Goal: Task Accomplishment & Management: Complete application form

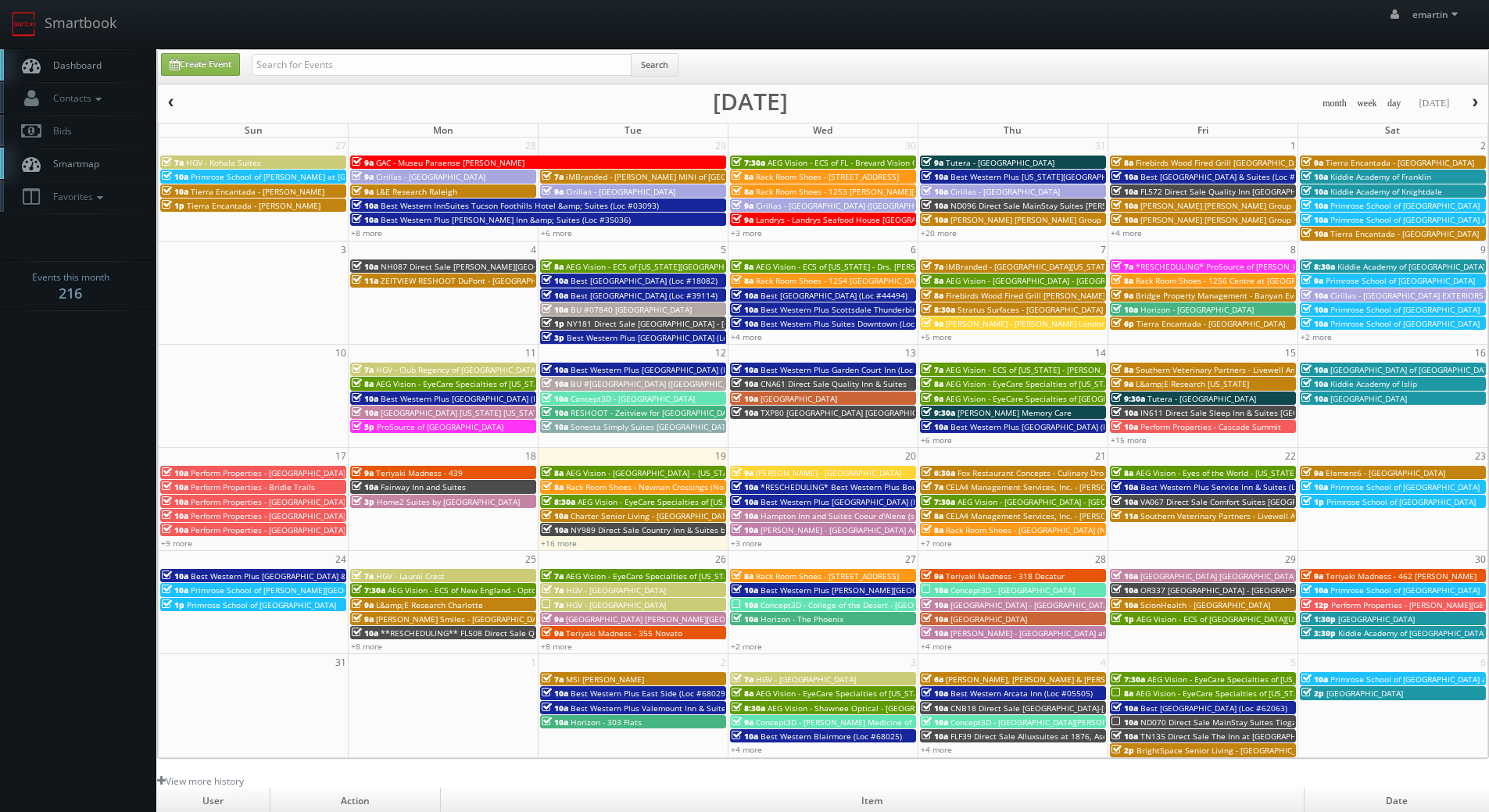
drag, startPoint x: 102, startPoint y: 68, endPoint x: 93, endPoint y: 49, distance: 21.0
click at [102, 68] on link "Dashboard" at bounding box center [78, 66] width 157 height 32
click at [90, 55] on link "Dashboard" at bounding box center [78, 66] width 157 height 32
click at [236, 60] on link "Create Event" at bounding box center [201, 64] width 79 height 22
type input "08/19/2025"
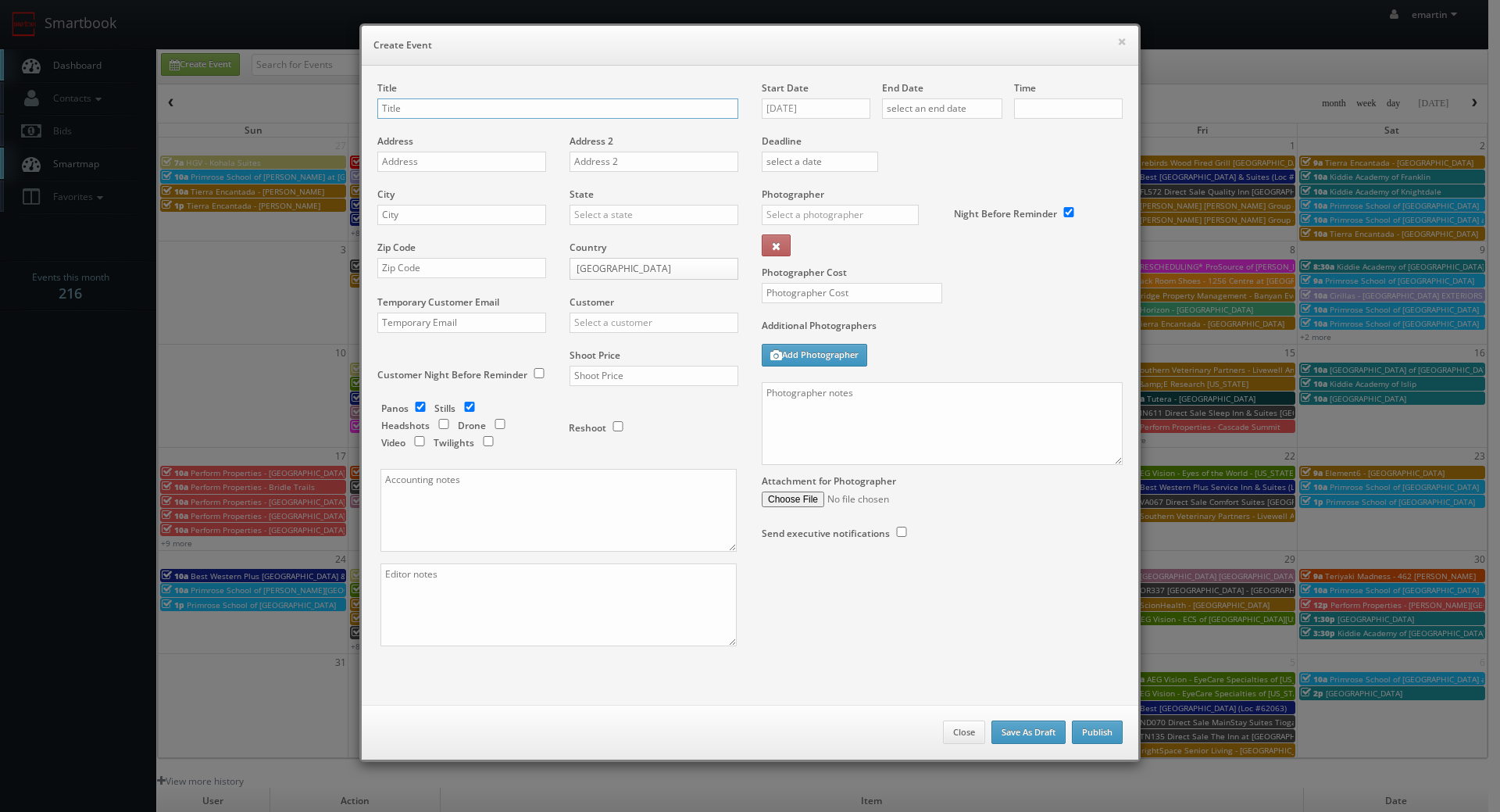
checkbox input "true"
type input "10:00am"
checkbox input "true"
click at [646, 333] on div "Customer Choice Hotels ACC Concept3D Firebirds GBV Choice Hotels Canada Heartla…" at bounding box center [647, 321] width 181 height 53
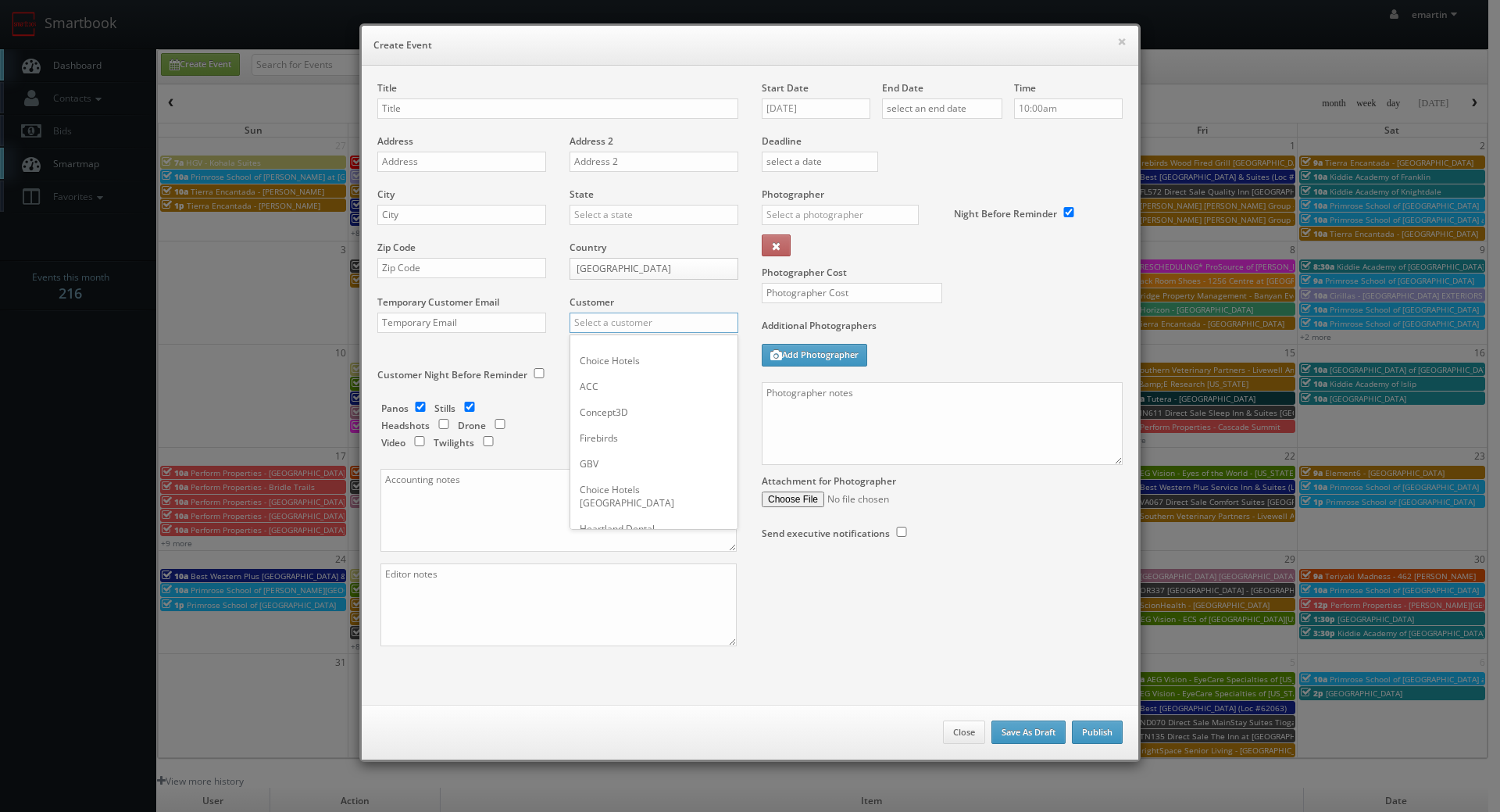
click at [636, 319] on input "text" at bounding box center [654, 322] width 169 height 21
click at [631, 347] on div "Extended Stay America" at bounding box center [654, 348] width 167 height 26
type input "Extended Stay America"
click at [616, 366] on input "text" at bounding box center [654, 376] width 169 height 21
type input "600"
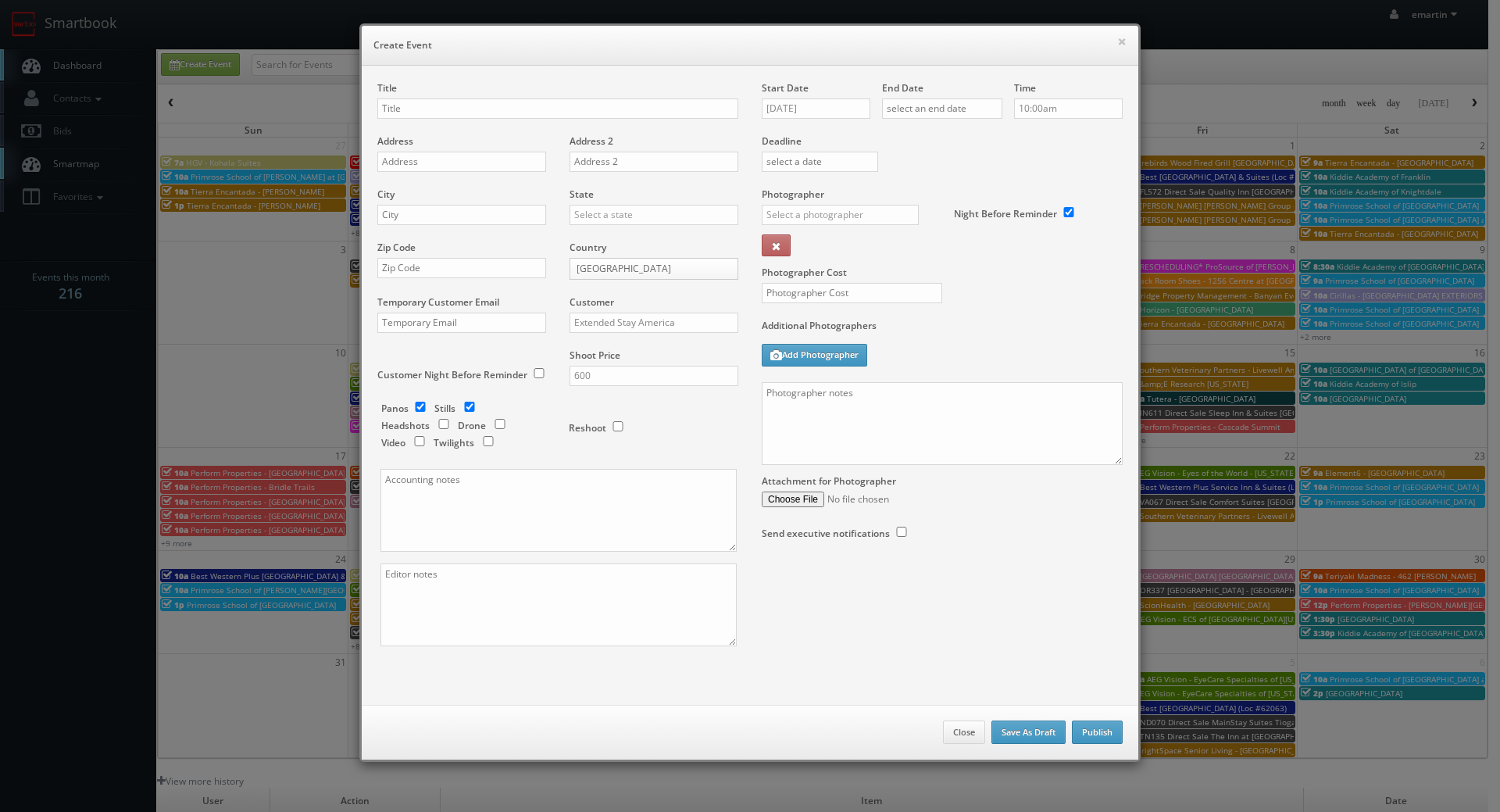
click at [664, 425] on div "Reshoot" at bounding box center [647, 419] width 156 height 37
click at [876, 427] on textarea at bounding box center [942, 424] width 361 height 83
click at [747, 67] on div "Title Address Address 2 City State Alabama Alaska Arizona Arkansas California C…" at bounding box center [749, 385] width 776 height 639
click at [934, 416] on textarea "Capturing two rooms - the purpose of the shoot is to show off the new bedding s…" at bounding box center [942, 424] width 361 height 83
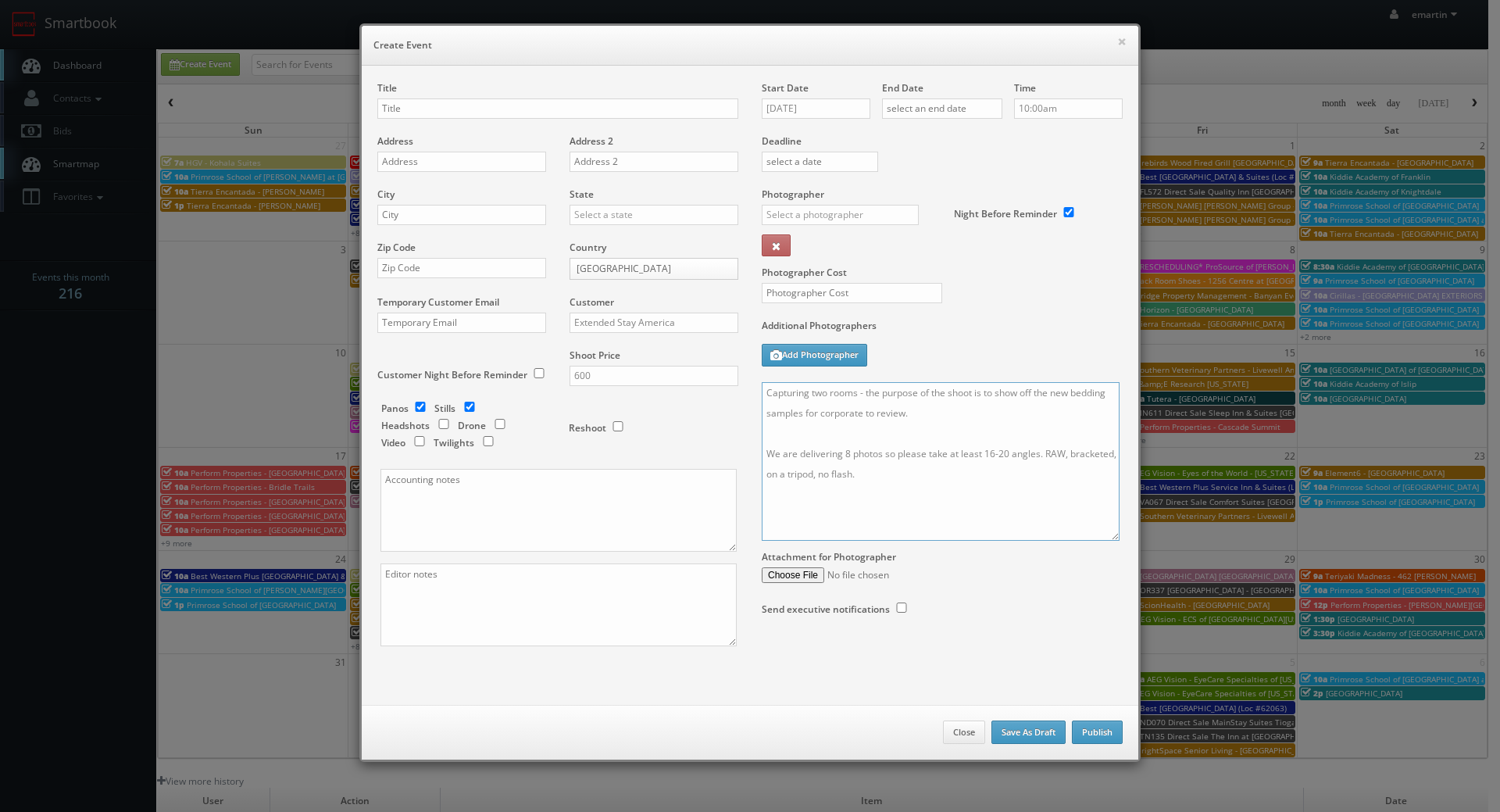
drag, startPoint x: 1113, startPoint y: 460, endPoint x: 1110, endPoint y: 535, distance: 75.1
click at [1110, 535] on textarea "Capturing two rooms - the purpose of the shoot is to show off the new bedding s…" at bounding box center [941, 461] width 358 height 158
click at [895, 473] on textarea "Capturing two rooms - the purpose of the shoot is to show off the new bedding s…" at bounding box center [941, 461] width 358 height 158
click at [762, 389] on textarea "Capturing two rooms - the purpose of the shoot is to show off the new bedding s…" at bounding box center [941, 461] width 358 height 158
click at [774, 390] on textarea "Capturing two rooms - the purpose of the shoot is to show off the new bedding s…" at bounding box center [941, 461] width 358 height 158
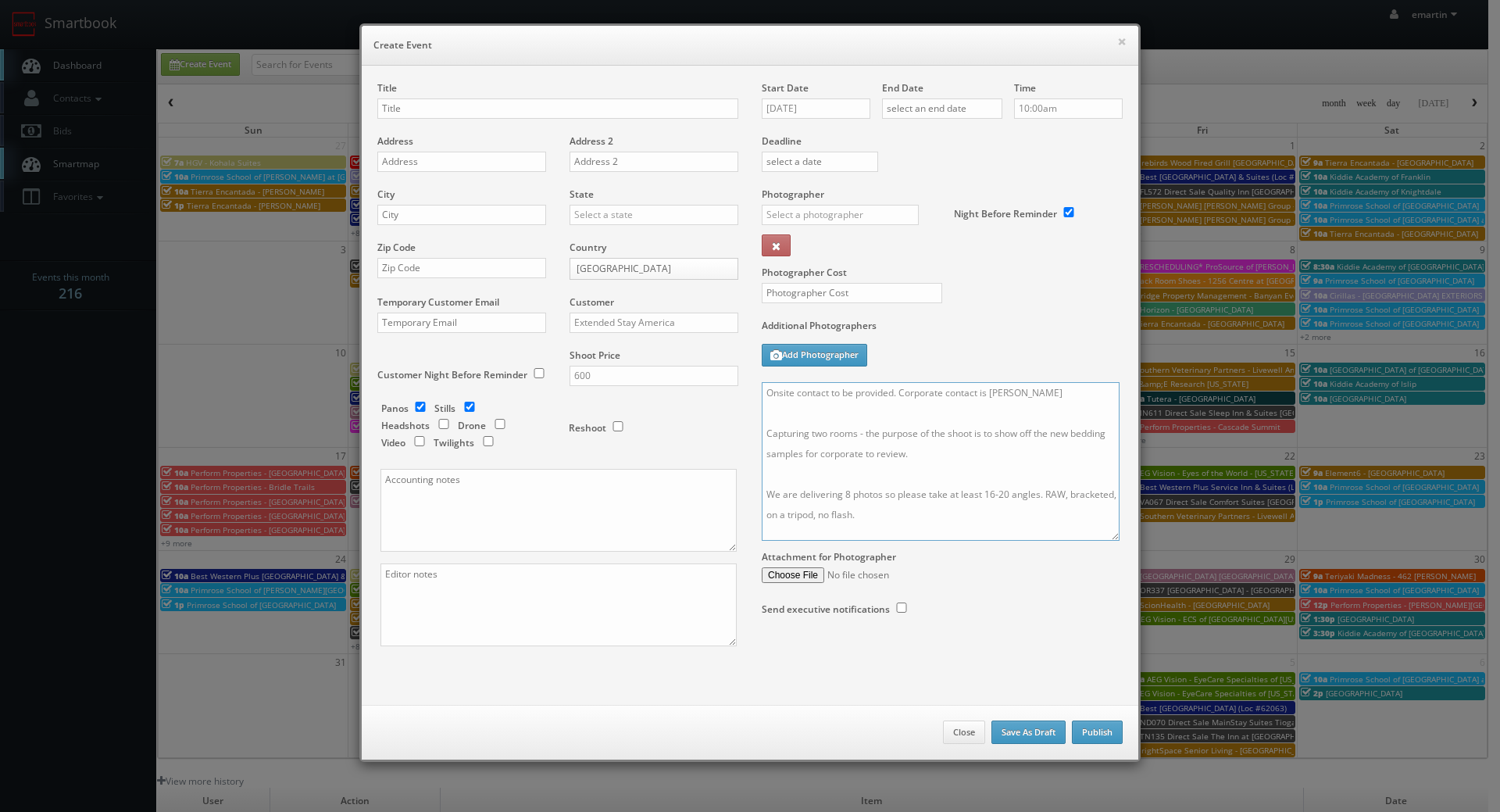
click at [1082, 392] on textarea "Onsite contact to be provided. Corporate contact is Sarah Heet Capturing two ro…" at bounding box center [941, 461] width 358 height 158
paste textarea "314-686-2503."
type textarea "Onsite contact to be provided. Corporate contact is Sarah Heet 314-686-2503. Ca…"
click at [408, 401] on input "checkbox" at bounding box center [420, 406] width 23 height 10
checkbox input "false"
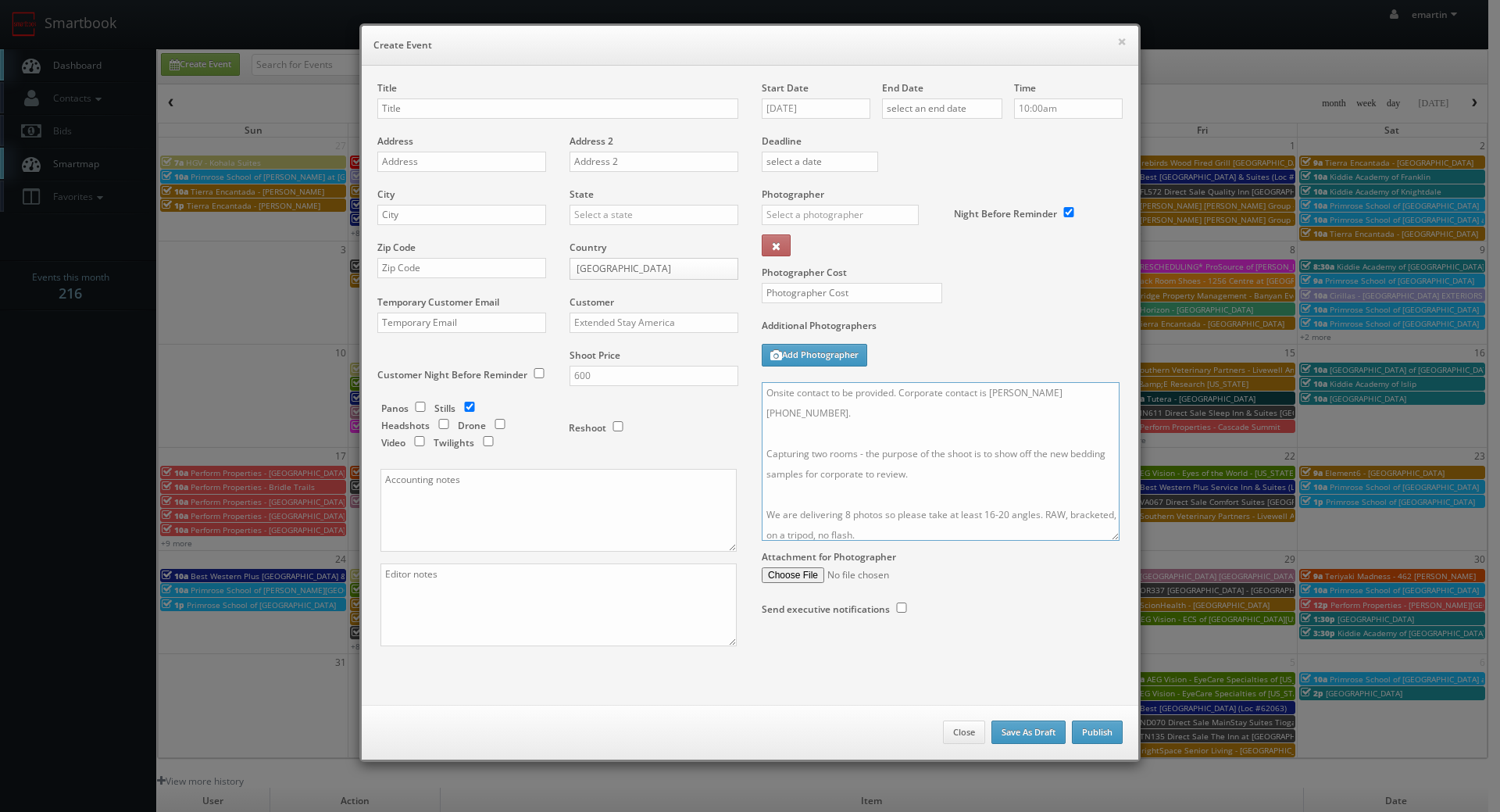
click at [976, 466] on textarea "Onsite contact to be provided. Corporate contact is Sarah Heet 314-686-2503. Ca…" at bounding box center [941, 461] width 358 height 158
click at [929, 456] on textarea "Onsite contact to be provided. Corporate contact is Sarah Heet 314-686-2503. Ca…" at bounding box center [941, 461] width 358 height 158
type textarea "Onsite contact to be provided. Corporate contact is Sarah Heet 314-686-2503. Ca…"
click at [515, 103] on input "text" at bounding box center [558, 108] width 361 height 21
paste input "Charlotte - Pineville - Park Rd."
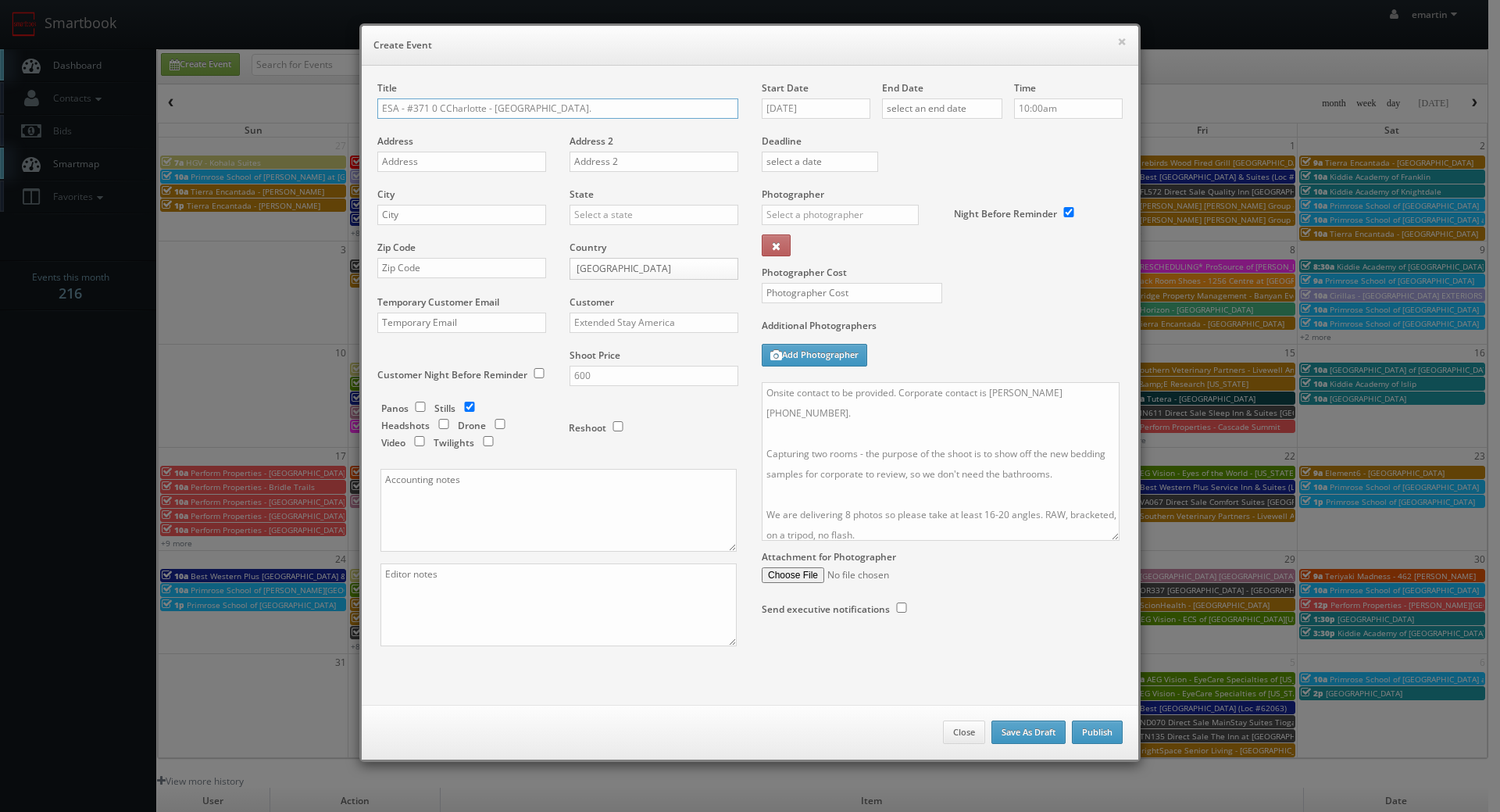
click at [439, 105] on input "ESA - #371 0 CCharlotte - Pineville - Park Rd." at bounding box center [558, 108] width 361 height 21
drag, startPoint x: 478, startPoint y: 96, endPoint x: 483, endPoint y: 104, distance: 9.4
click at [478, 98] on div "Title ESA - #371 - Charlotte - Pineville - Park Rd." at bounding box center [558, 107] width 361 height 53
click at [483, 104] on input "ESA - #371 - Charlotte - Pineville - Park Rd." at bounding box center [558, 108] width 361 height 21
click at [478, 110] on input "ESA - #371 - Charlotte - Pineville - Park Rd." at bounding box center [558, 108] width 361 height 21
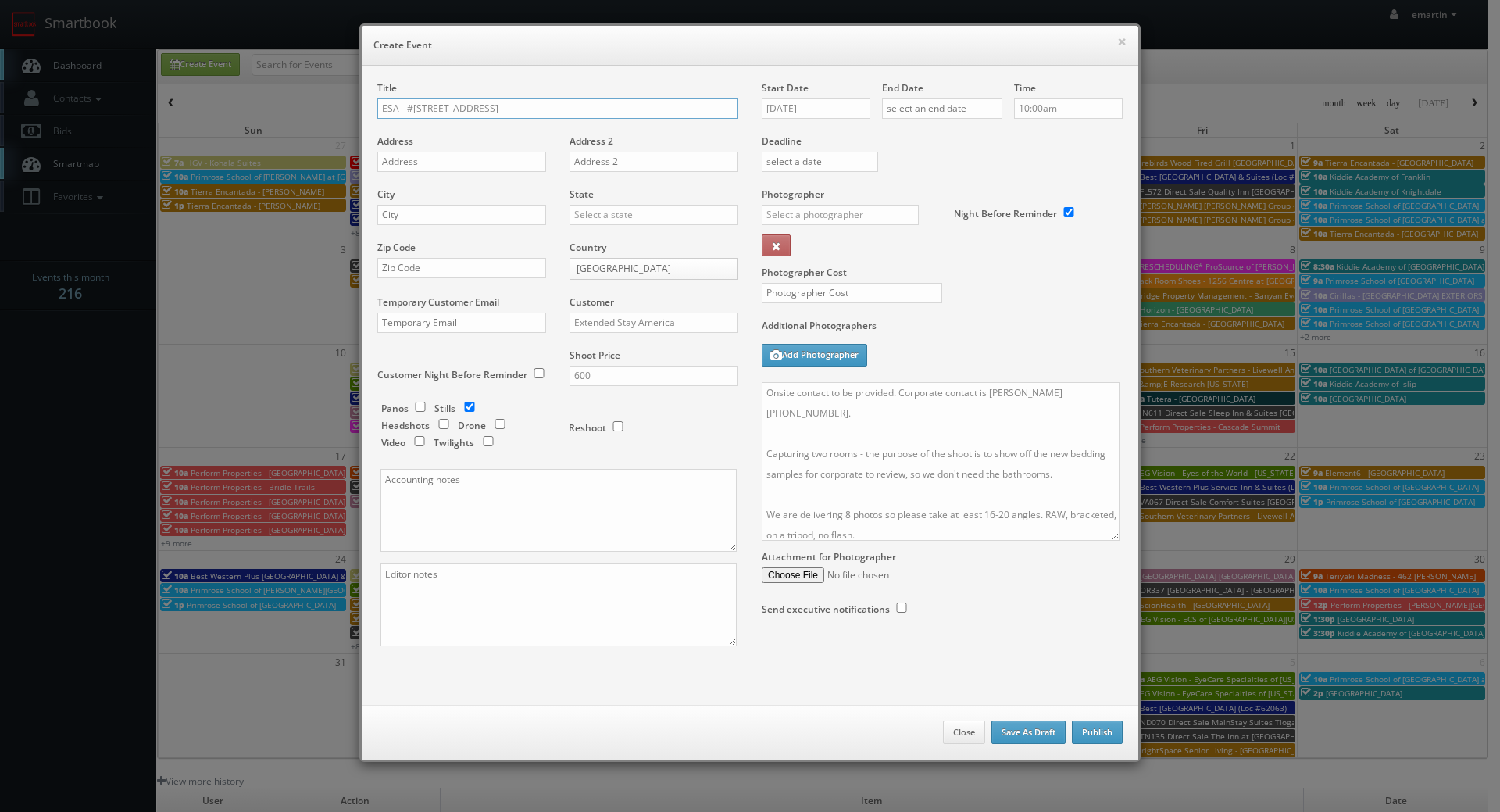
click at [516, 107] on input "ESA - #371 - Charlotte Pineville - Park Rd." at bounding box center [558, 108] width 361 height 21
click at [576, 112] on input "ESA - #371 - Charlotte Pineville Park Rd." at bounding box center [558, 108] width 361 height 21
type input "ESA - #371 - Charlotte Pineville Park Rd. (BEDDING SAMPLES)"
click at [836, 111] on input "08/19/2025" at bounding box center [816, 108] width 109 height 21
click at [851, 248] on td "20" at bounding box center [840, 250] width 24 height 22
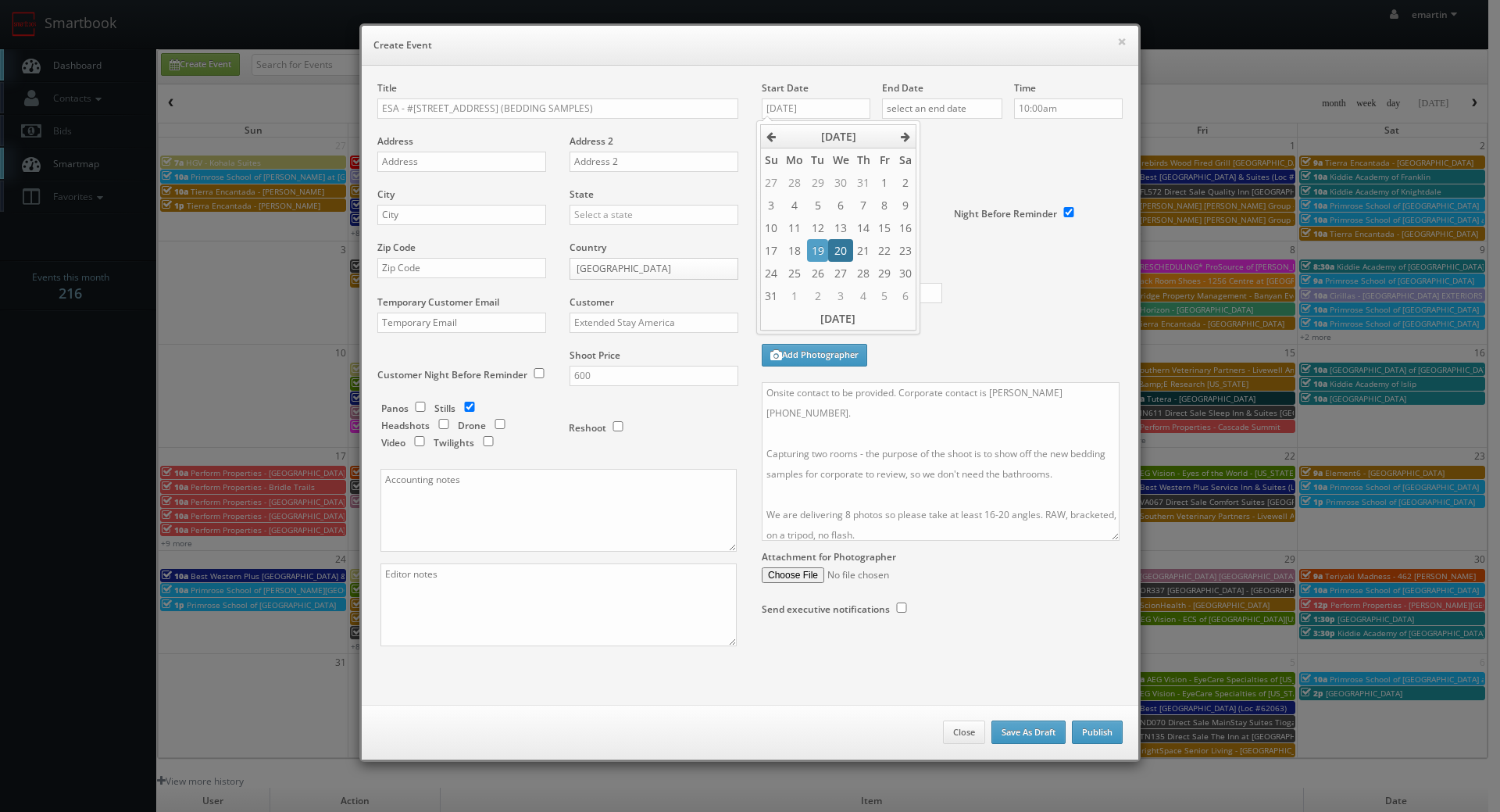
type input "08/20/2025"
click at [924, 106] on input "text" at bounding box center [942, 108] width 121 height 21
click at [963, 252] on td "20" at bounding box center [960, 250] width 24 height 22
type input "08/20/2025"
drag, startPoint x: 1051, startPoint y: 170, endPoint x: 1061, endPoint y: 124, distance: 47.1
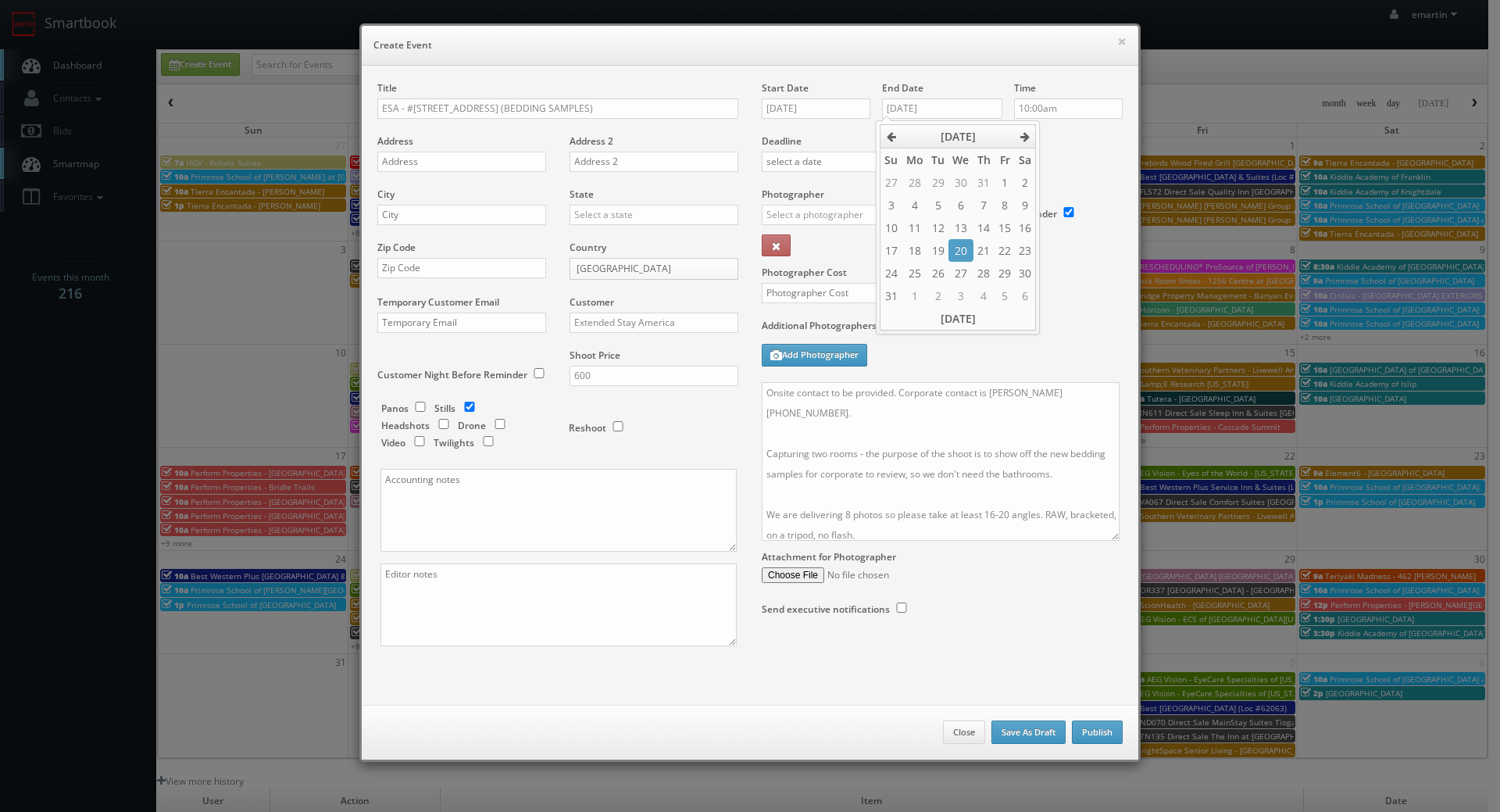
click at [1051, 166] on div "Deadline" at bounding box center [942, 134] width 384 height 106
click at [1056, 105] on input "10:00am" at bounding box center [1068, 108] width 109 height 21
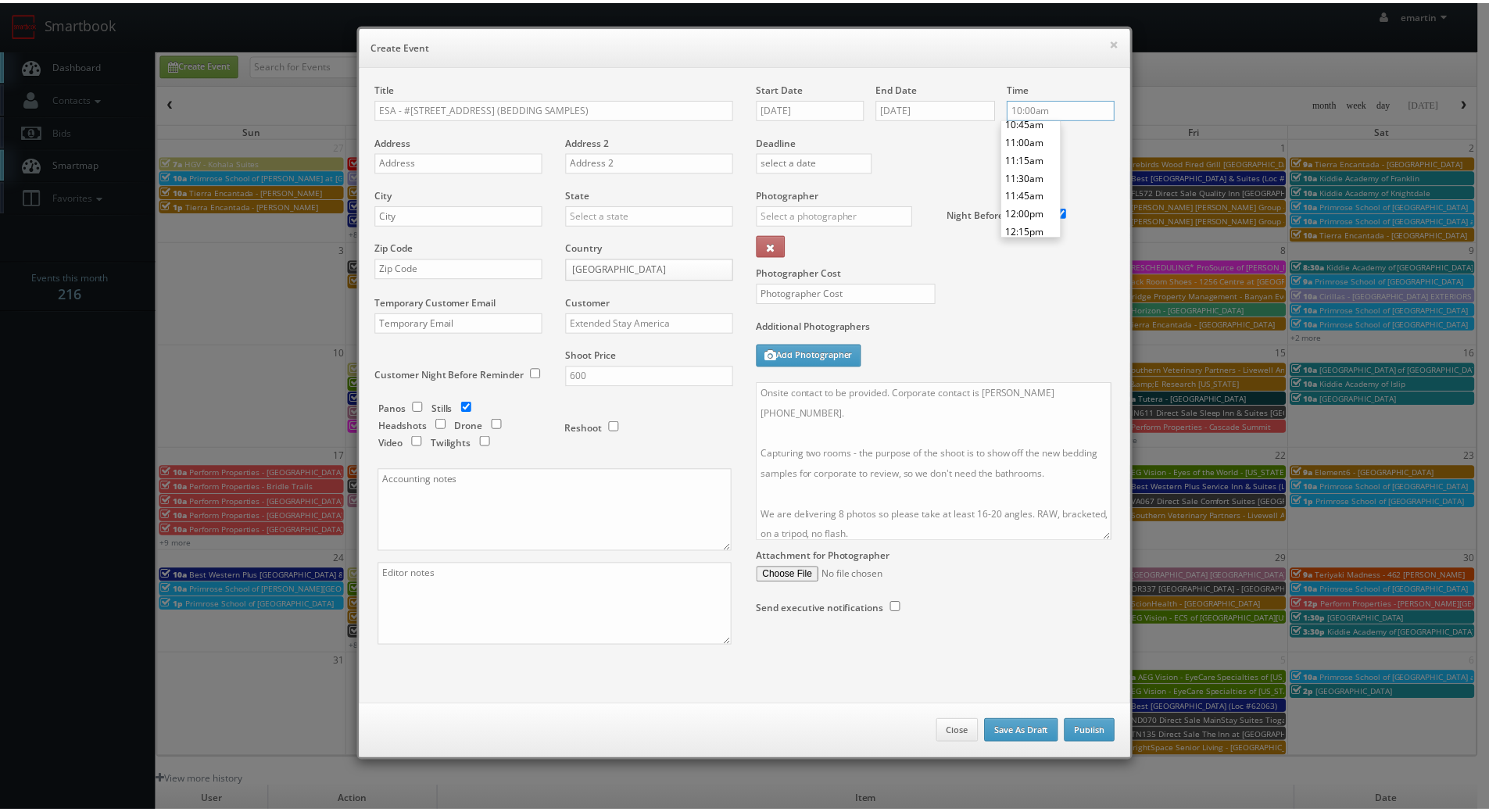
scroll to position [935, 0]
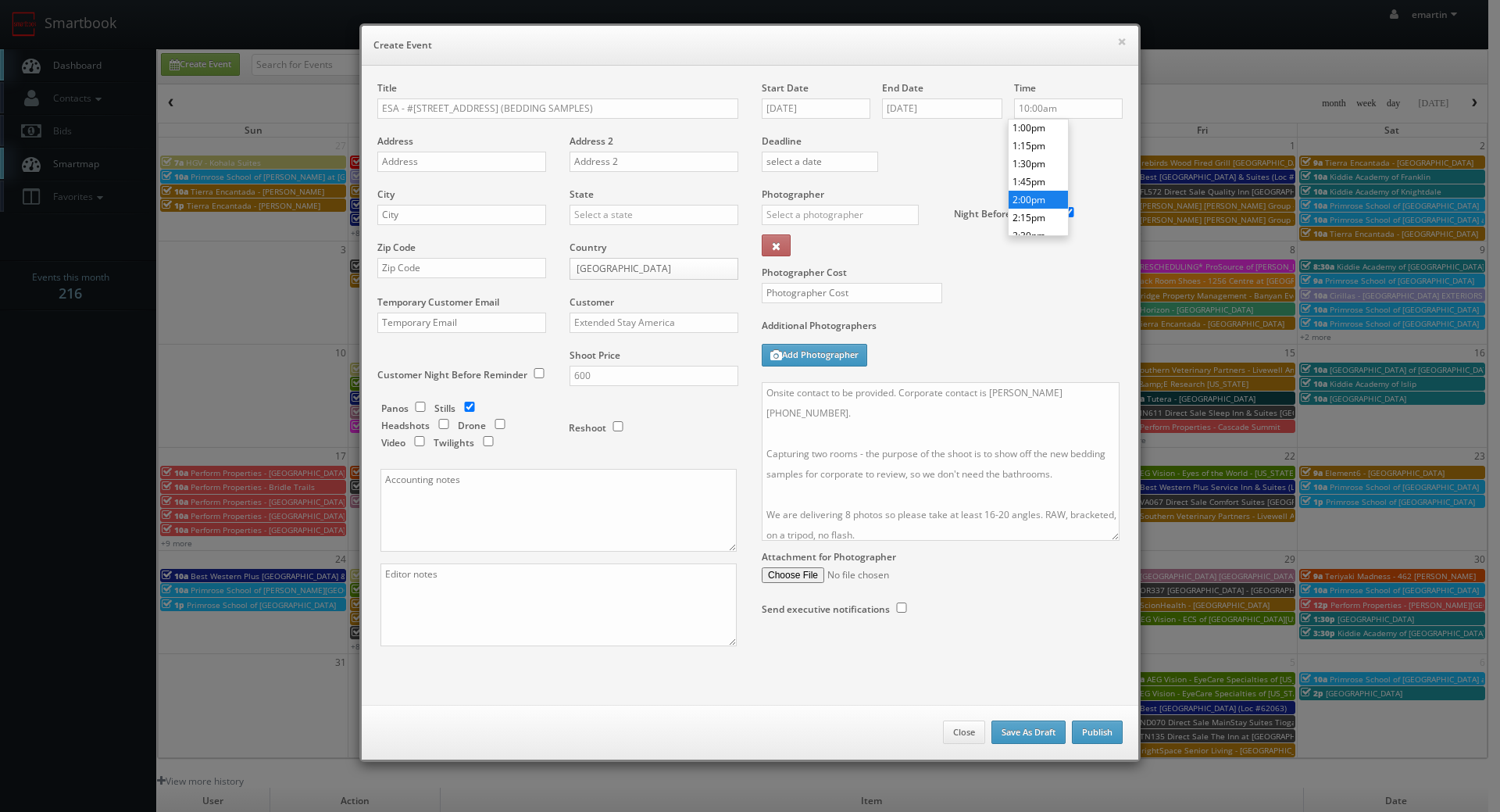
type input "2:00pm"
click at [1037, 200] on li "2:00pm" at bounding box center [1038, 200] width 59 height 18
click at [826, 232] on div "_justin _photog1 Glen Aronwits Chris Dailey John Varnedore John Saunders Craig …" at bounding box center [846, 219] width 169 height 30
click at [834, 222] on input "text" at bounding box center [840, 215] width 157 height 21
click at [781, 259] on div "Clay Townsend" at bounding box center [846, 249] width 167 height 26
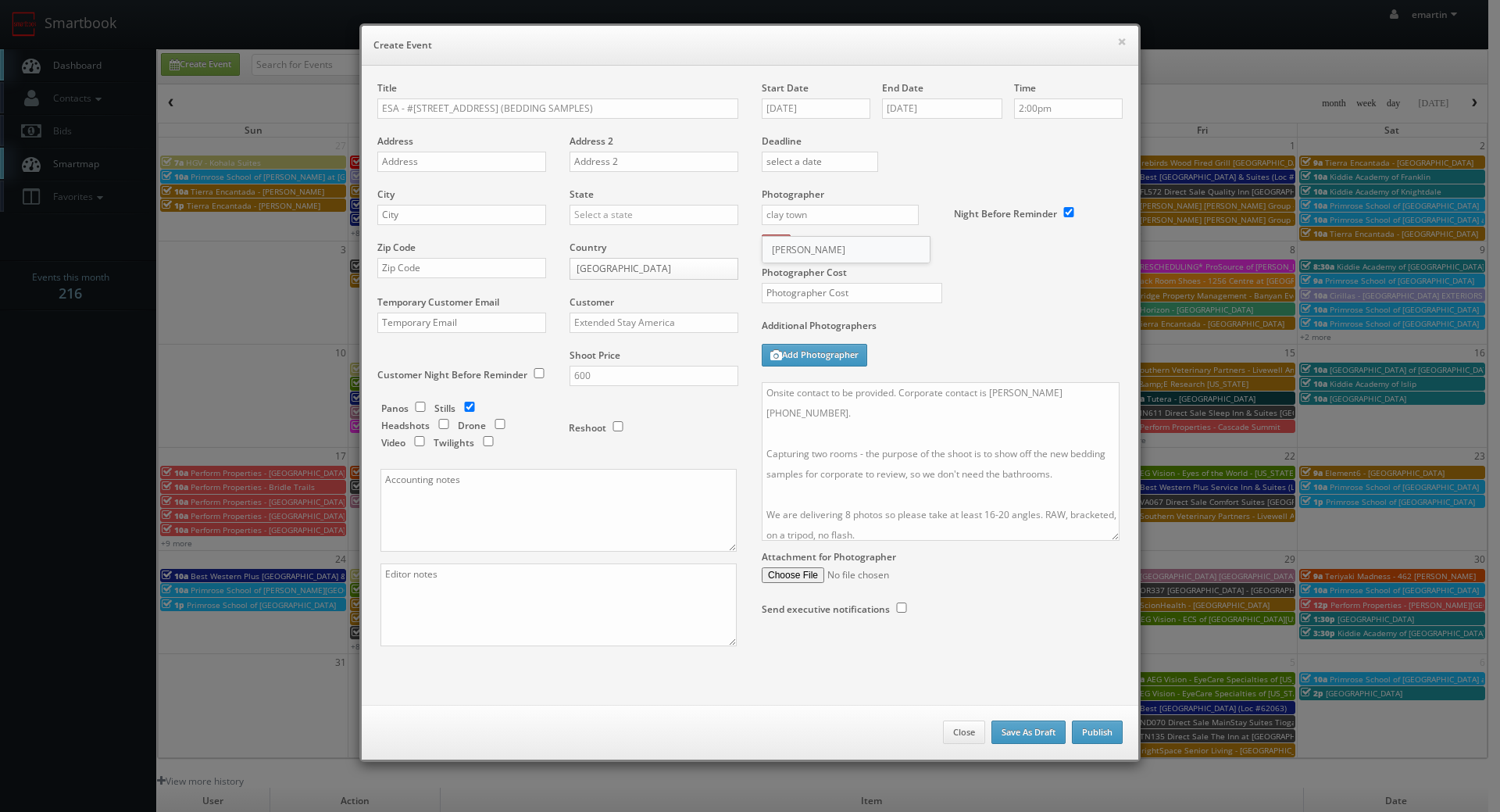
type input "Clay Townsend"
drag, startPoint x: 796, startPoint y: 293, endPoint x: 799, endPoint y: 283, distance: 10.4
click at [797, 290] on input "text" at bounding box center [852, 292] width 181 height 21
type input "250"
click at [1106, 289] on div "Photographer Cost 250" at bounding box center [942, 253] width 384 height 131
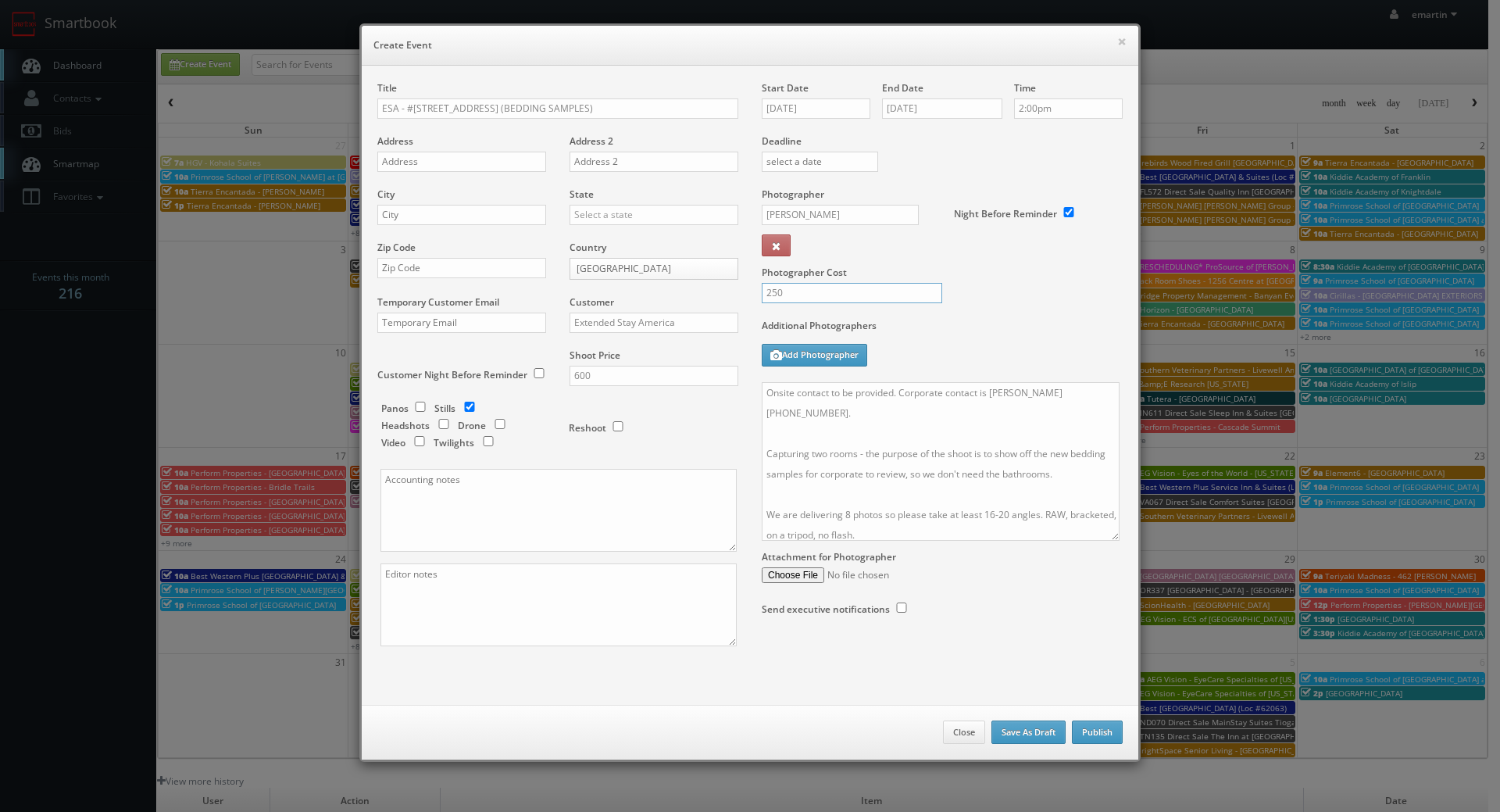
drag, startPoint x: 811, startPoint y: 290, endPoint x: 727, endPoint y: 308, distance: 85.9
click at [727, 308] on div "Title ESA - #371 - Charlotte Pineville Park Rd. (BEDDING SAMPLES) Address Addre…" at bounding box center [750, 377] width 769 height 592
click at [831, 290] on input "250" at bounding box center [852, 292] width 181 height 21
click at [1005, 279] on label "Photographer Cost" at bounding box center [942, 272] width 384 height 13
drag, startPoint x: 414, startPoint y: 161, endPoint x: 422, endPoint y: 173, distance: 14.4
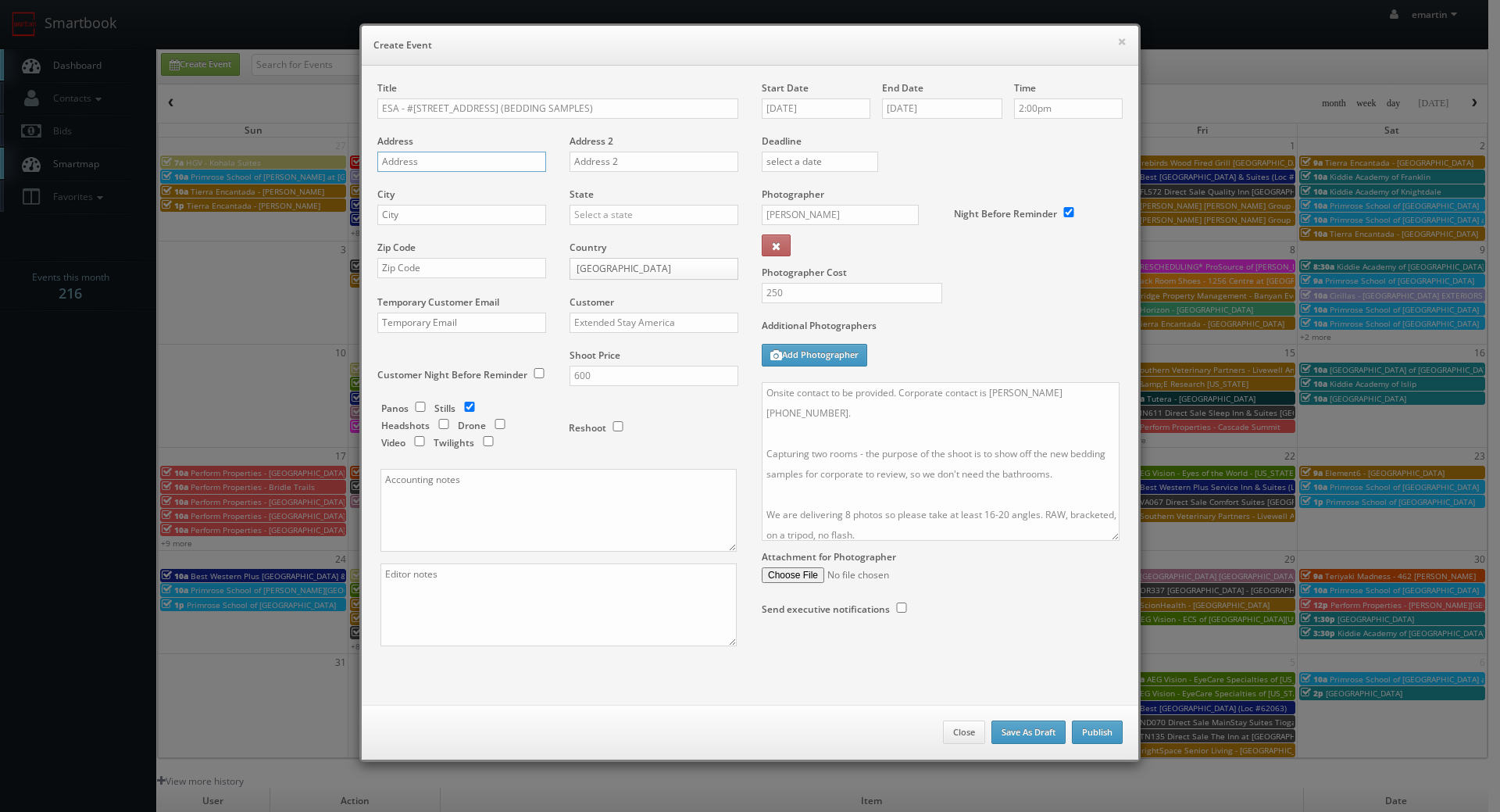
click at [414, 161] on input "text" at bounding box center [462, 162] width 169 height 21
paste input "10930 Park Rd."
type input "10930 Park Rd."
click at [429, 213] on input "text" at bounding box center [462, 215] width 169 height 21
type input "C"
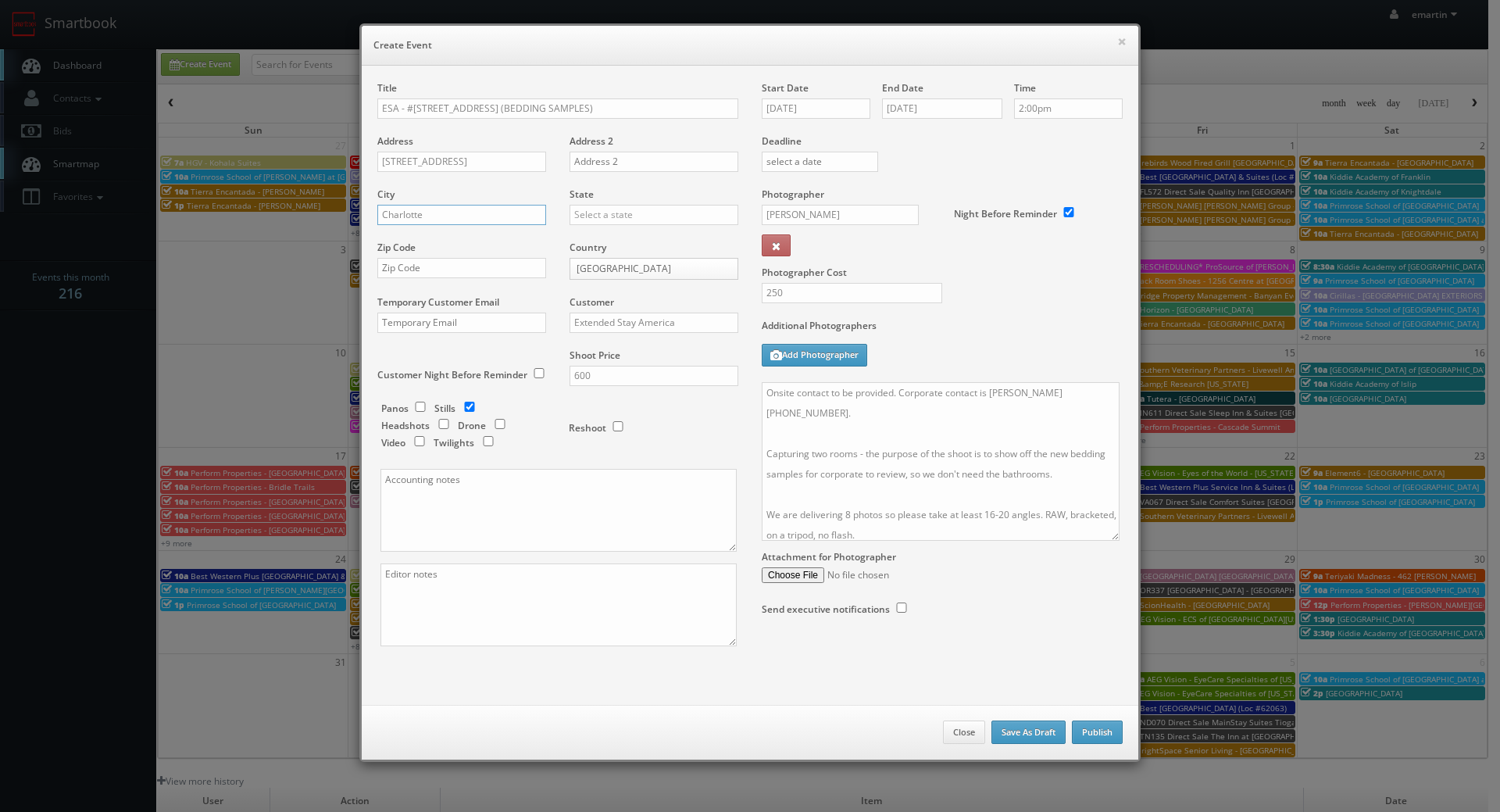
type input "Charlotte"
click at [601, 248] on div "[US_STATE]" at bounding box center [654, 240] width 167 height 26
type input "[US_STATE]"
drag, startPoint x: 473, startPoint y: 265, endPoint x: 481, endPoint y: 268, distance: 8.5
click at [473, 265] on input "text" at bounding box center [462, 268] width 169 height 21
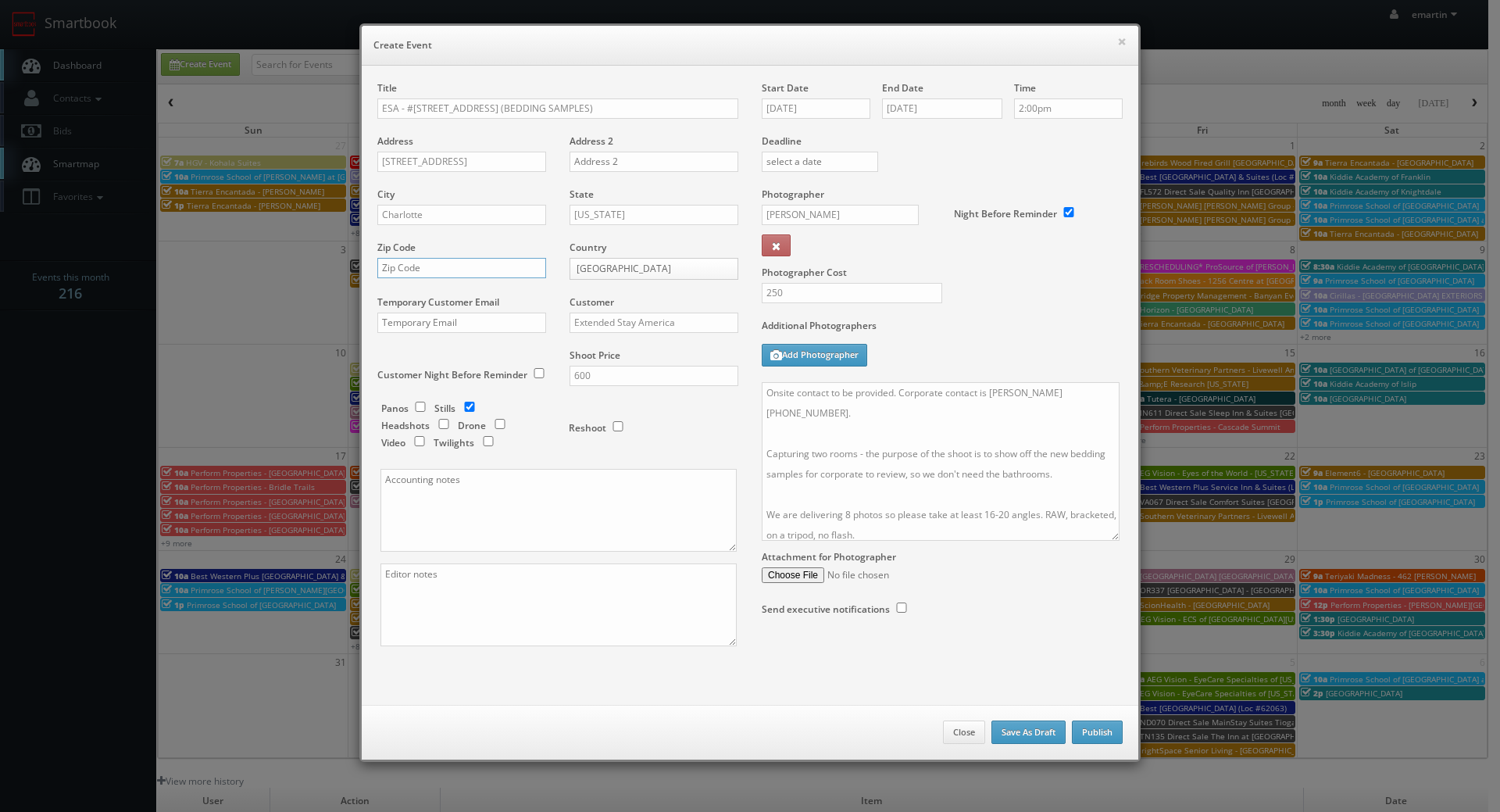
paste input "28226"
type input "28226"
click at [690, 426] on div "Reshoot" at bounding box center [647, 419] width 156 height 37
click at [1094, 733] on button "Publish" at bounding box center [1097, 732] width 50 height 23
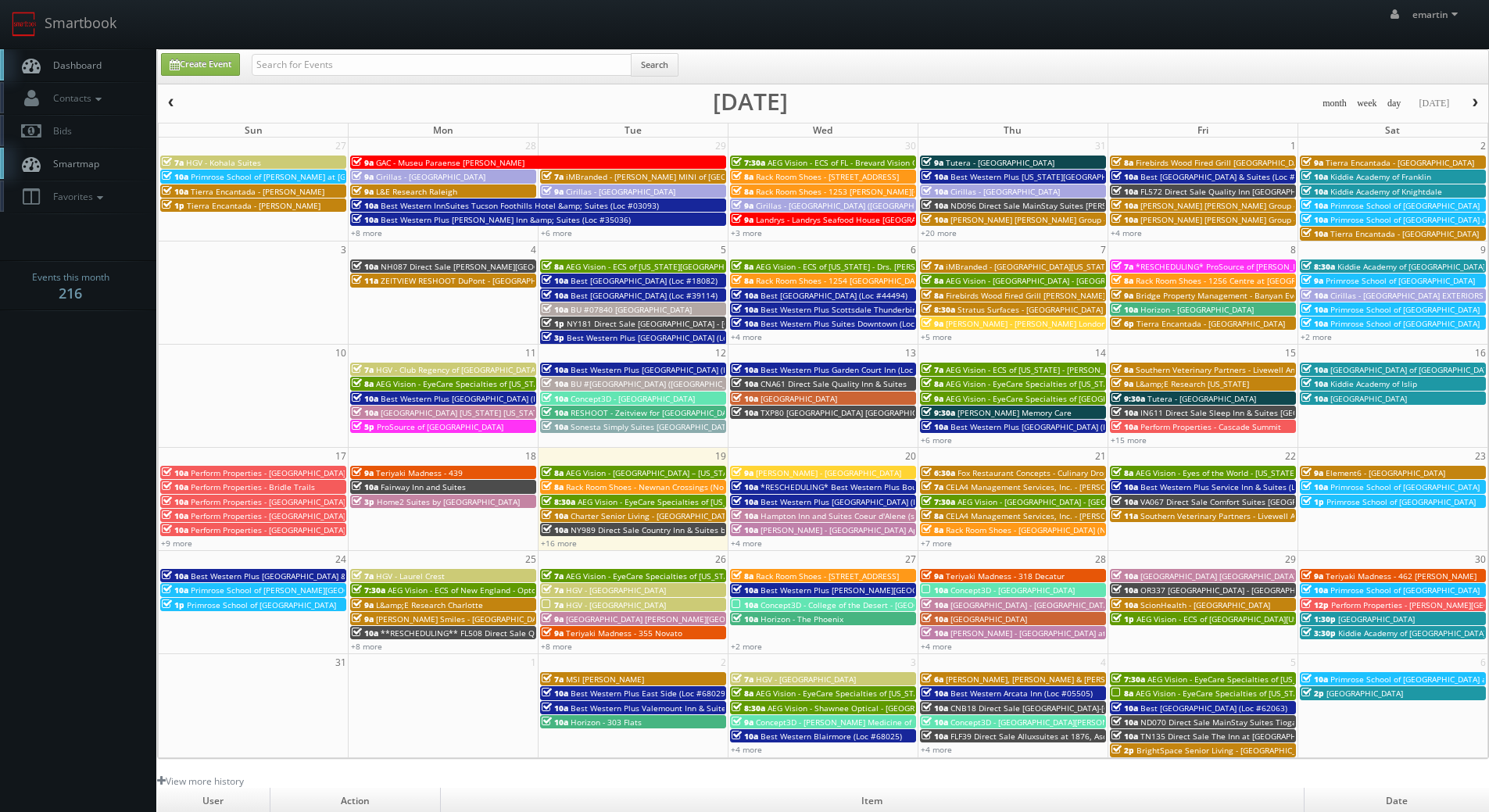
click at [99, 58] on span "Dashboard" at bounding box center [73, 65] width 57 height 13
click at [557, 646] on link "+8 more" at bounding box center [556, 646] width 31 height 11
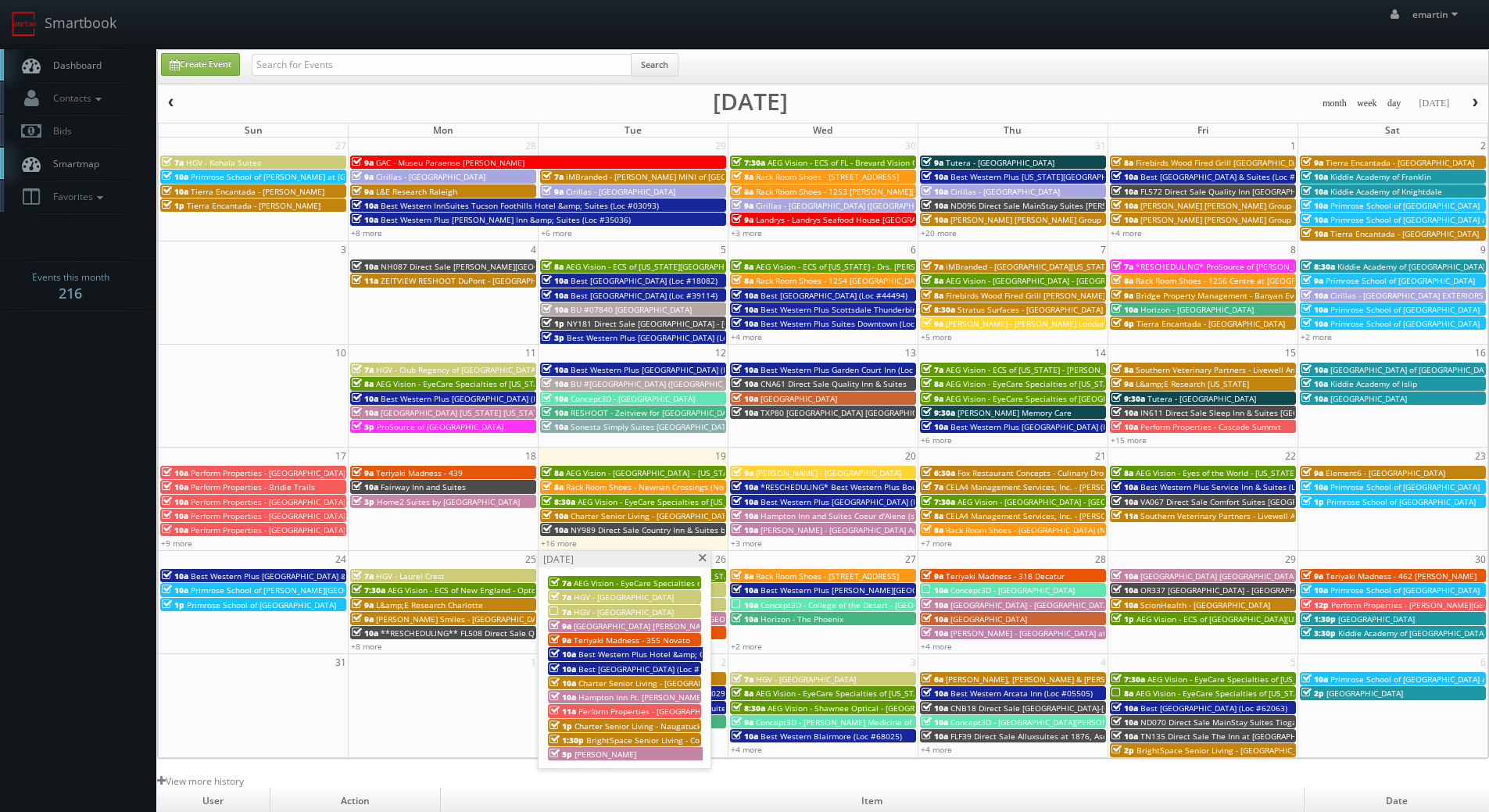
click at [698, 557] on span at bounding box center [702, 558] width 10 height 9
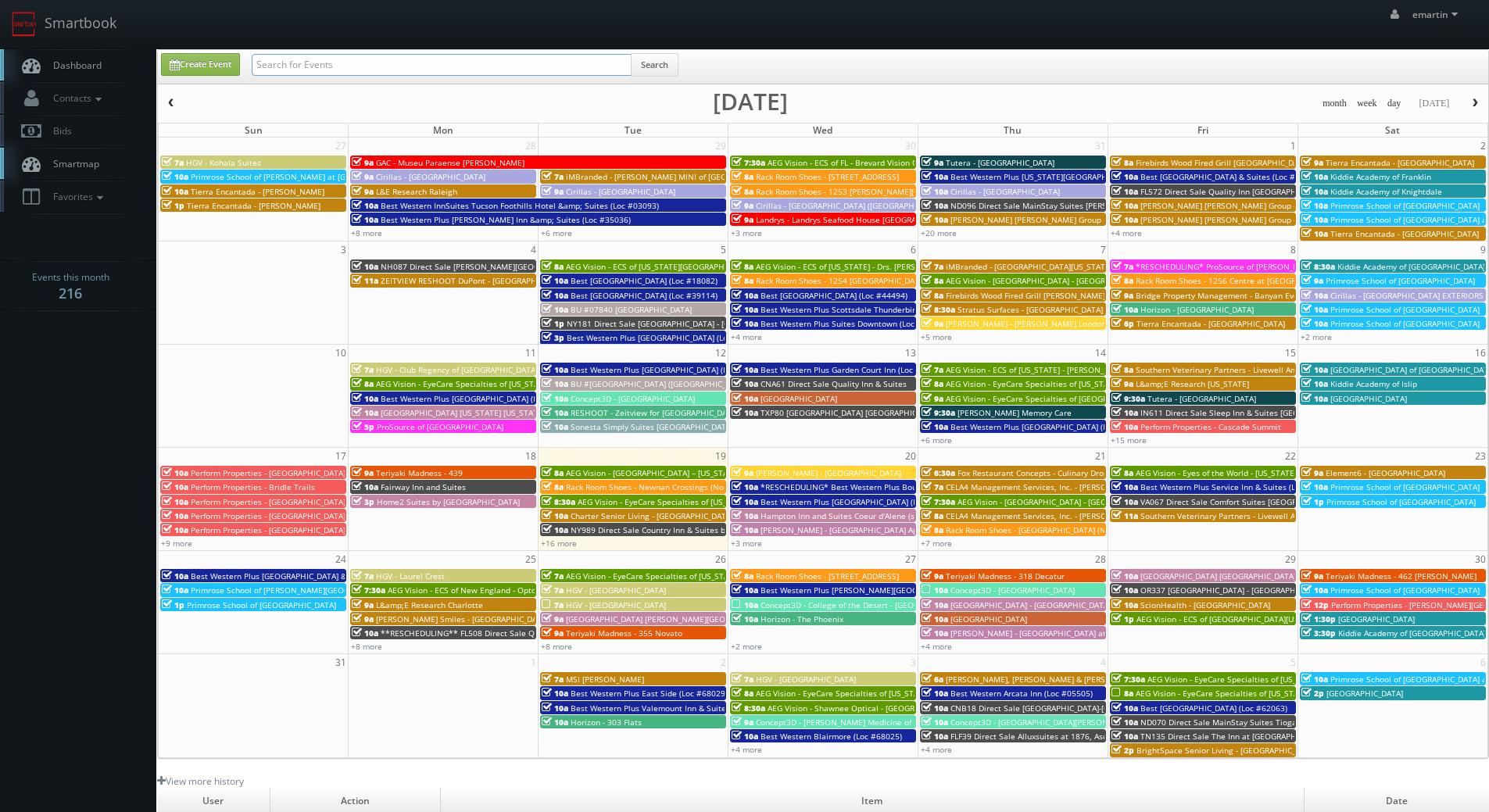
click at [476, 68] on input "text" at bounding box center [442, 65] width 380 height 22
type input "esa"
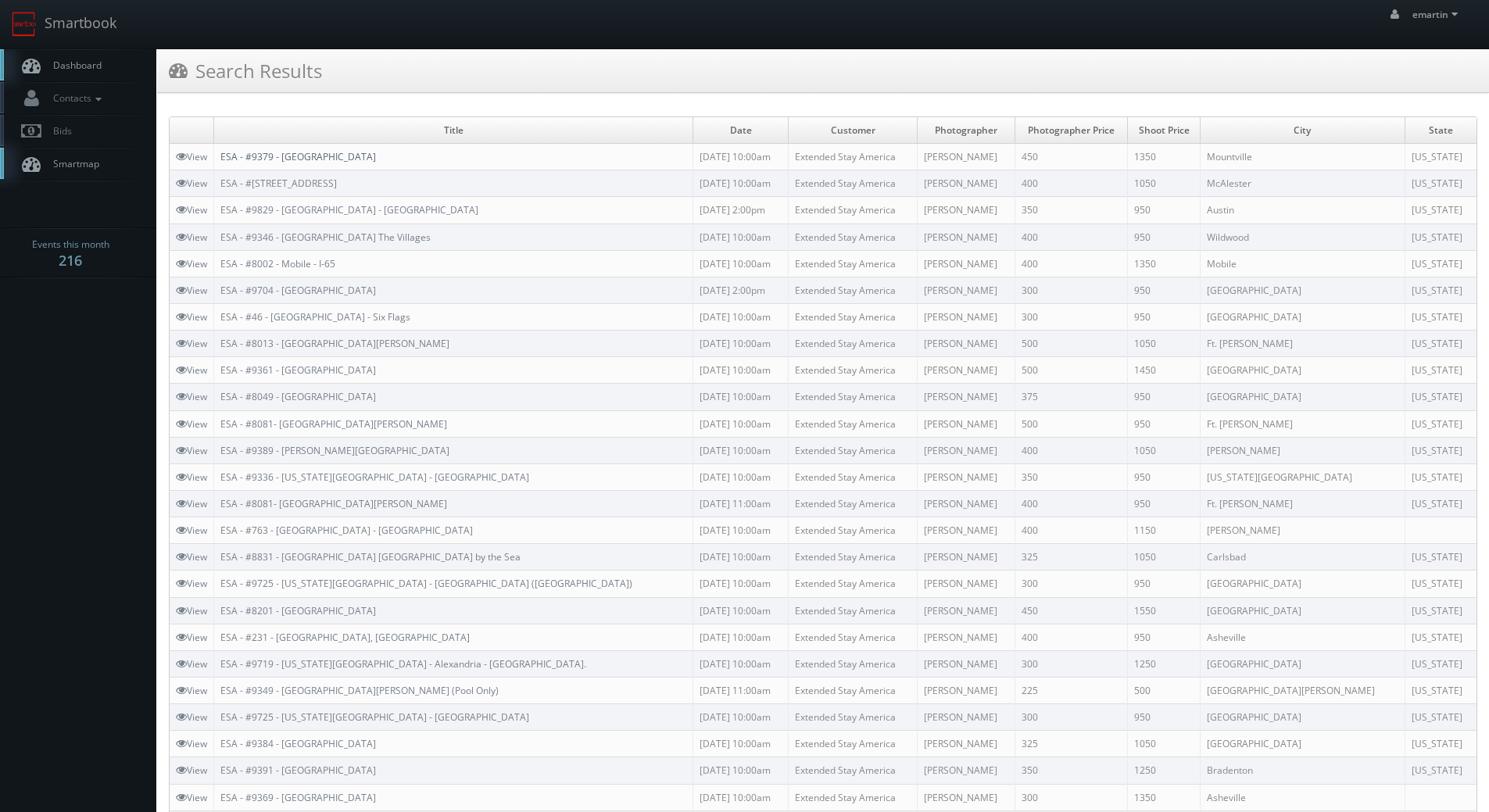
click at [298, 156] on link "ESA - #9379 - [GEOGRAPHIC_DATA]" at bounding box center [298, 156] width 156 height 13
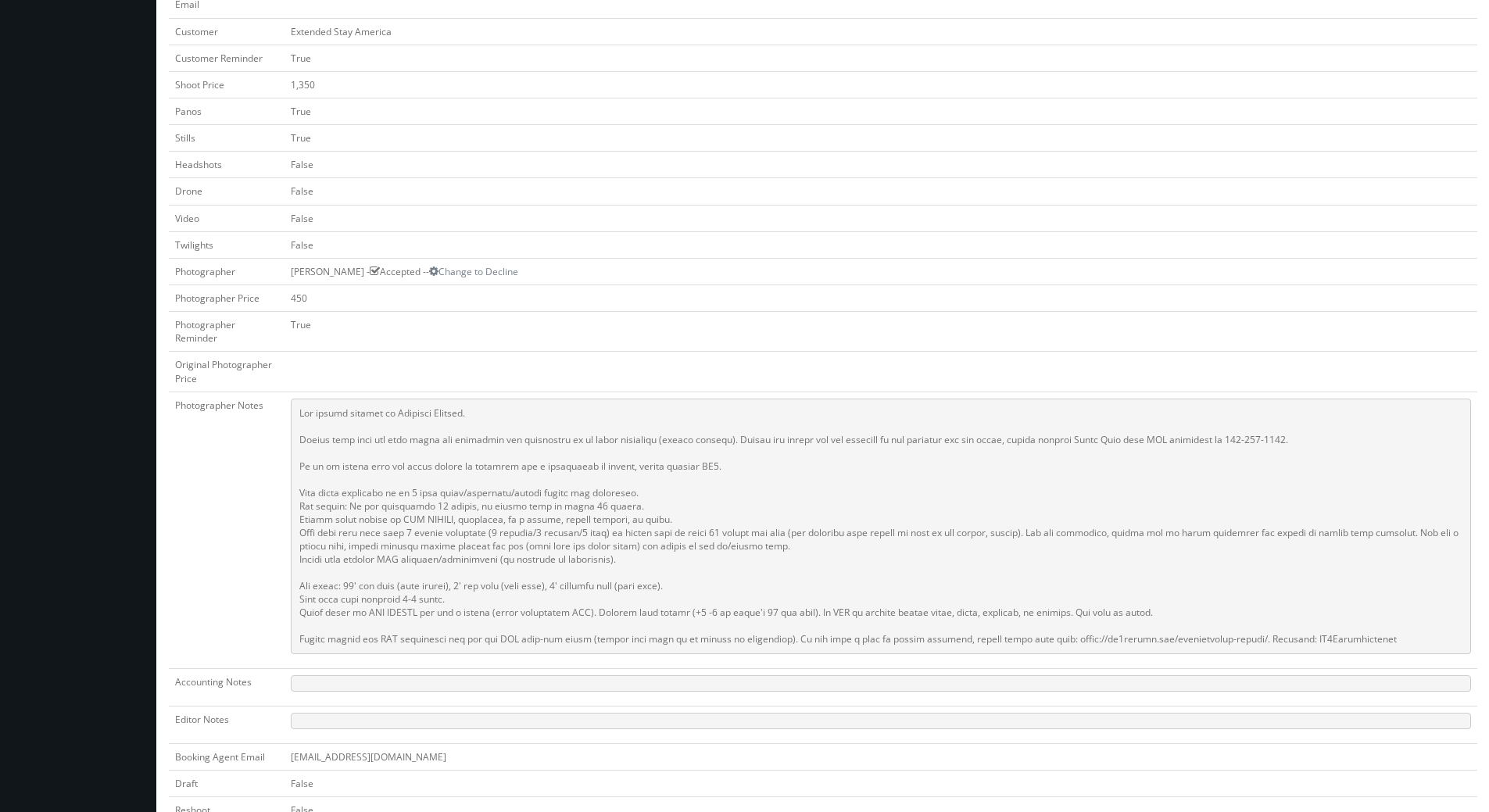
scroll to position [547, 0]
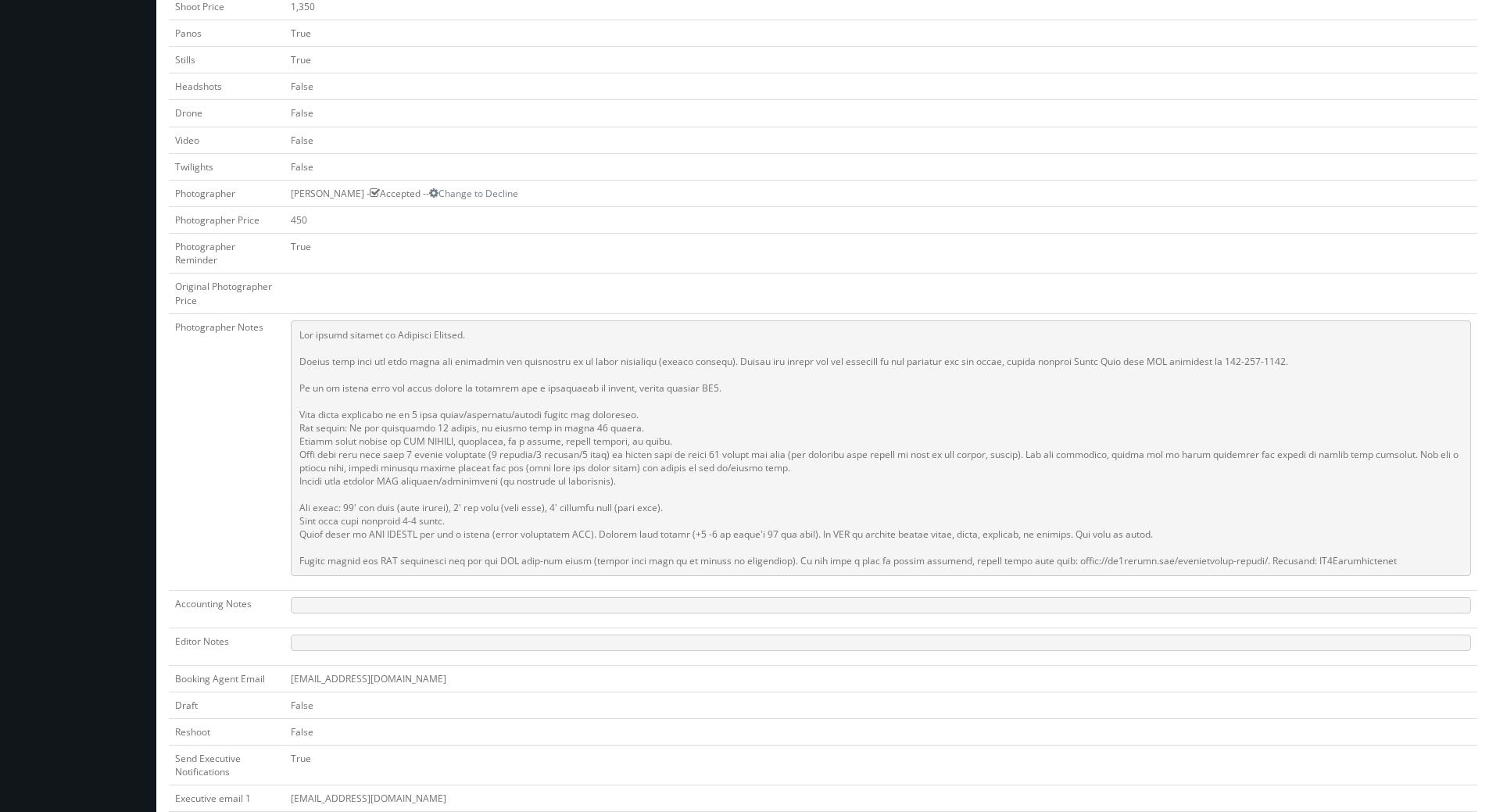
click at [1377, 383] on pre at bounding box center [881, 448] width 1180 height 255
drag, startPoint x: 1305, startPoint y: 354, endPoint x: 1239, endPoint y: 364, distance: 66.8
click at [1239, 364] on pre at bounding box center [881, 448] width 1180 height 255
copy pre "[PHONE_NUMBER]."
click at [889, 336] on pre at bounding box center [881, 448] width 1180 height 255
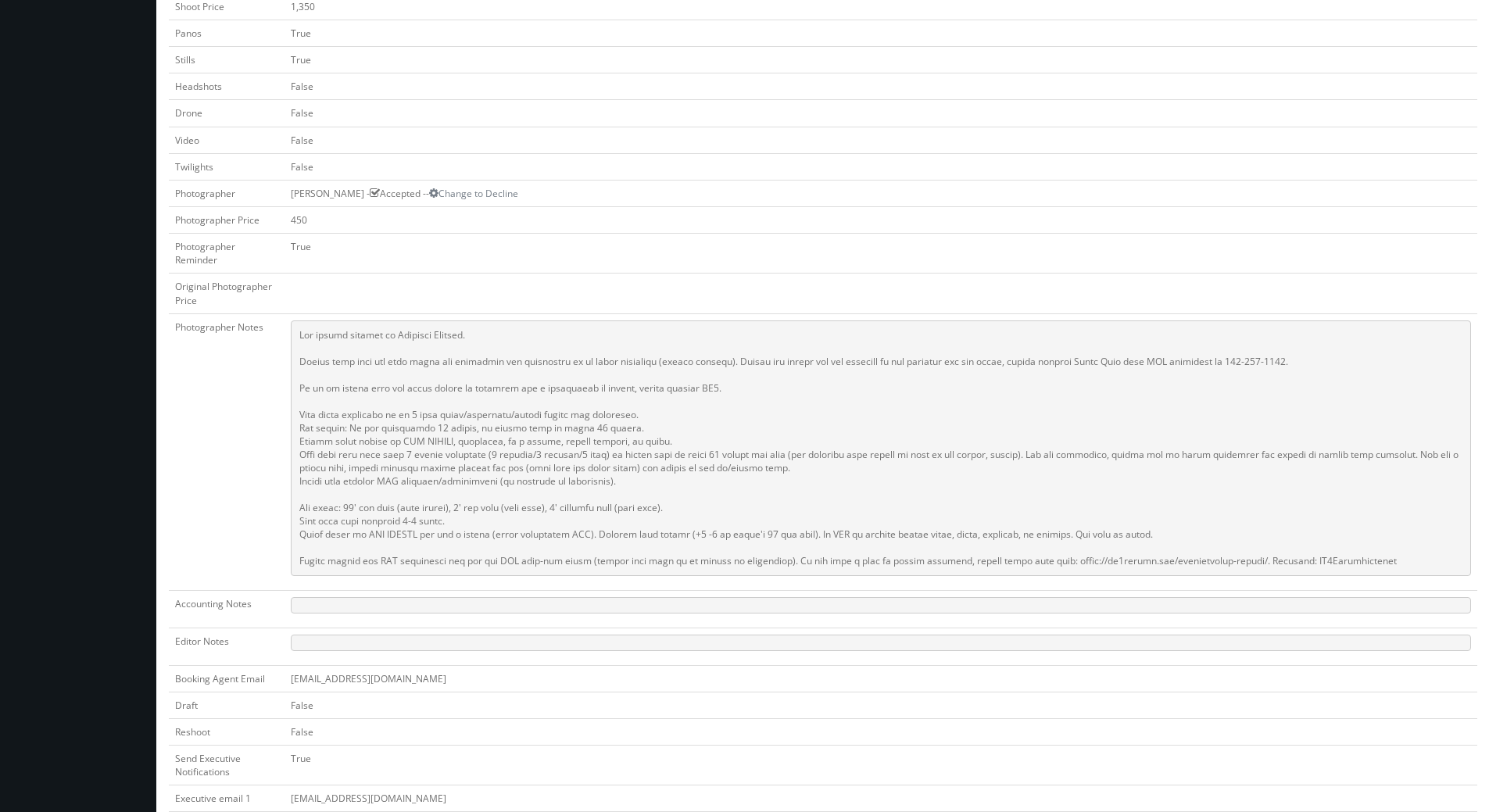
scroll to position [0, 0]
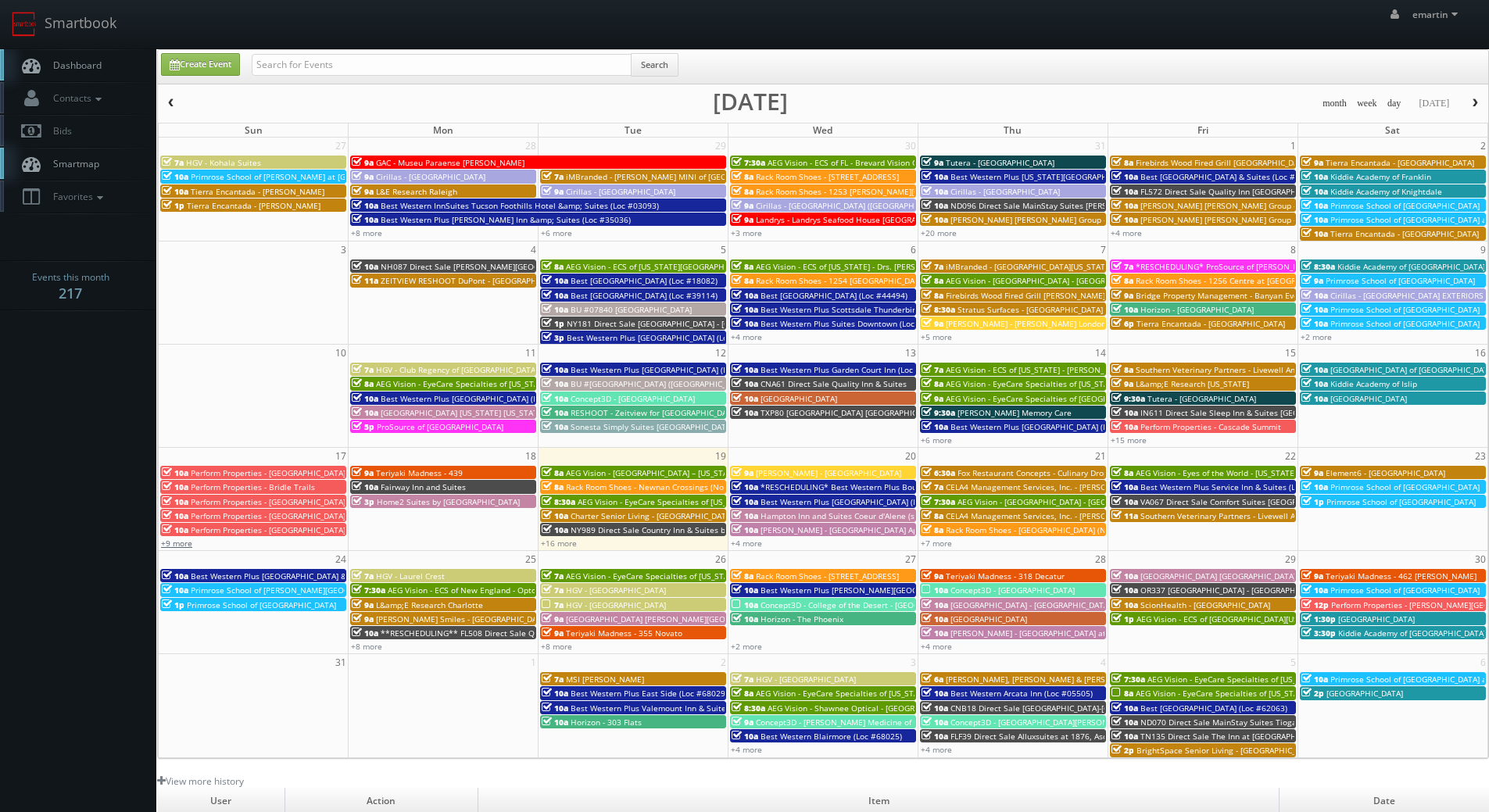
click at [183, 547] on link "+9 more" at bounding box center [176, 543] width 31 height 11
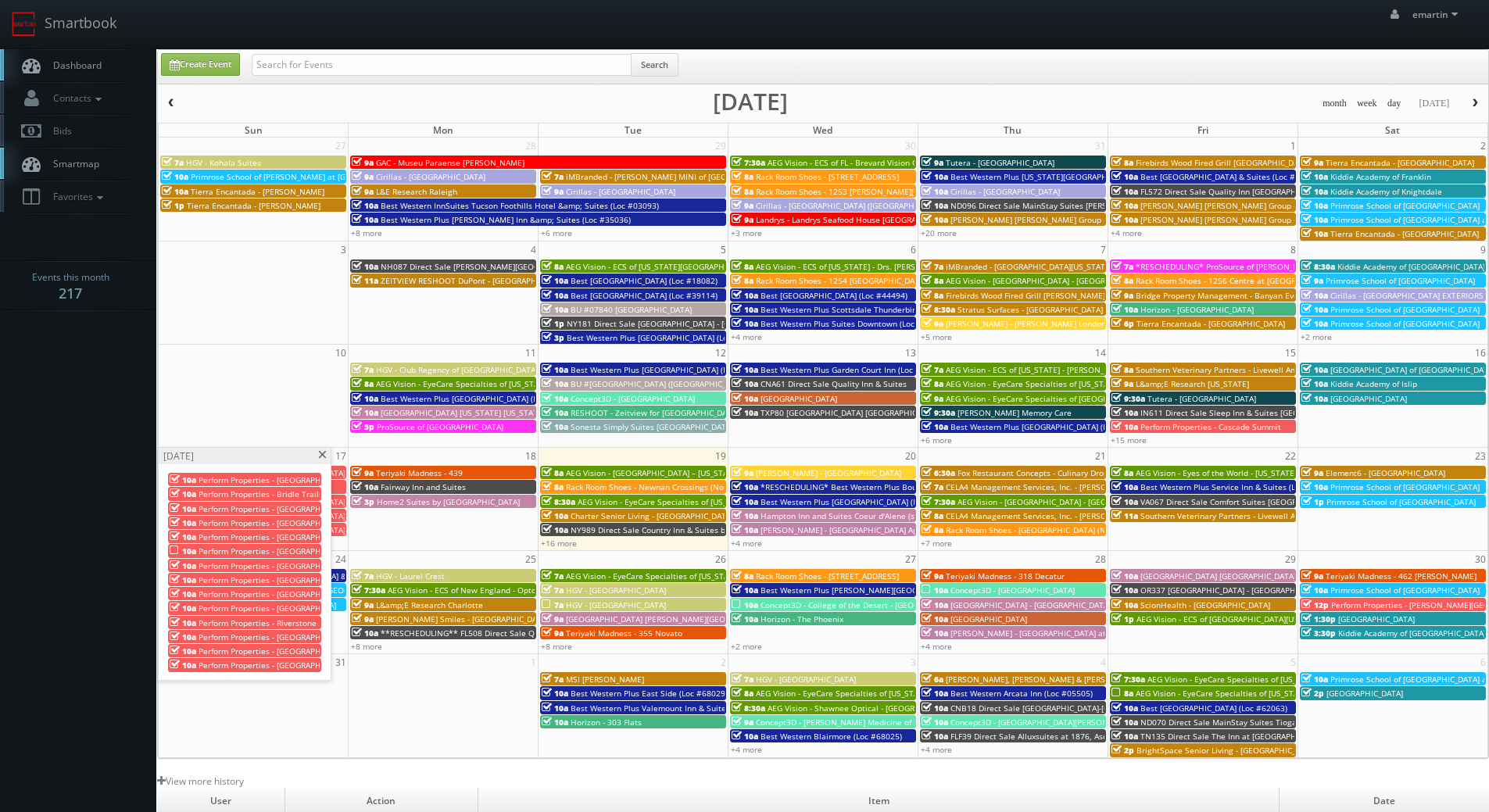
click at [321, 451] on span at bounding box center [322, 455] width 10 height 9
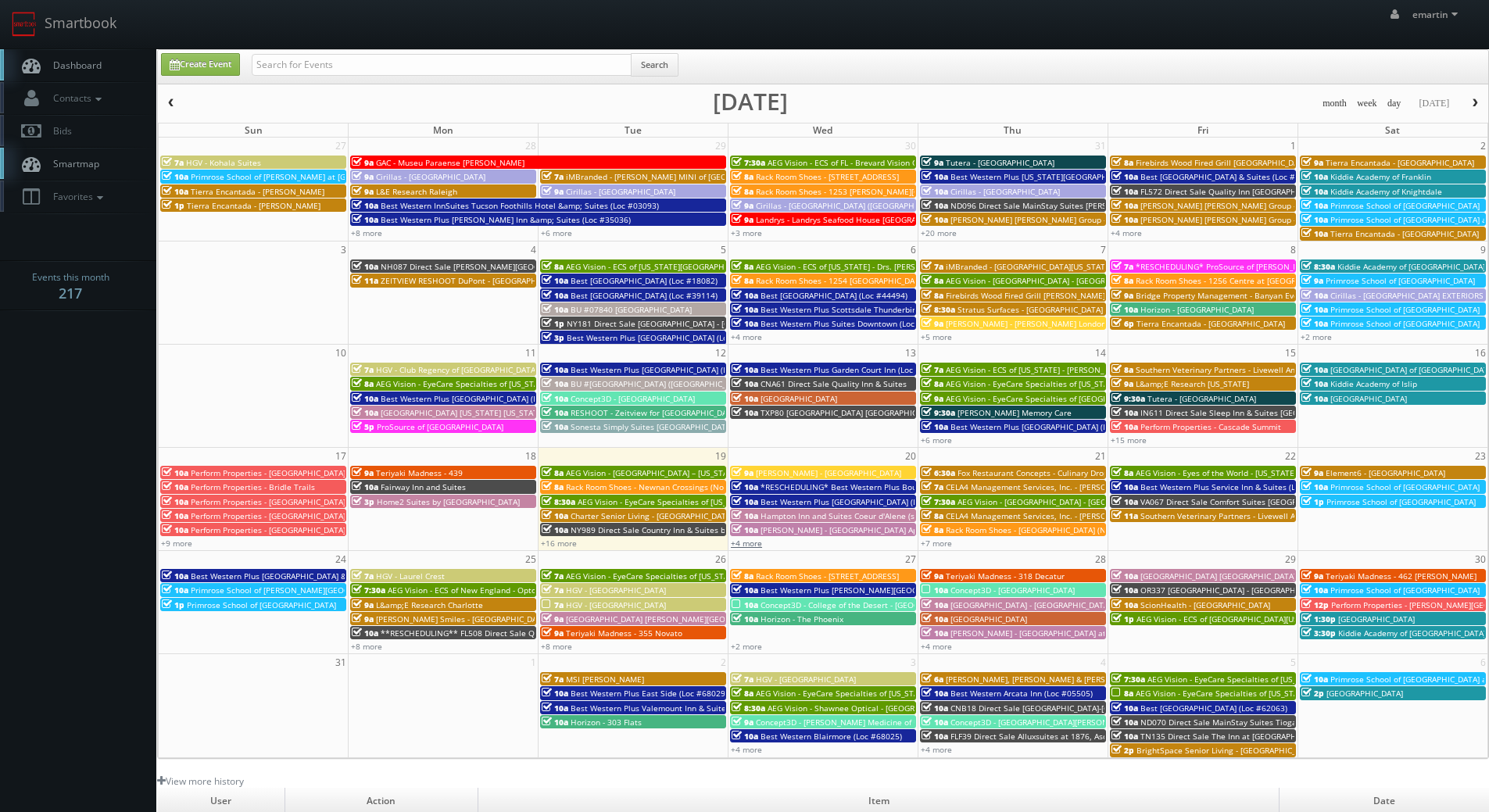
click at [752, 544] on link "+4 more" at bounding box center [746, 543] width 31 height 11
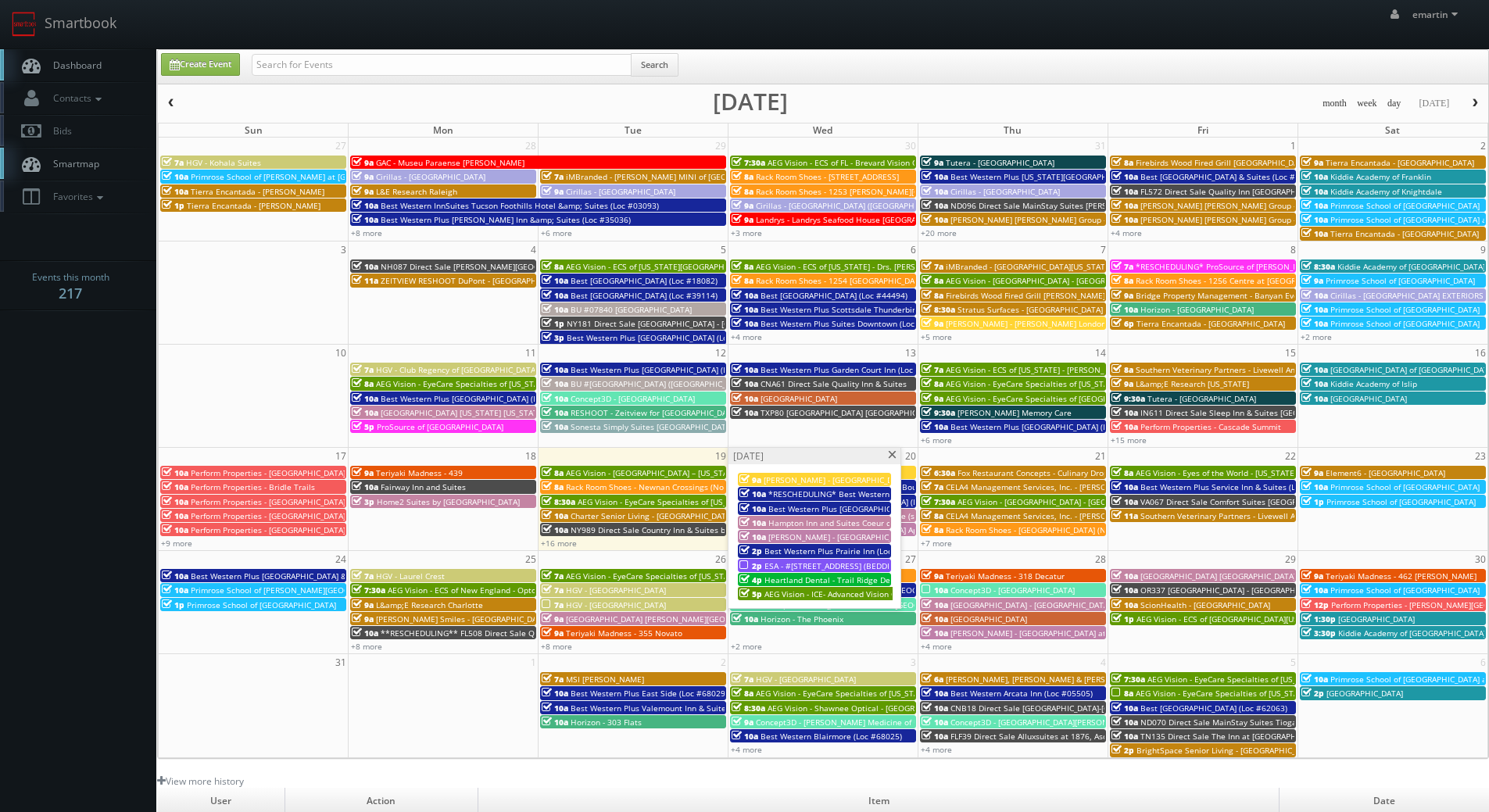
click at [776, 491] on span "*RESCHEDULING* Best Western Plus Boulder Louisville (Loc #06179)" at bounding box center [919, 494] width 300 height 11
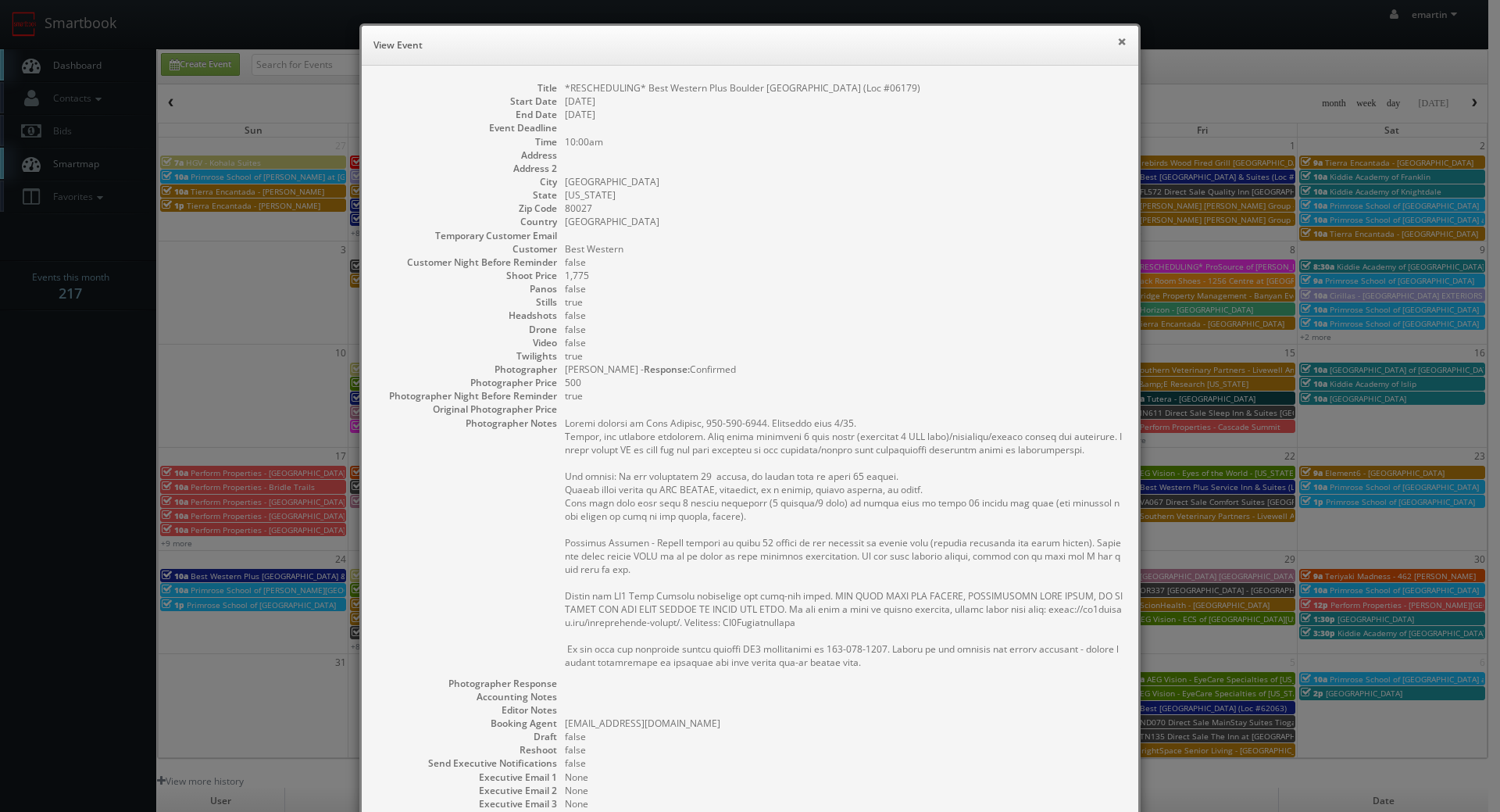
click at [1117, 41] on button "×" at bounding box center [1121, 41] width 9 height 11
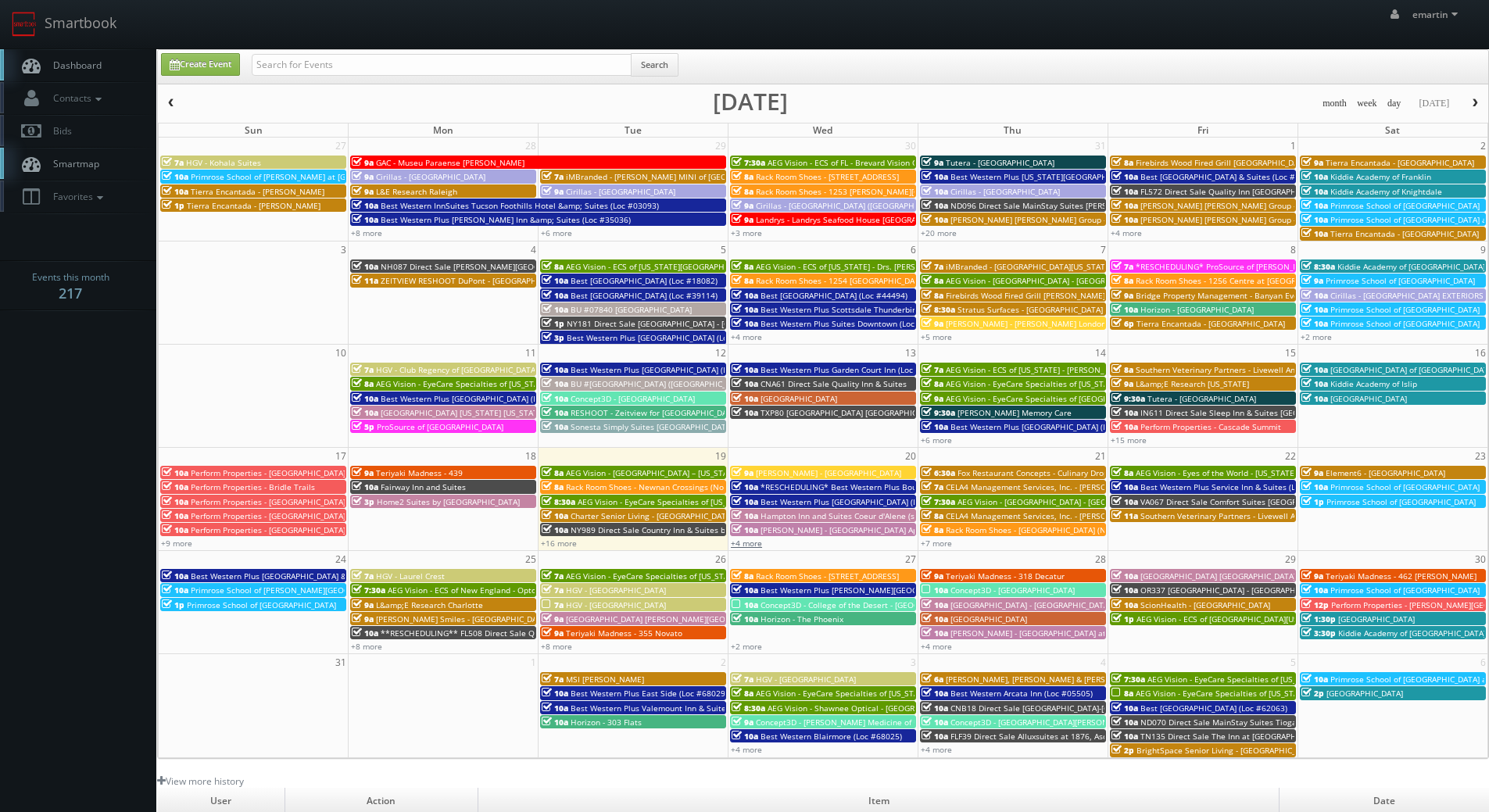
click at [747, 539] on link "+4 more" at bounding box center [746, 543] width 31 height 11
click at [731, 24] on div "emartin emartin Profile Logout" at bounding box center [744, 24] width 1489 height 49
click at [136, 67] on link "Dashboard" at bounding box center [78, 66] width 157 height 32
click at [818, 47] on div "emartin emartin Profile Logout" at bounding box center [744, 24] width 1489 height 49
click at [937, 545] on link "+8 more" at bounding box center [936, 543] width 31 height 11
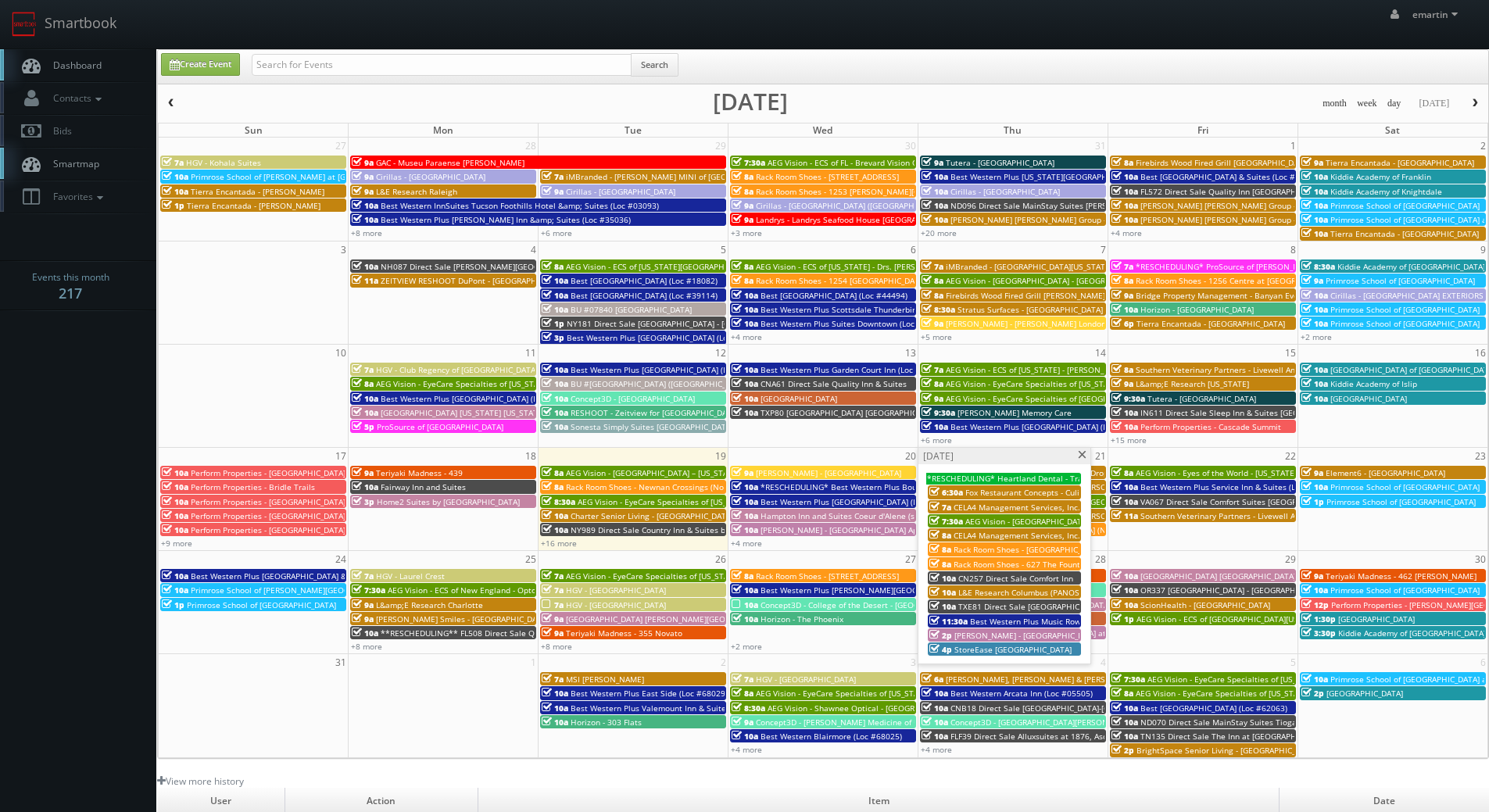
click at [1018, 621] on span "Best Western Plus Music Row (Loc #43150)" at bounding box center [1051, 621] width 162 height 11
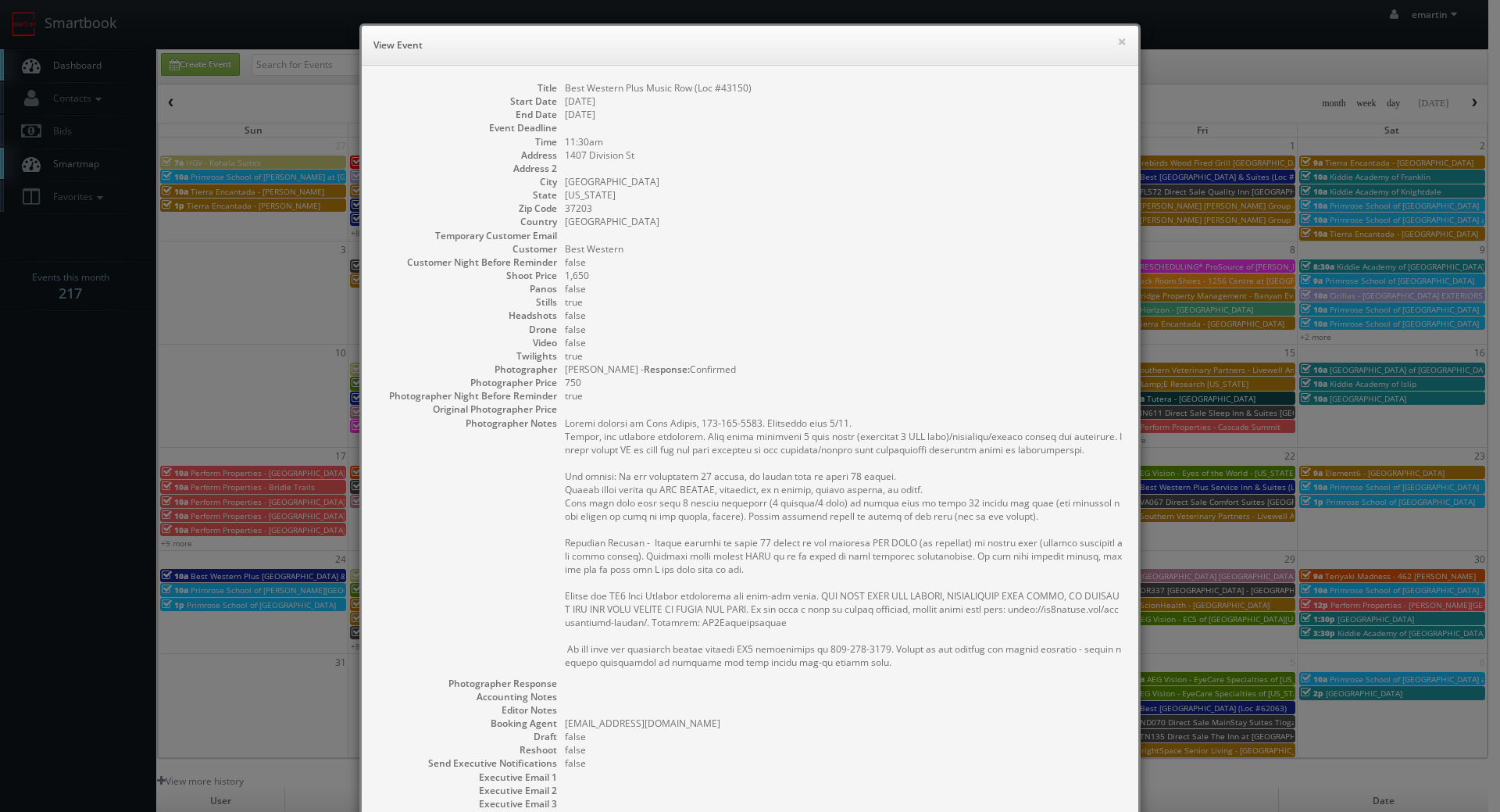
drag, startPoint x: 801, startPoint y: 164, endPoint x: 835, endPoint y: 159, distance: 34.4
click at [817, 164] on dd at bounding box center [844, 168] width 558 height 13
click at [1117, 40] on button "×" at bounding box center [1121, 41] width 9 height 11
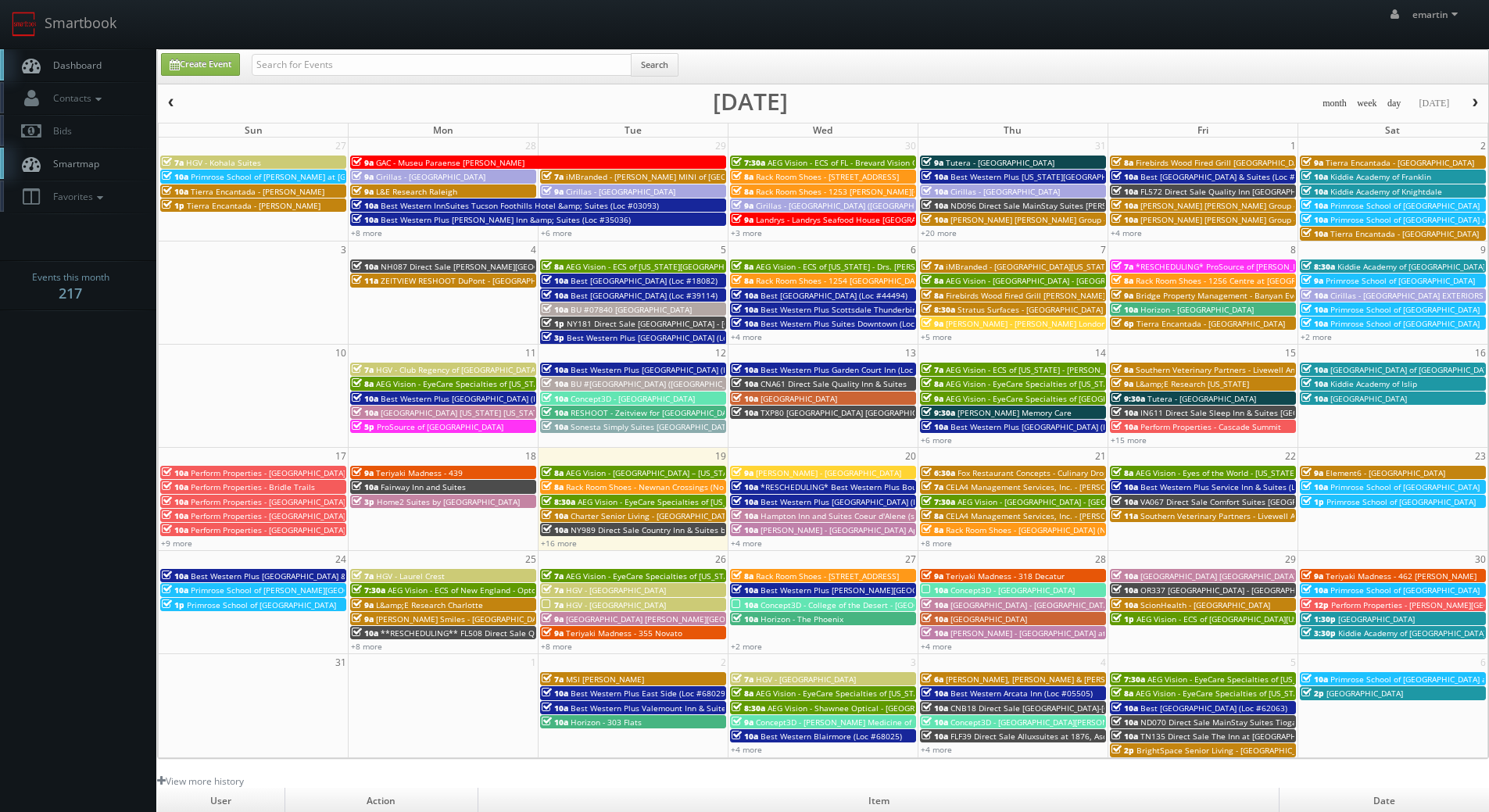
click at [71, 156] on link "Smartmap" at bounding box center [78, 164] width 157 height 32
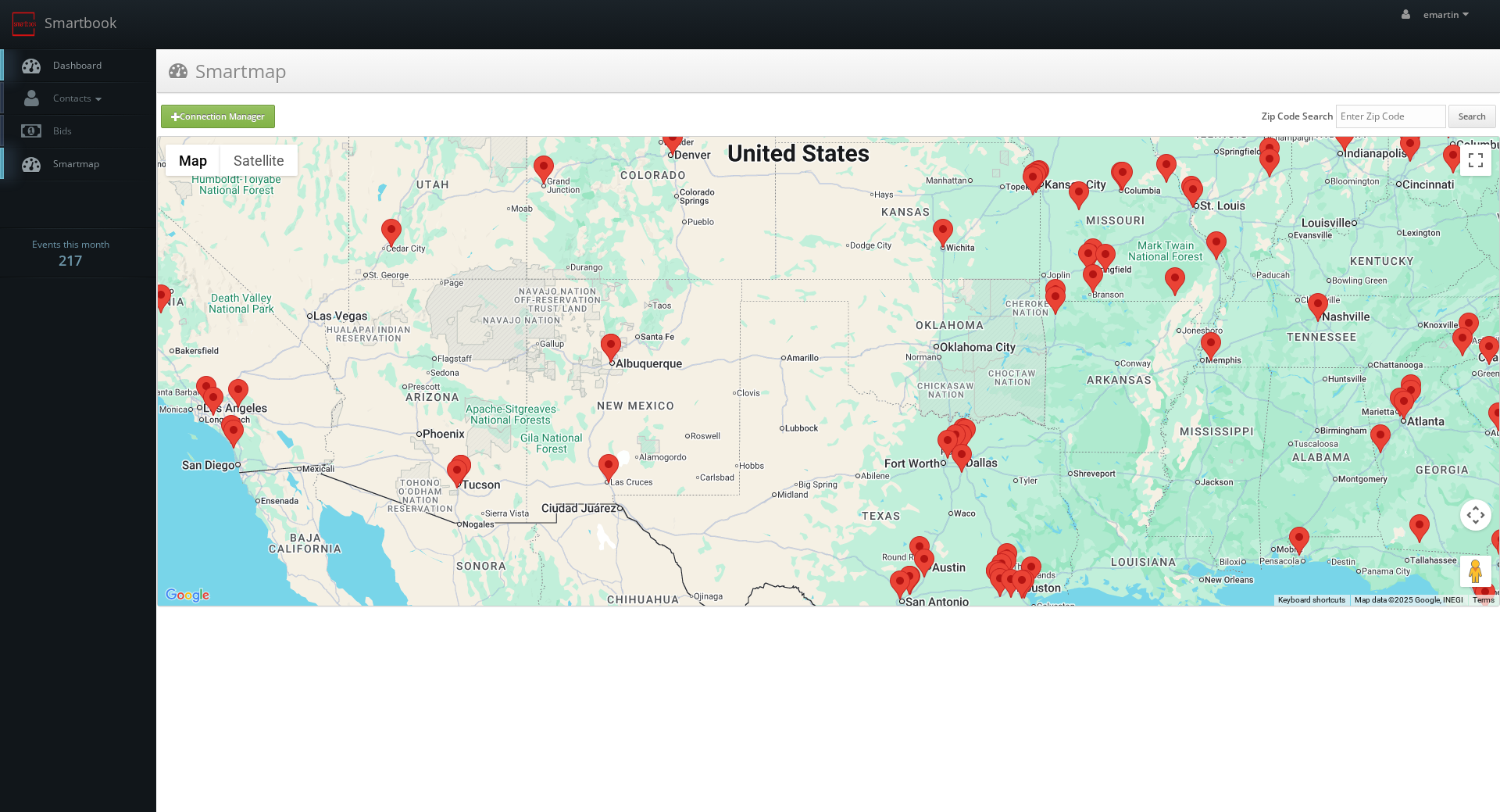
click at [598, 454] on area at bounding box center [598, 454] width 0 height 0
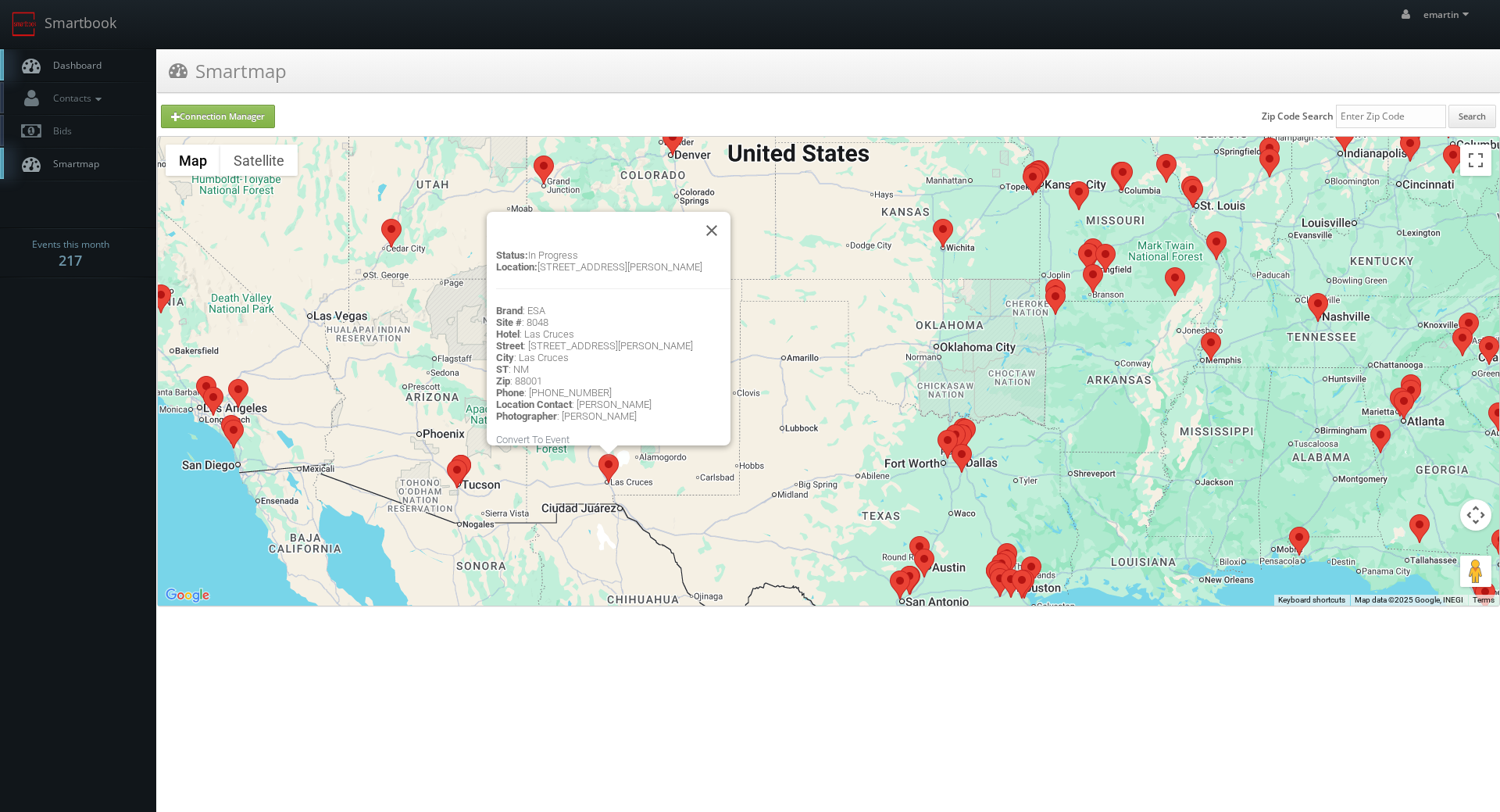
click at [127, 68] on link "Dashboard" at bounding box center [78, 66] width 156 height 32
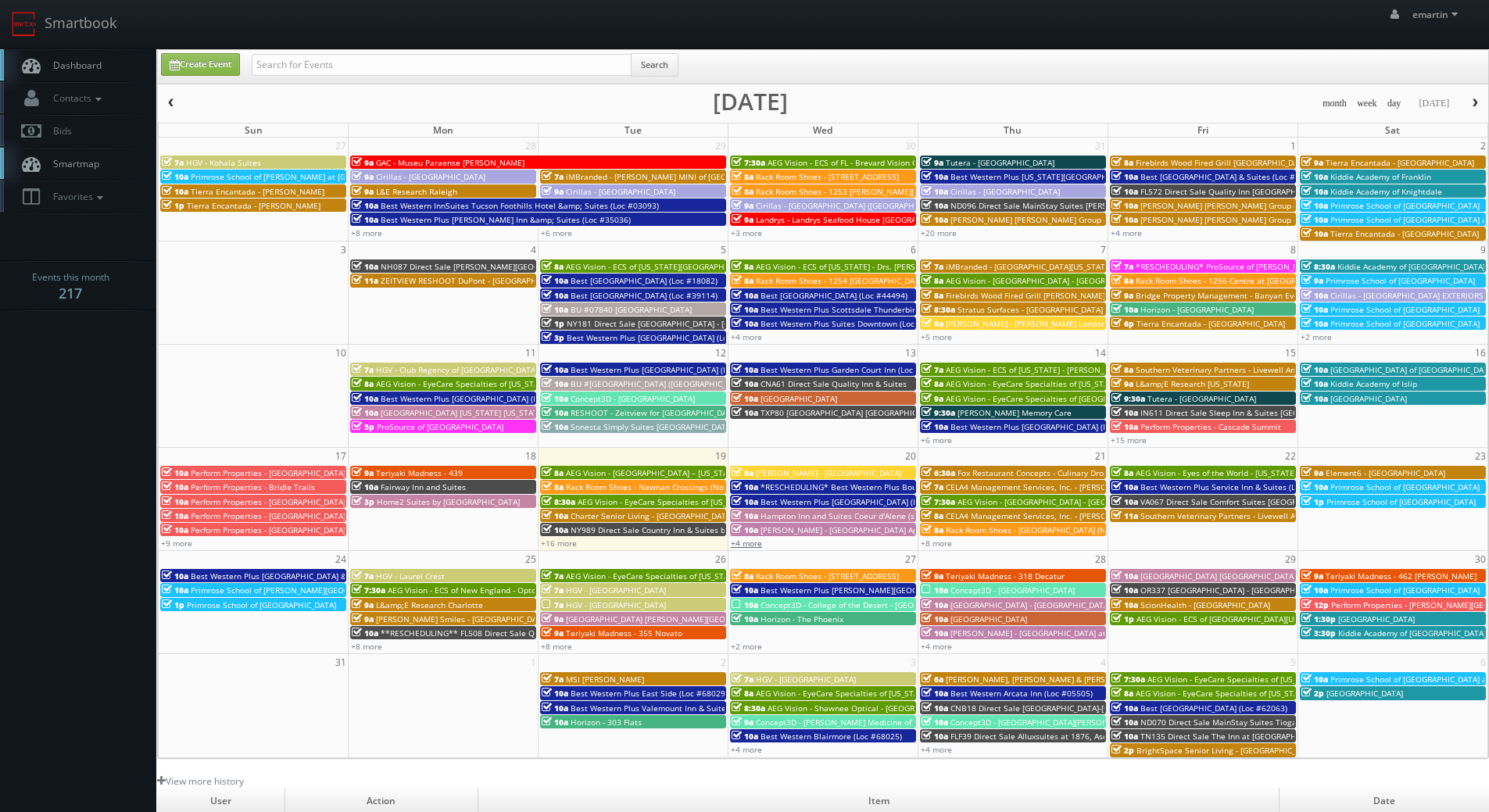
click at [749, 547] on link "+4 more" at bounding box center [746, 543] width 31 height 11
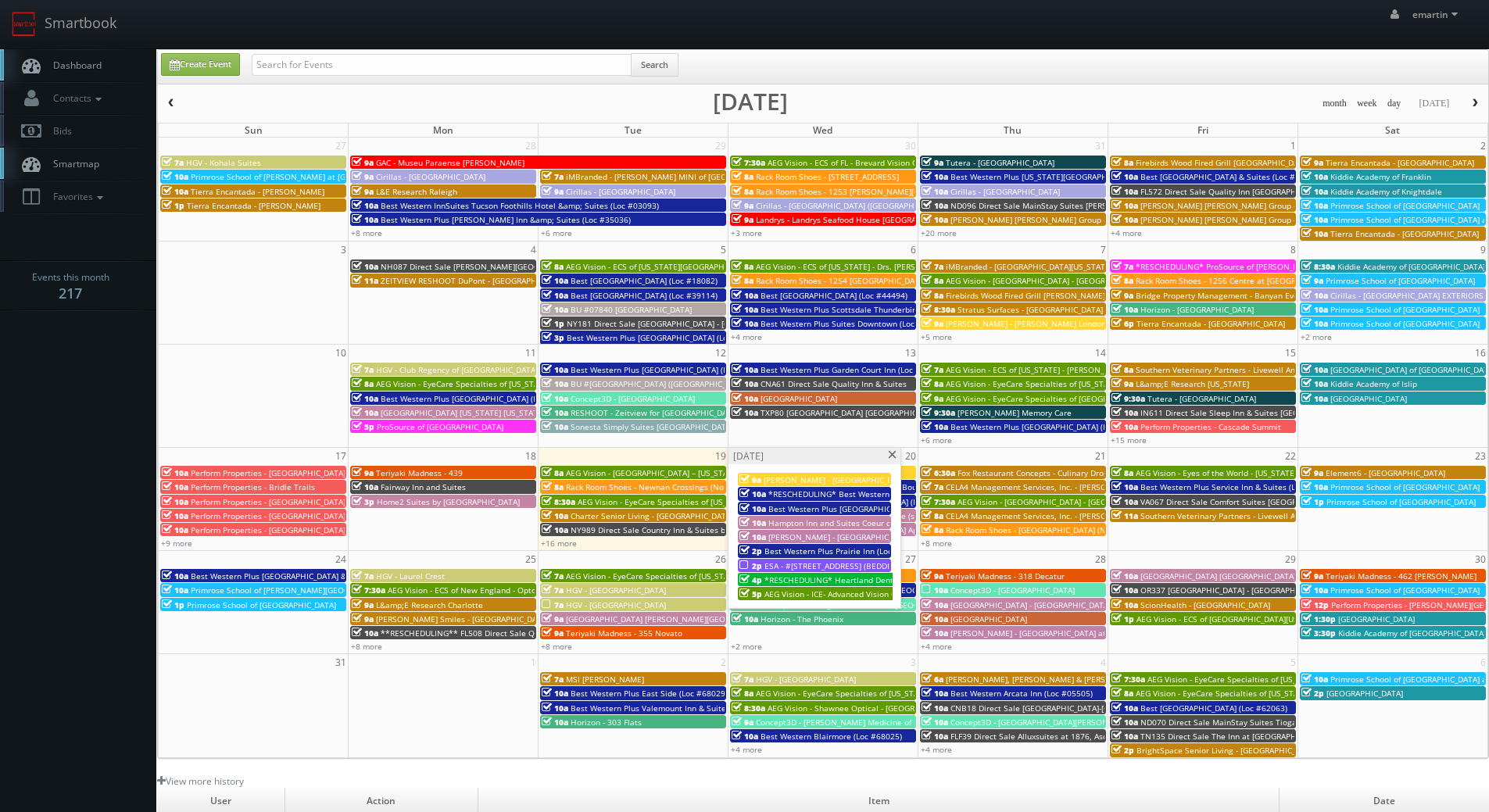
click at [798, 512] on span "Best Western Plus [GEOGRAPHIC_DATA] (Loc #11187)" at bounding box center [867, 508] width 199 height 11
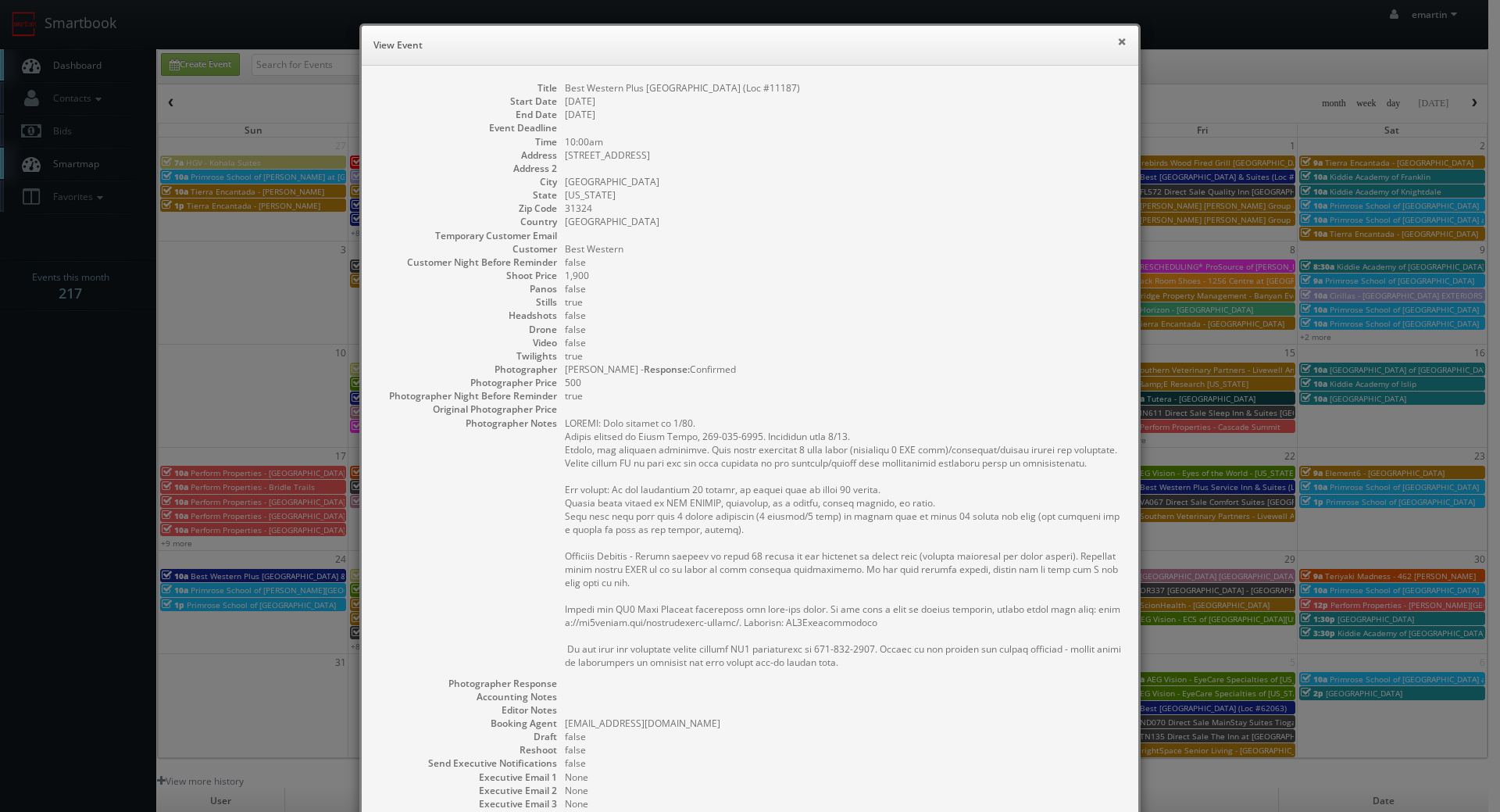
click at [1118, 36] on button "×" at bounding box center [1121, 41] width 9 height 11
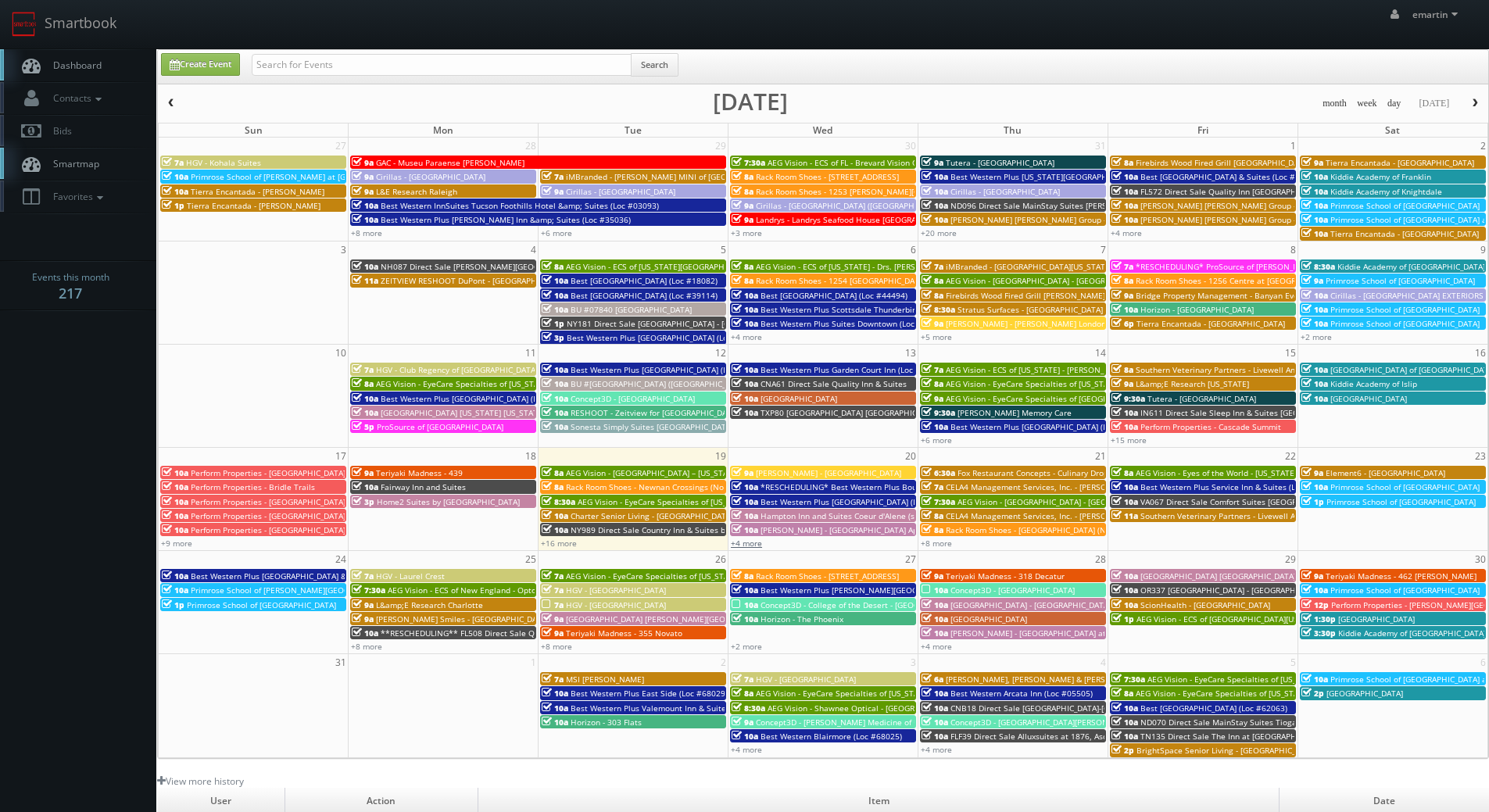
click at [743, 544] on link "+4 more" at bounding box center [746, 543] width 31 height 11
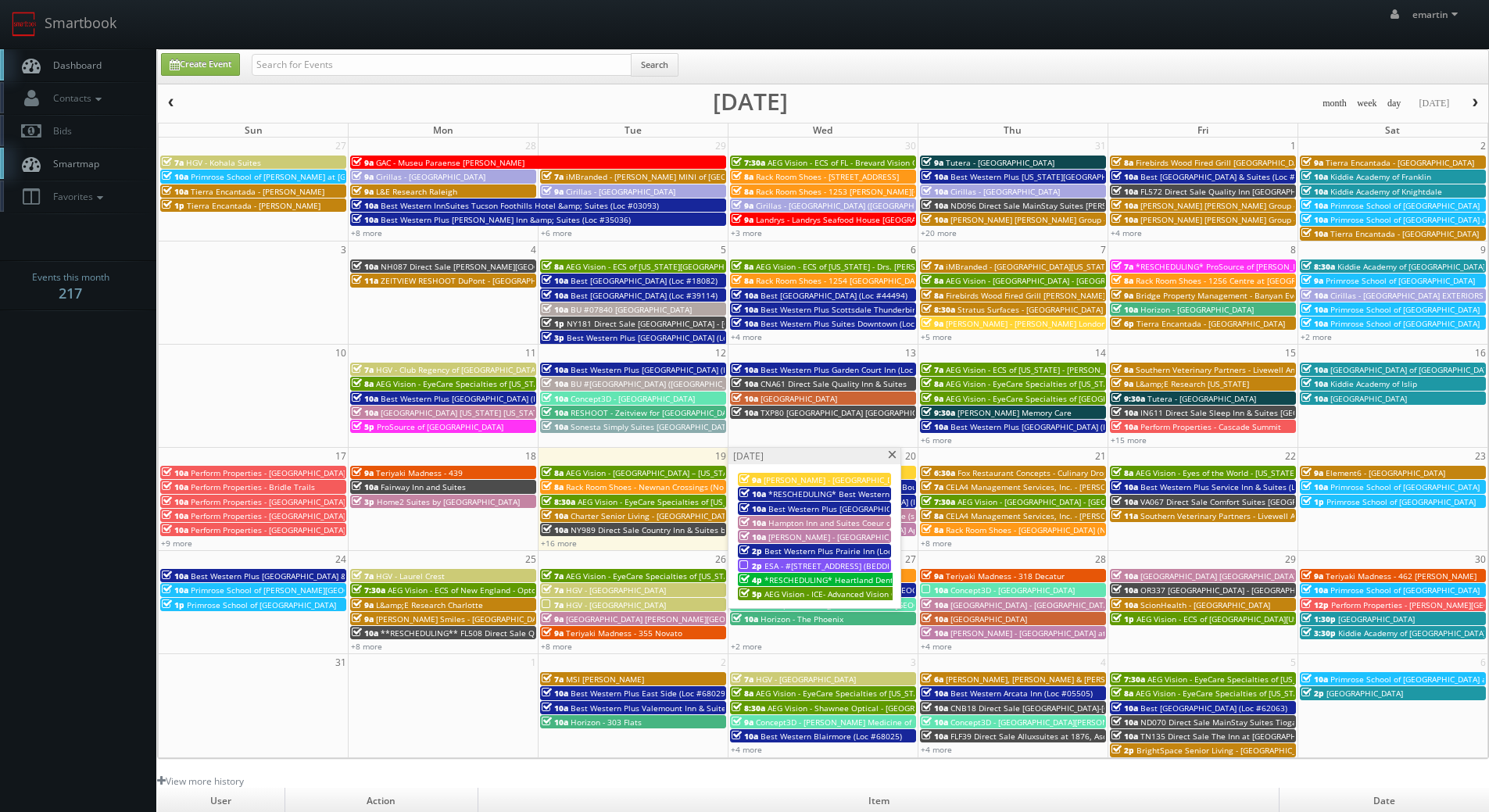
click at [774, 550] on span "Best Western Plus Prairie Inn (Loc #38166)" at bounding box center [845, 550] width 161 height 11
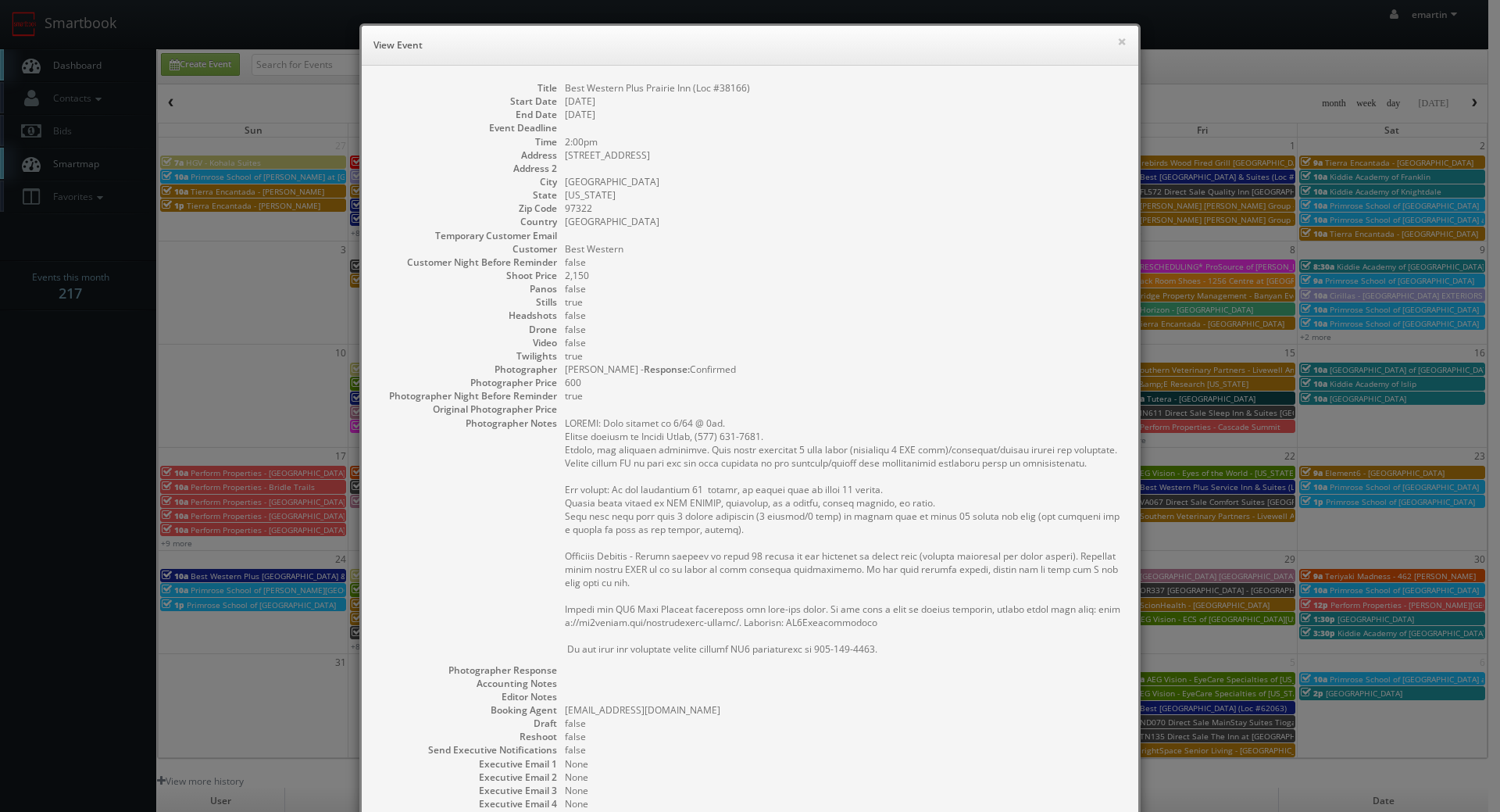
click at [841, 95] on dd "08/20/2025" at bounding box center [844, 101] width 558 height 13
click at [1119, 42] on button "×" at bounding box center [1121, 41] width 9 height 11
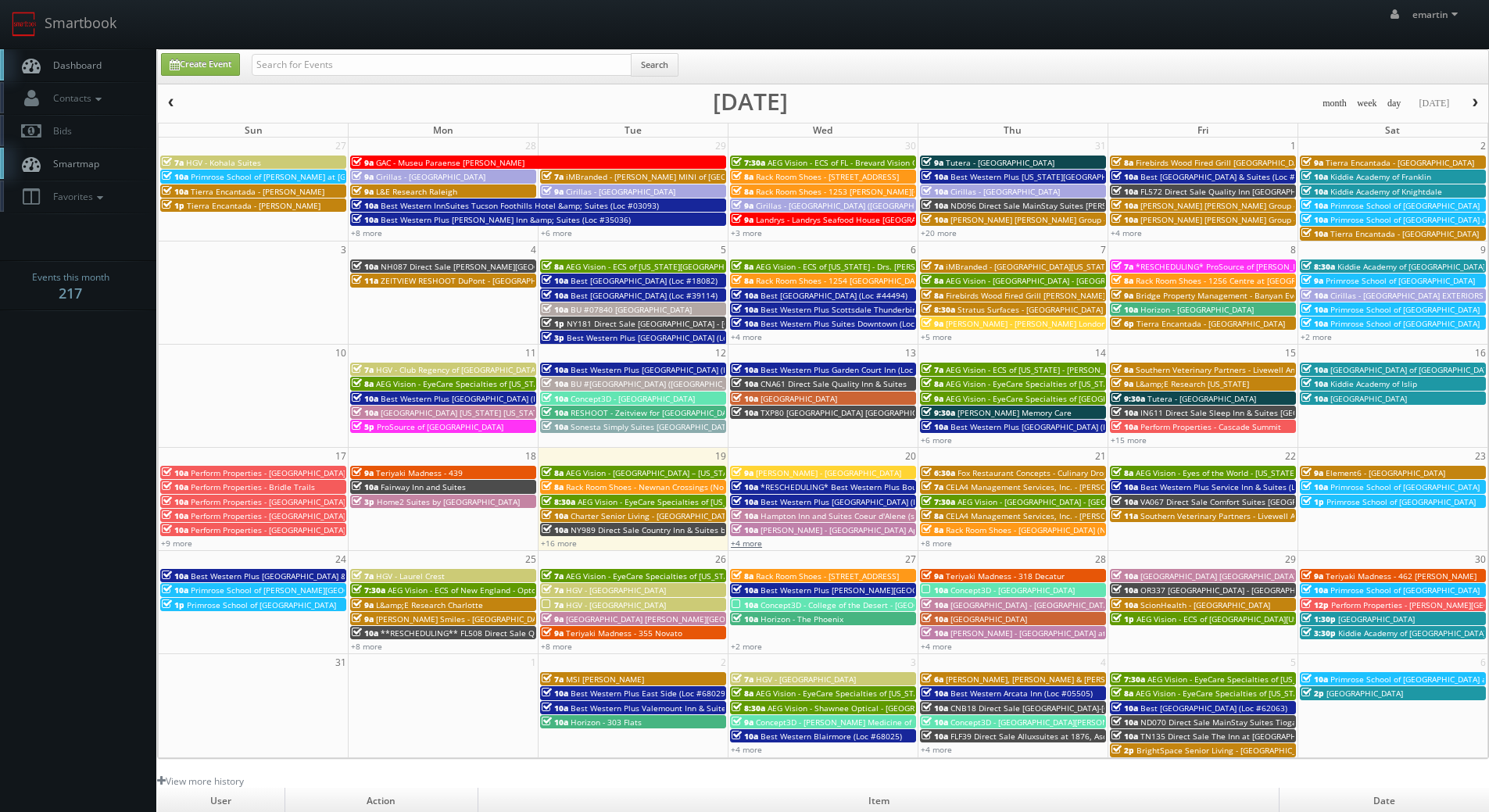
click at [743, 539] on link "+4 more" at bounding box center [746, 543] width 31 height 11
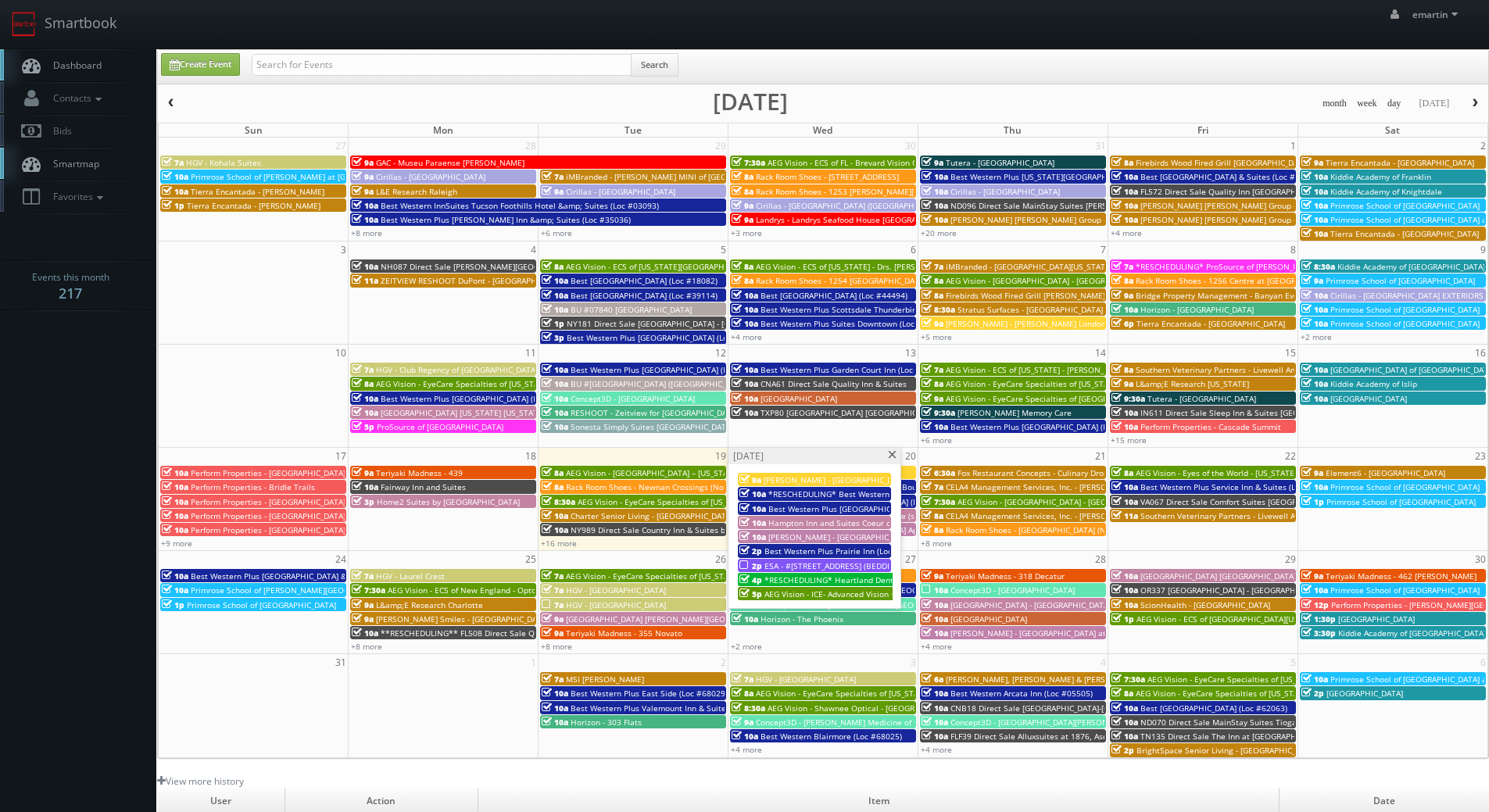
click at [863, 525] on span "Hampton Inn and Suites Coeur d'Alene (second shoot)" at bounding box center [869, 522] width 202 height 11
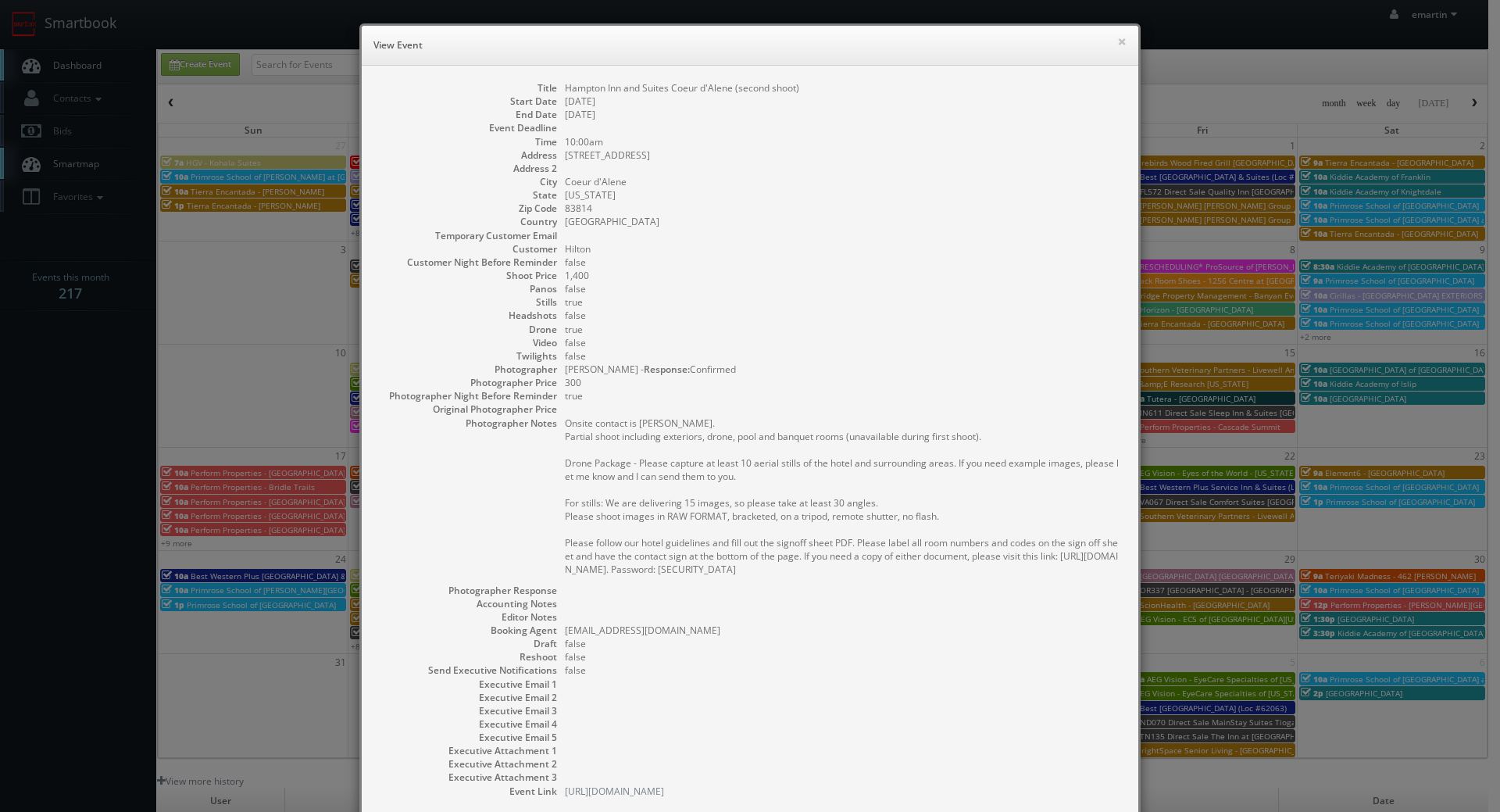
click at [1110, 38] on h6 "View Event" at bounding box center [749, 45] width 753 height 15
click at [1125, 42] on div "× View Event" at bounding box center [749, 46] width 776 height 40
click at [1118, 40] on button "×" at bounding box center [1121, 41] width 9 height 11
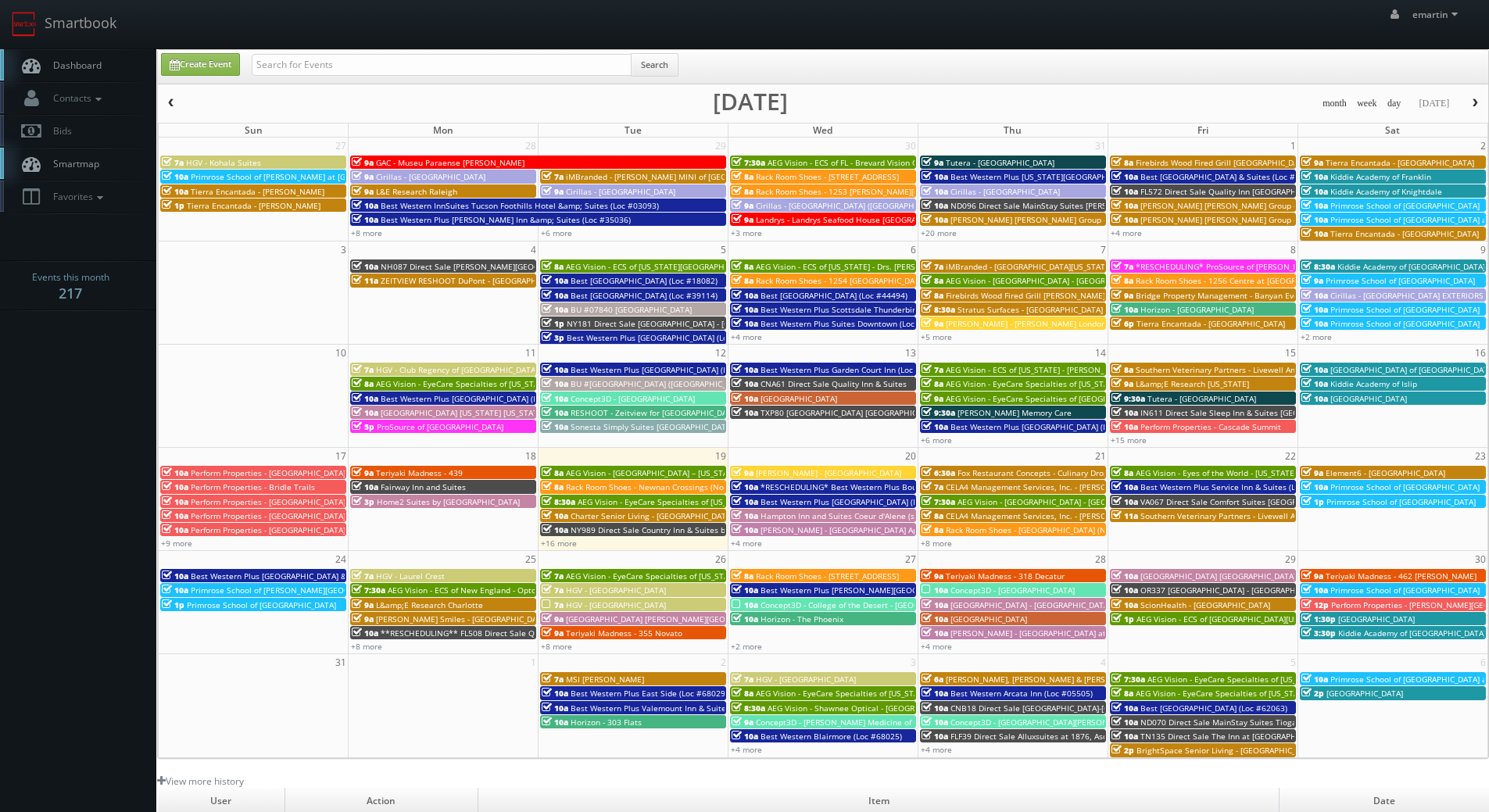
click at [113, 68] on link "Dashboard" at bounding box center [78, 66] width 157 height 32
click at [440, 45] on div "emartin emartin Profile Logout" at bounding box center [744, 24] width 1489 height 49
click at [437, 63] on input "text" at bounding box center [442, 65] width 380 height 22
type input "[PERSON_NAME]"
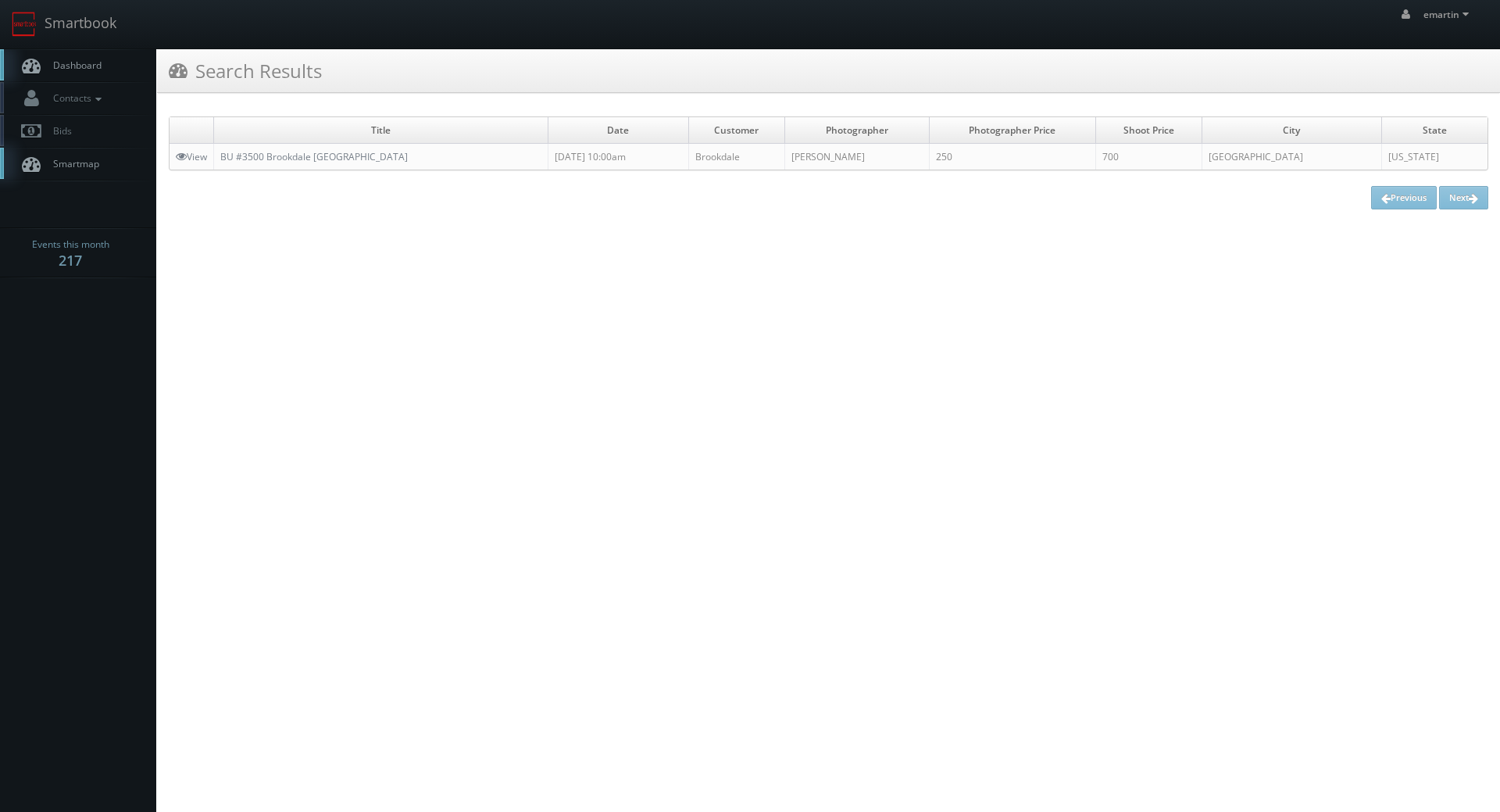
click at [62, 71] on span "Dashboard" at bounding box center [73, 65] width 57 height 13
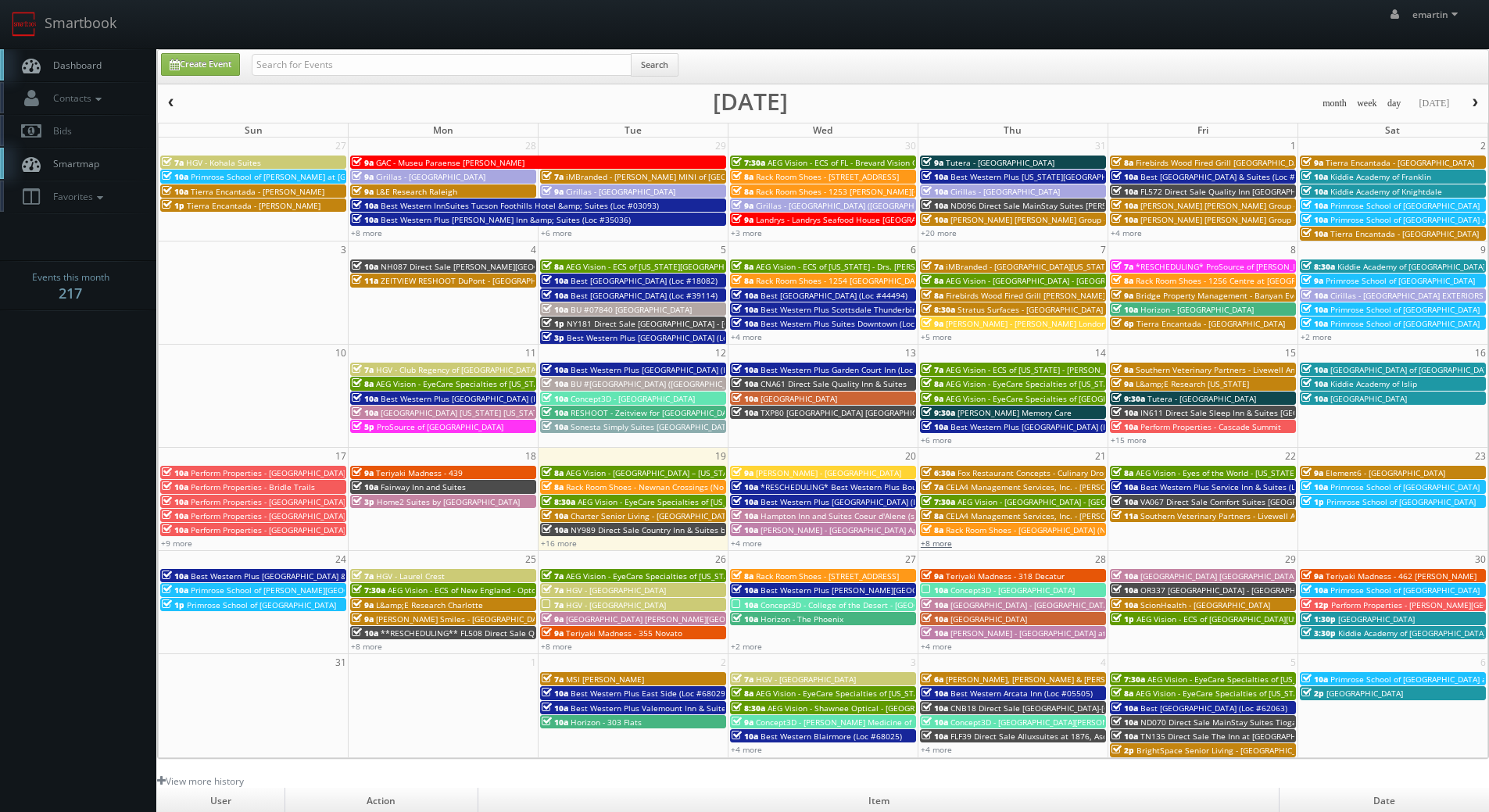
click at [932, 545] on link "+8 more" at bounding box center [936, 543] width 31 height 11
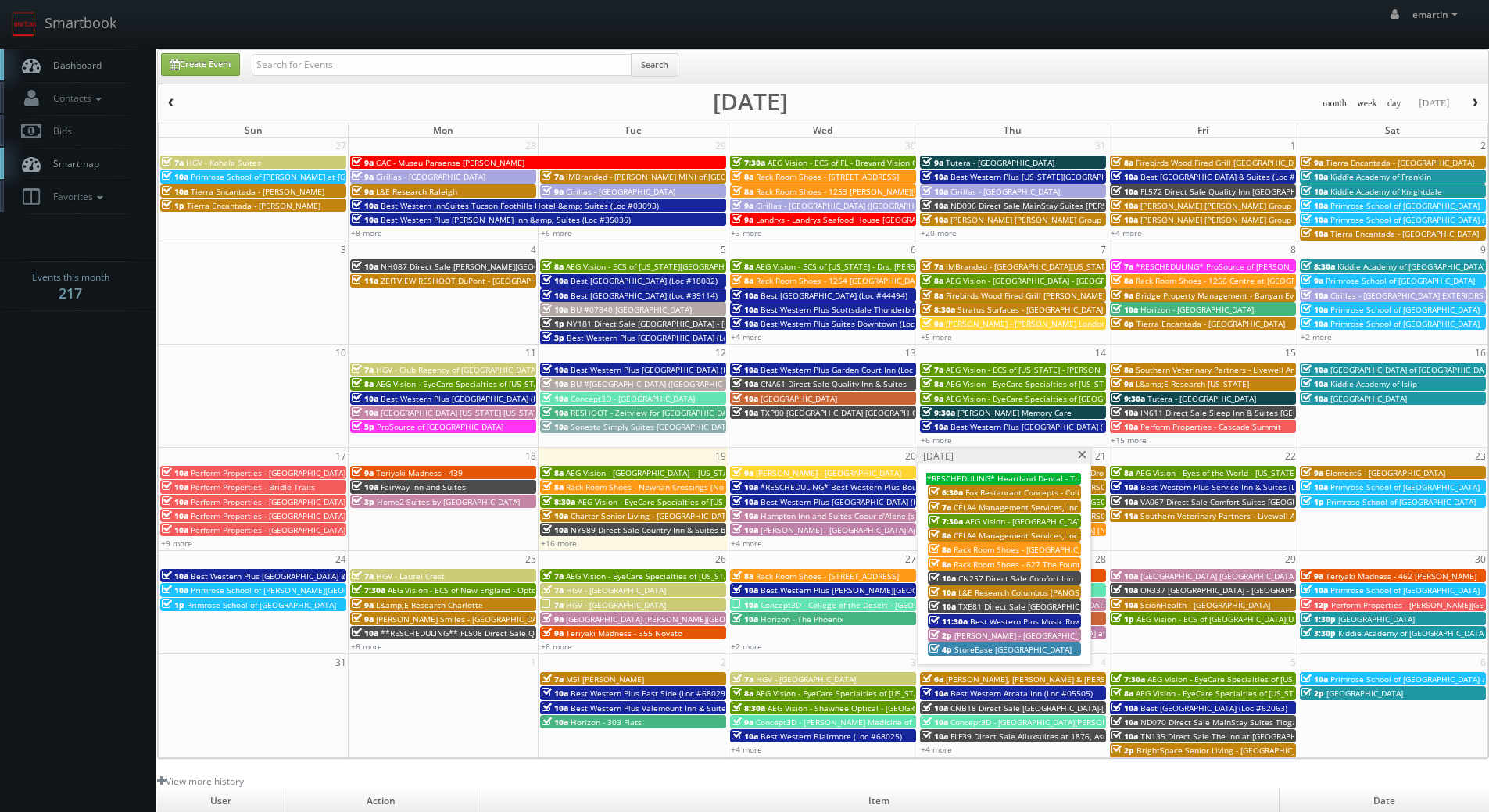
click at [986, 574] on span "CN257 Direct Sale Comfort Inn" at bounding box center [1016, 578] width 115 height 11
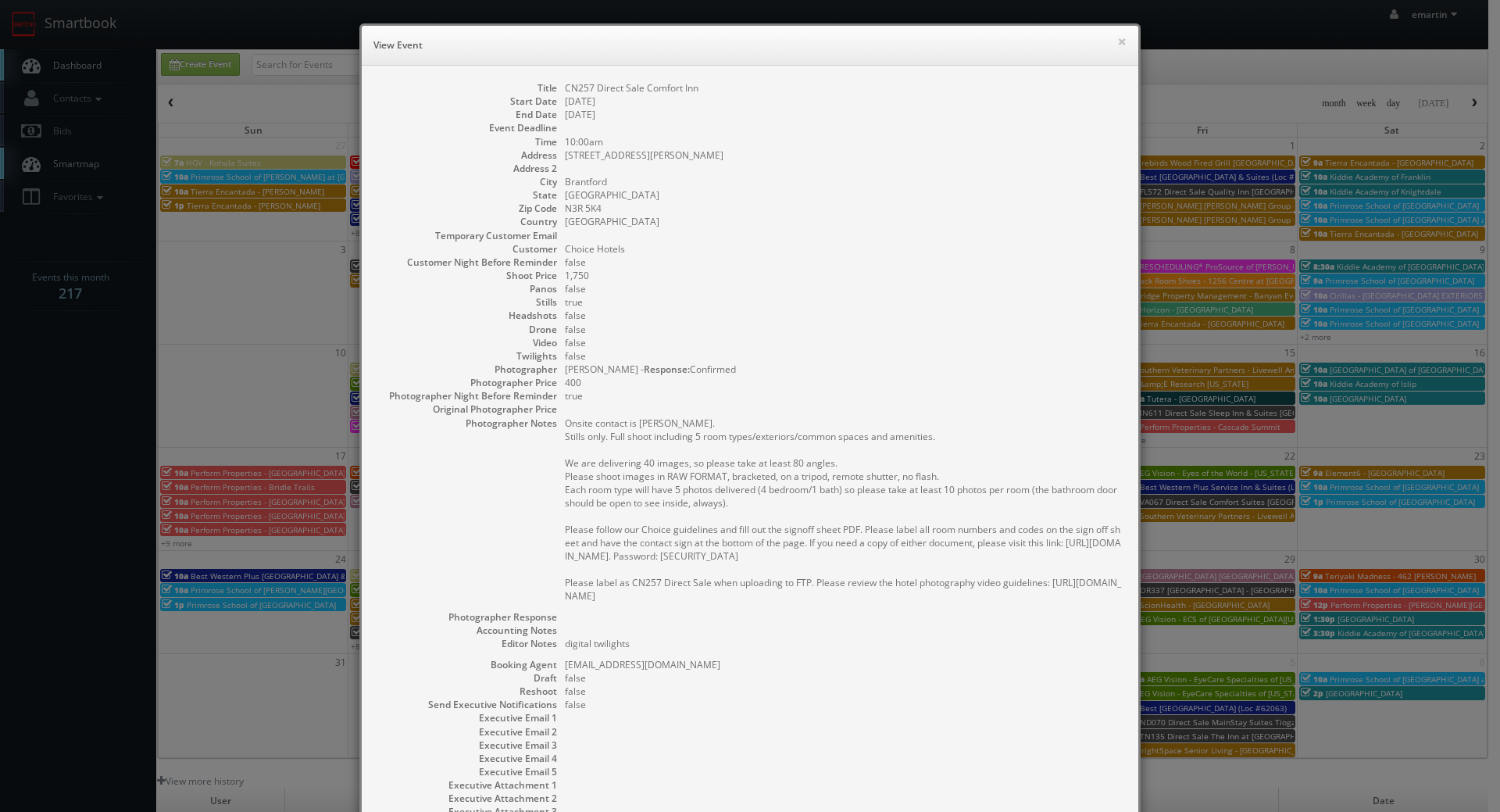
click at [724, 182] on dd "Brantford" at bounding box center [844, 182] width 558 height 13
click at [1042, 62] on div "× View Event" at bounding box center [749, 46] width 776 height 40
click at [1110, 41] on h6 "View Event" at bounding box center [749, 45] width 753 height 15
click at [1103, 42] on h6 "View Event" at bounding box center [749, 45] width 753 height 15
click at [1128, 43] on div "× View Event" at bounding box center [749, 46] width 776 height 40
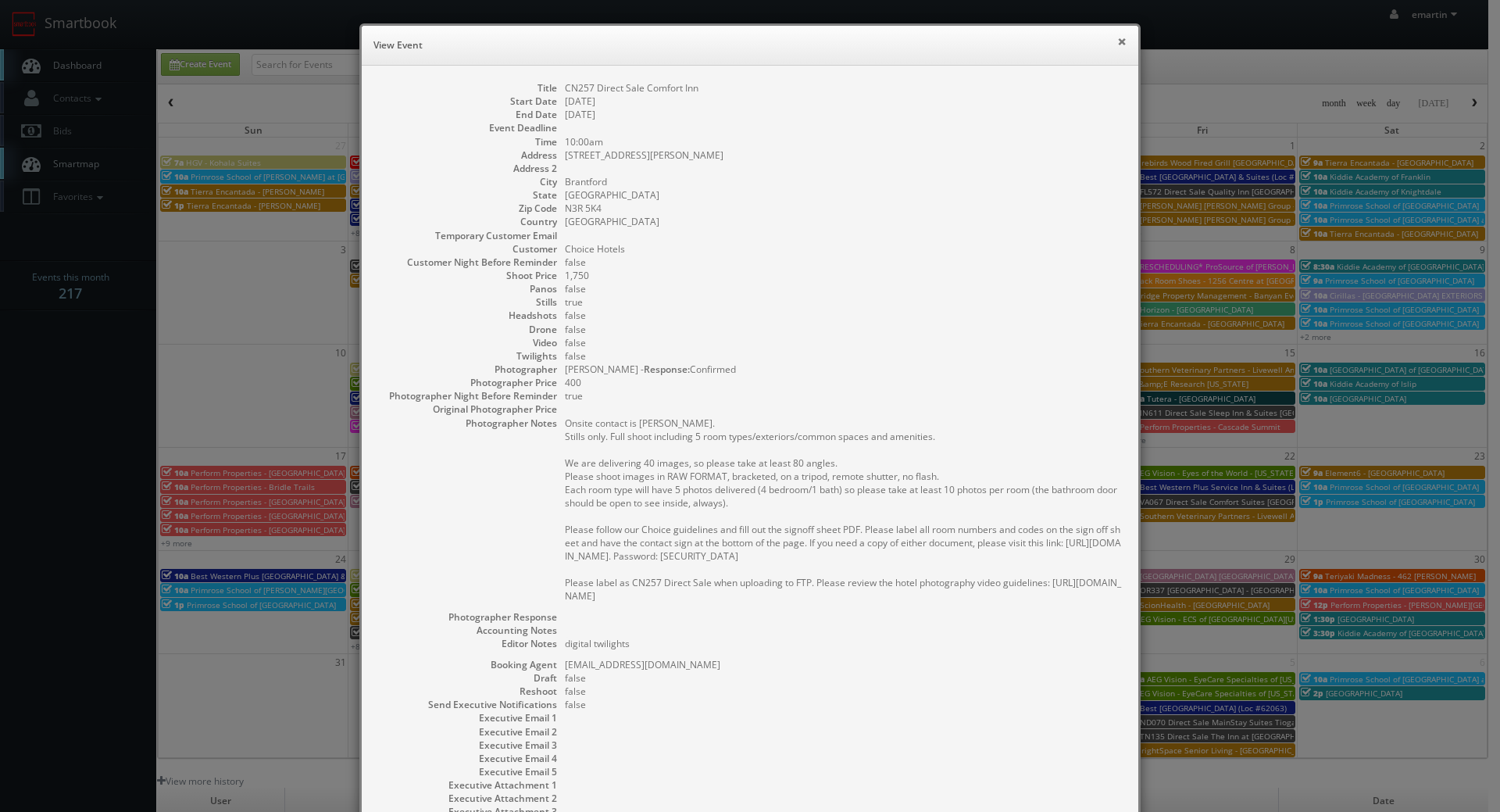
click at [1117, 41] on button "×" at bounding box center [1121, 41] width 9 height 11
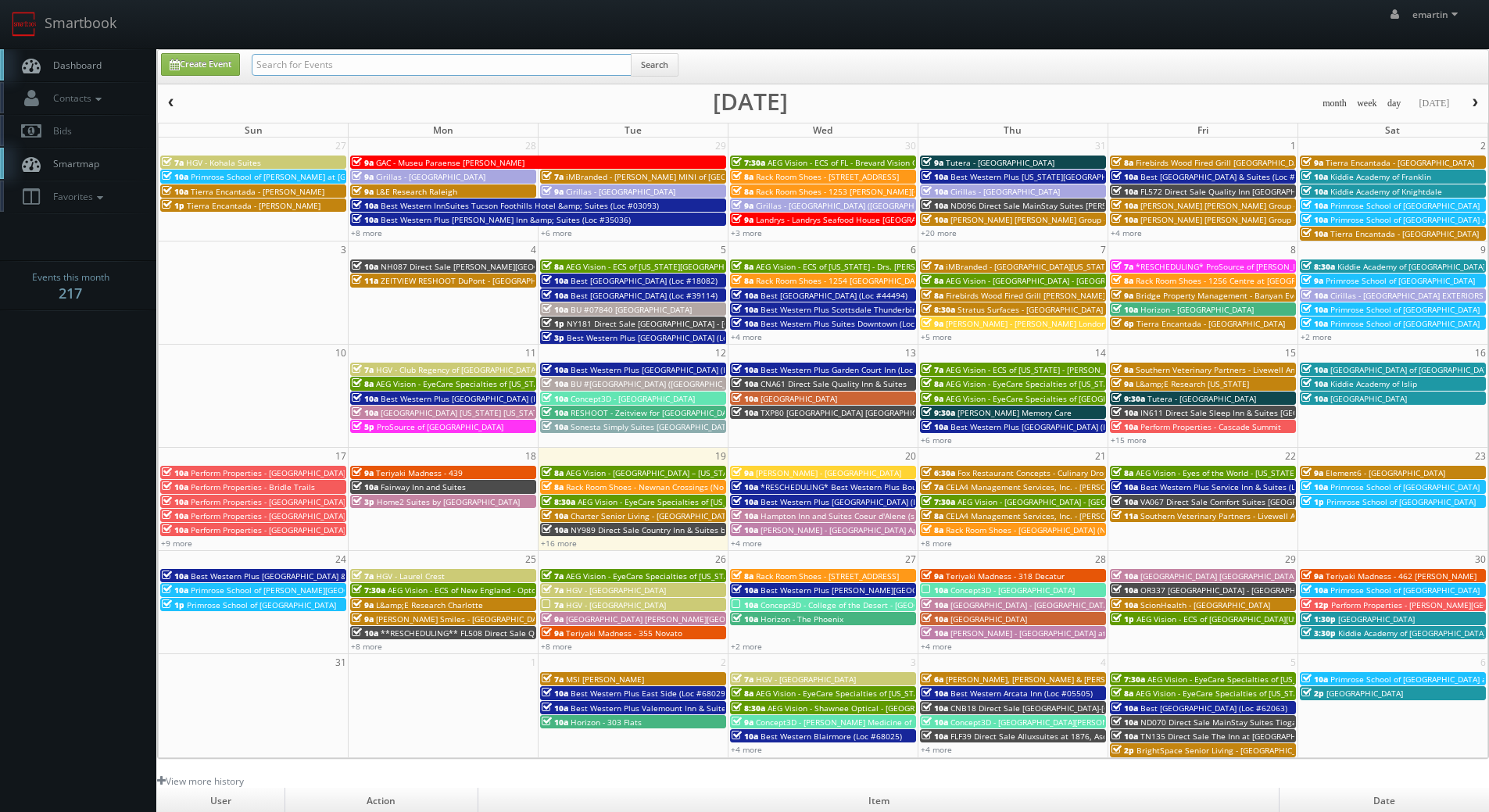
click at [509, 71] on input "text" at bounding box center [442, 65] width 380 height 22
type input "mike allen"
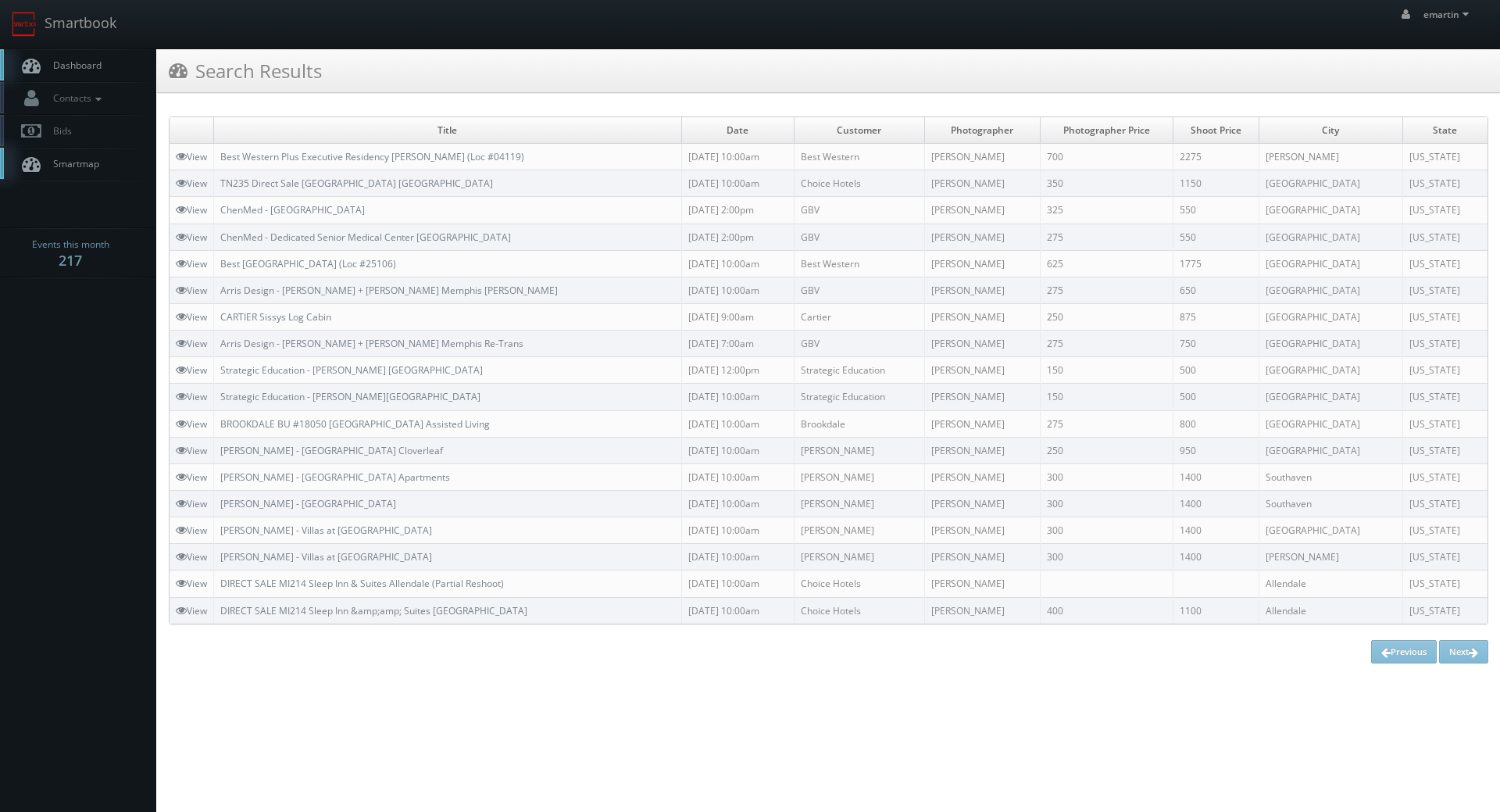
click at [76, 49] on link "Dashboard" at bounding box center [78, 66] width 156 height 32
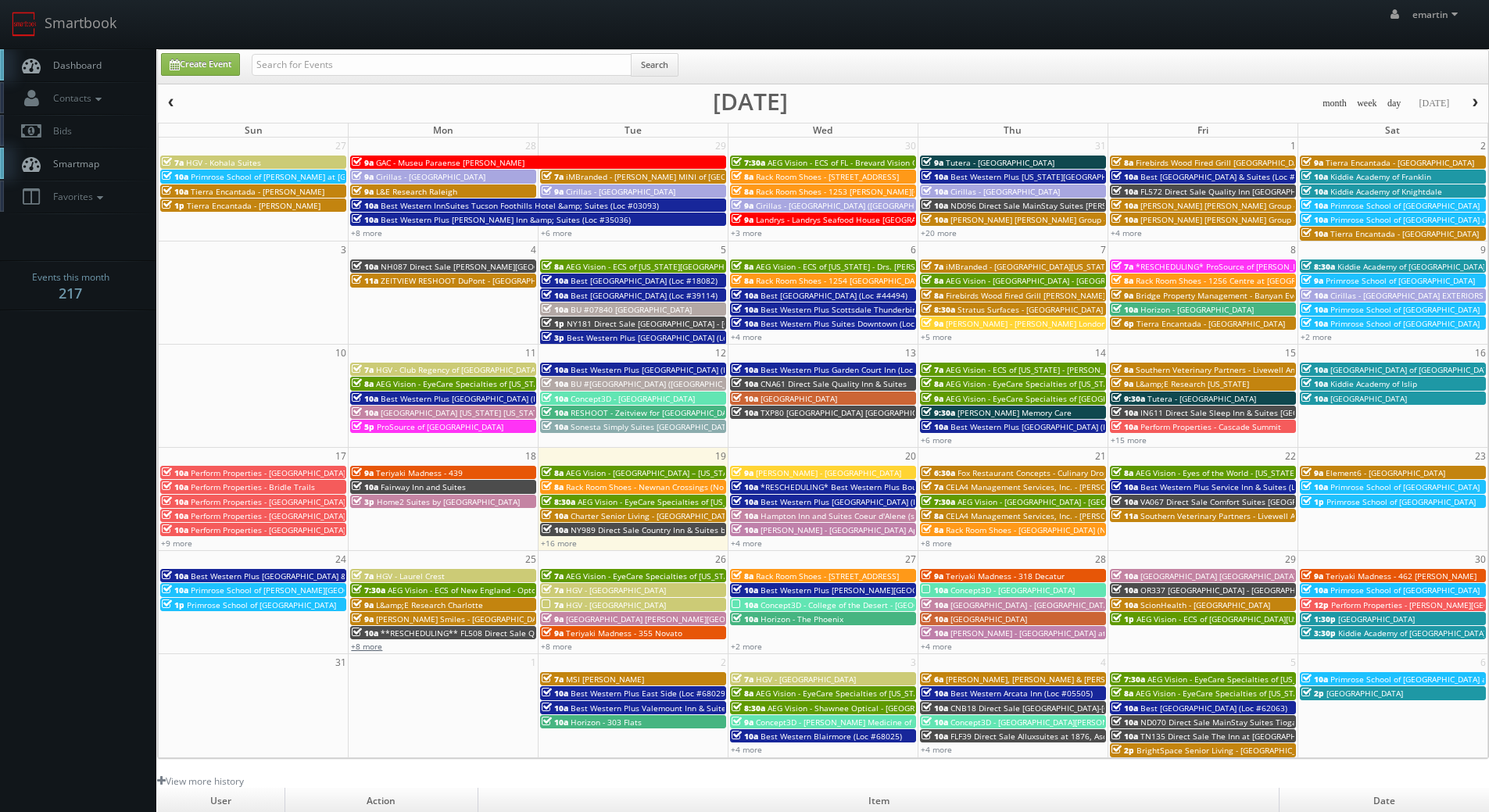
click at [361, 646] on link "+8 more" at bounding box center [366, 646] width 31 height 11
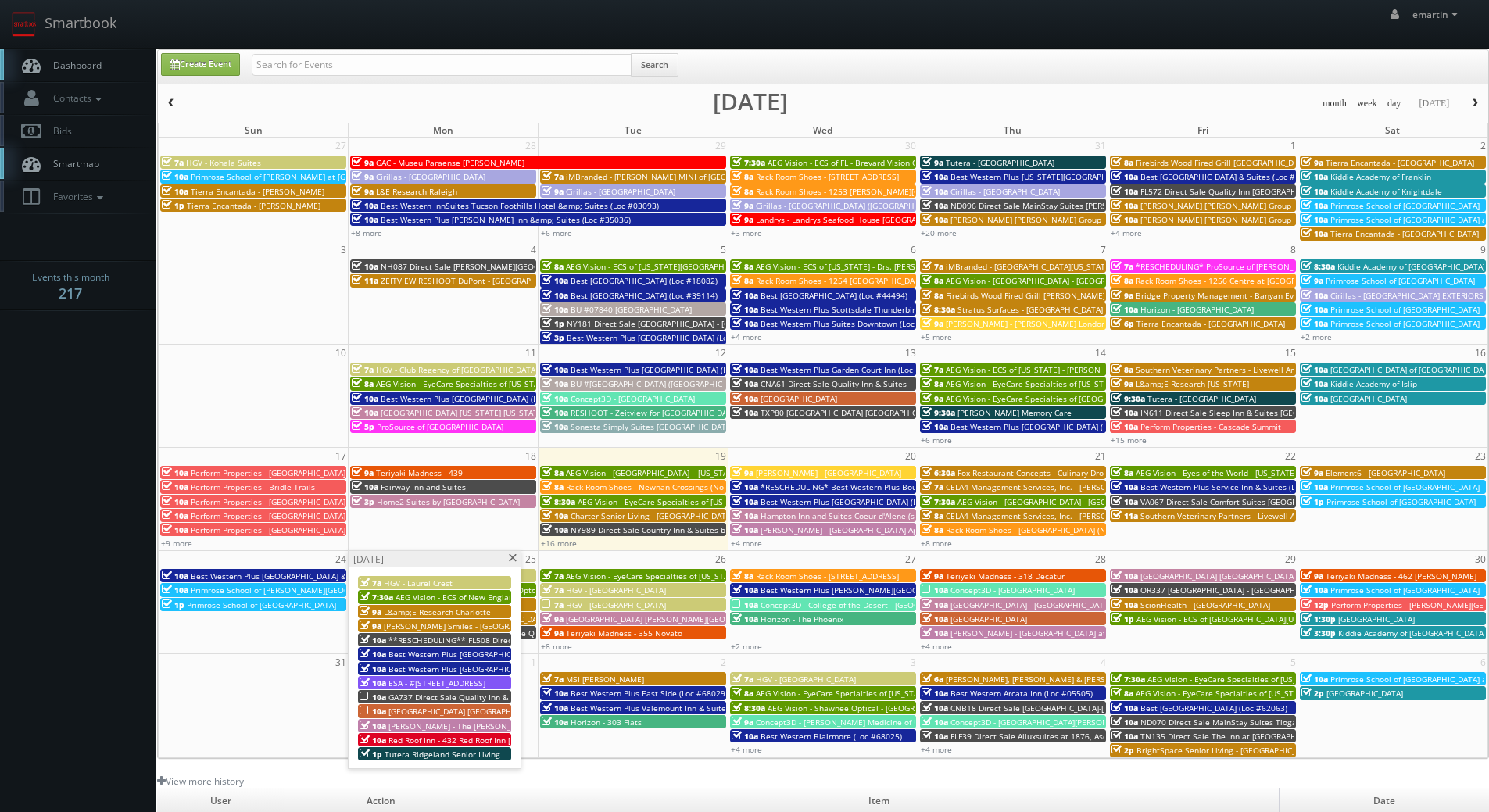
click at [397, 693] on span "GA737 Direct Sale Quality Inn & Suites [GEOGRAPHIC_DATA] [GEOGRAPHIC_DATA] I-75" at bounding box center [548, 697] width 319 height 11
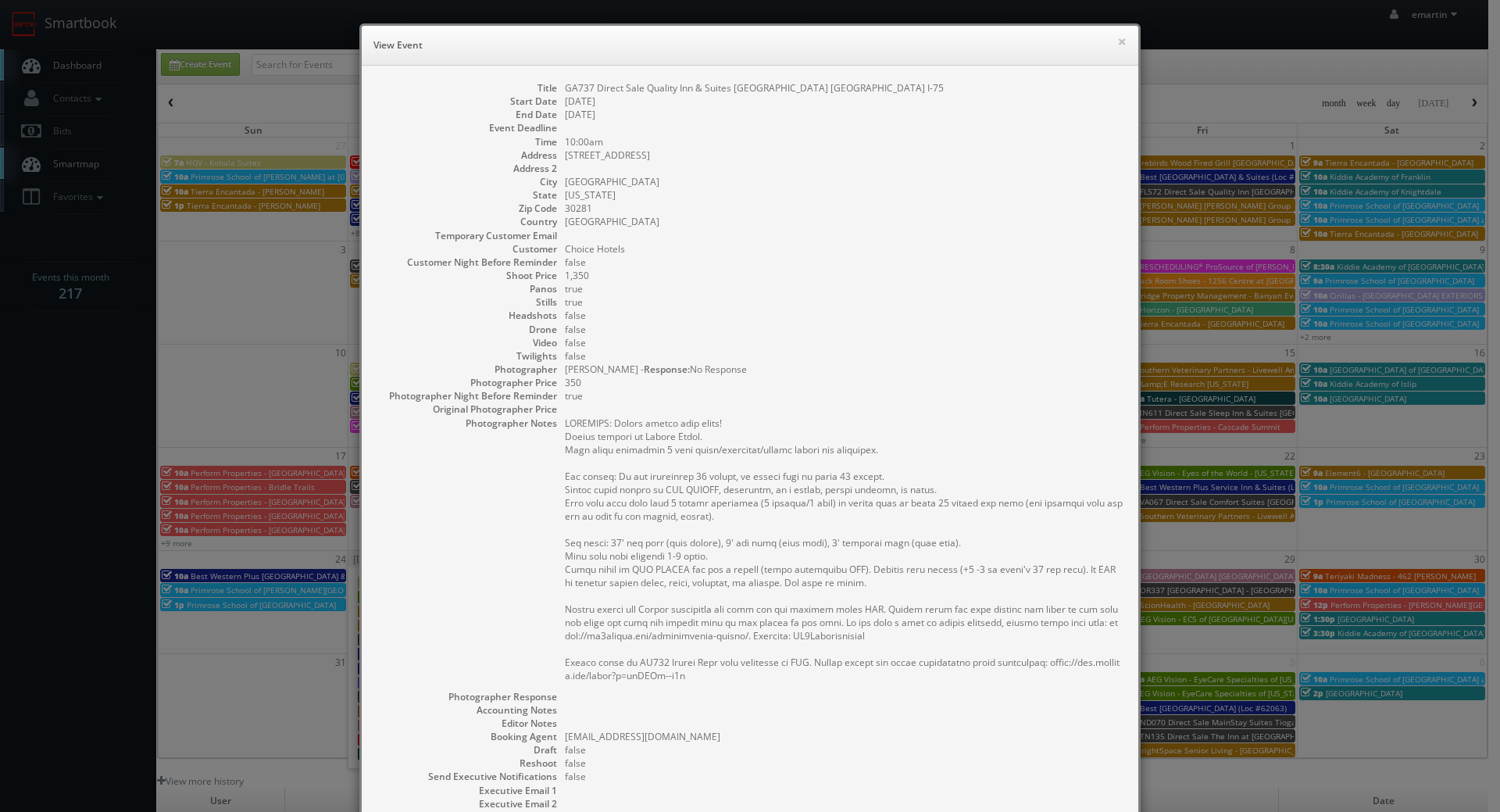
click at [761, 294] on dl "Title GA737 Direct Sale Quality Inn & Suites Stockbridge Atlanta South I-75 Sta…" at bounding box center [750, 492] width 746 height 823
click at [766, 92] on dd "GA737 Direct Sale Quality Inn & Suites [GEOGRAPHIC_DATA] [GEOGRAPHIC_DATA] I-75" at bounding box center [844, 87] width 558 height 13
copy dl "GA737 Direct Sale Quality Inn & Suites [GEOGRAPHIC_DATA] [GEOGRAPHIC_DATA] I-75"
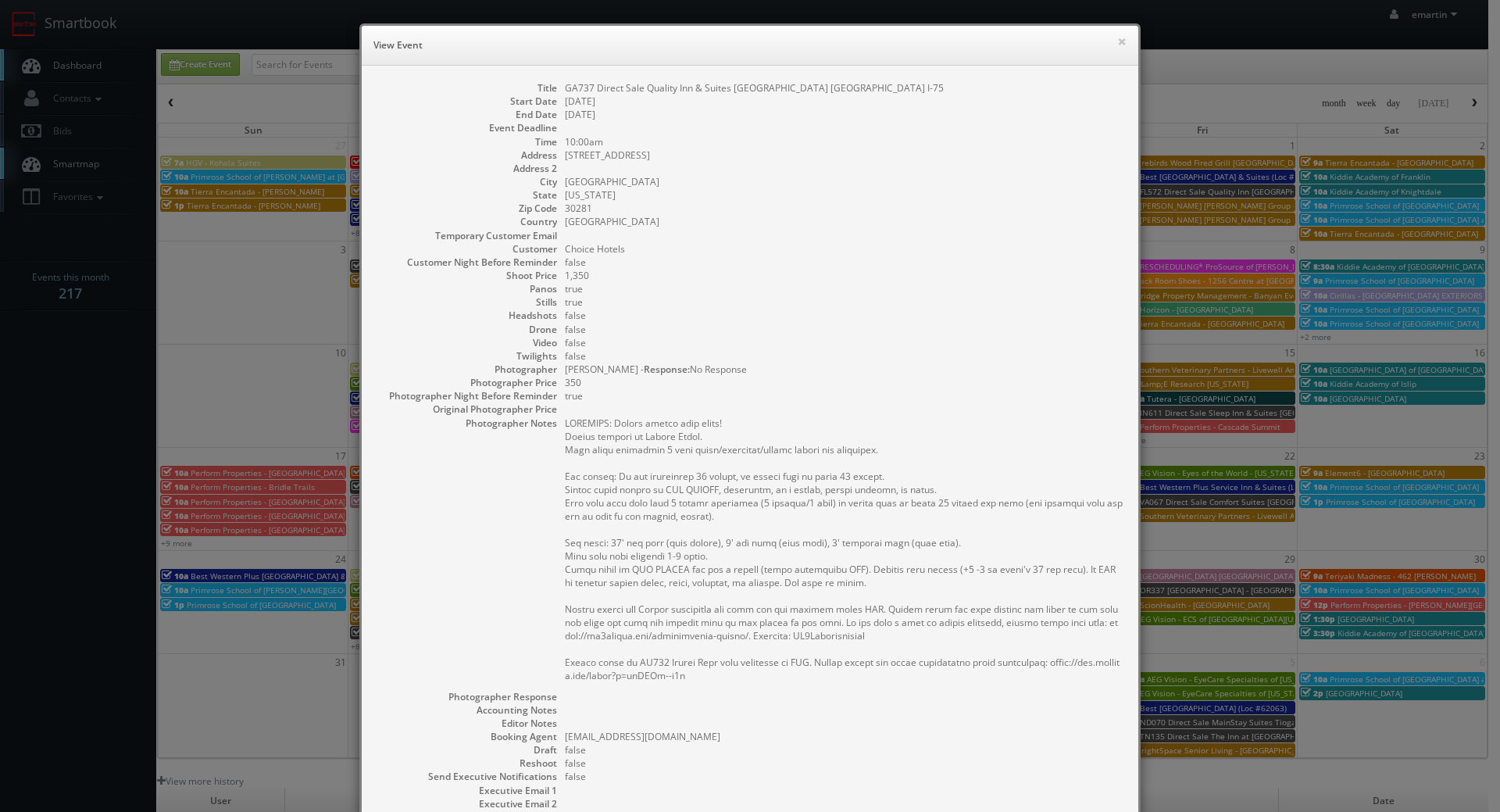
click at [613, 155] on dd "7325 Davidson Pkwy North" at bounding box center [844, 155] width 558 height 13
copy dl "7325 Davidson Pkwy North"
click at [575, 198] on dd "[US_STATE]" at bounding box center [844, 194] width 558 height 13
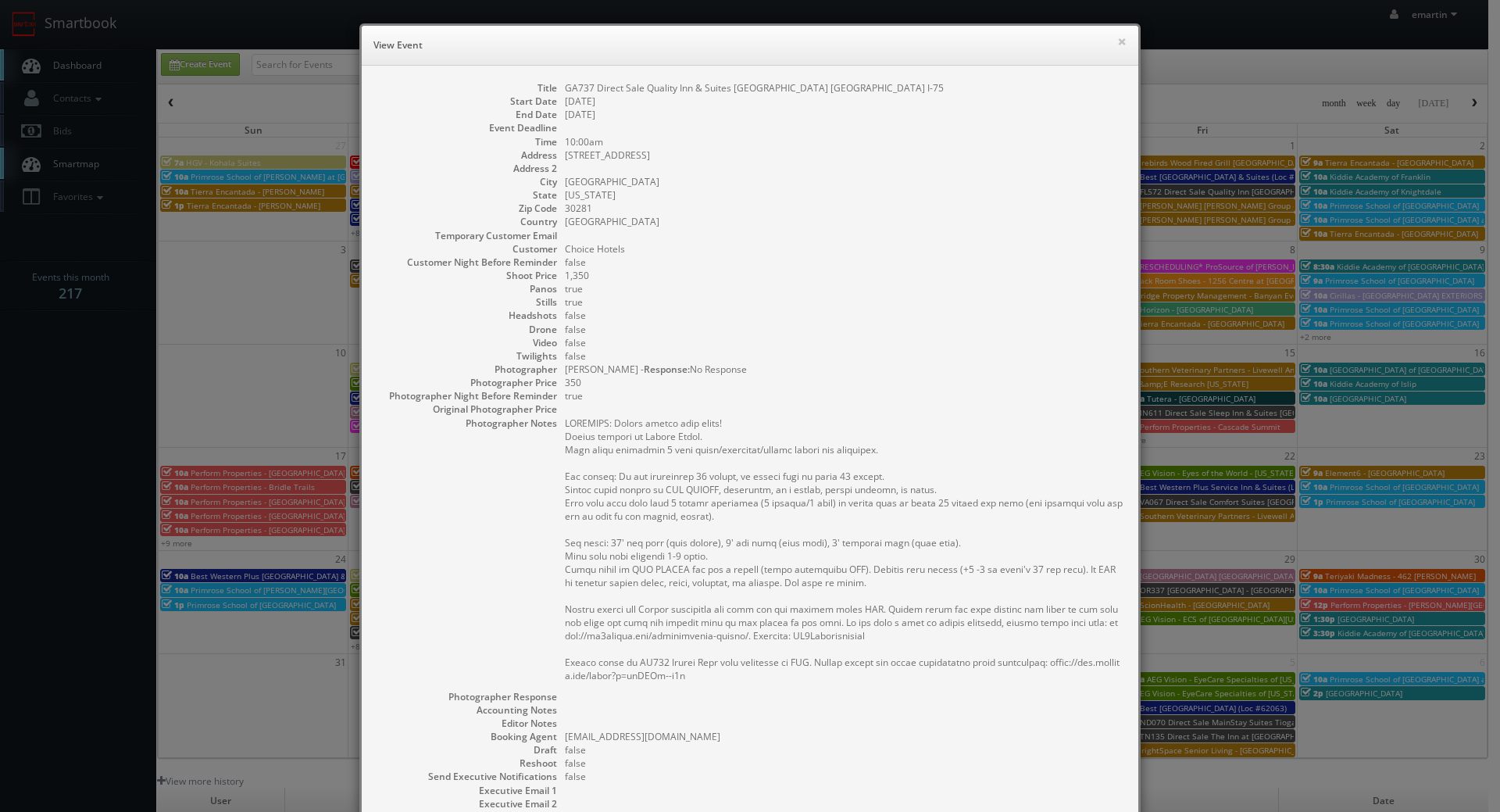
click at [575, 183] on dd "Stockbridge" at bounding box center [844, 182] width 558 height 13
copy dd "Stockbridge"
click at [574, 210] on dd "30281" at bounding box center [844, 208] width 558 height 13
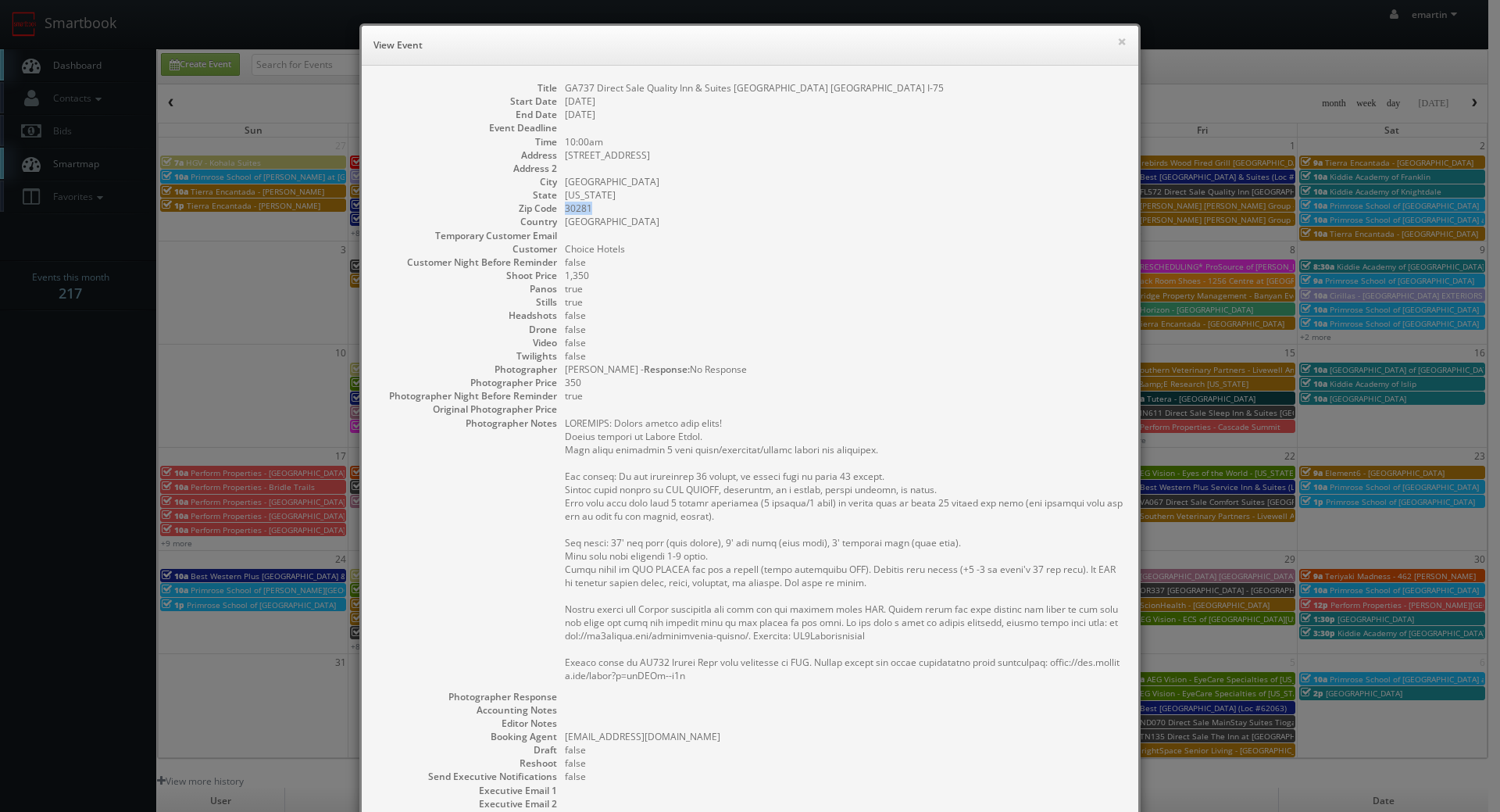
copy dd "30281"
click at [612, 308] on dd "false" at bounding box center [844, 315] width 558 height 13
click at [716, 549] on pre at bounding box center [844, 549] width 558 height 265
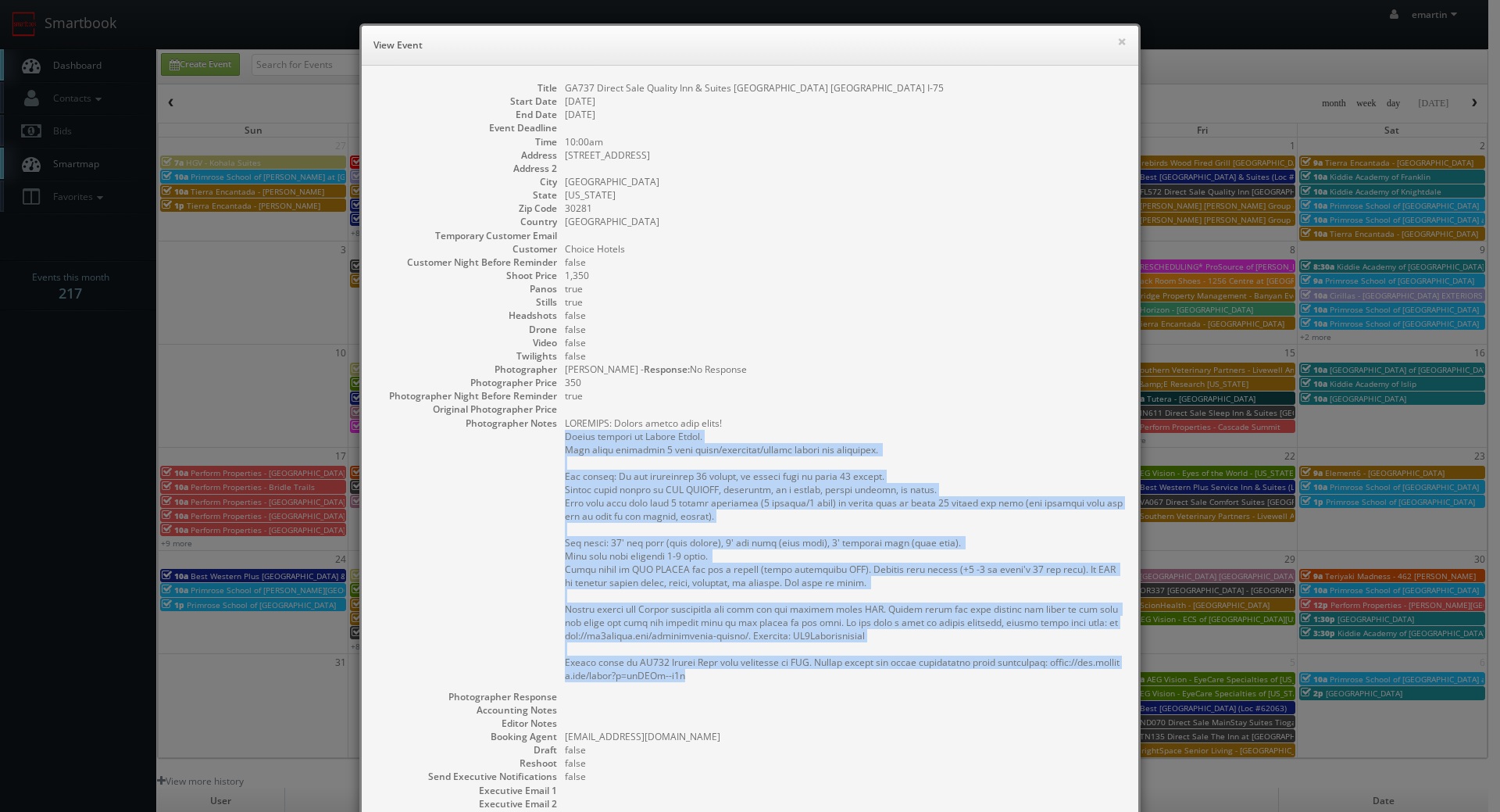
drag, startPoint x: 701, startPoint y: 663, endPoint x: 545, endPoint y: 433, distance: 277.9
click at [545, 433] on dl "Title GA737 Direct Sale Quality Inn & Suites Stockbridge Atlanta South I-75 Sta…" at bounding box center [750, 492] width 746 height 823
copy pre "Onsite contact is Mangal Patel. Full shoot including 5 room types/exteriors/com…"
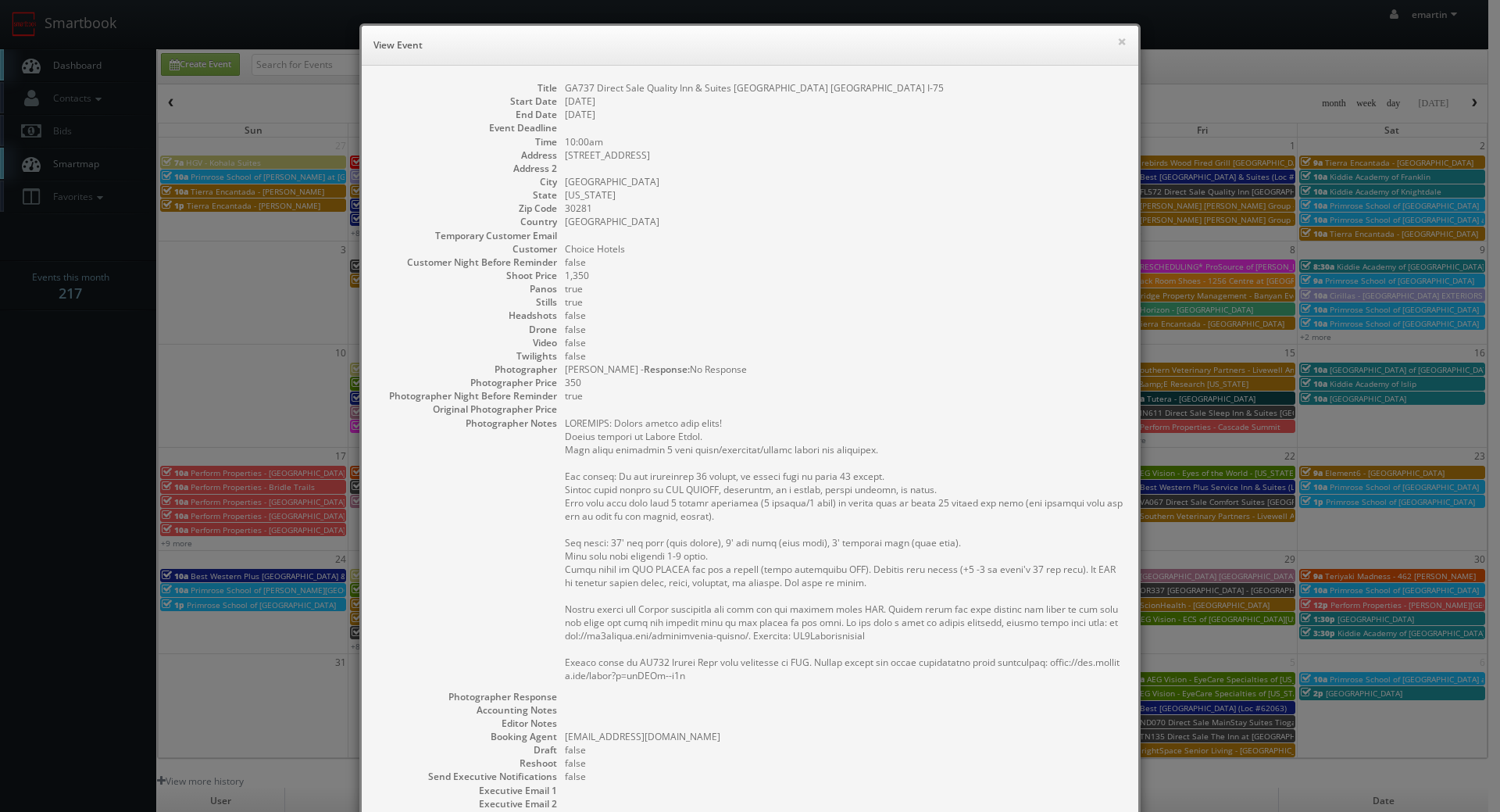
drag, startPoint x: 712, startPoint y: 396, endPoint x: 707, endPoint y: 370, distance: 26.5
click at [712, 396] on dd "true" at bounding box center [844, 396] width 558 height 13
click at [832, 722] on dd at bounding box center [844, 723] width 558 height 13
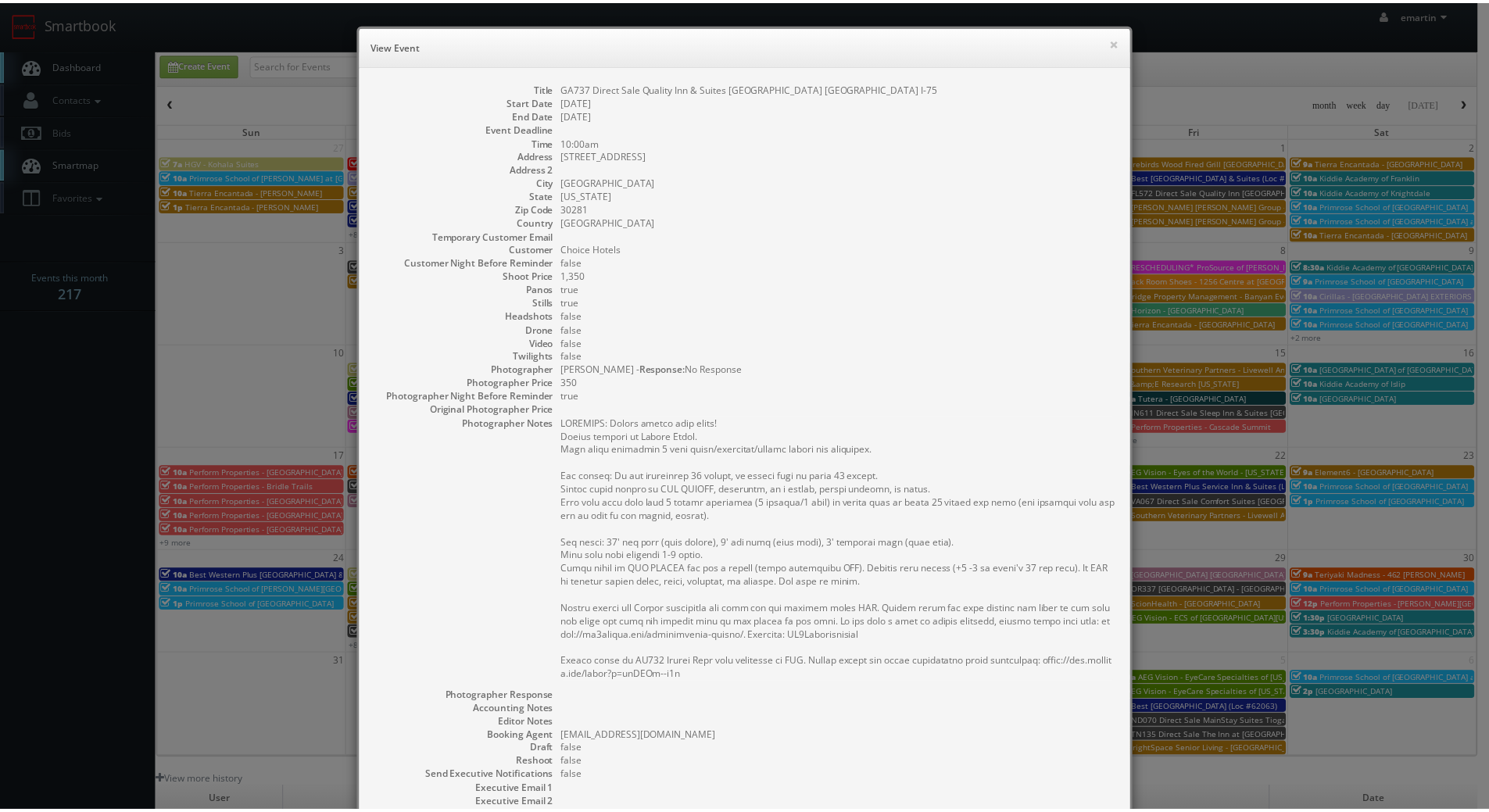
scroll to position [203, 0]
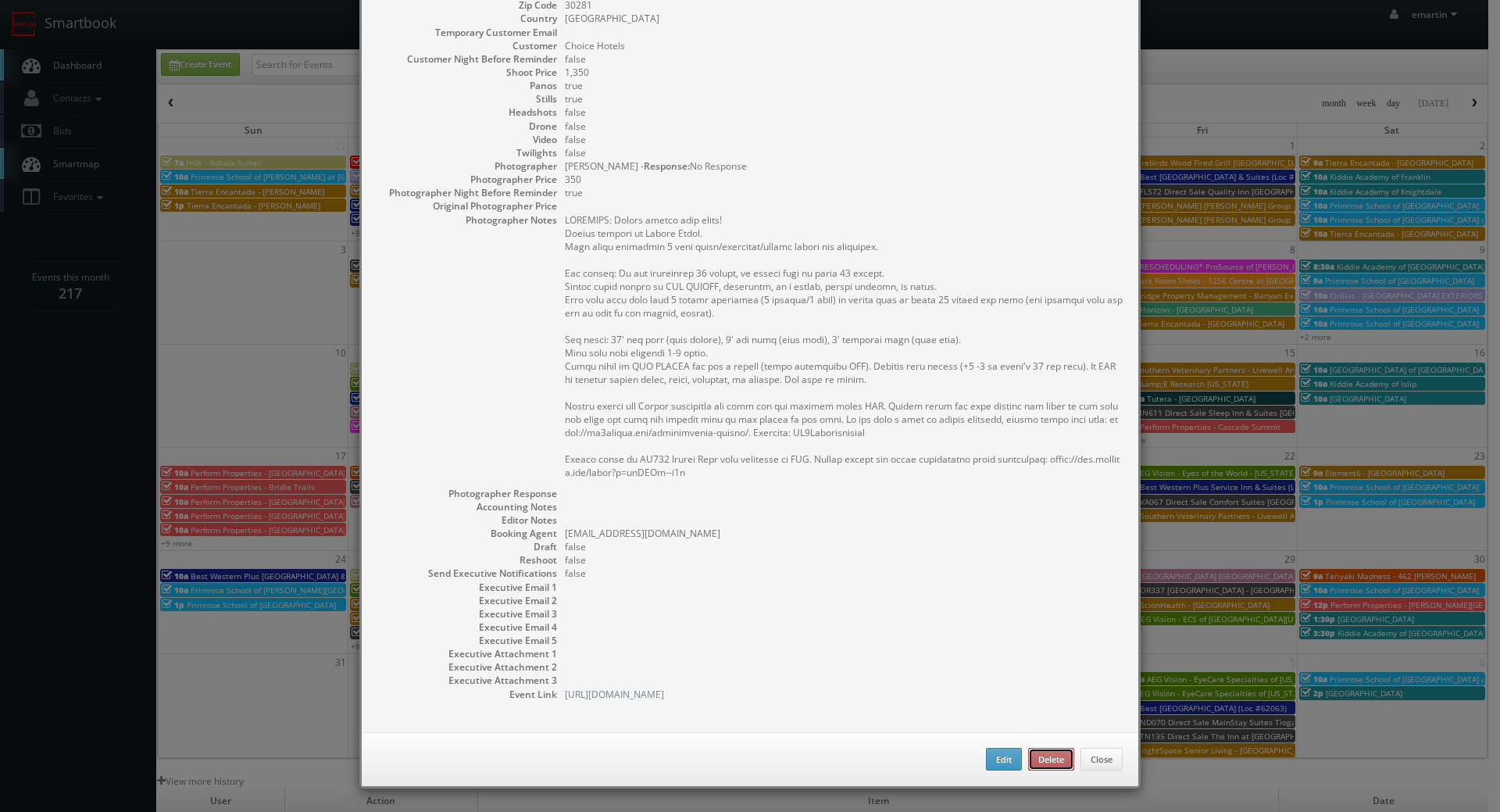
click at [1047, 759] on button "Delete" at bounding box center [1050, 759] width 46 height 23
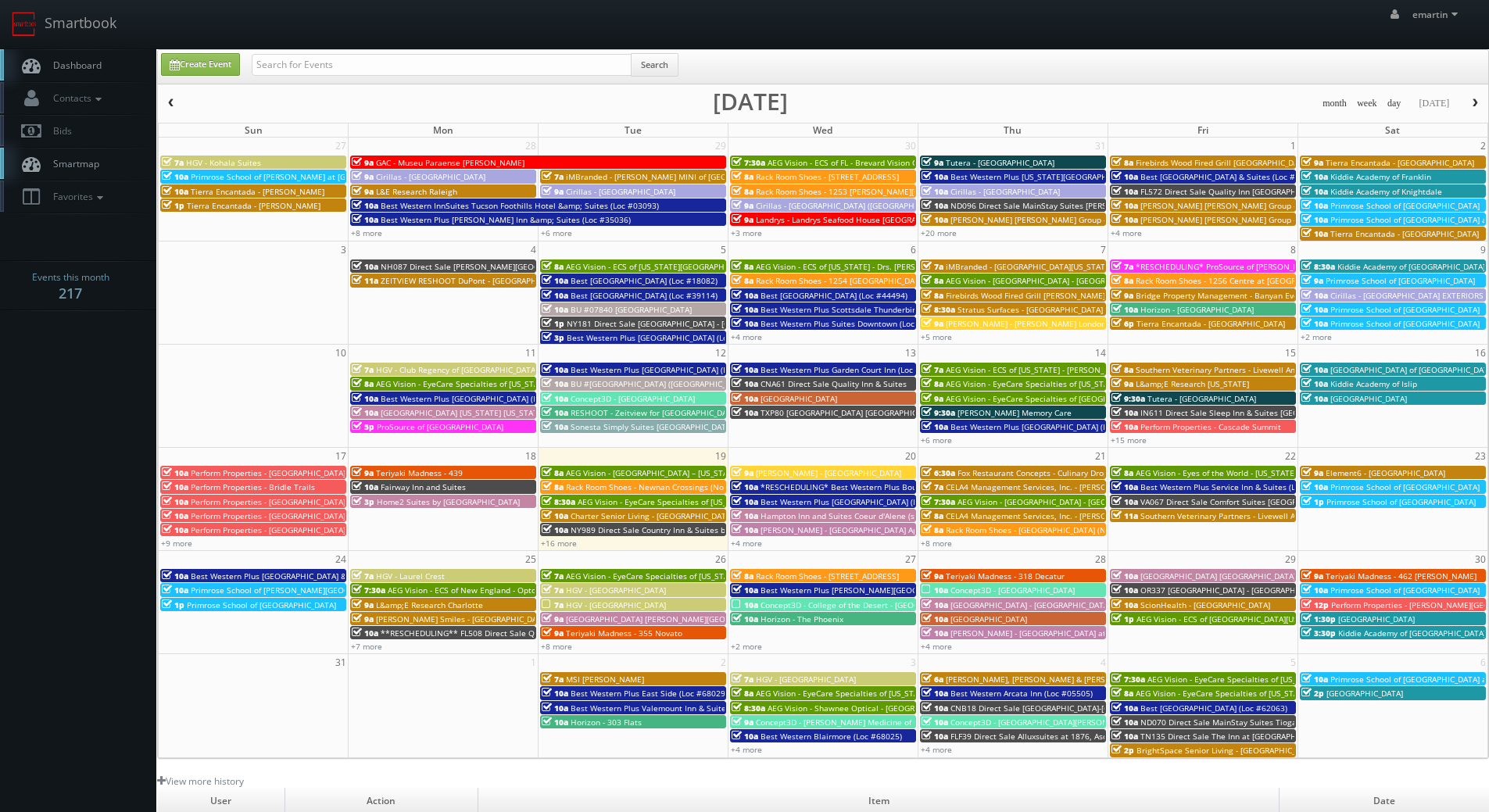
click at [78, 57] on link "Dashboard" at bounding box center [78, 66] width 157 height 32
click at [219, 60] on link "Create Event" at bounding box center [201, 64] width 79 height 22
type input "[DATE]"
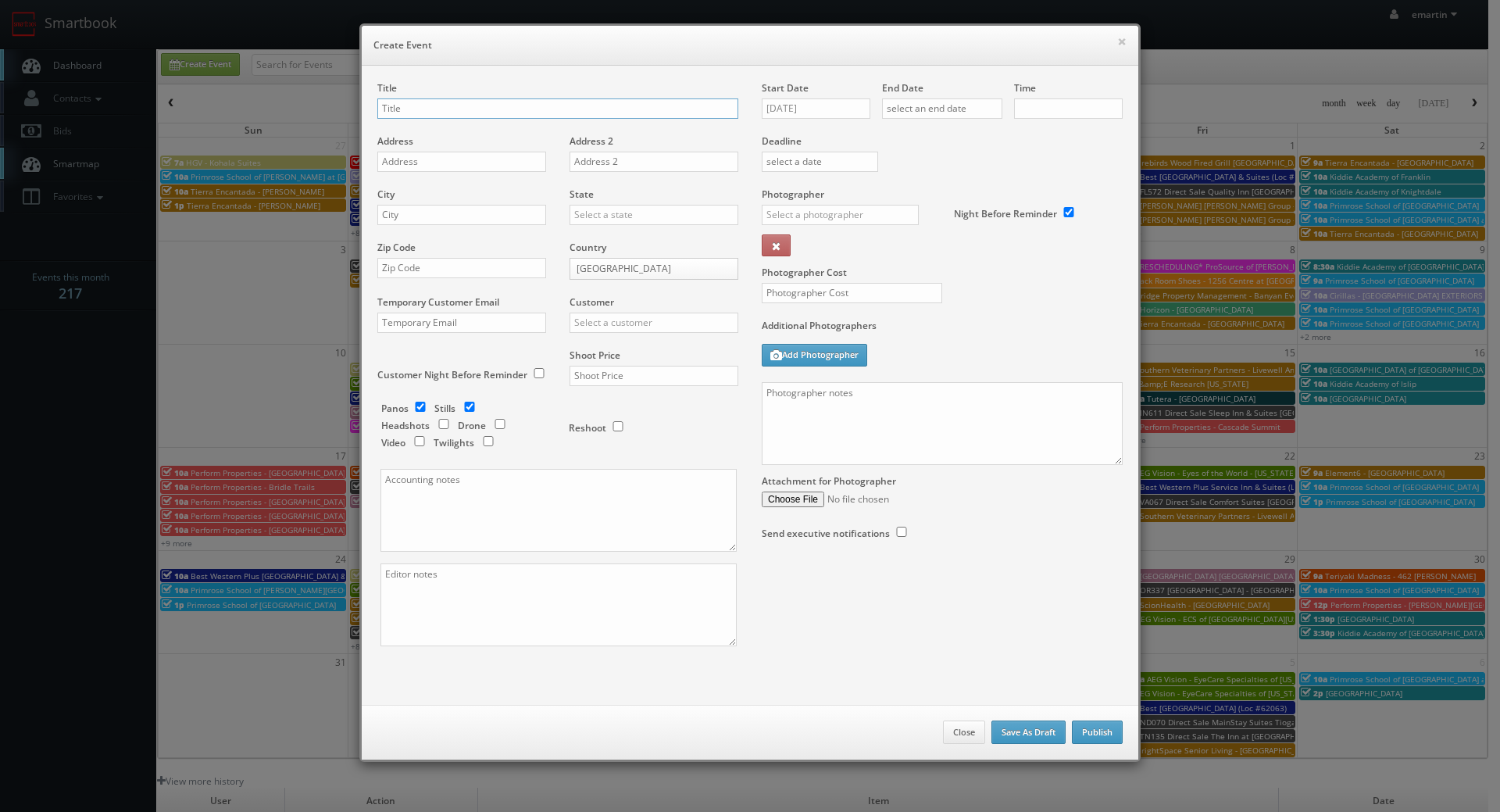
checkbox input "true"
type input "10:00am"
checkbox input "true"
click at [442, 99] on input "text" at bounding box center [558, 108] width 361 height 21
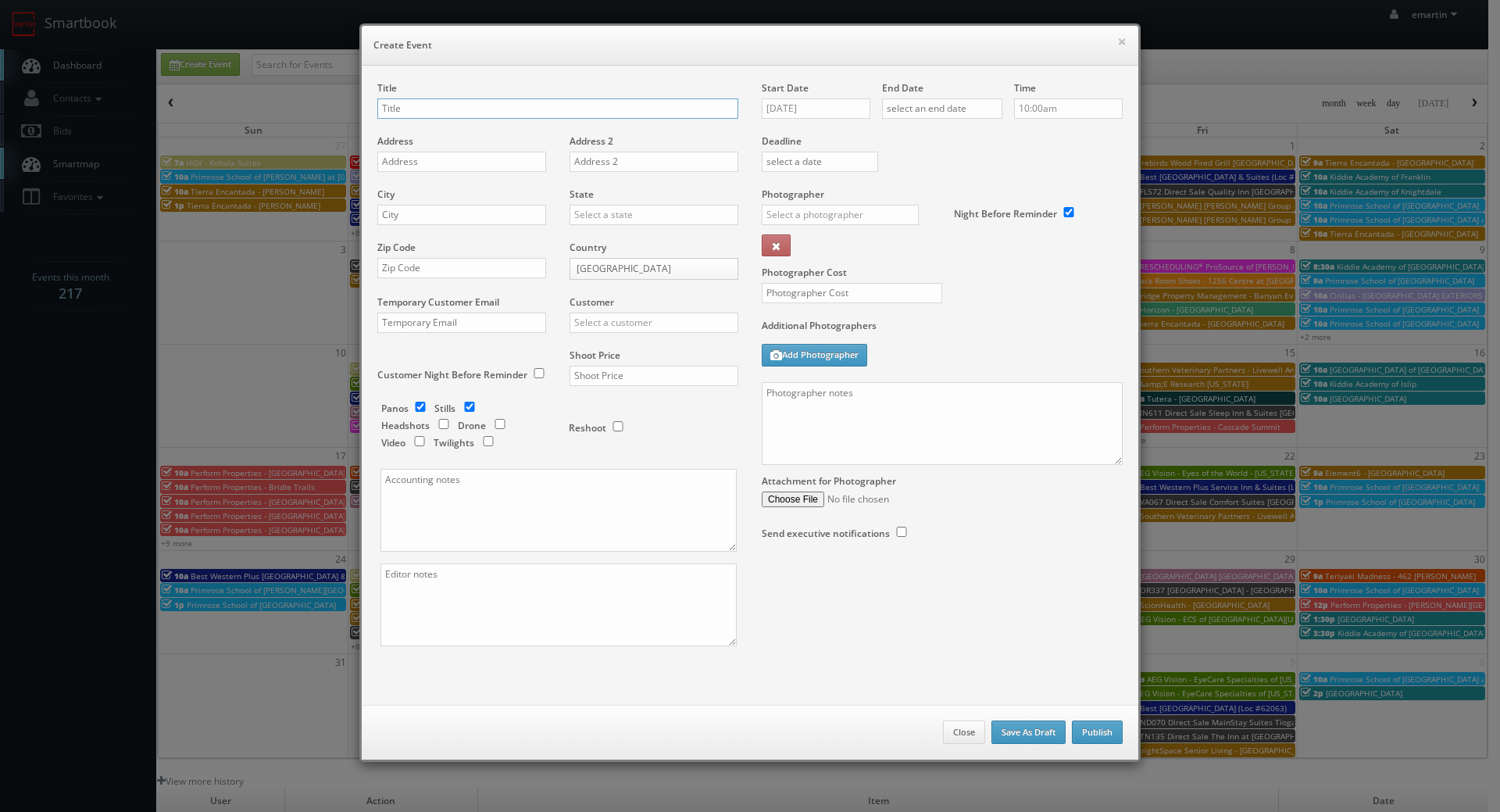
paste input "GA737 Direct Sale Quality Inn & Suites [GEOGRAPHIC_DATA] [GEOGRAPHIC_DATA] I-75"
type input "GA737 Direct Sale Quality Inn & Suites [GEOGRAPHIC_DATA] [GEOGRAPHIC_DATA] I-75"
drag, startPoint x: 473, startPoint y: 163, endPoint x: 531, endPoint y: 160, distance: 58.1
click at [473, 163] on input "text" at bounding box center [462, 162] width 169 height 21
paste input "7325 Davidson Pkwy North"
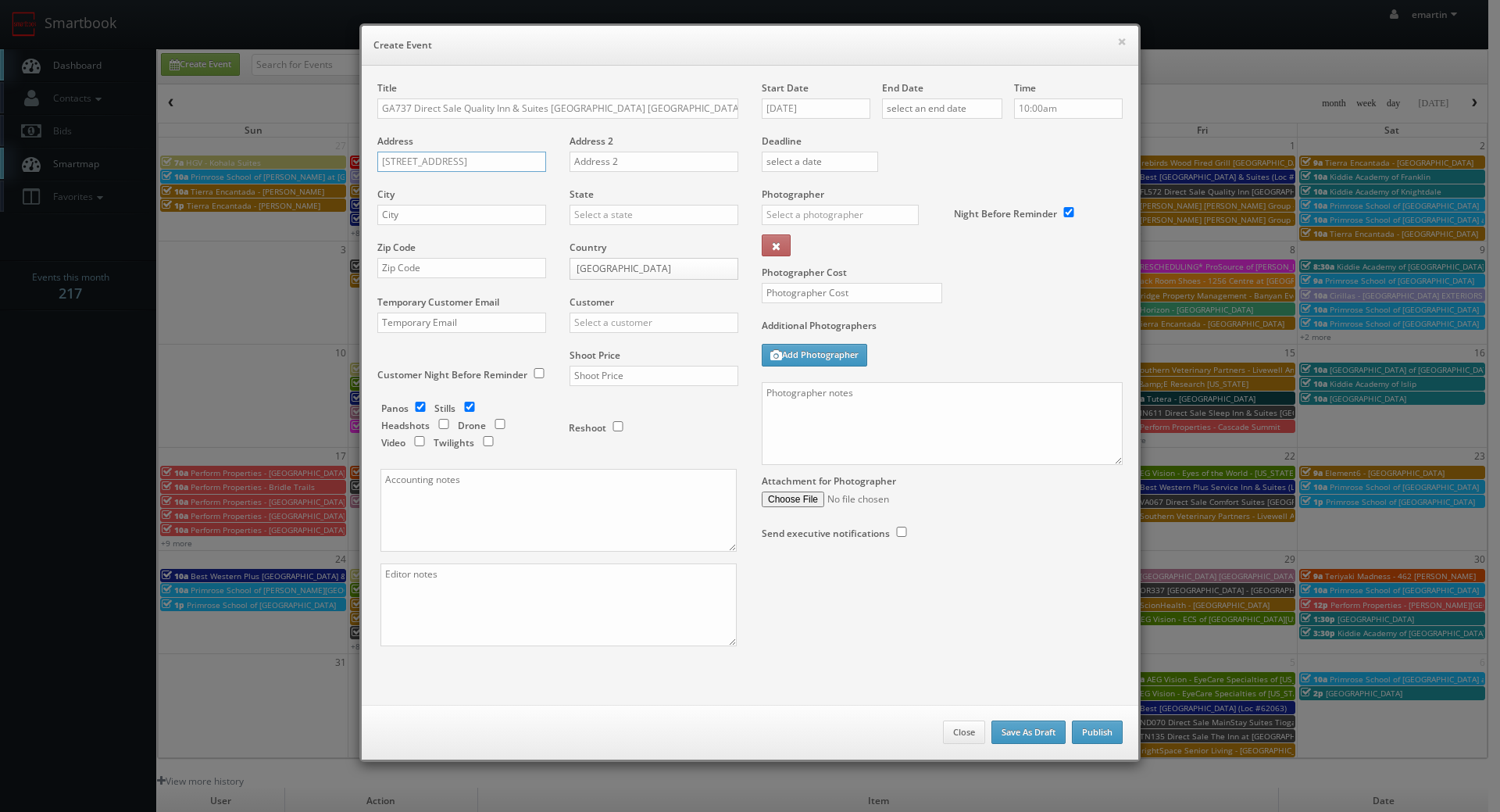
type input "7325 Davidson Pkwy North"
click at [428, 213] on input "text" at bounding box center [462, 215] width 169 height 21
paste input "Stockbridge"
type input "Stockbridge"
click at [593, 214] on input "text" at bounding box center [654, 215] width 169 height 21
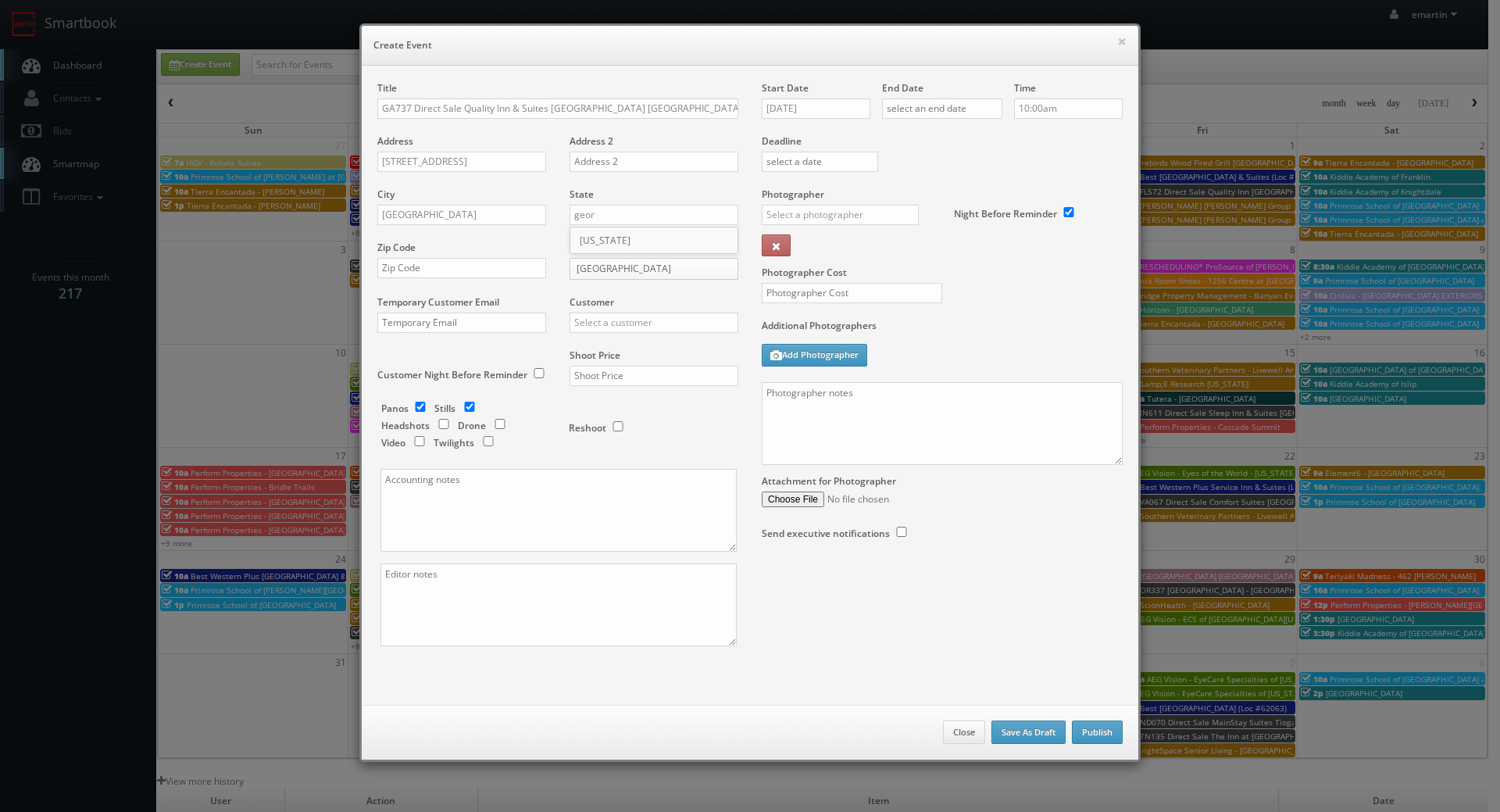
click at [630, 237] on div "[US_STATE]" at bounding box center [654, 240] width 167 height 26
type input "[US_STATE]"
click at [463, 286] on div "Zip Code" at bounding box center [468, 267] width 181 height 53
click at [466, 272] on input "text" at bounding box center [462, 268] width 169 height 21
paste input "30281"
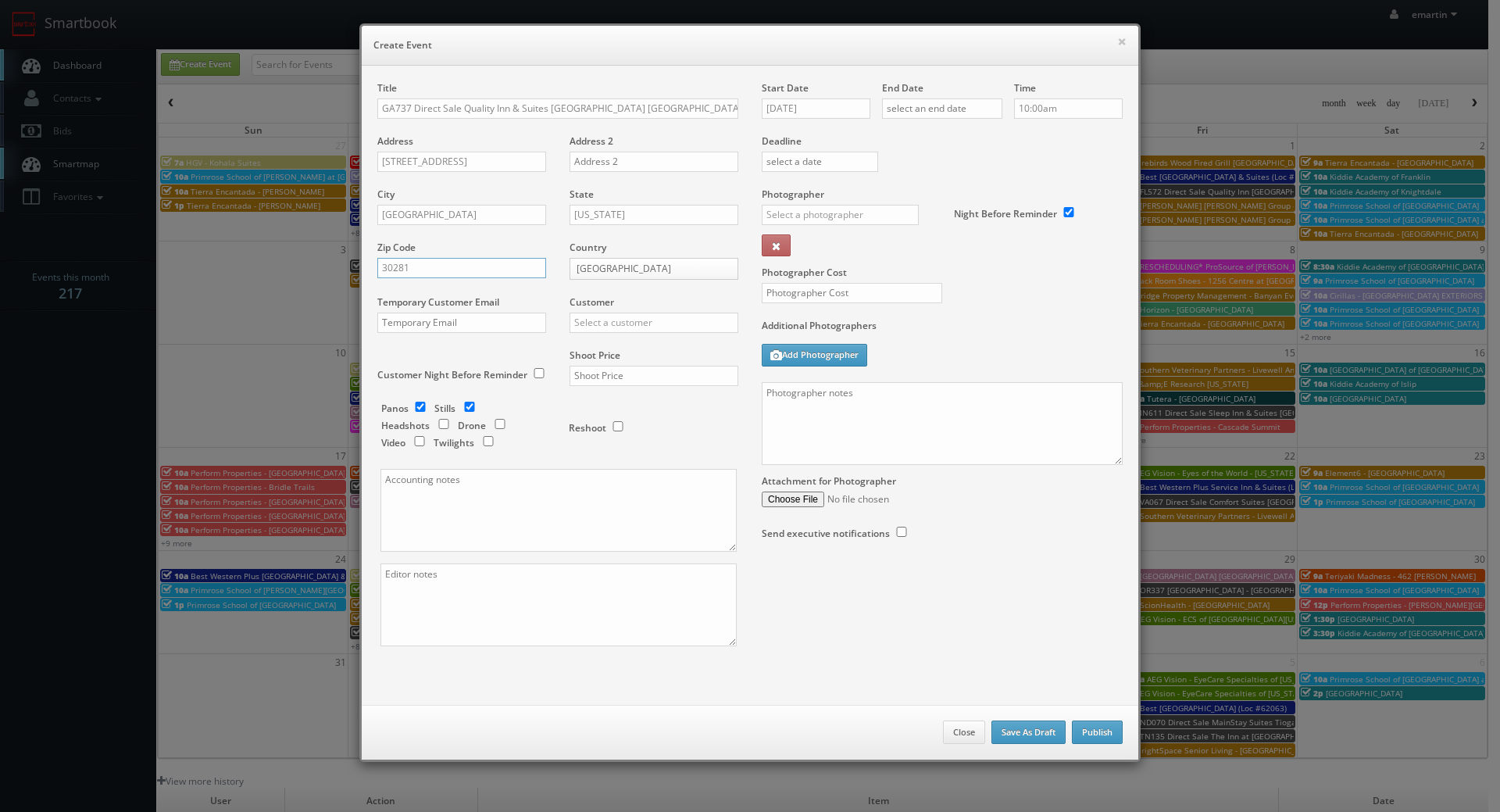
type input "30281"
click at [604, 318] on input "text" at bounding box center [654, 322] width 169 height 21
click at [608, 351] on div "Choice Hotels" at bounding box center [654, 348] width 167 height 26
type input "Choice Hotels"
click at [616, 380] on input "text" at bounding box center [654, 376] width 169 height 21
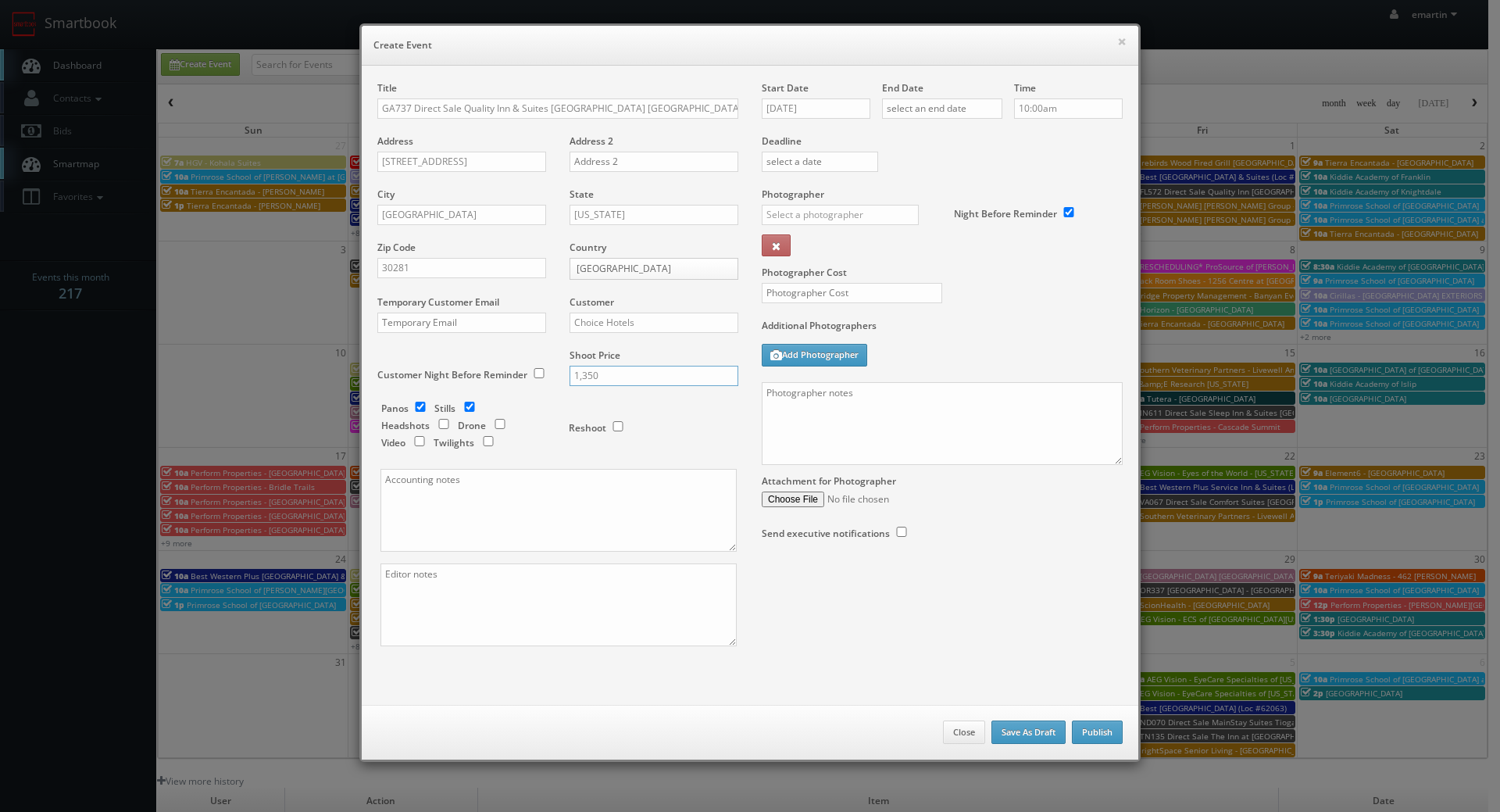
type input "1,350"
click at [411, 403] on input "checkbox" at bounding box center [420, 406] width 23 height 10
click at [415, 405] on input "checkbox" at bounding box center [420, 406] width 23 height 10
checkbox input "true"
click at [988, 425] on textarea at bounding box center [942, 424] width 361 height 83
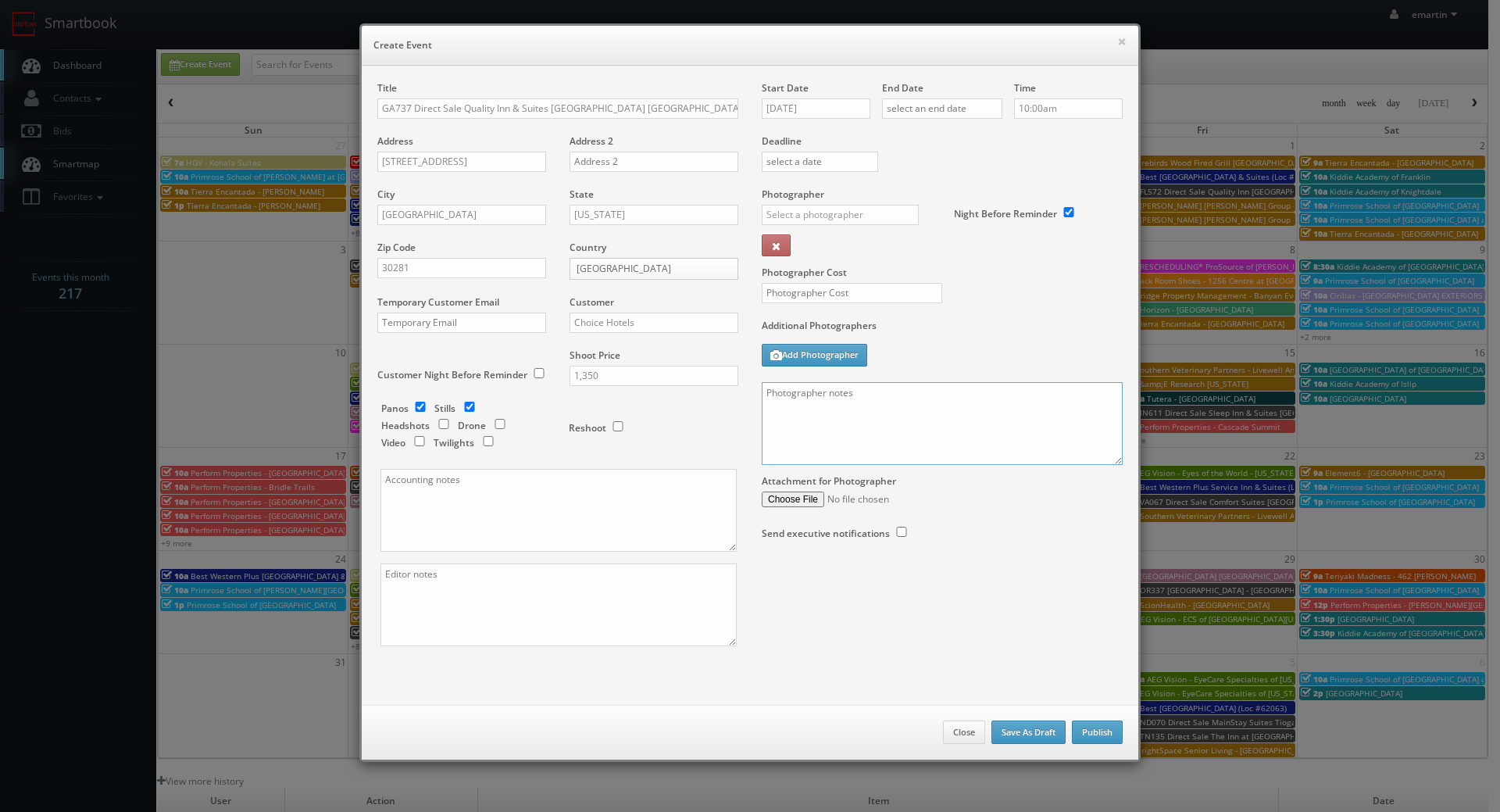
paste textarea "Onsite contact is Mangal Patel. Full shoot including 5 room types/exteriors/com…"
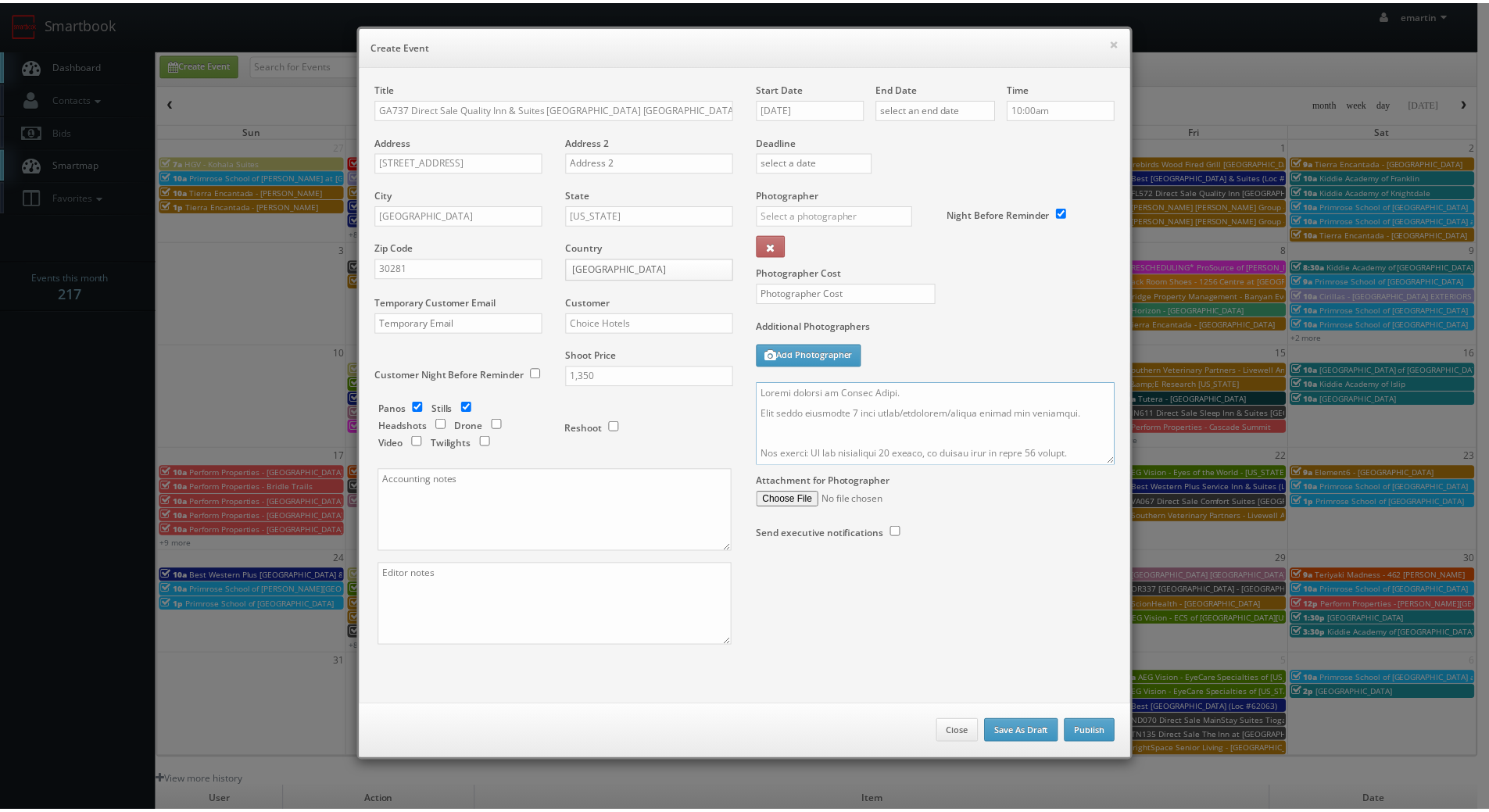
scroll to position [443, 0]
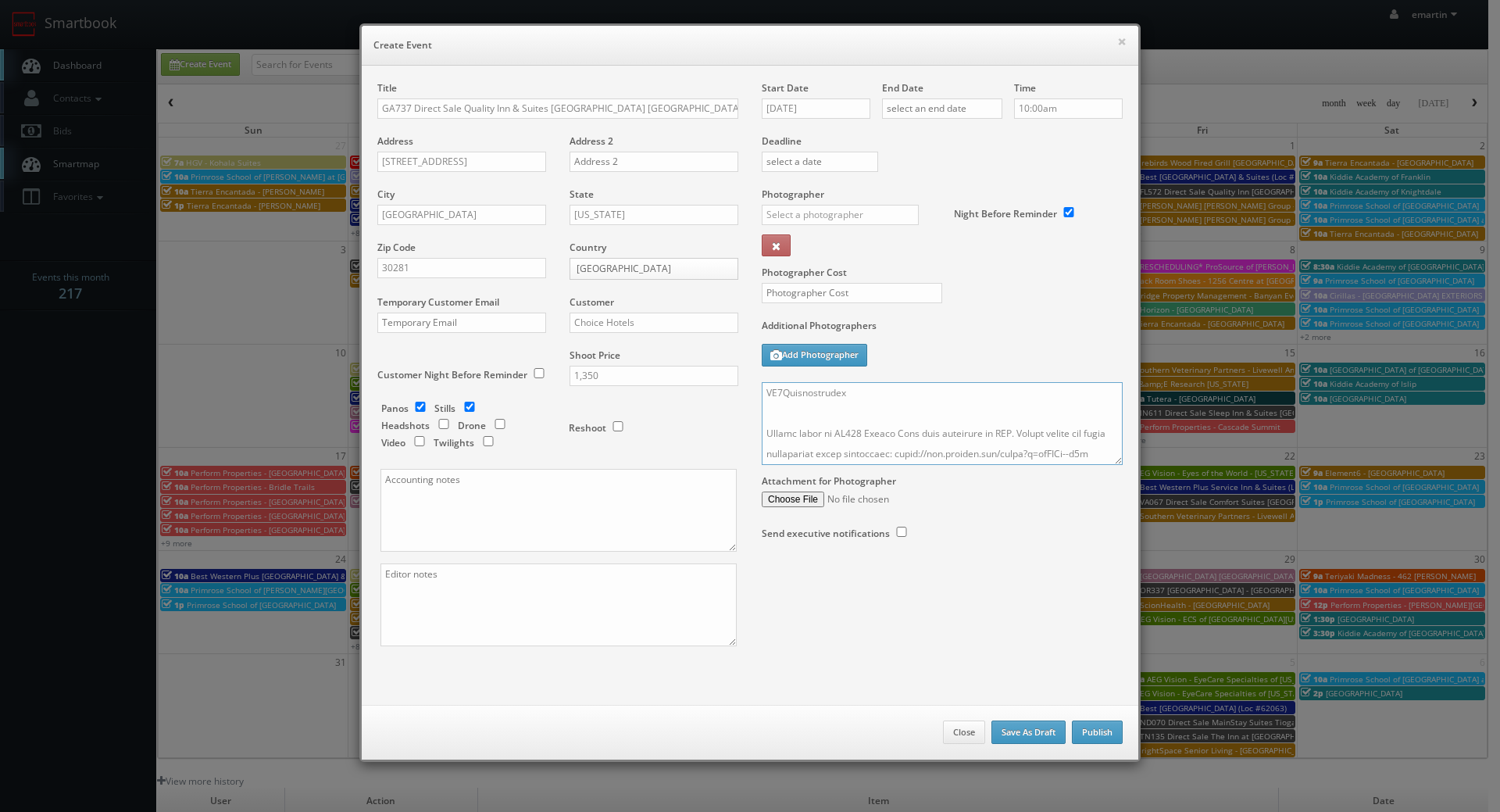
type textarea "Onsite contact is Mangal Patel. Full shoot including 5 room types/exteriors/com…"
click at [853, 227] on div "_justin _photog1 Glen Aronwits Chris Dailey John Varnedore John Saunders Craig …" at bounding box center [846, 219] width 169 height 30
click at [854, 213] on input "text" at bounding box center [840, 215] width 157 height 21
click at [790, 256] on div "[PERSON_NAME]" at bounding box center [846, 249] width 167 height 26
type input "[PERSON_NAME]"
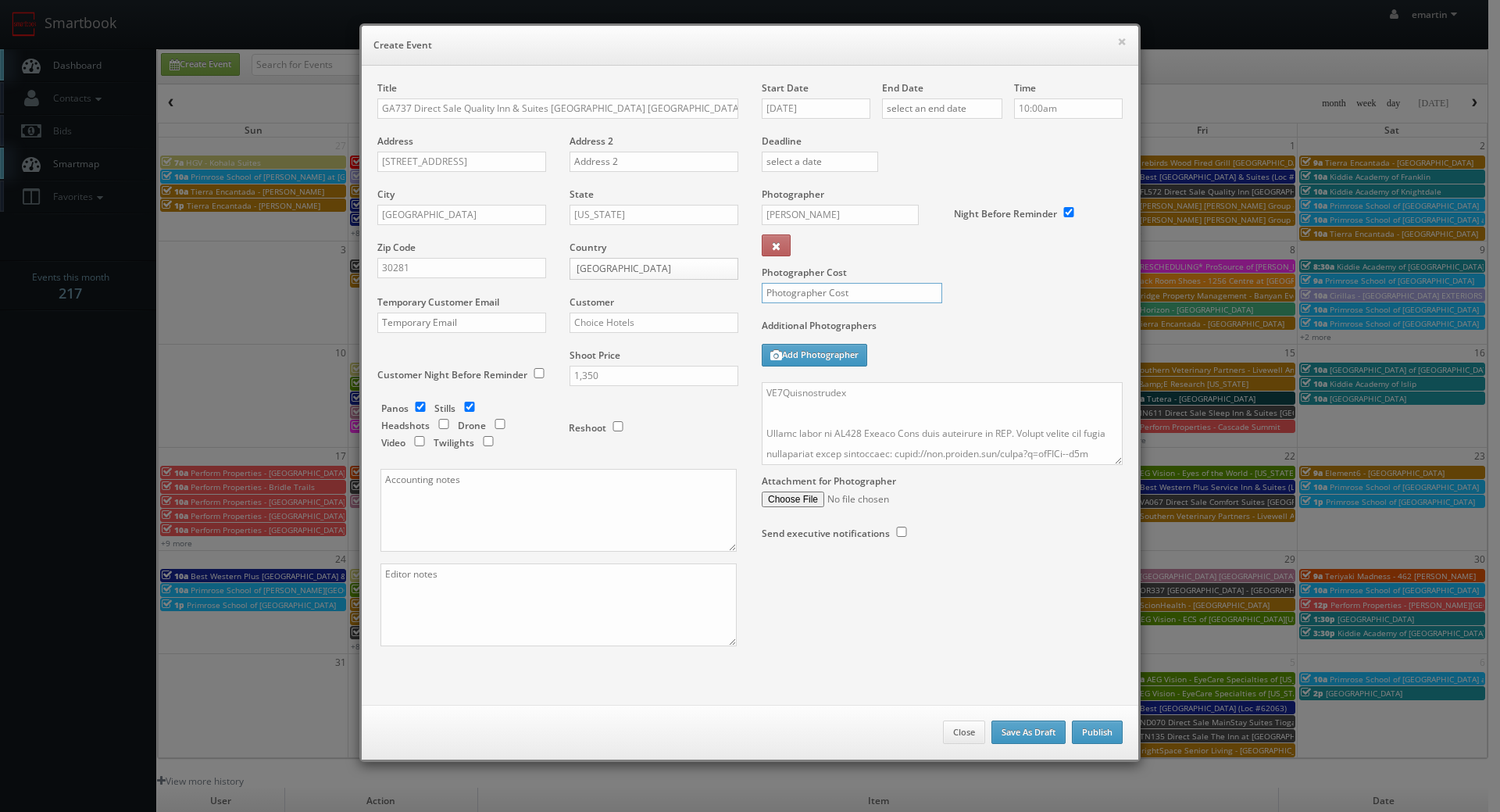
click at [805, 284] on input "text" at bounding box center [852, 292] width 181 height 21
type input "350"
click at [998, 246] on div "Photographer Cost 350" at bounding box center [942, 253] width 384 height 131
click at [812, 104] on input "[DATE]" at bounding box center [816, 108] width 109 height 21
click at [794, 274] on td "25" at bounding box center [795, 272] width 25 height 22
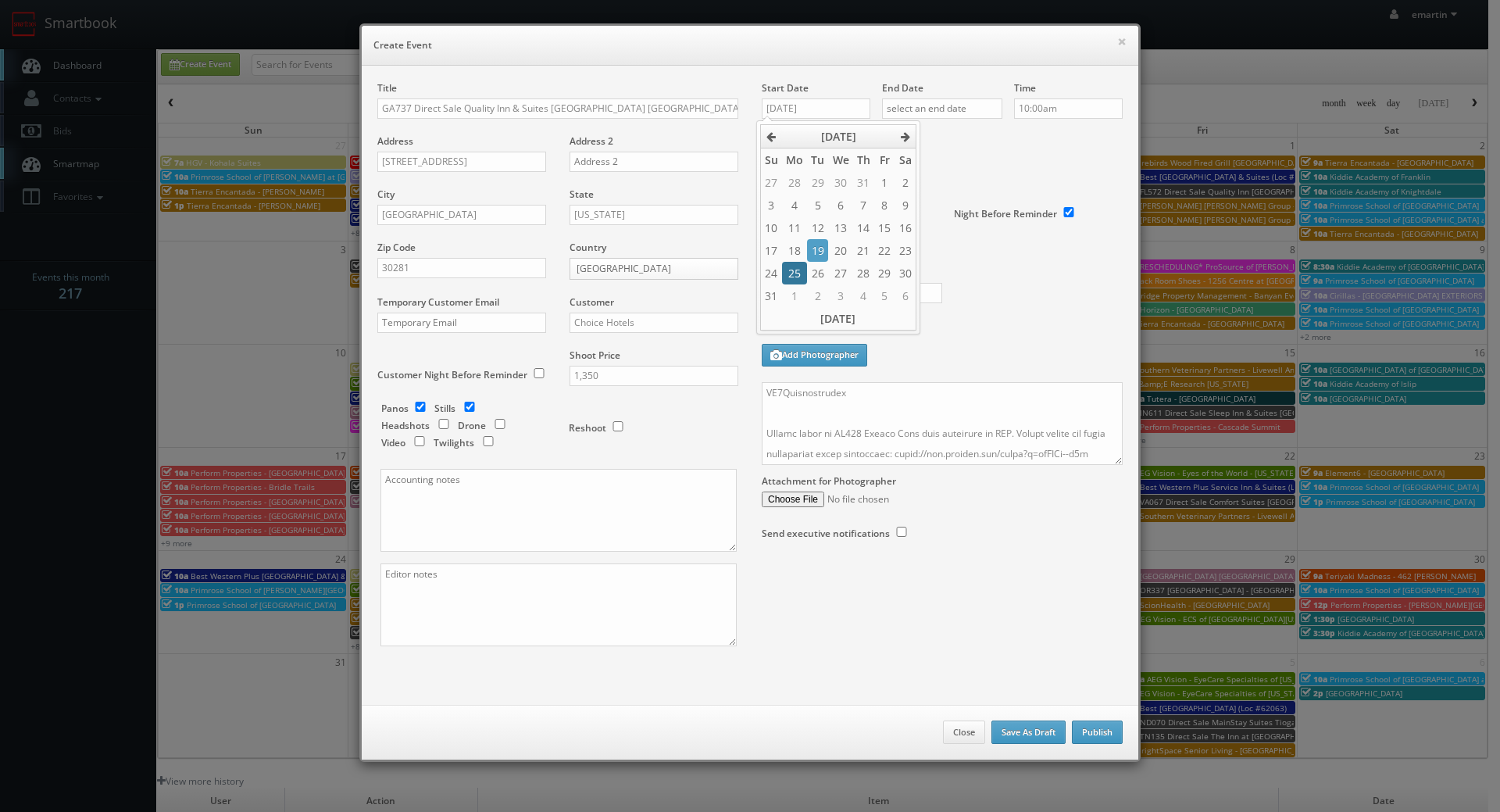
type input "08/25/2025"
click at [926, 92] on div "End Date" at bounding box center [942, 107] width 121 height 53
click at [931, 102] on input "text" at bounding box center [942, 108] width 121 height 21
click at [913, 270] on td "25" at bounding box center [914, 272] width 25 height 22
type input "08/25/2025"
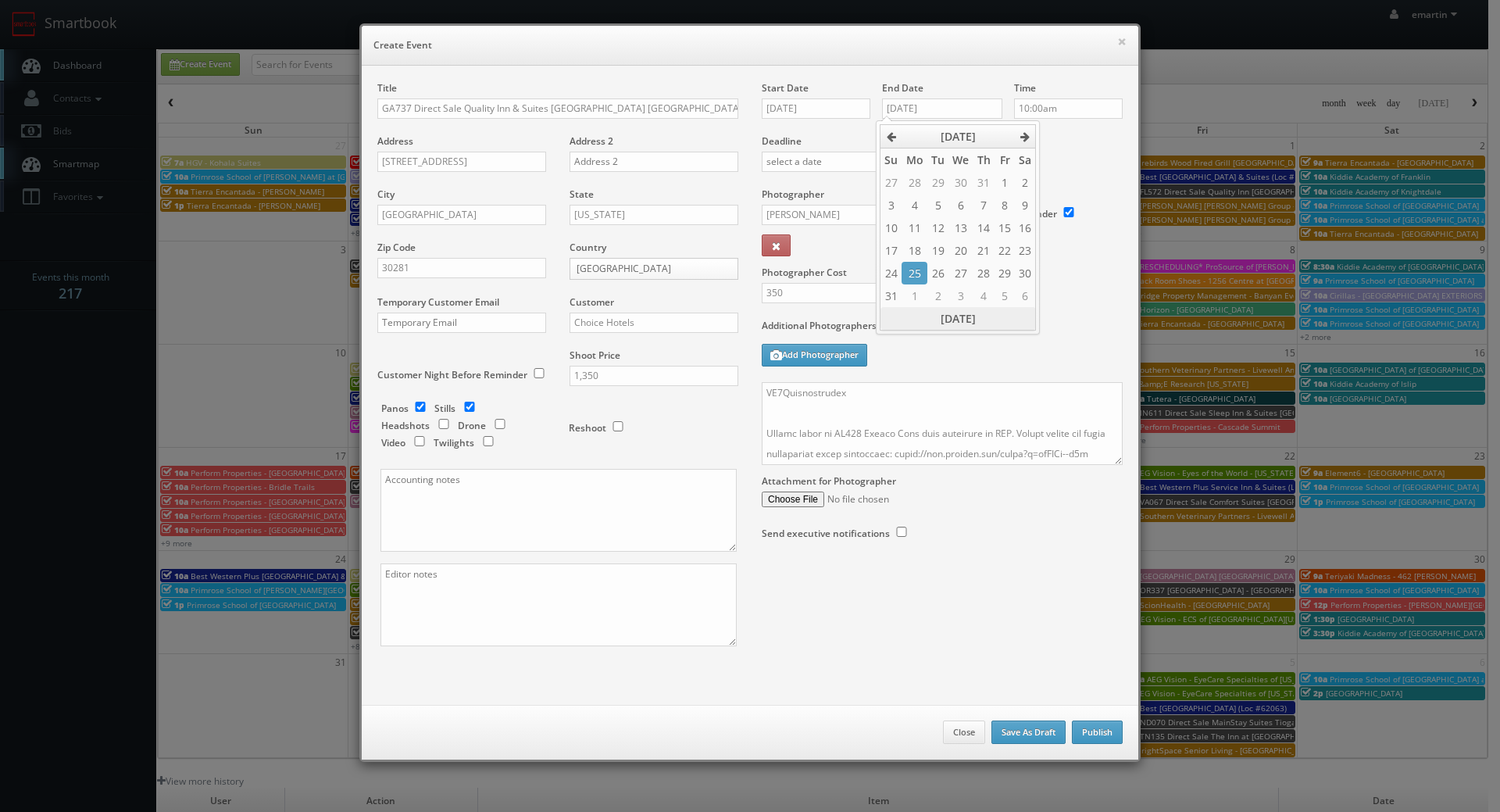
click at [1017, 307] on th "Today" at bounding box center [958, 317] width 156 height 22
click at [933, 366] on div "Additional Photographers Add Photographer" at bounding box center [942, 350] width 361 height 63
click at [1081, 733] on button "Publish" at bounding box center [1097, 732] width 50 height 23
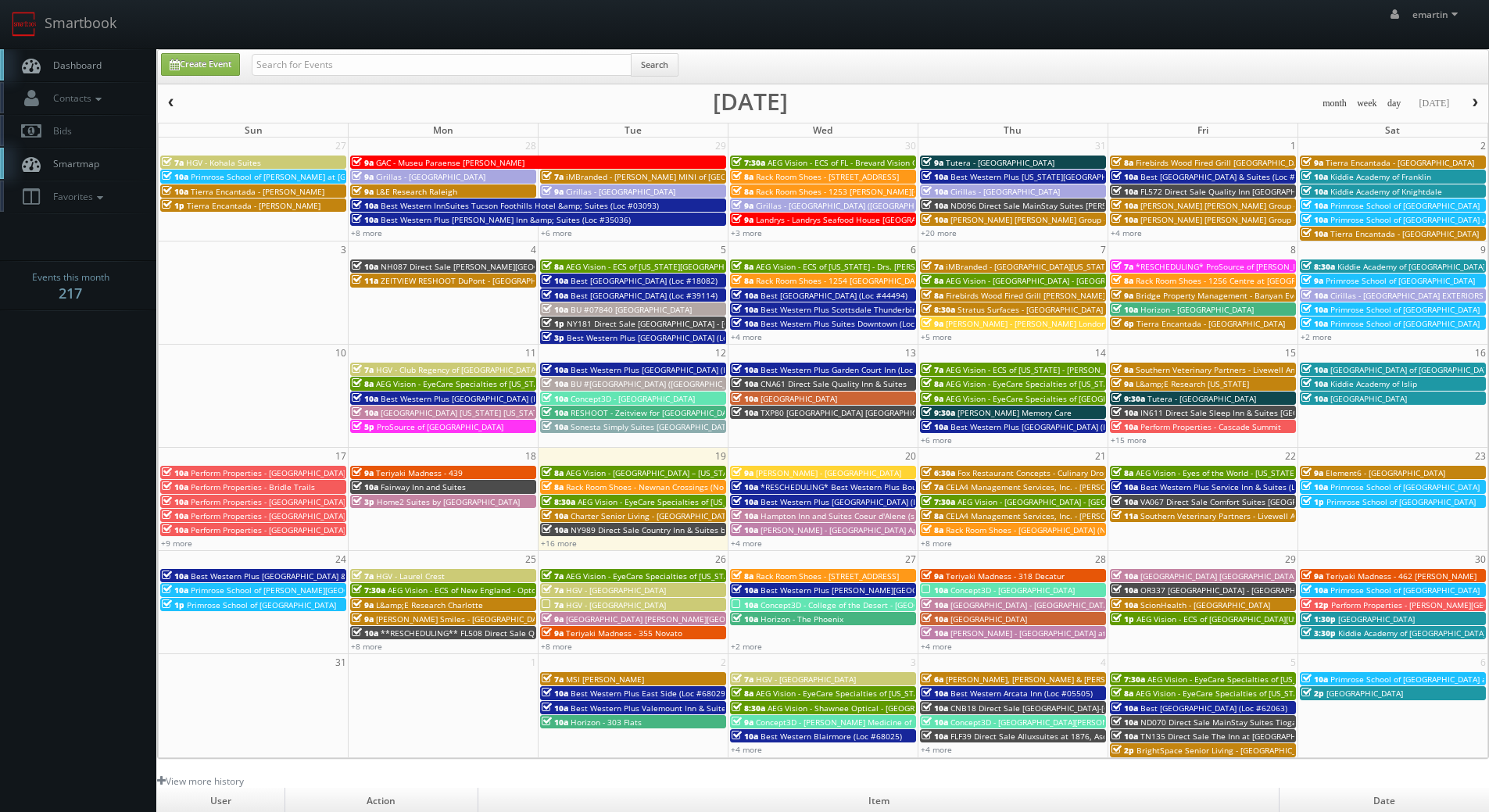
click at [109, 56] on link "Dashboard" at bounding box center [78, 66] width 157 height 32
click at [81, 44] on link "Smartbook" at bounding box center [64, 24] width 128 height 49
click at [211, 62] on link "Create Event" at bounding box center [201, 64] width 79 height 22
type input "[DATE]"
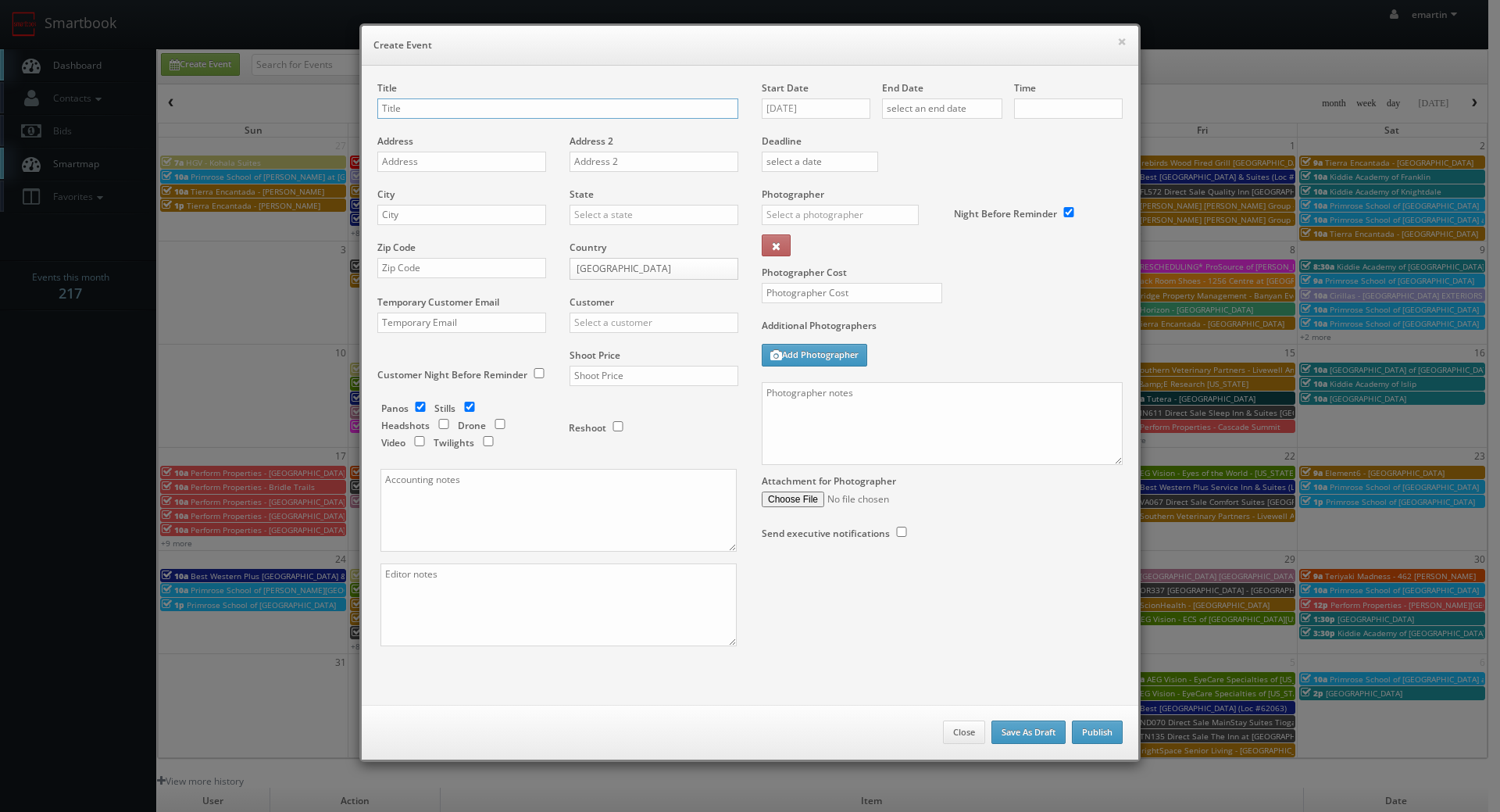
checkbox input "true"
type input "10:00am"
checkbox input "true"
click at [422, 96] on div "Title" at bounding box center [558, 107] width 361 height 53
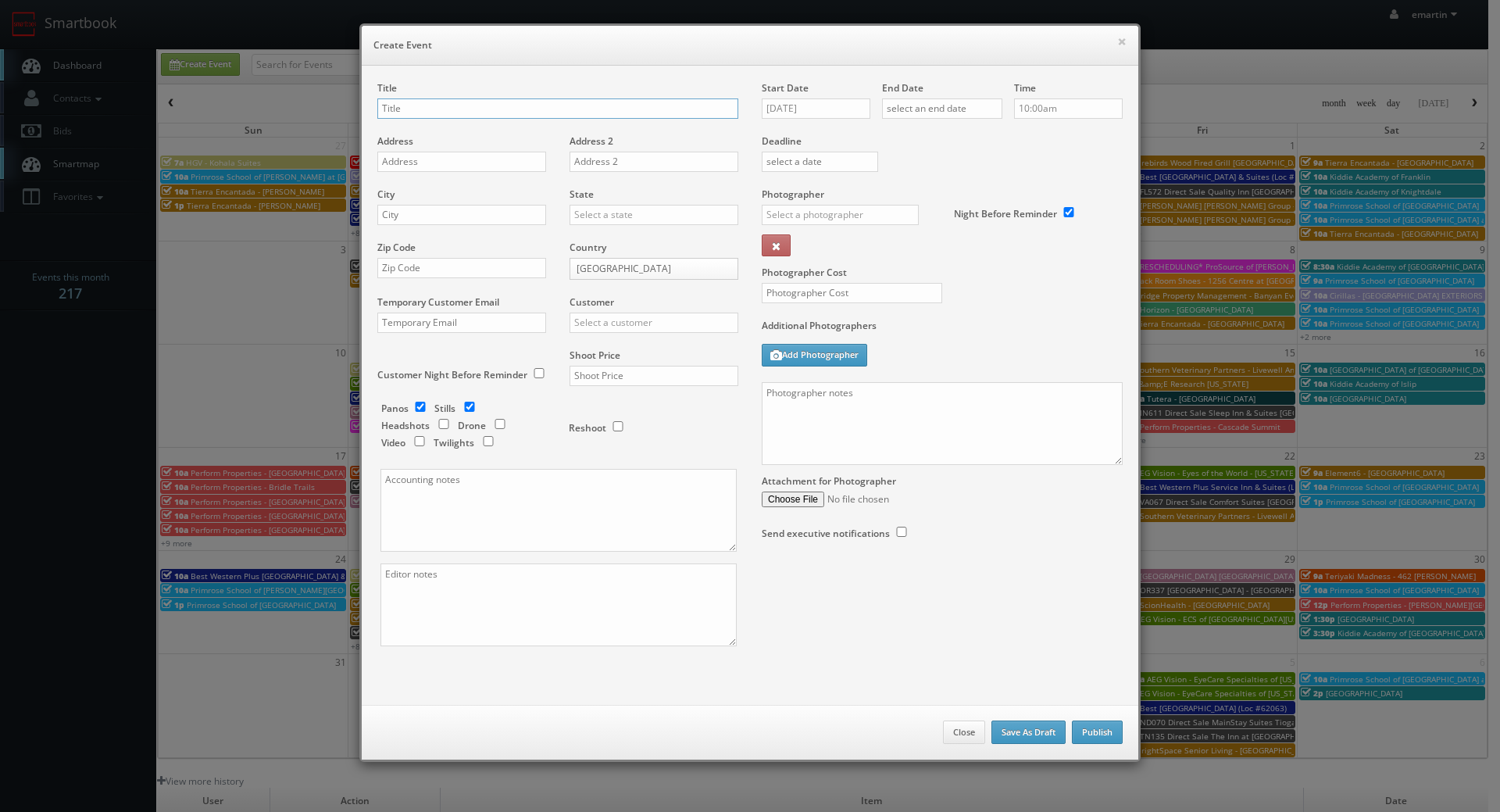
click at [424, 110] on input "text" at bounding box center [558, 108] width 361 height 21
paste input "MA172"
click at [497, 105] on input "MA172 Direct Sale" at bounding box center [558, 108] width 361 height 21
paste input "Blue - A Modern Hotel, Ascend Hotel Collection"
type input "MA172 Direct Sale Blue - A Modern Hotel, Ascend Hotel Collection"
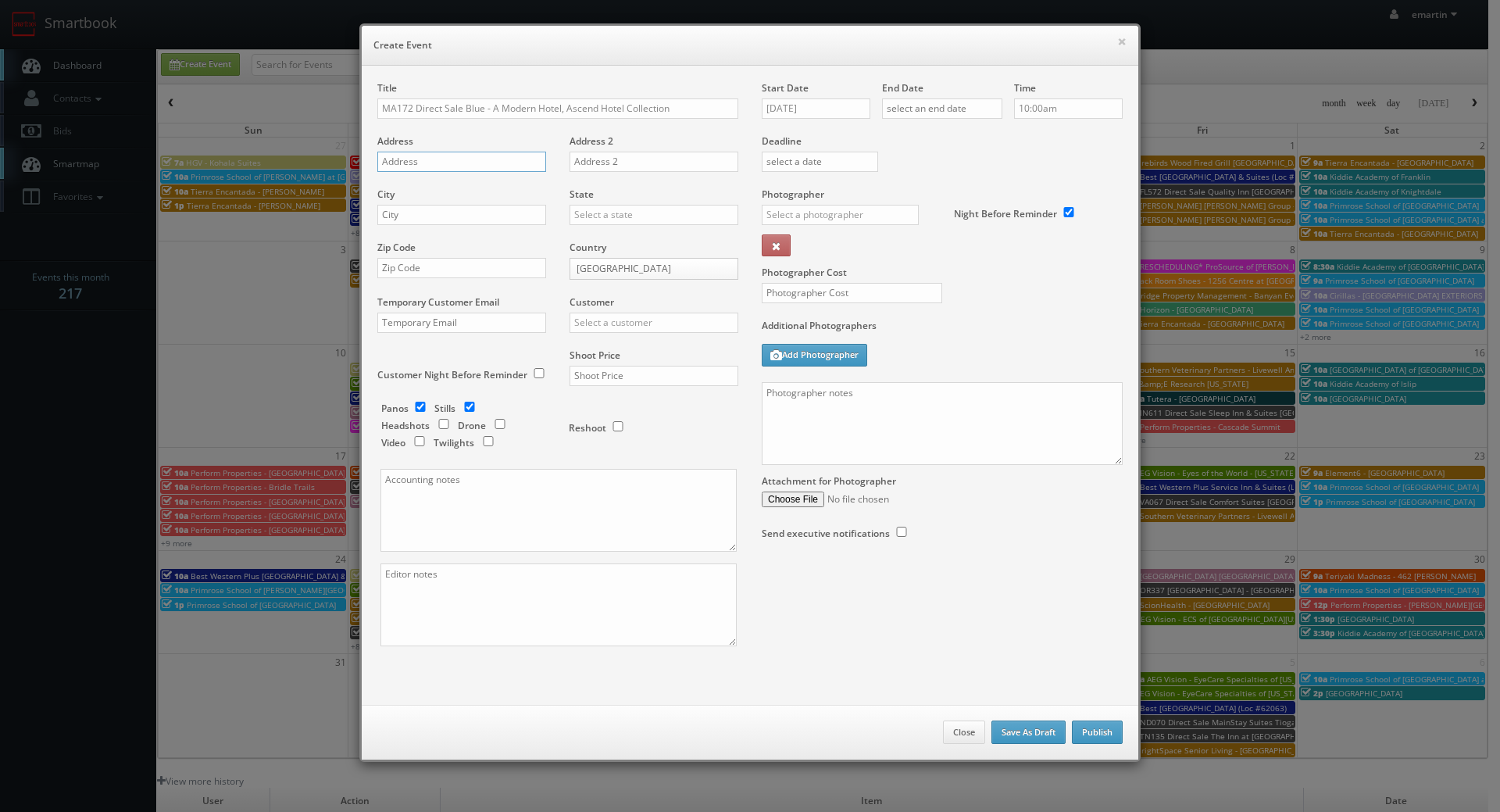
click at [422, 169] on input "text" at bounding box center [462, 162] width 169 height 21
paste input "1080 Riverdale Street"
type input "1080 Riverdale Street"
click at [437, 212] on input "text" at bounding box center [462, 215] width 169 height 21
paste input "West Springfield"
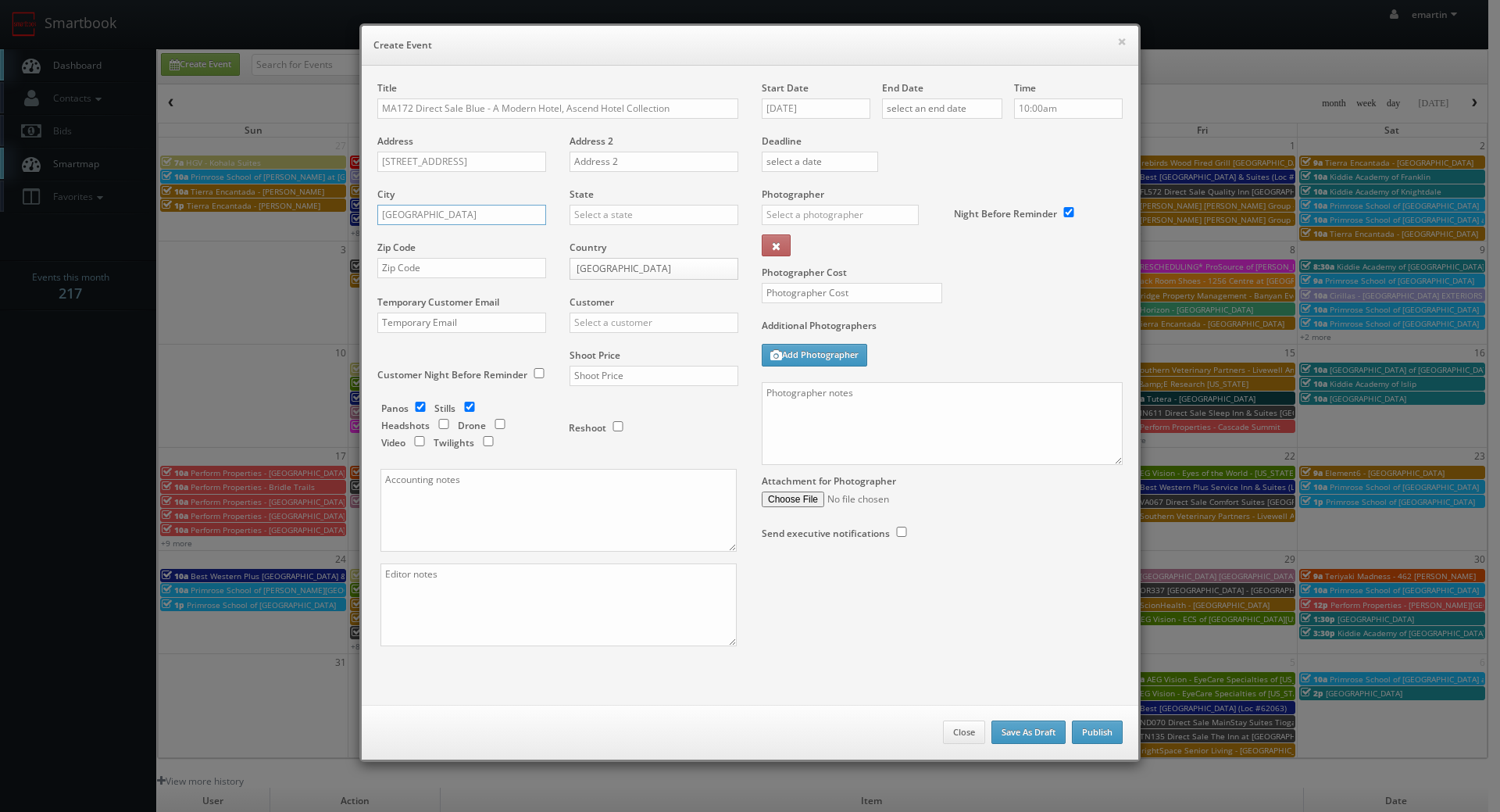
type input "West Springfield"
click at [594, 222] on input "text" at bounding box center [654, 215] width 169 height 21
click at [593, 240] on div "[US_STATE]" at bounding box center [654, 240] width 167 height 26
type input "[US_STATE]"
drag, startPoint x: 469, startPoint y: 275, endPoint x: 496, endPoint y: 274, distance: 27.0
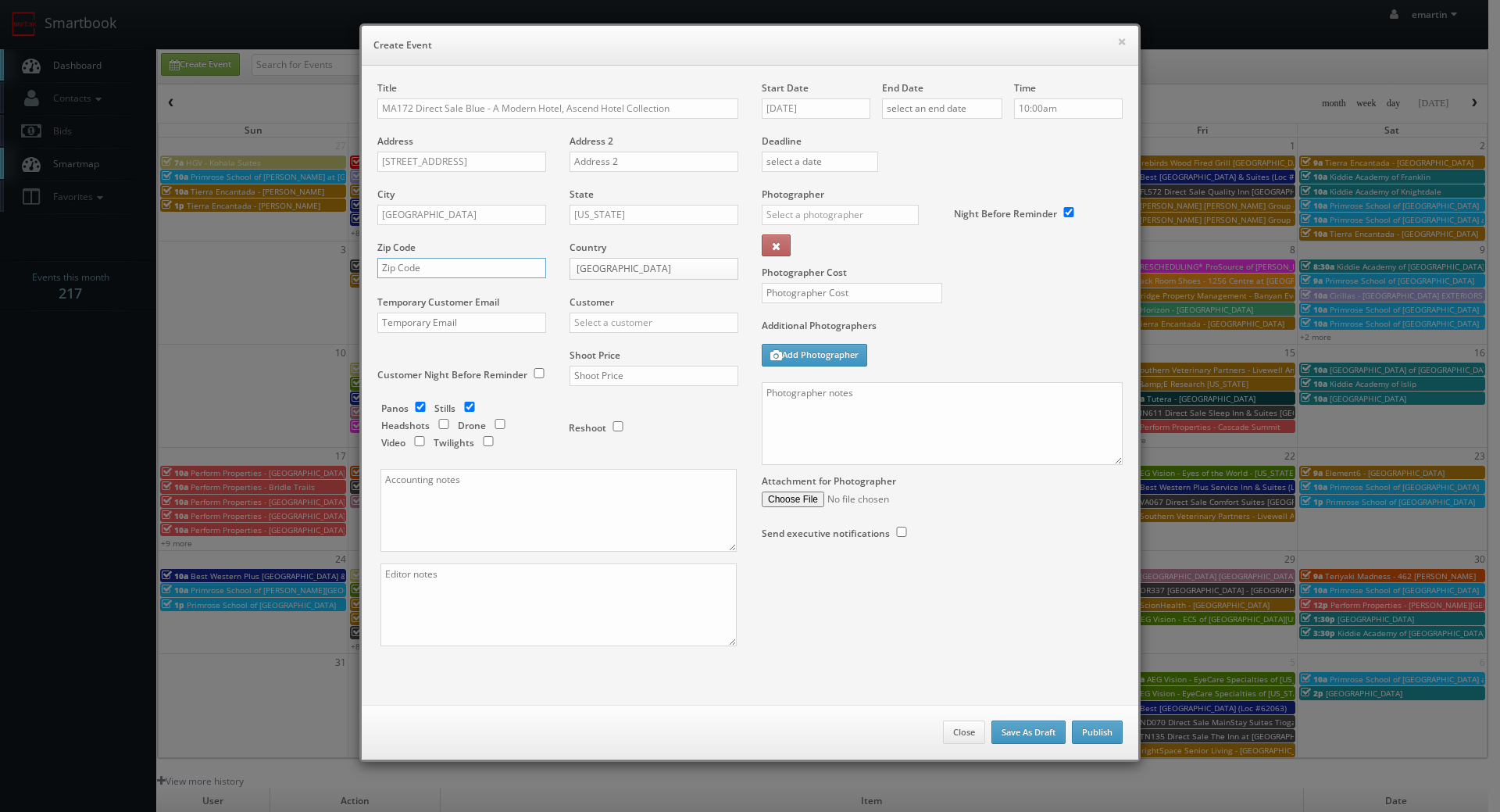
click at [469, 275] on input "text" at bounding box center [462, 268] width 169 height 21
paste input "01089"
type input "01089"
click at [651, 318] on input "text" at bounding box center [654, 322] width 169 height 21
click at [624, 349] on div "Choice Hotels" at bounding box center [654, 348] width 167 height 26
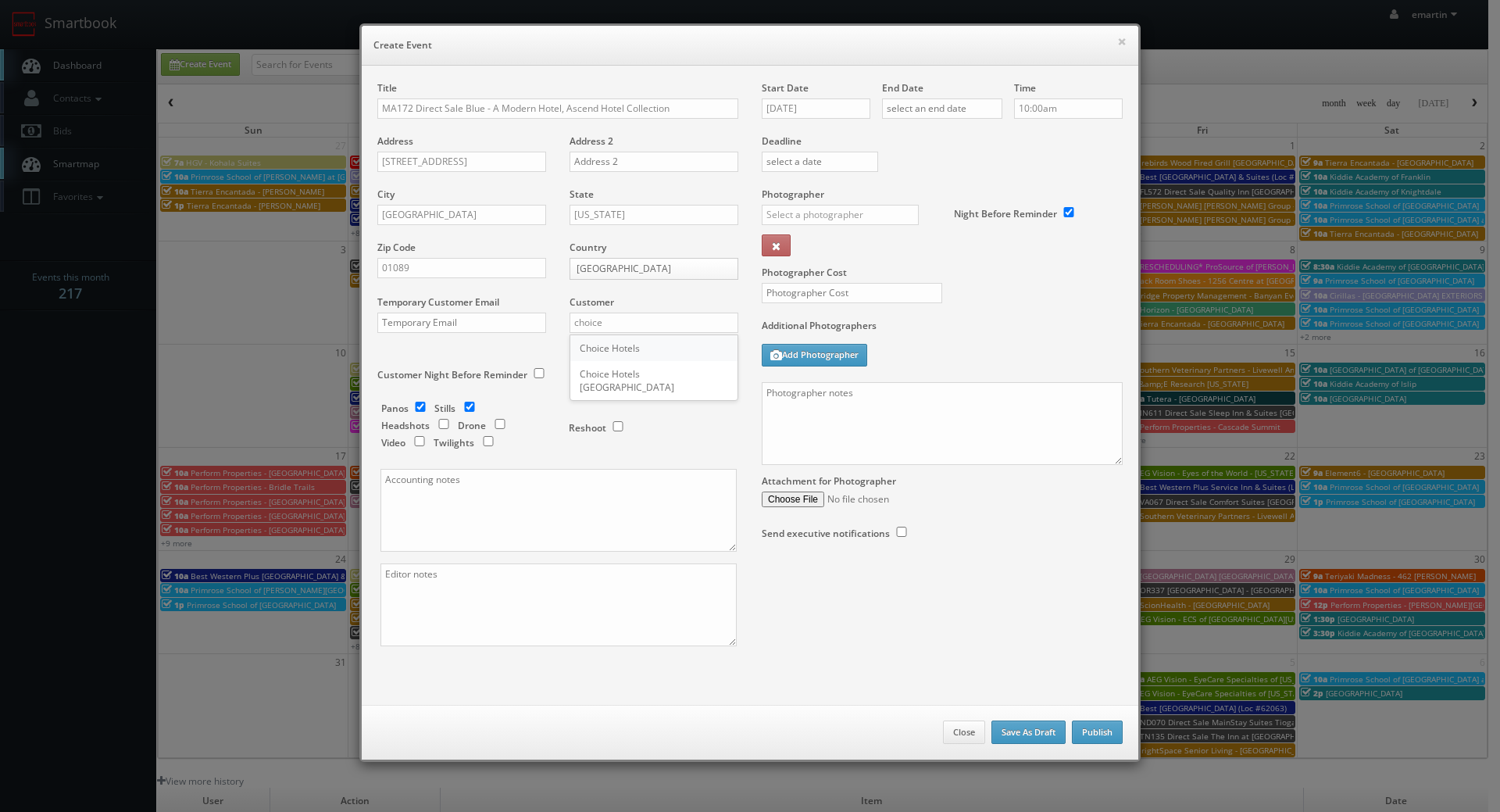
type input "Choice Hotels"
click at [834, 214] on input "text" at bounding box center [840, 215] width 157 height 21
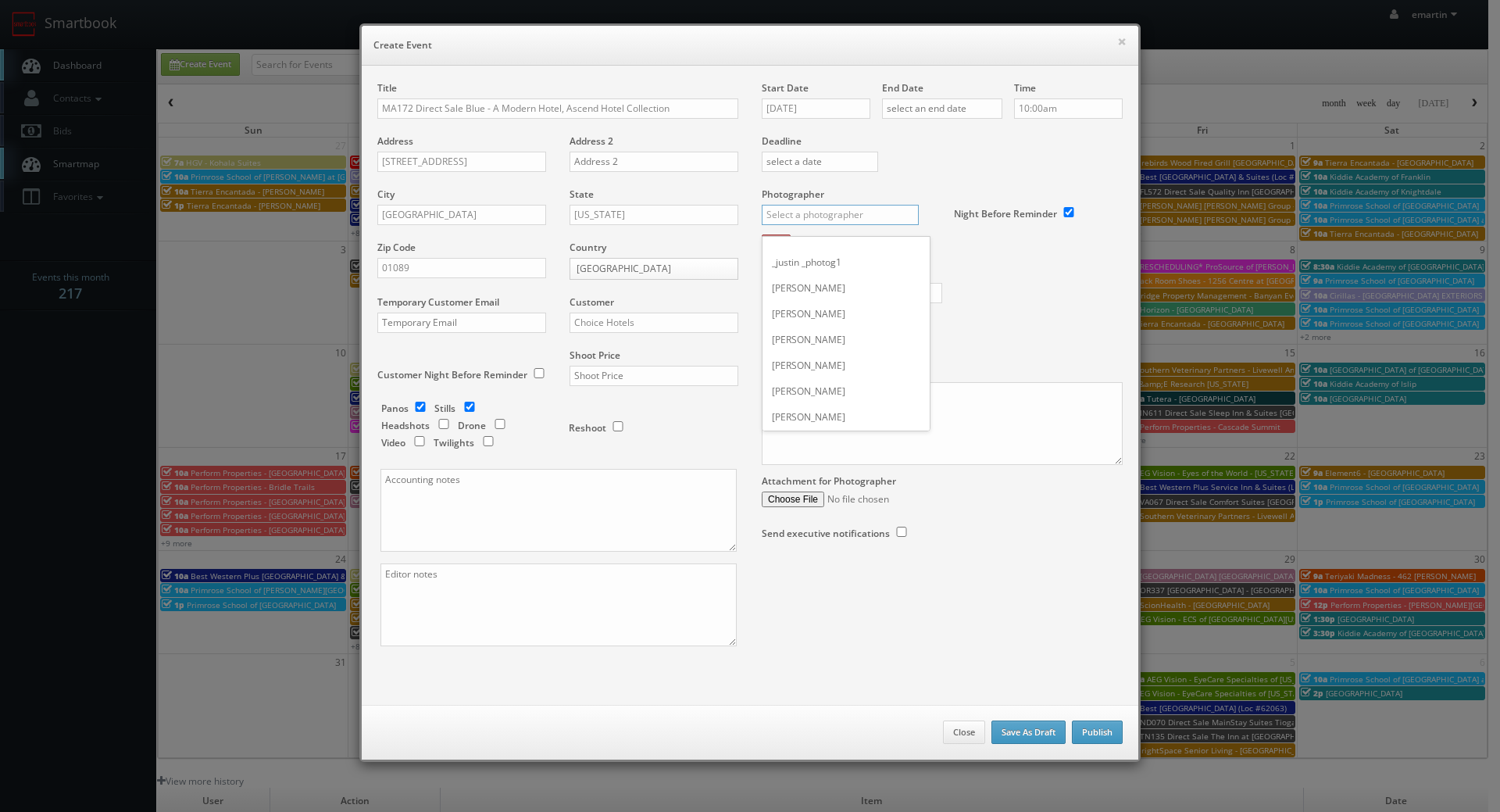
type input "e"
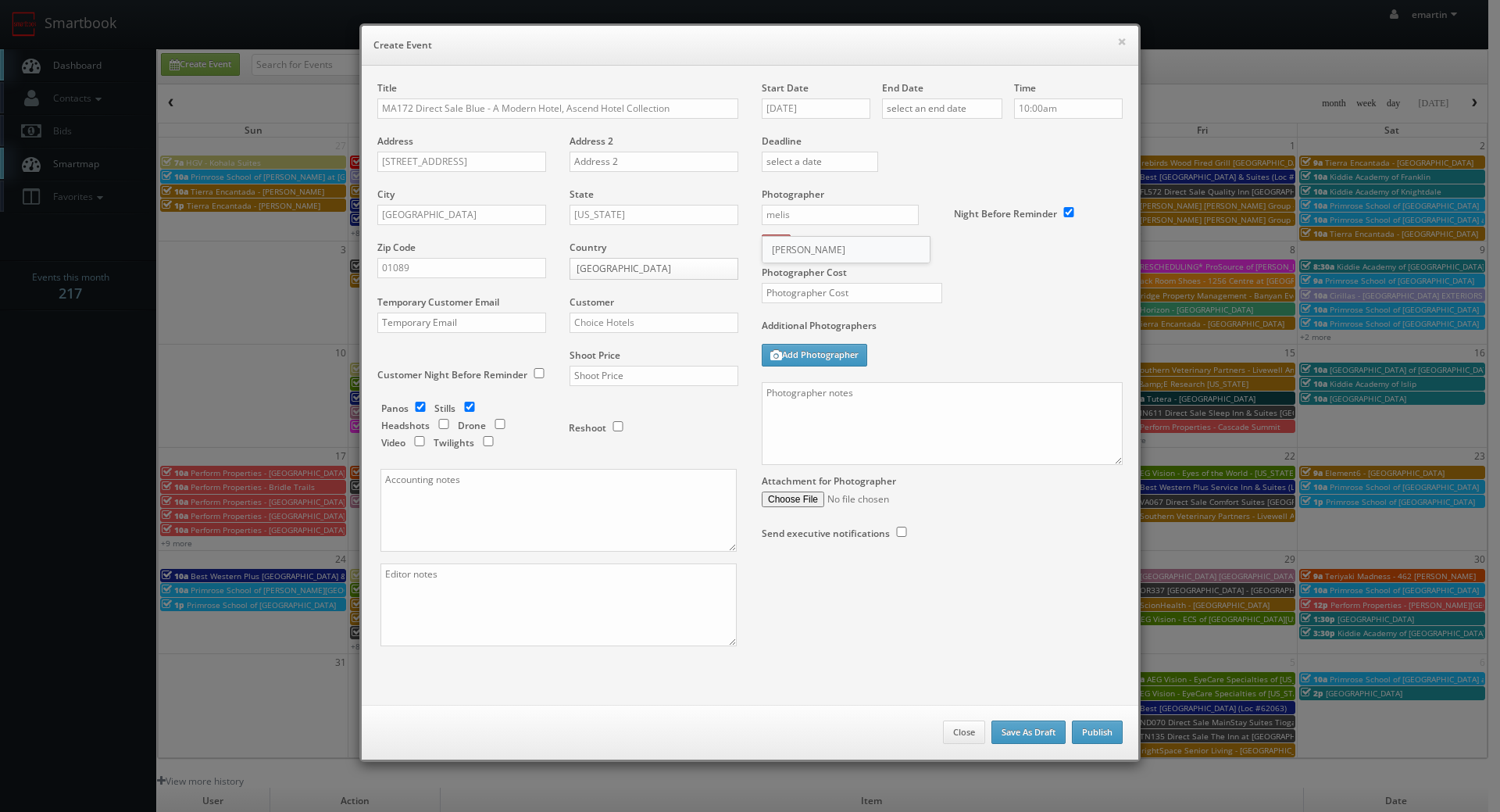
click at [799, 252] on div "Melissa Saunders" at bounding box center [846, 249] width 167 height 26
type input "Melissa Saunders"
click at [787, 293] on input "text" at bounding box center [852, 292] width 181 height 21
type input "300"
click at [913, 333] on label "Additional Photographers" at bounding box center [942, 328] width 361 height 21
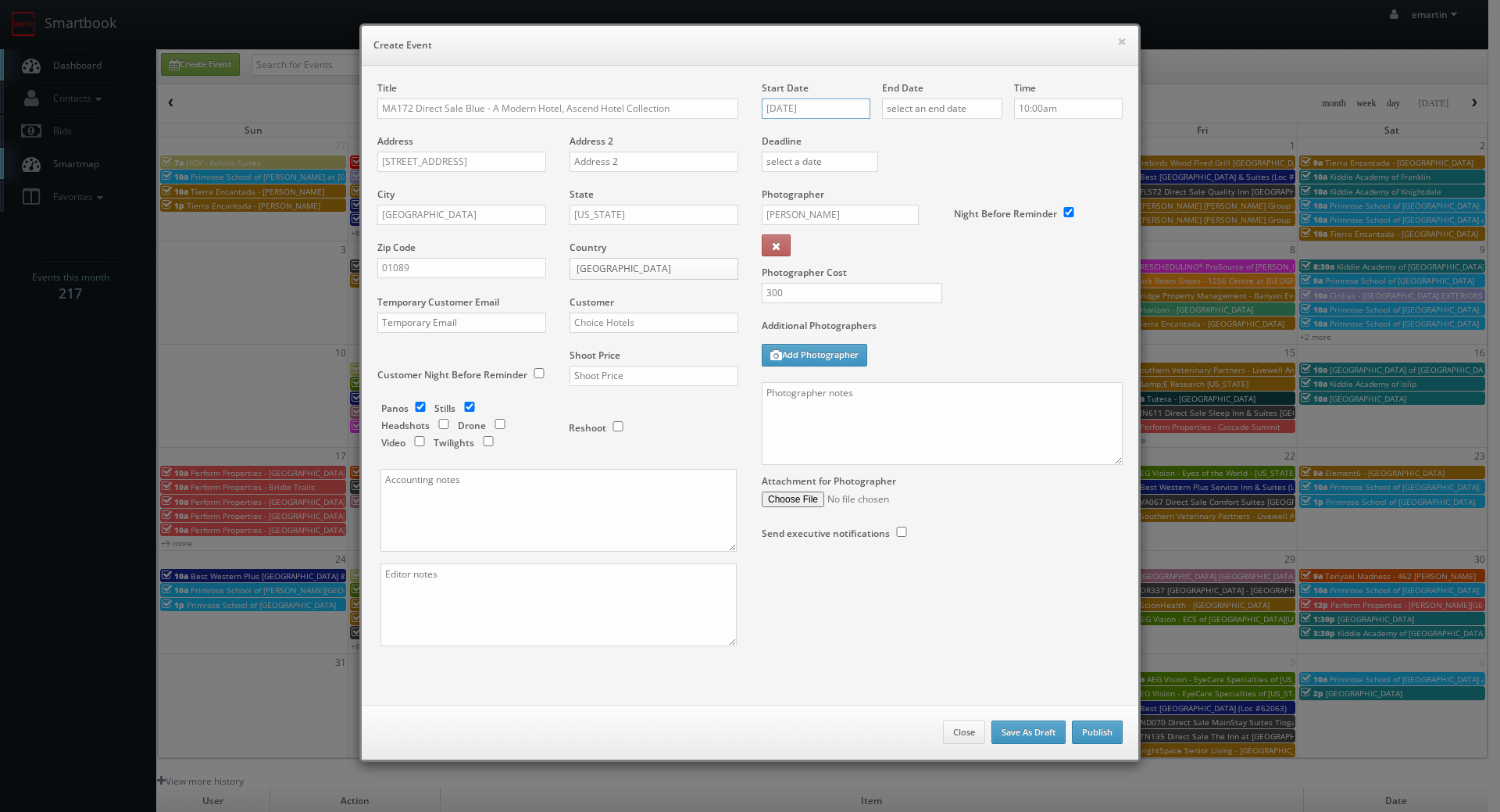
click at [812, 100] on input "08/19/2025" at bounding box center [816, 108] width 109 height 21
click at [884, 272] on td "29" at bounding box center [884, 272] width 21 height 22
type input "08/29/2025"
click at [949, 103] on input "text" at bounding box center [942, 108] width 121 height 21
click at [1006, 276] on td "29" at bounding box center [1004, 272] width 21 height 22
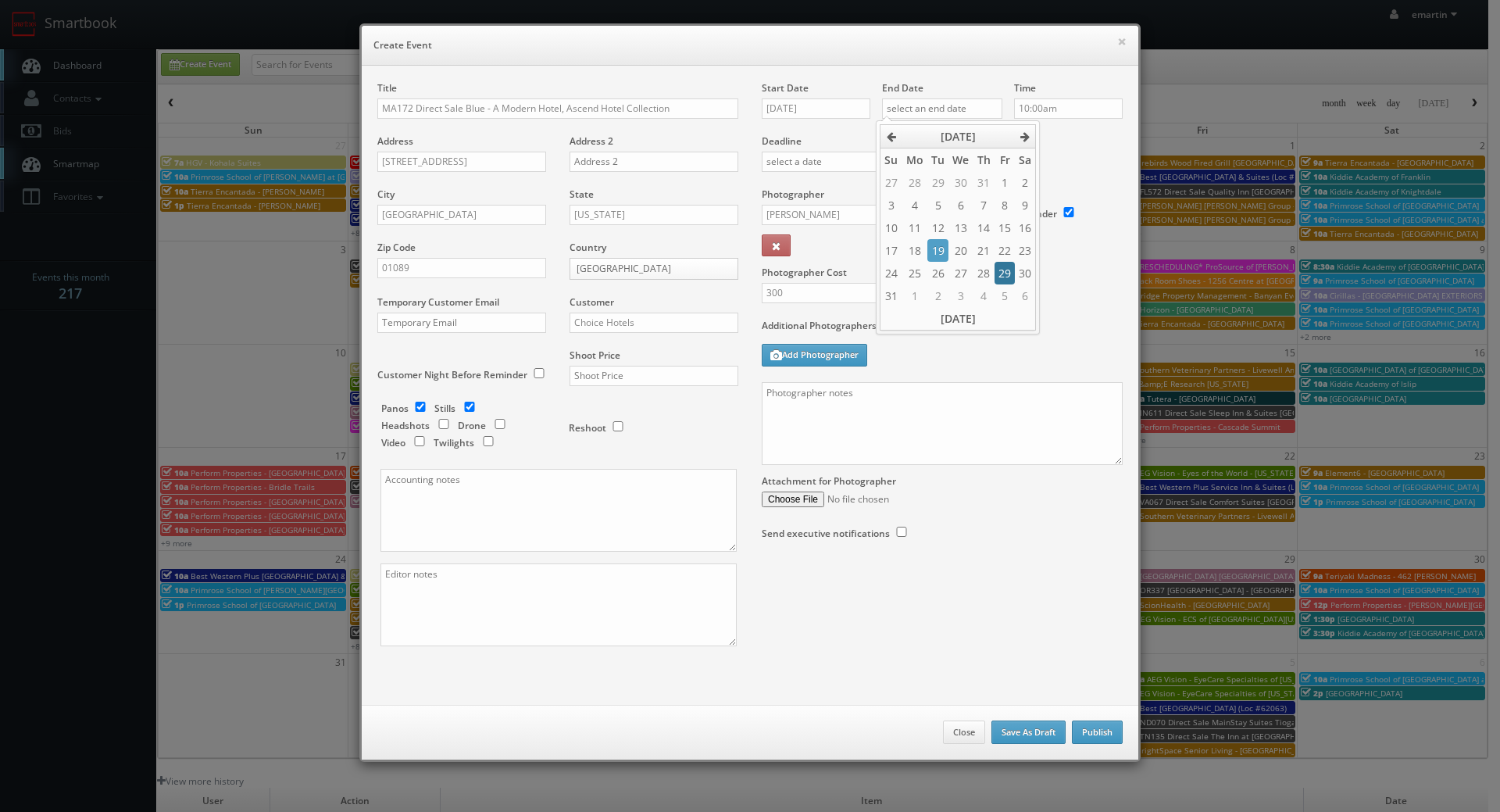
type input "08/29/2025"
drag, startPoint x: 1049, startPoint y: 147, endPoint x: 197, endPoint y: 259, distance: 859.3
click at [1049, 147] on div "Deadline" at bounding box center [942, 134] width 384 height 106
click at [413, 404] on input "checkbox" at bounding box center [420, 406] width 23 height 10
checkbox input "false"
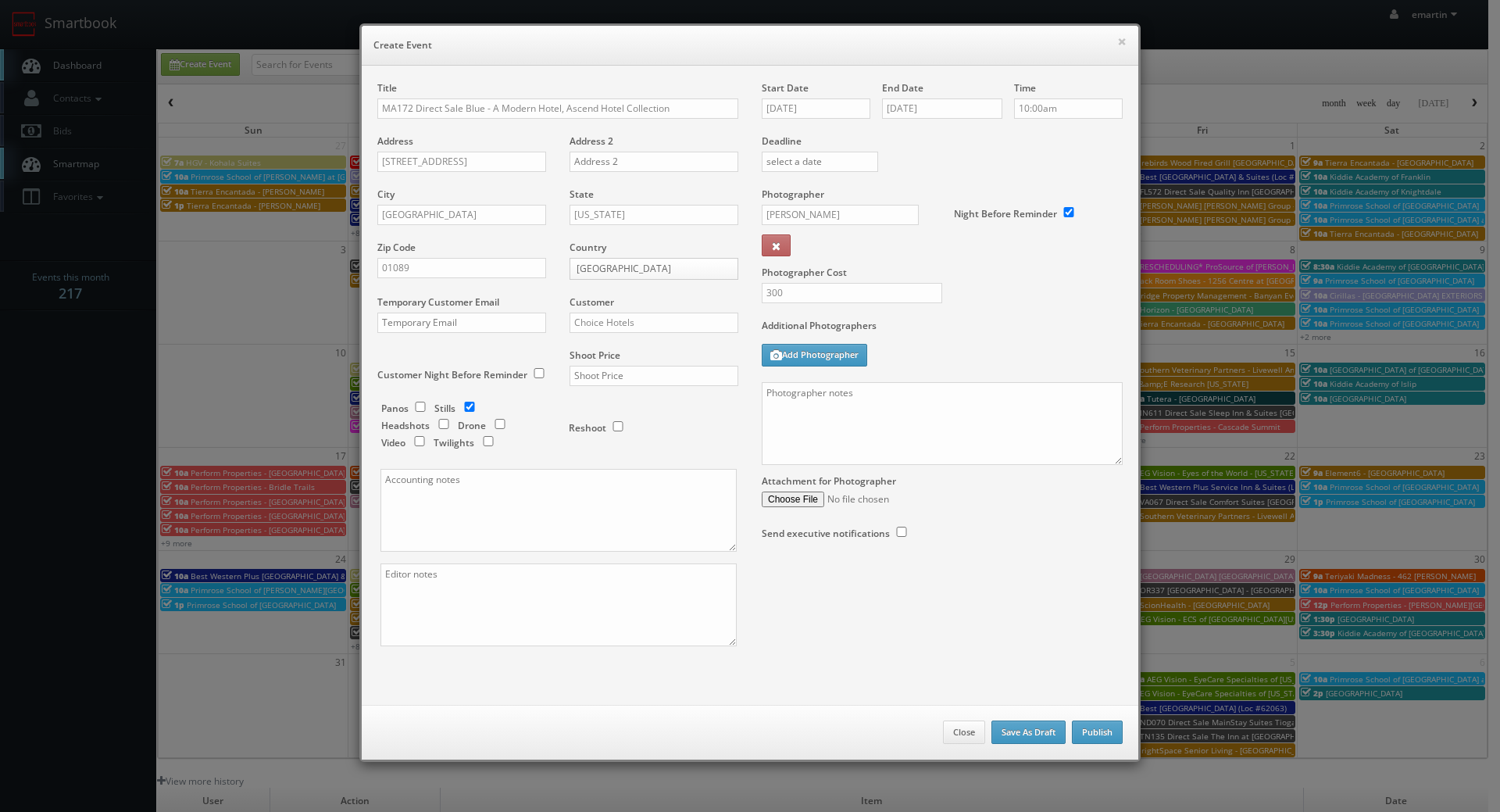
drag, startPoint x: 1010, startPoint y: 335, endPoint x: 1001, endPoint y: 335, distance: 9.0
click at [1010, 335] on label "Additional Photographers" at bounding box center [942, 328] width 361 height 21
click at [982, 440] on textarea at bounding box center [942, 424] width 361 height 83
paste textarea "Onsite contact is _____. Stills only. Full shoot including _ room types/exterio…"
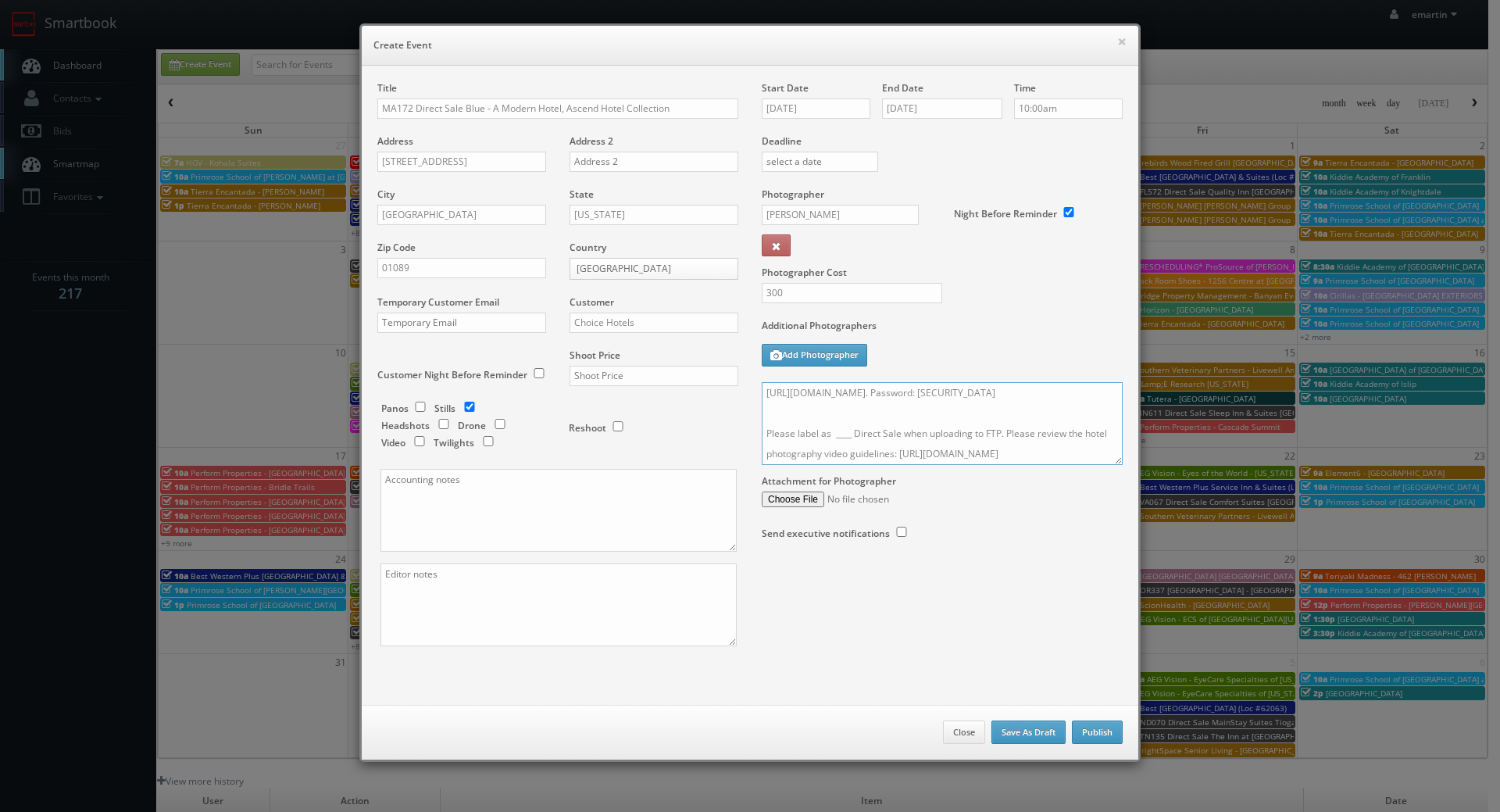
click at [845, 435] on textarea "Onsite contact is _____. Stills only. Full shoot including _ room types/exterio…" at bounding box center [942, 424] width 361 height 83
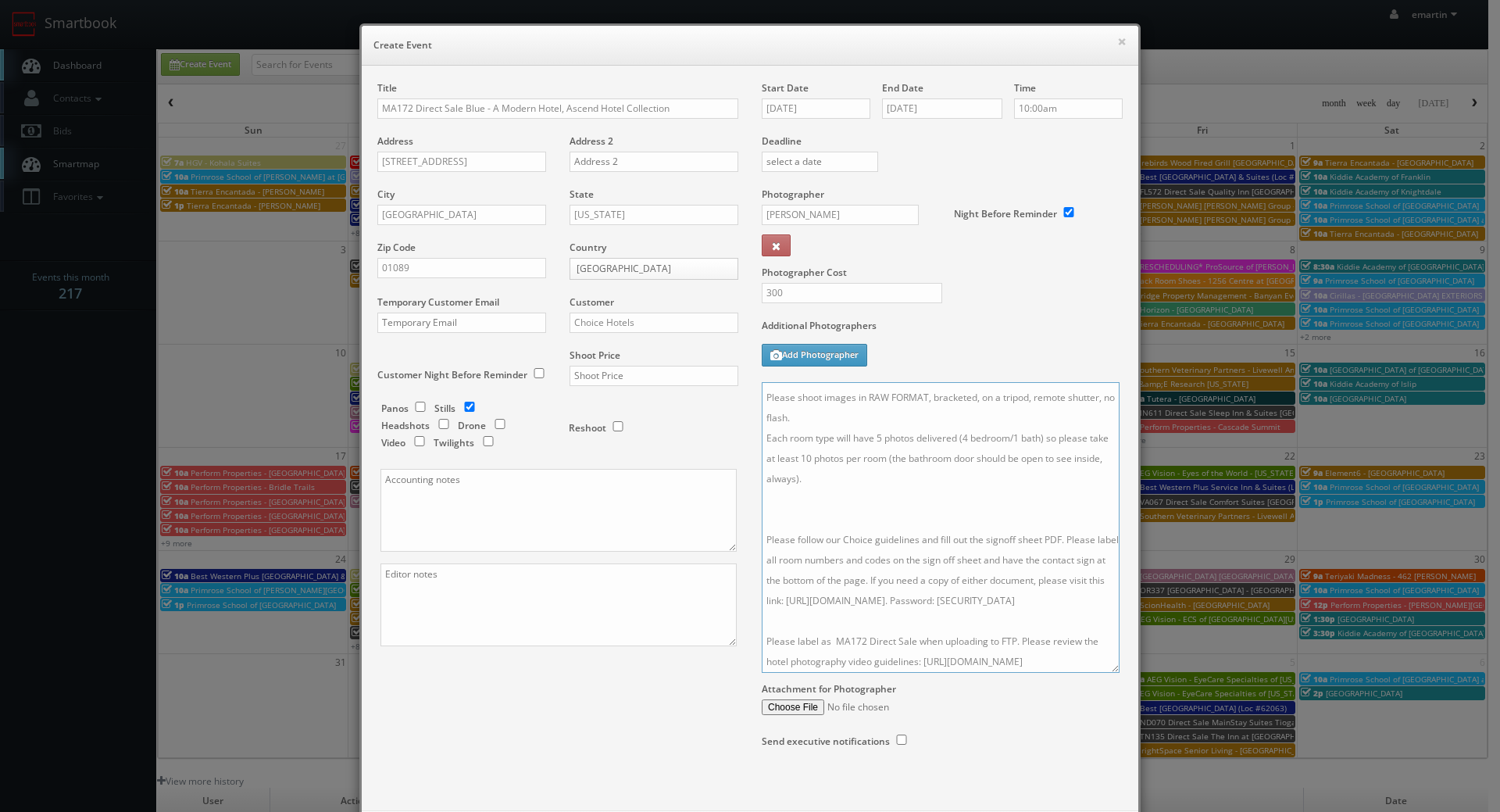
scroll to position [147, 0]
drag, startPoint x: 1110, startPoint y: 455, endPoint x: 1104, endPoint y: 673, distance: 218.1
click at [1104, 673] on textarea "Onsite contact is _____. Stills only. Full shoot including _ room types/exterio…" at bounding box center [940, 532] width 356 height 300
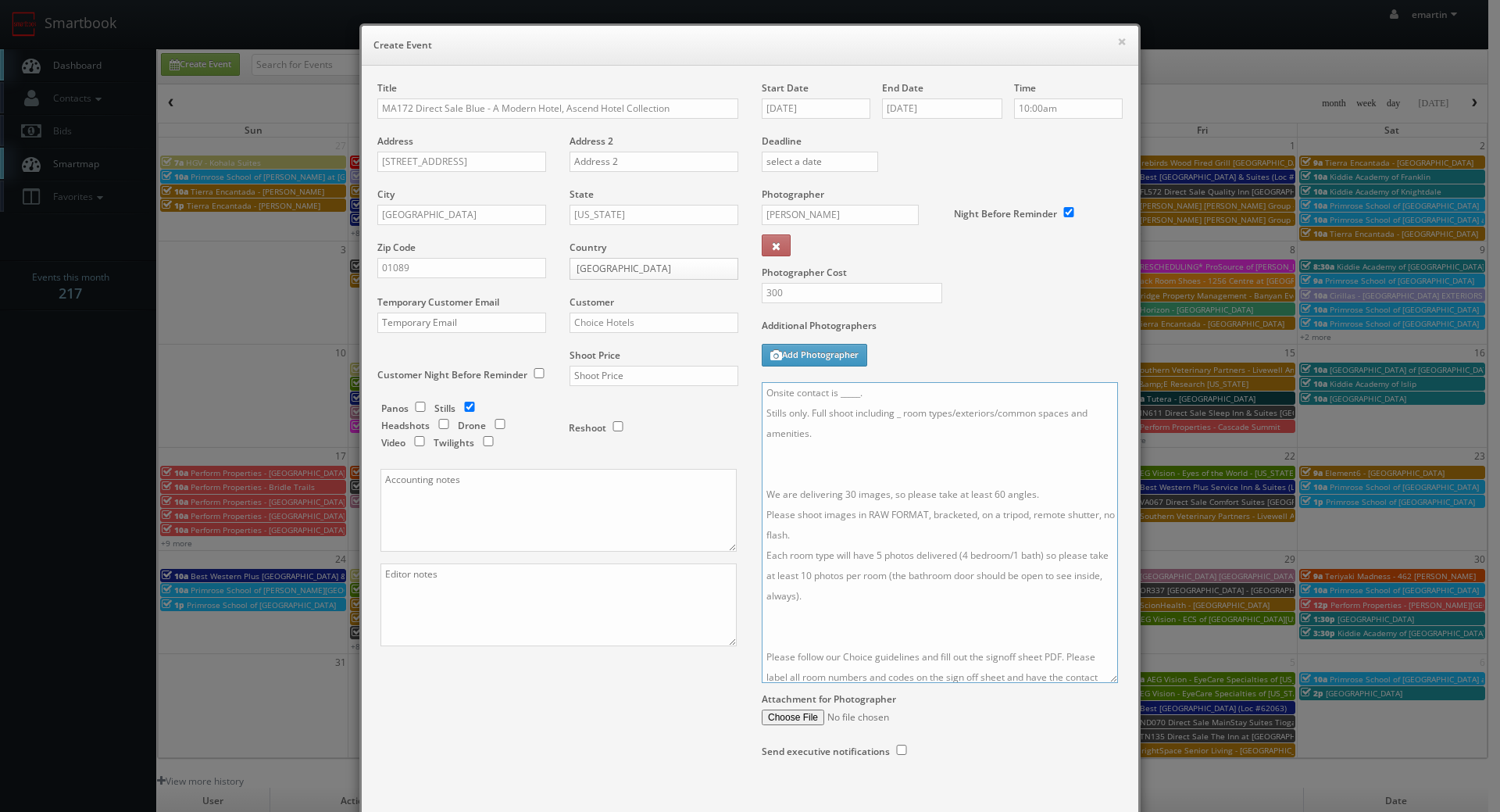
click at [881, 611] on textarea "Onsite contact is _____. Stills only. Full shoot including _ room types/exterio…" at bounding box center [940, 532] width 356 height 300
click at [844, 460] on textarea "Onsite contact is _____. Stills only. Full shoot including _ room types/exterio…" at bounding box center [940, 532] width 356 height 300
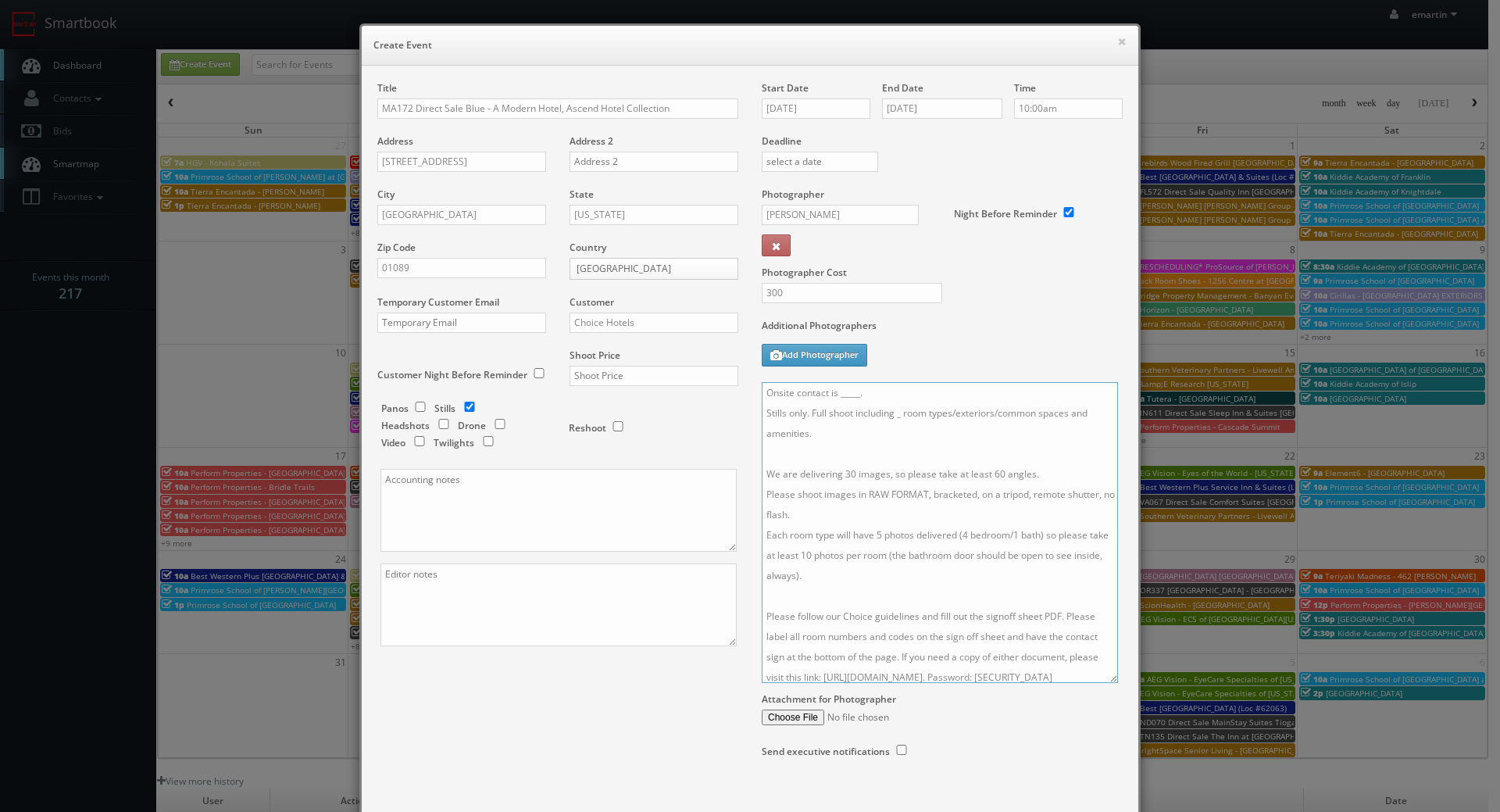
drag, startPoint x: 897, startPoint y: 410, endPoint x: 900, endPoint y: 427, distance: 17.3
click at [897, 412] on textarea "Onsite contact is _____. Stills only. Full shoot including _ room types/exterio…" at bounding box center [940, 532] width 356 height 300
drag, startPoint x: 866, startPoint y: 395, endPoint x: 835, endPoint y: 396, distance: 31.0
click at [835, 396] on textarea "Onsite contact is _____. Stills only. Full shoot including 5 room types/exterio…" at bounding box center [940, 532] width 356 height 300
type textarea "Onsite contact is Sam Patel. Stills only. Full shoot including 5 room types/ext…"
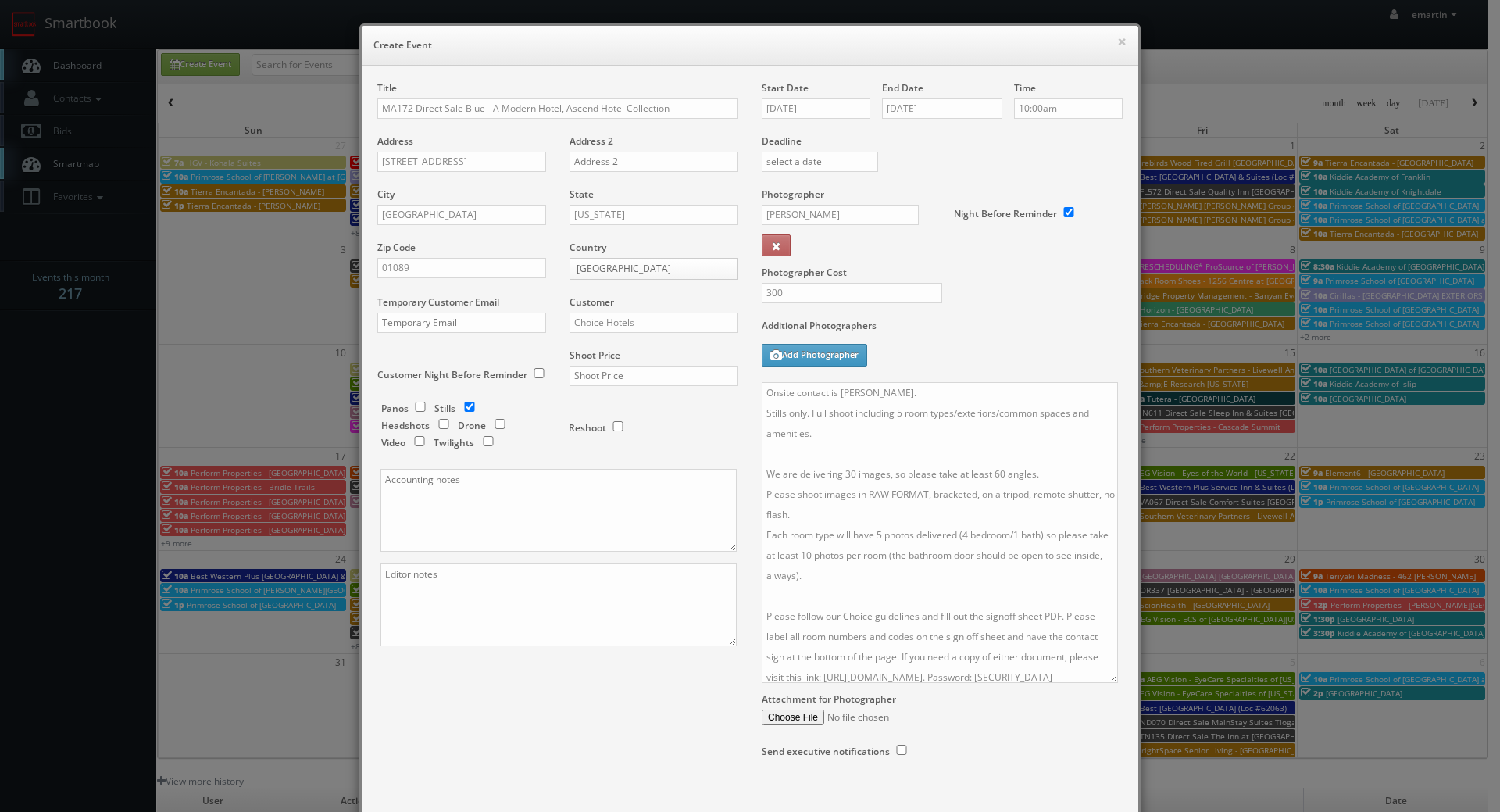
click at [658, 732] on div "Title MA172 Direct Sale Blue - A Modern Hotel, Ascend Hotel Collection Address …" at bounding box center [750, 434] width 769 height 708
click at [615, 367] on input "text" at bounding box center [654, 376] width 169 height 21
type input "1,200"
click at [840, 497] on textarea "Onsite contact is Sam Patel. Stills only. Full shoot including 5 room types/ext…" at bounding box center [940, 532] width 356 height 300
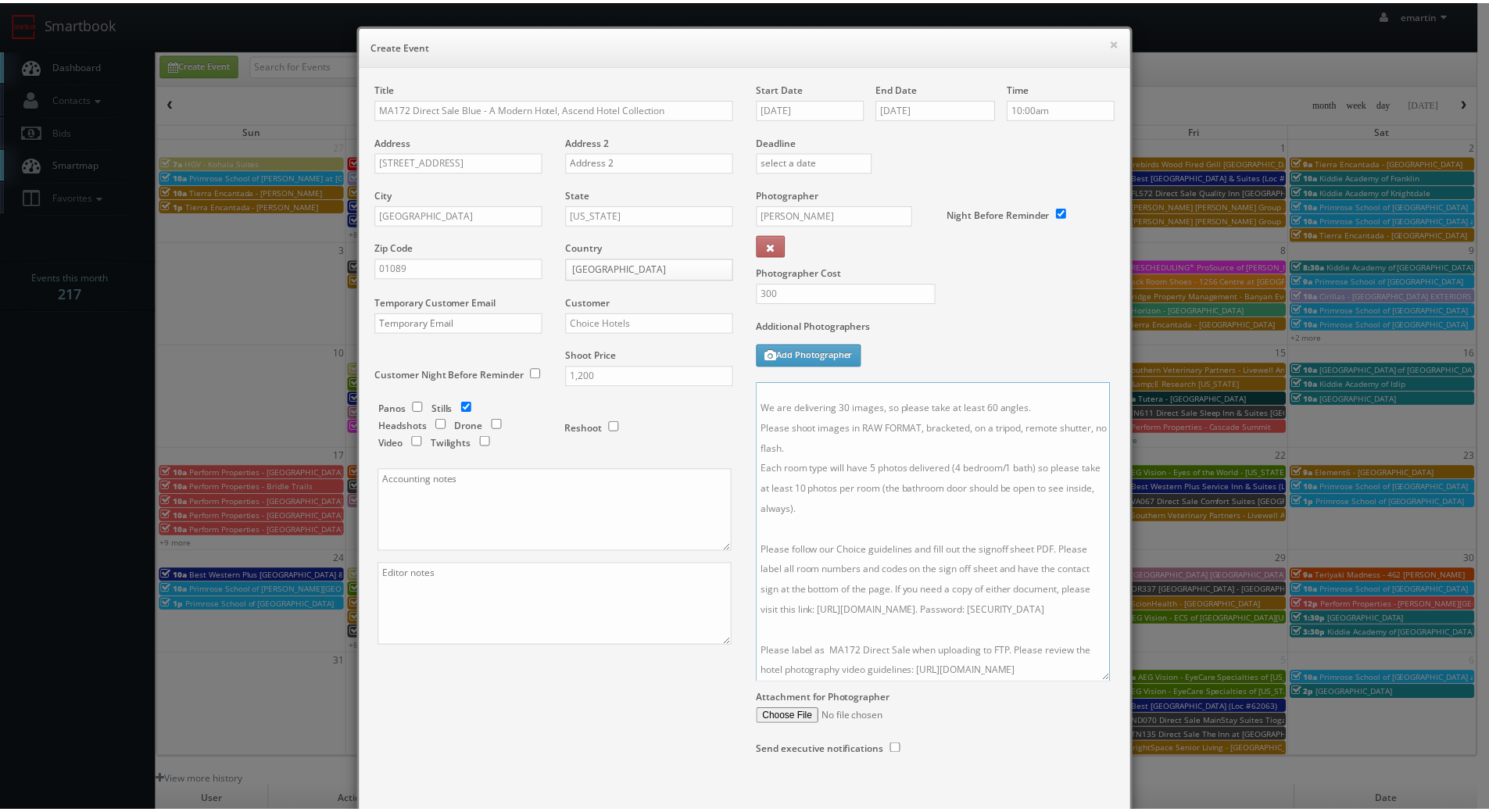
scroll to position [88, 0]
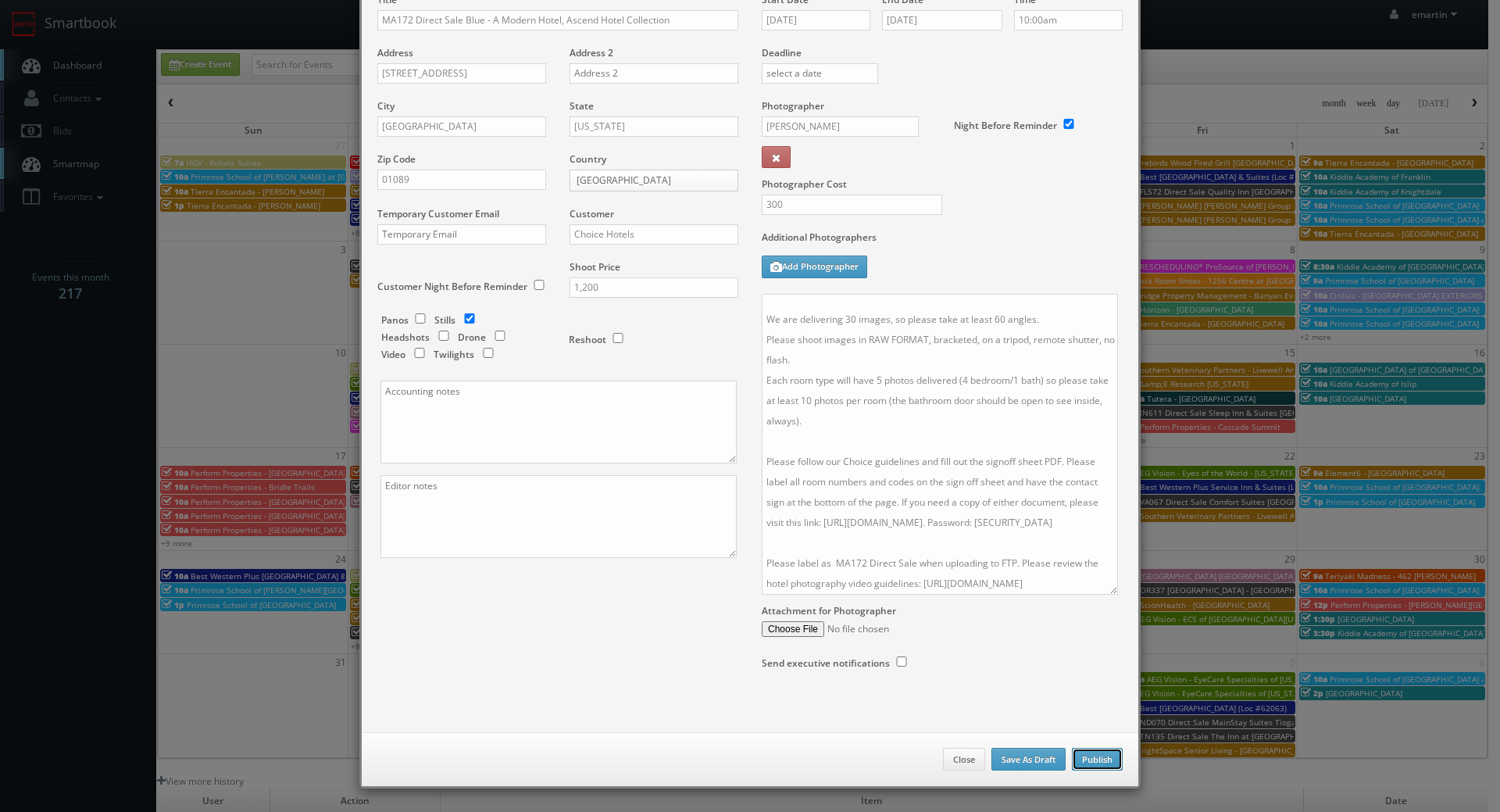
click at [1080, 758] on button "Publish" at bounding box center [1097, 759] width 50 height 23
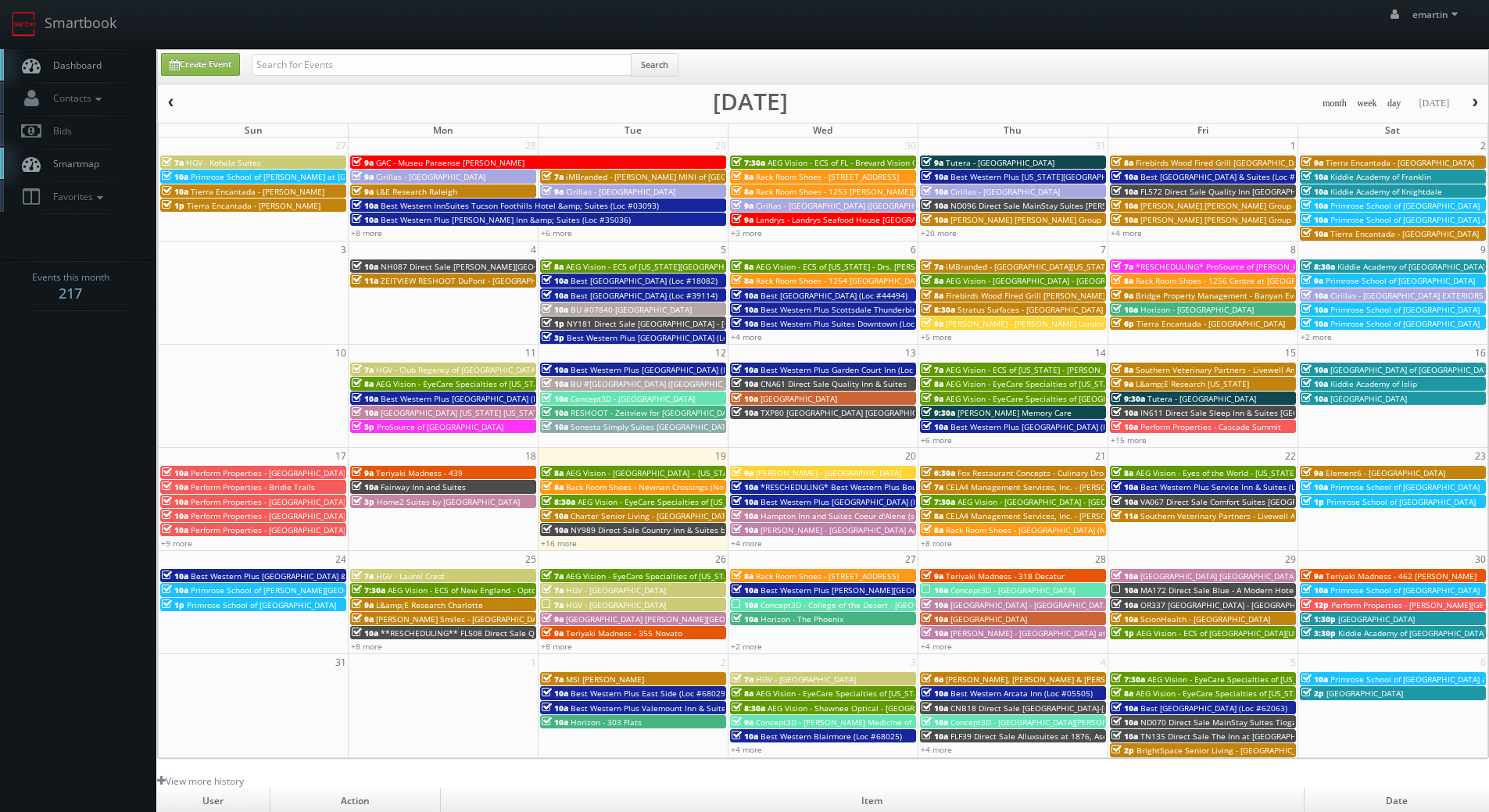
click at [95, 60] on span "Dashboard" at bounding box center [73, 65] width 57 height 13
click at [86, 62] on span "Dashboard" at bounding box center [73, 65] width 57 height 13
click at [745, 540] on link "+4 more" at bounding box center [746, 543] width 31 height 11
click at [938, 541] on link "+8 more" at bounding box center [936, 543] width 31 height 11
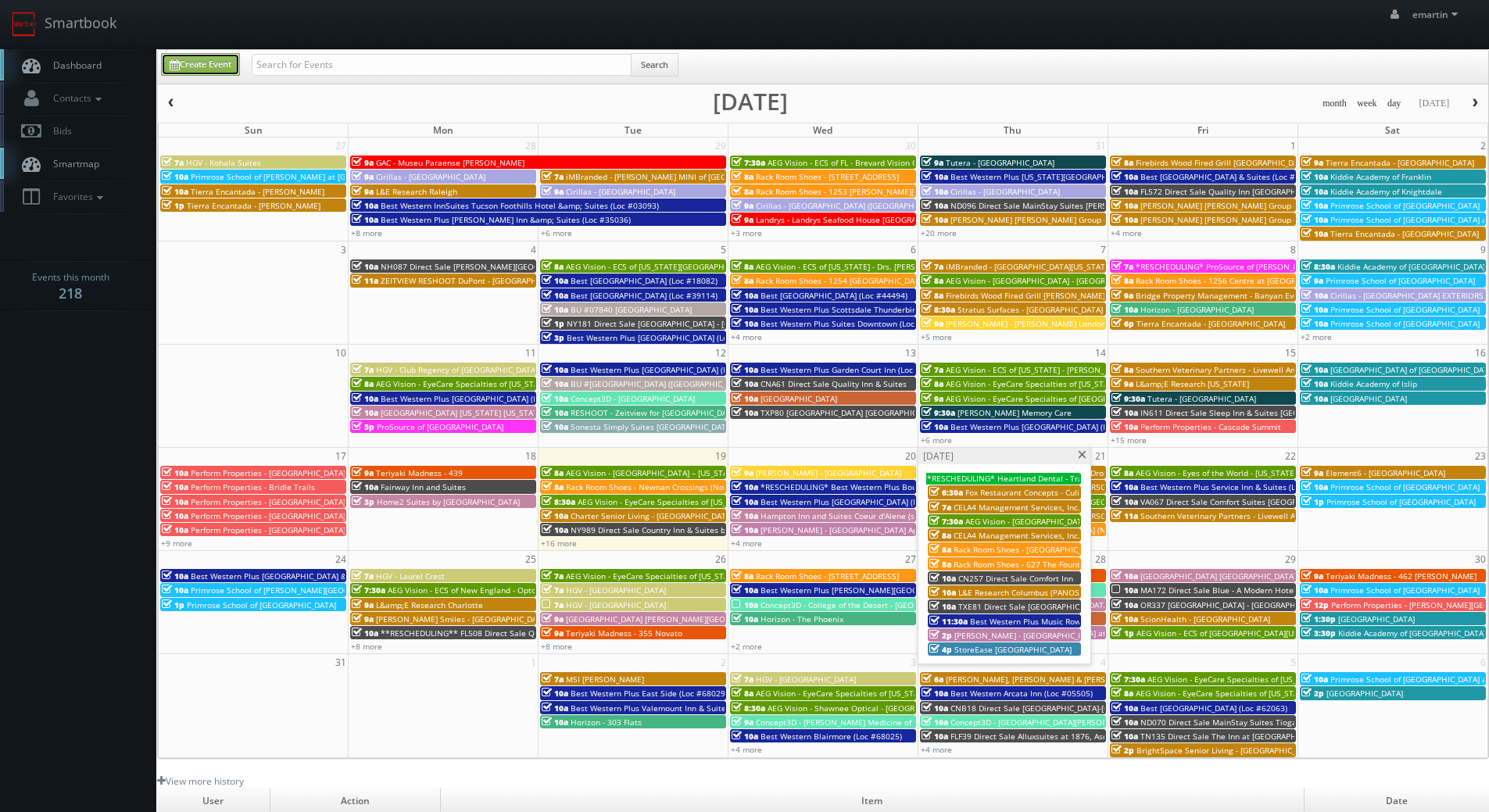
click at [240, 63] on link "Create Event" at bounding box center [201, 64] width 79 height 22
type input "[DATE]"
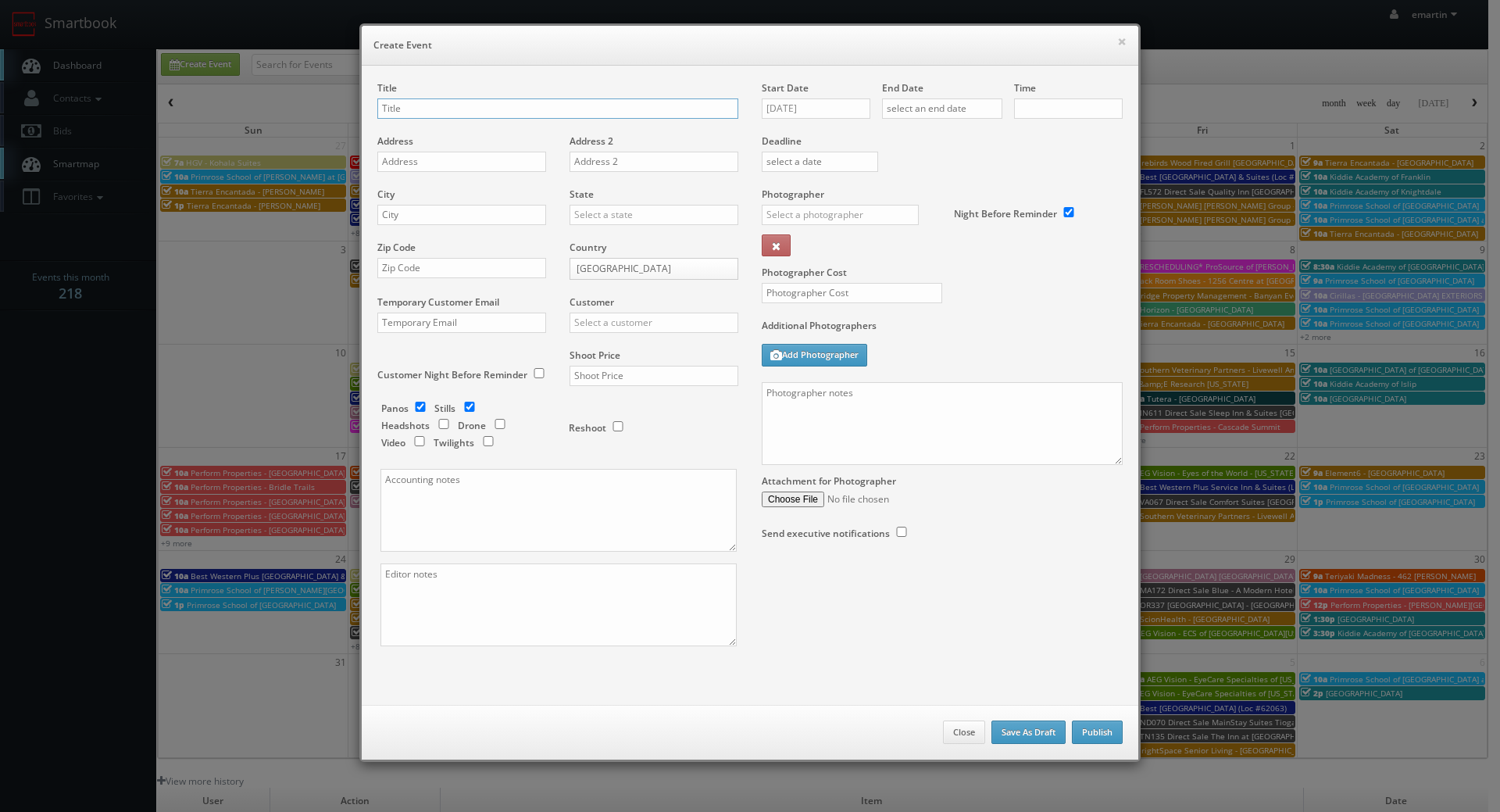
checkbox input "true"
type input "10:00am"
checkbox input "true"
drag, startPoint x: 444, startPoint y: 112, endPoint x: 384, endPoint y: 118, distance: 60.3
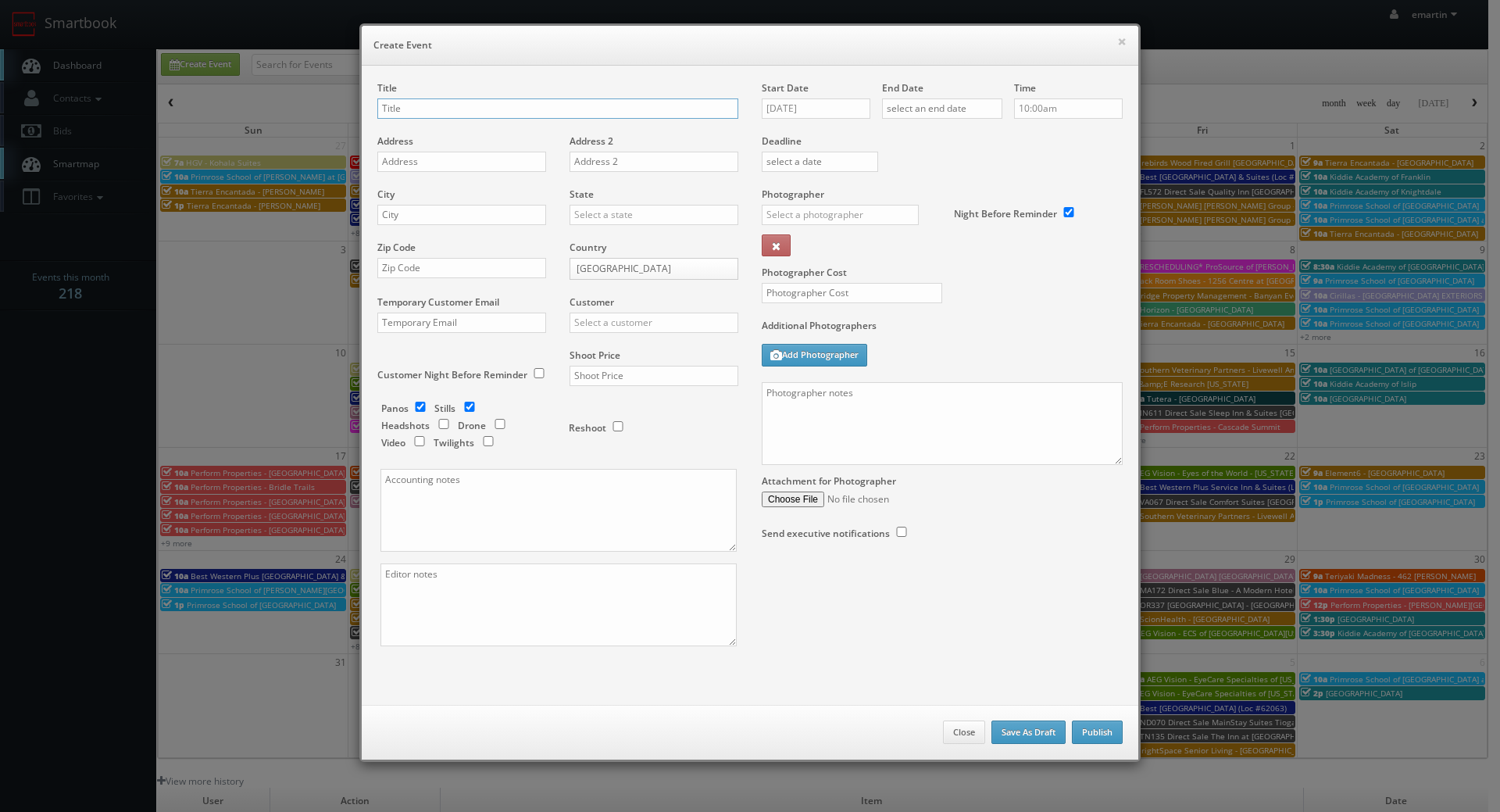
click at [444, 112] on input "text" at bounding box center [558, 108] width 361 height 21
paste input "[GEOGRAPHIC_DATA] [US_STATE] Dells"
type input "[GEOGRAPHIC_DATA] [US_STATE] Dells"
click at [401, 168] on input "text" at bounding box center [462, 162] width 169 height 21
paste input "[STREET_ADDRESS]"
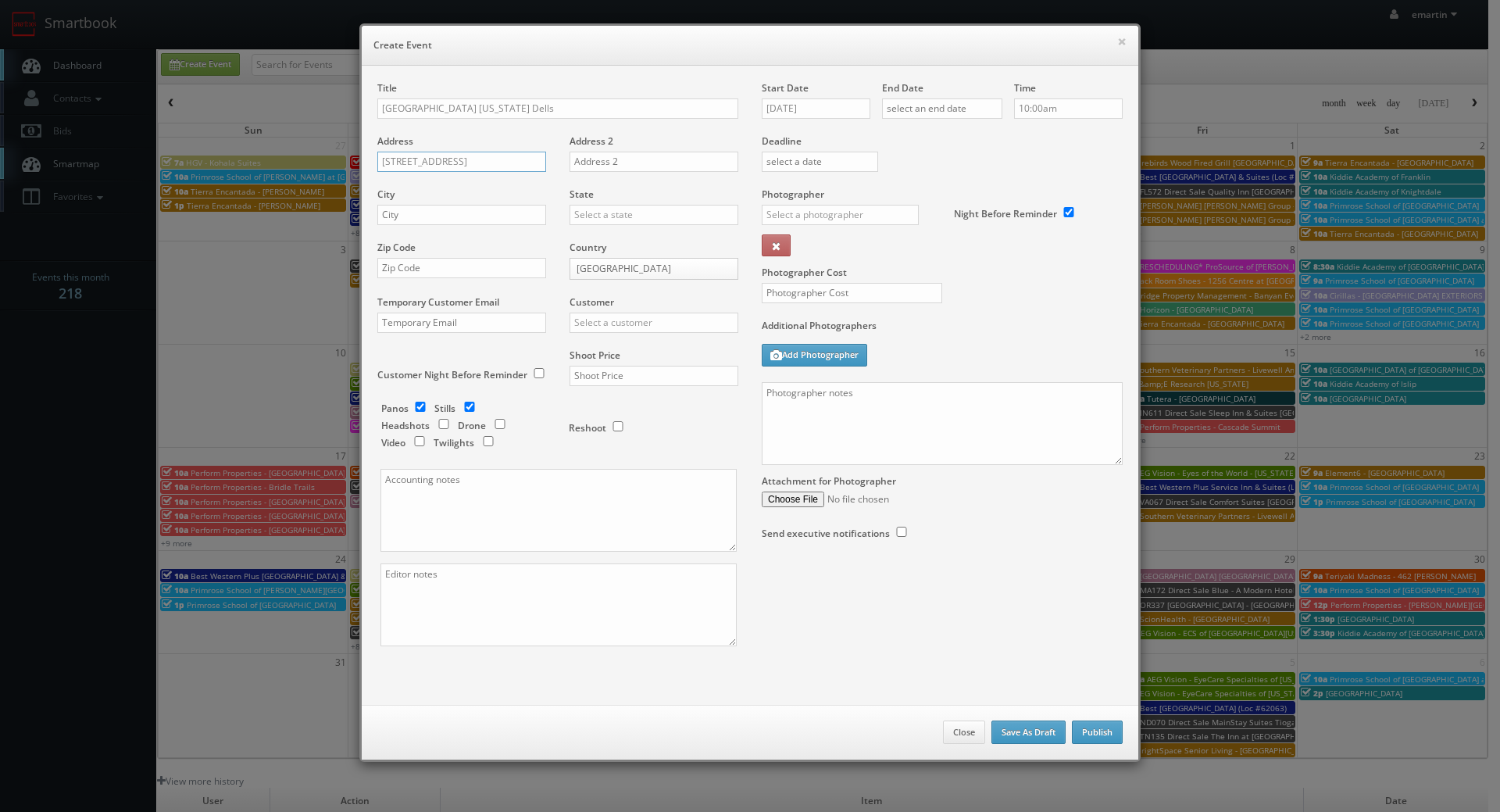
type input "[STREET_ADDRESS]"
drag, startPoint x: 497, startPoint y: 217, endPoint x: 512, endPoint y: 217, distance: 15.0
click at [497, 217] on input "text" at bounding box center [462, 215] width 169 height 21
paste input "[US_STATE] Dells"
type input "[US_STATE] Dells"
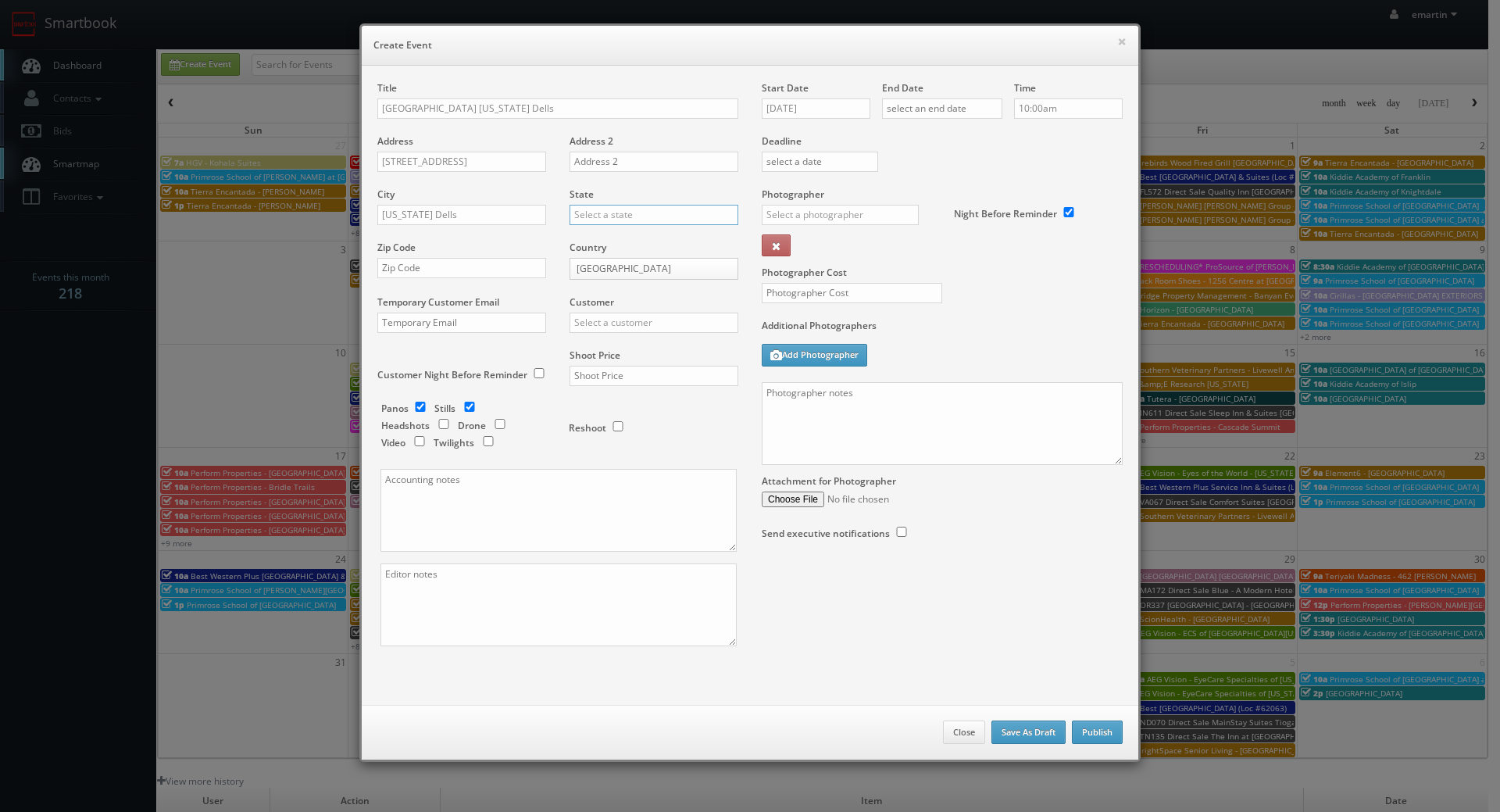
click at [608, 217] on input "text" at bounding box center [654, 215] width 169 height 21
click at [605, 238] on div "[US_STATE]" at bounding box center [654, 240] width 167 height 26
type input "[US_STATE]"
click at [425, 258] on input "text" at bounding box center [462, 268] width 169 height 21
paste input "53965"
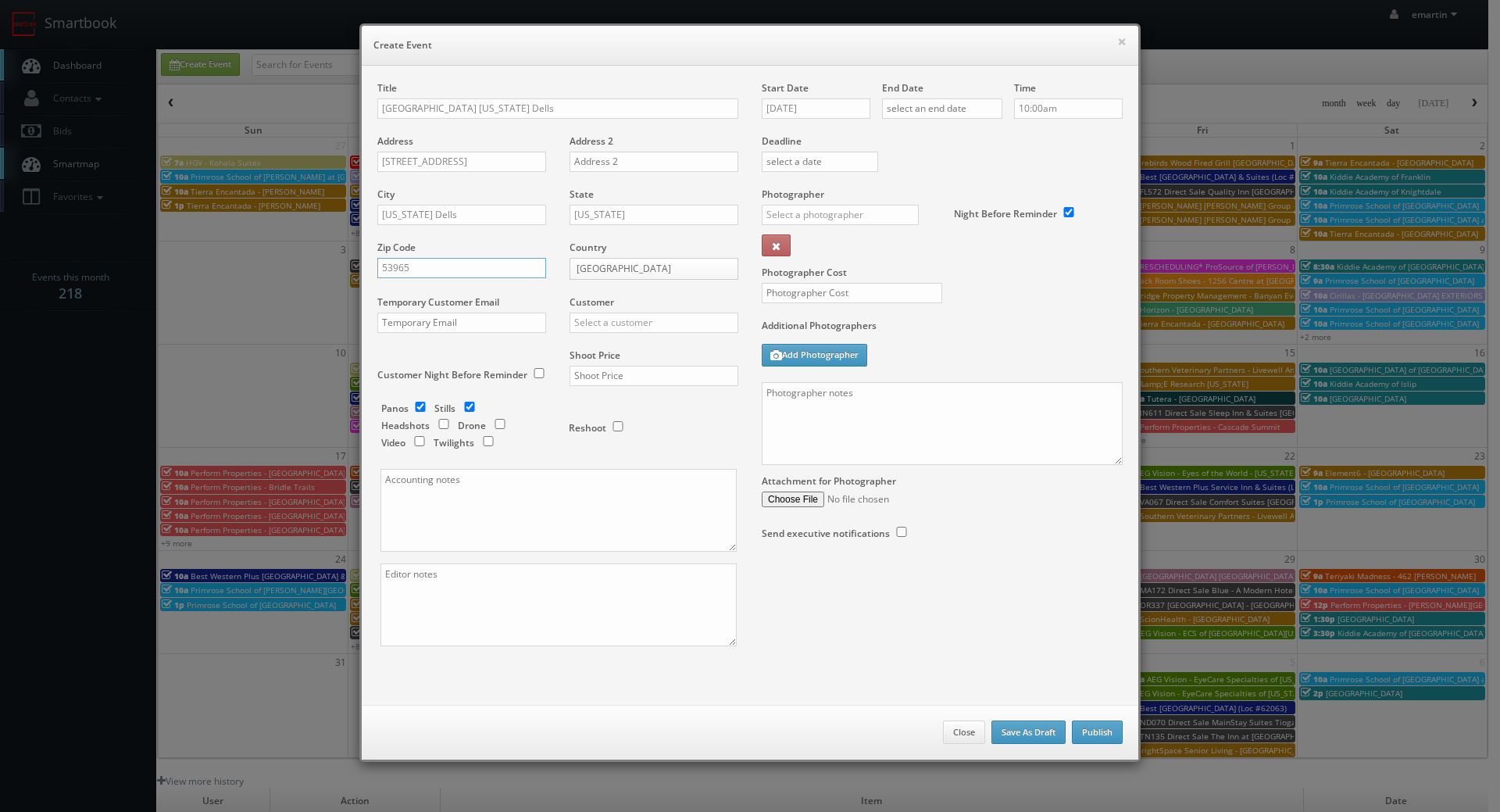
type input "53965"
click at [646, 324] on input "text" at bounding box center [654, 322] width 169 height 21
click at [609, 376] on div "Hilton" at bounding box center [654, 373] width 167 height 26
type input "Hilton"
click at [610, 371] on input "text" at bounding box center [654, 376] width 169 height 21
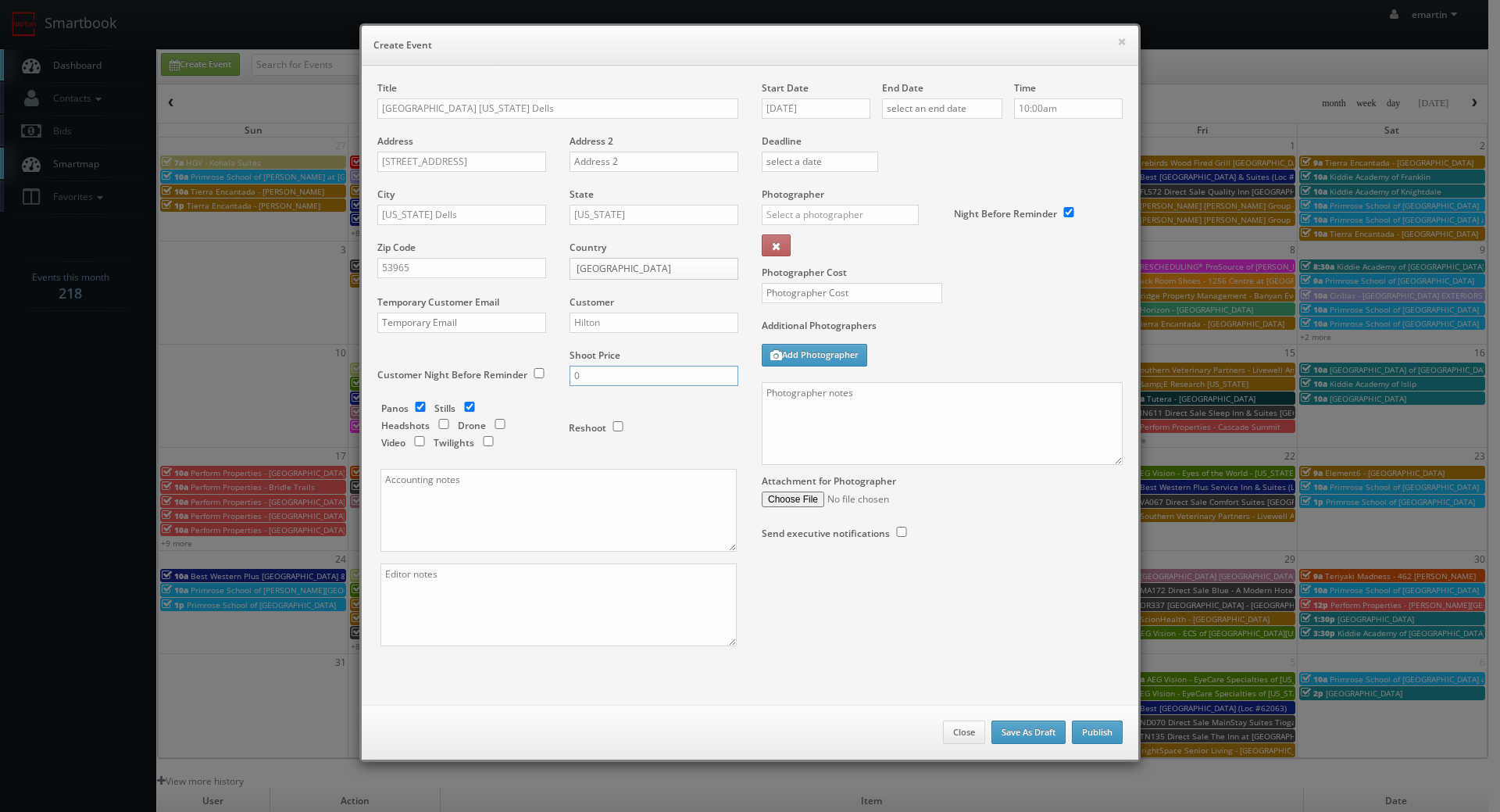
type input "0"
click at [802, 215] on input "text" at bounding box center [840, 215] width 157 height 21
click at [808, 259] on div "Matthew Corsaro" at bounding box center [846, 249] width 167 height 26
type input "Matthew Corsaro"
click at [543, 592] on textarea at bounding box center [558, 604] width 356 height 83
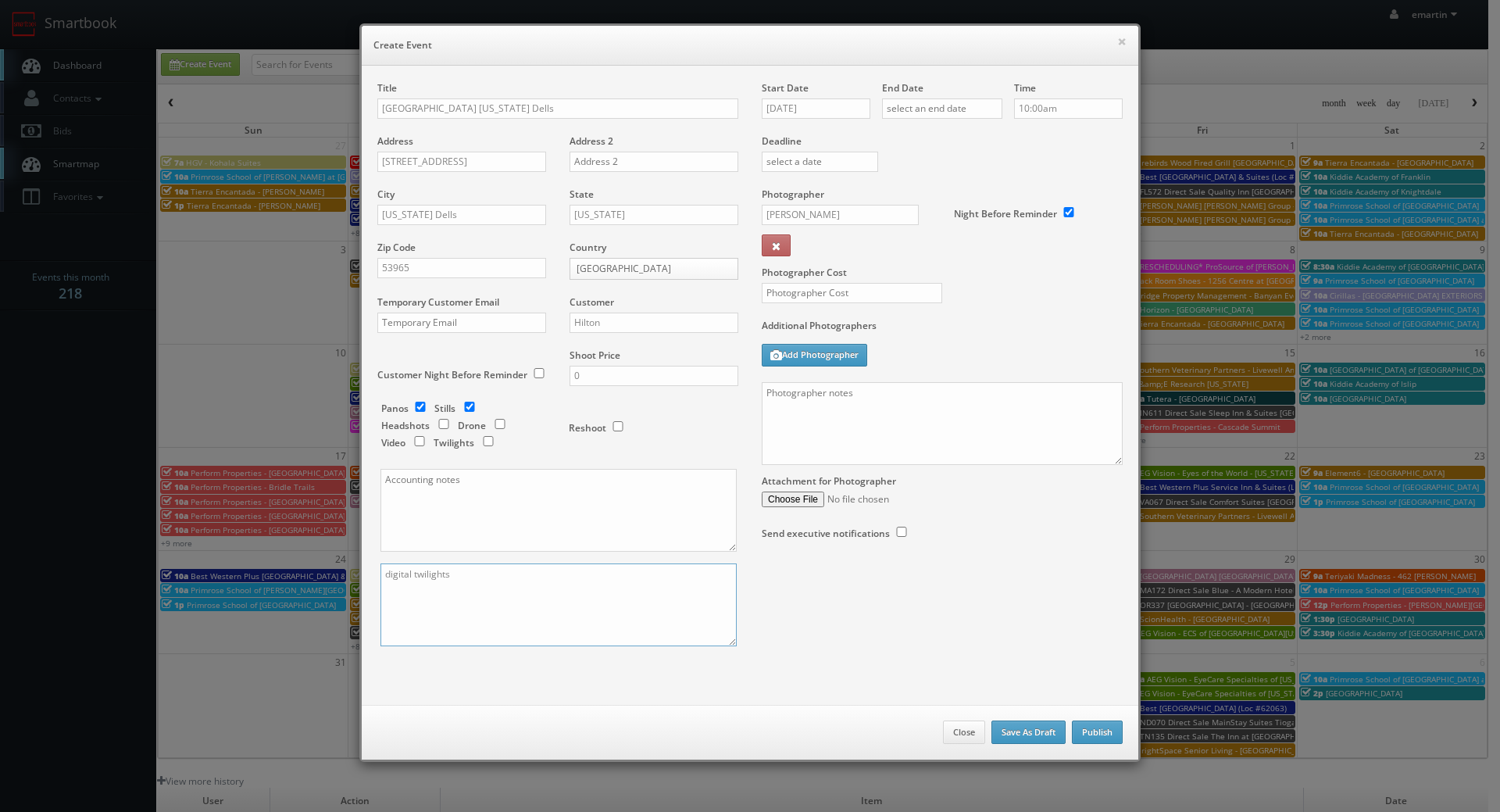
type textarea "digital twilights"
click at [494, 424] on input "checkbox" at bounding box center [500, 424] width 23 height 10
checkbox input "true"
click at [960, 324] on label "Additional Photographers" at bounding box center [942, 328] width 361 height 21
click at [1033, 426] on textarea at bounding box center [942, 424] width 361 height 83
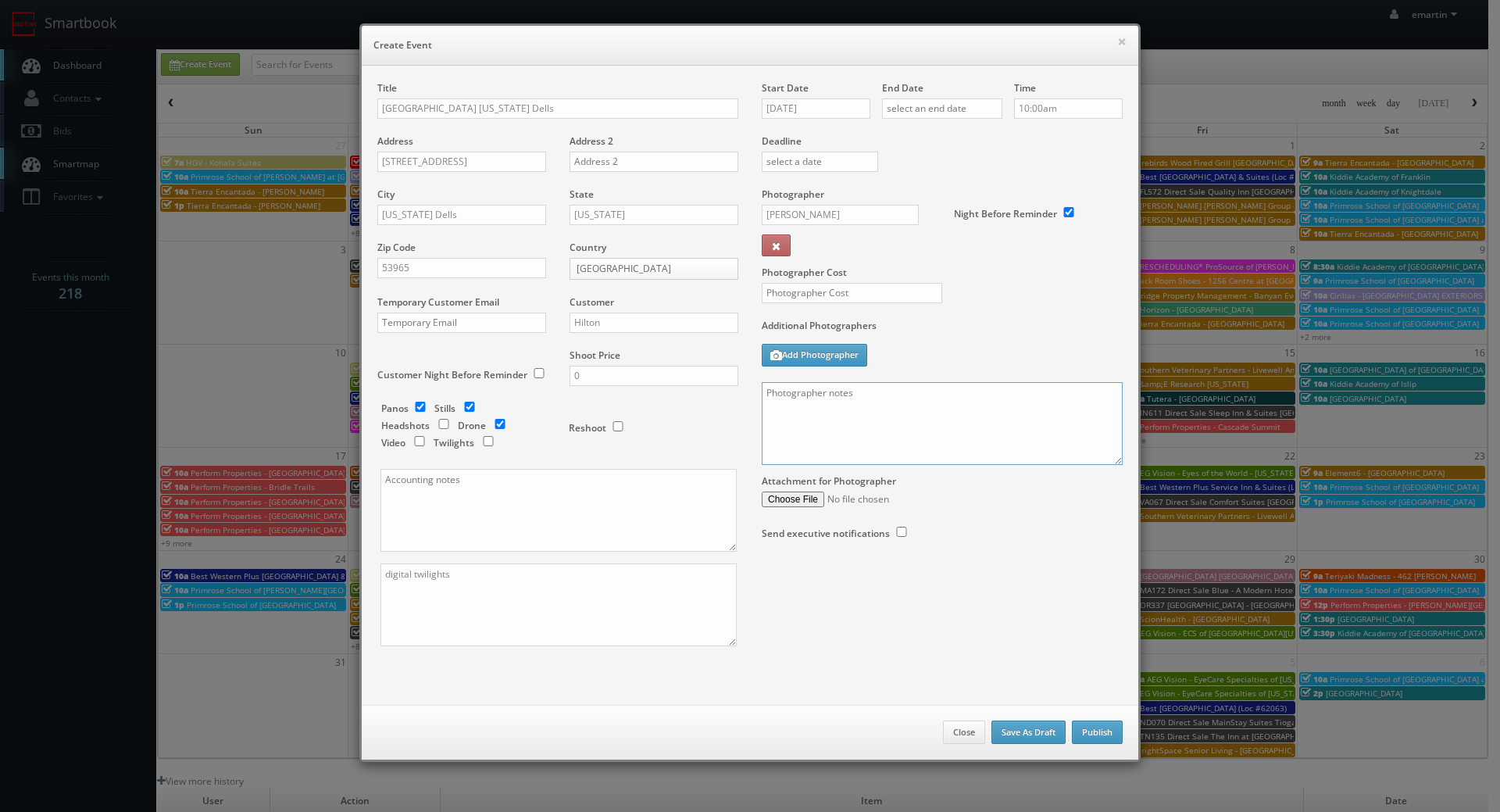
paste textarea "Onsite contact is Josh Patel. Overnight stay 4/22. Partial shoot including 12 r…"
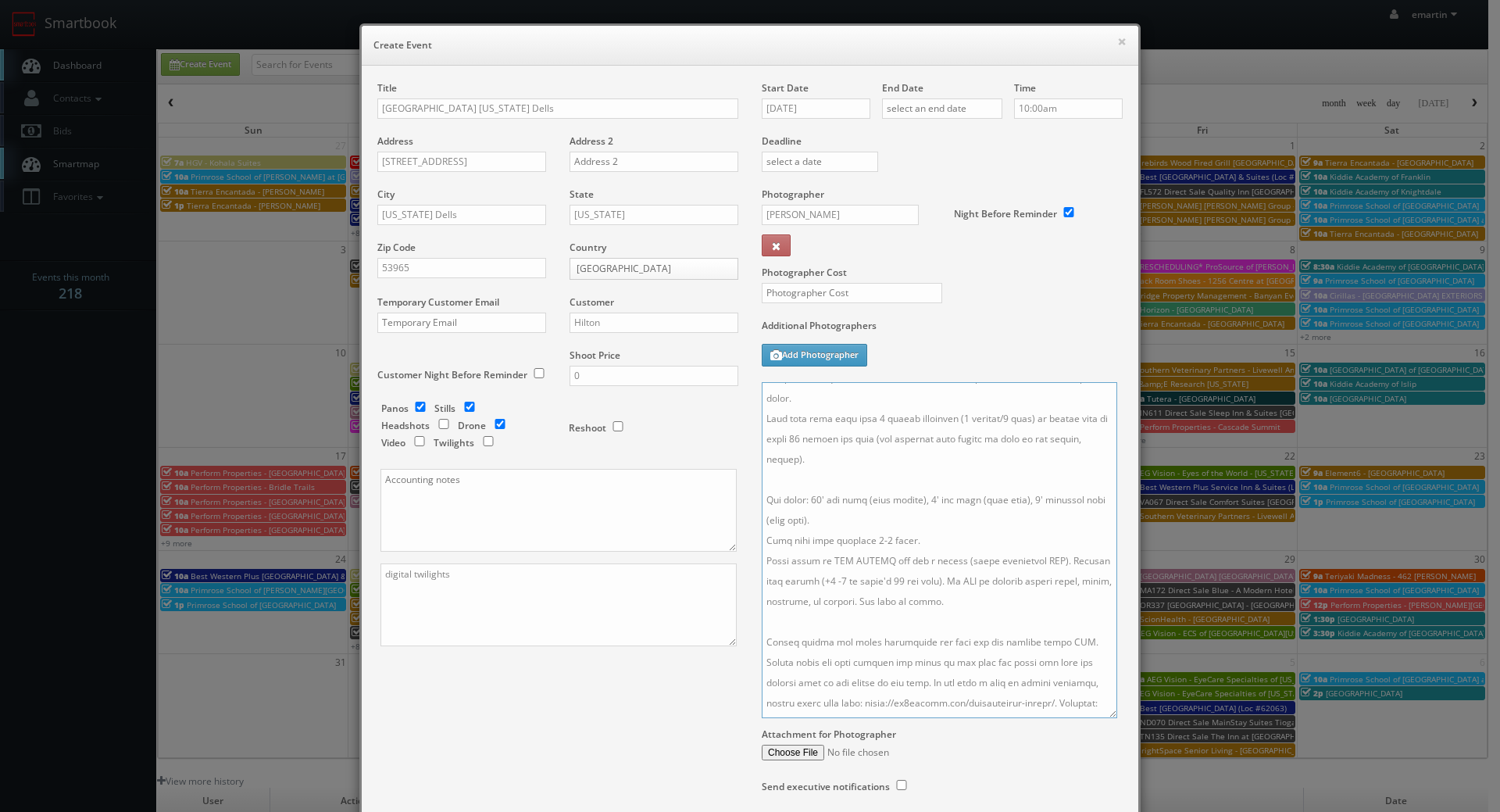
drag, startPoint x: 1107, startPoint y: 459, endPoint x: 1097, endPoint y: 729, distance: 270.2
click at [1097, 718] on textarea at bounding box center [939, 550] width 355 height 336
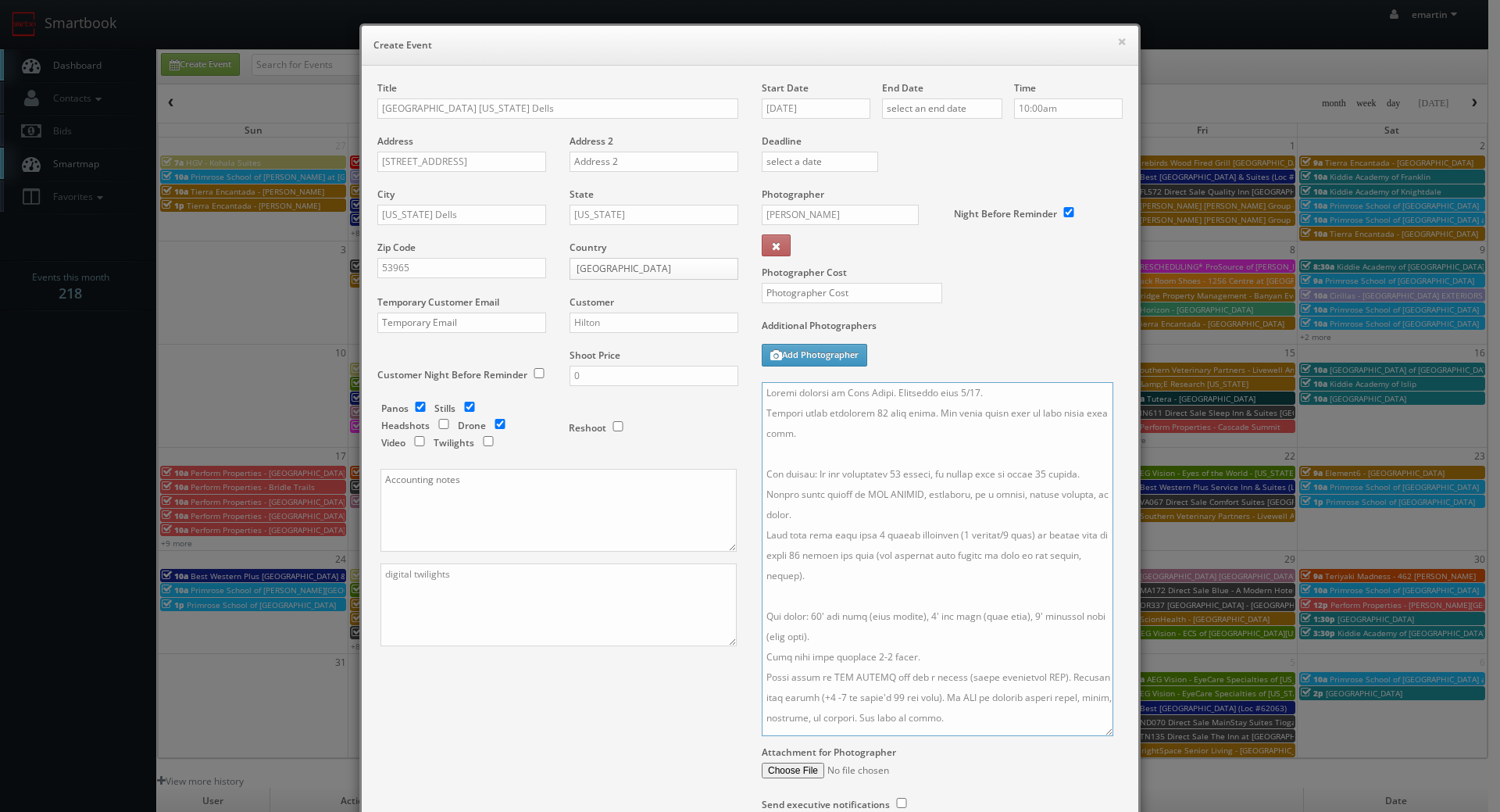
click at [814, 417] on textarea at bounding box center [937, 559] width 352 height 354
drag, startPoint x: 840, startPoint y: 432, endPoint x: 856, endPoint y: 419, distance: 20.6
click at [856, 419] on textarea at bounding box center [937, 559] width 352 height 354
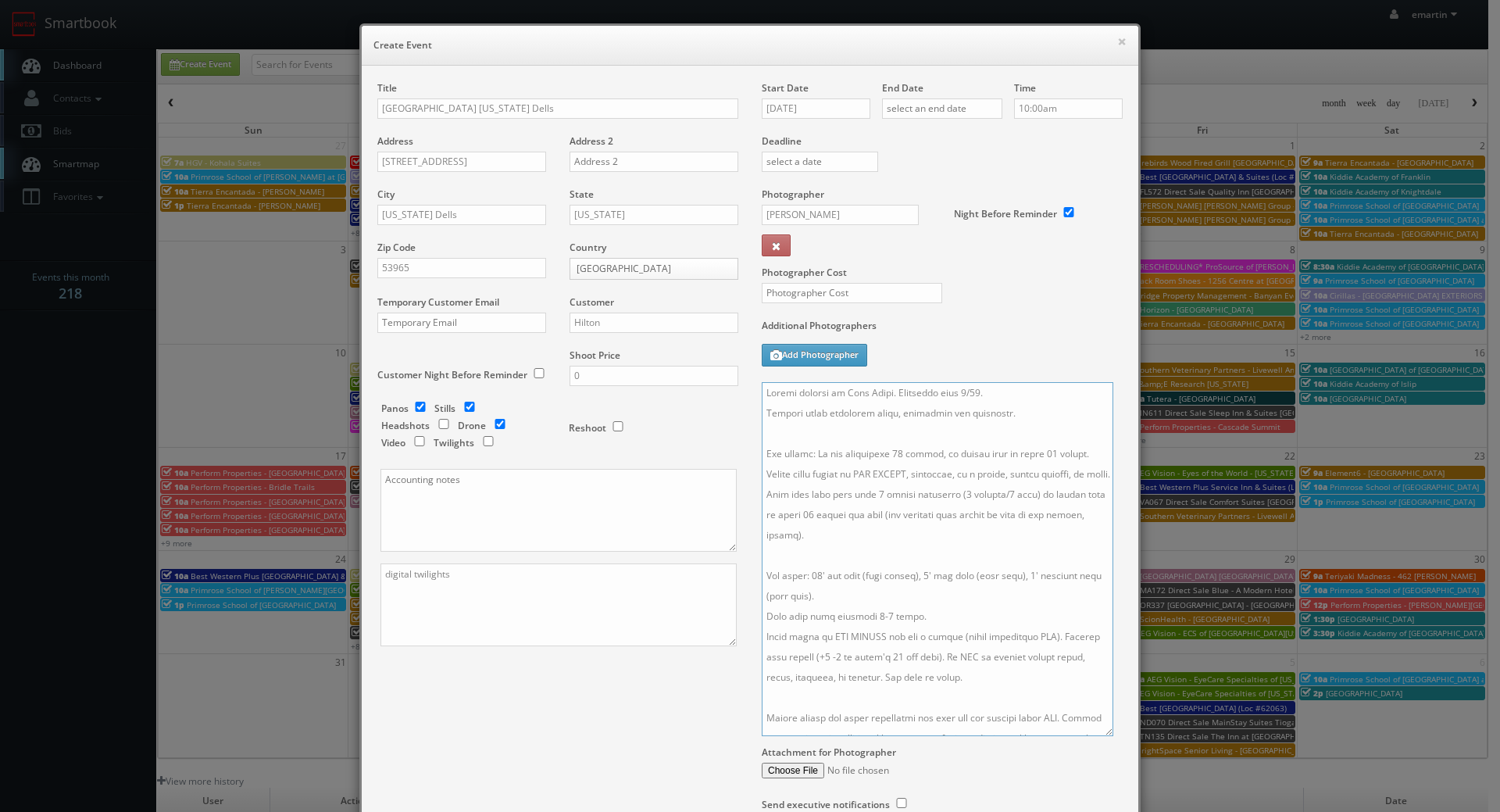
click at [888, 454] on textarea at bounding box center [937, 559] width 352 height 354
click at [1034, 444] on textarea at bounding box center [937, 559] width 352 height 354
type textarea "Onsite contact is Josh Patel. Overnight stay 4/22. Partial shoot including lobb…"
click at [524, 610] on textarea "digital twilights" at bounding box center [558, 604] width 356 height 83
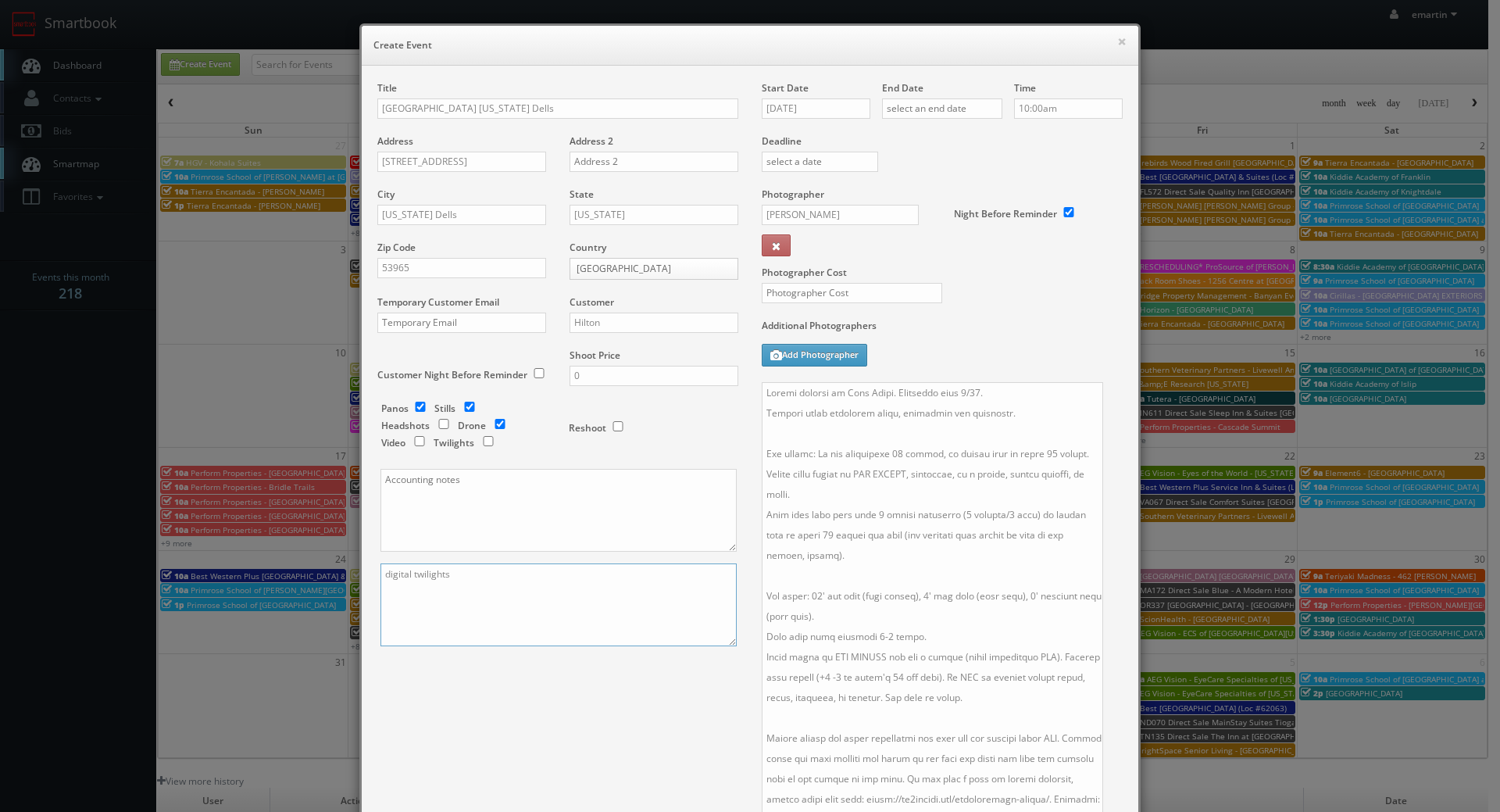
drag, startPoint x: 1104, startPoint y: 732, endPoint x: 1094, endPoint y: 821, distance: 89.6
click at [1094, 811] on html "Smartbook Toggle Side Navigation Toggle Top Navigation emartin emartin Profile …" at bounding box center [750, 540] width 1500 height 1080
click at [1039, 318] on div "Photographer Cost" at bounding box center [942, 253] width 384 height 131
click at [883, 290] on input "text" at bounding box center [852, 292] width 181 height 21
type input "7"
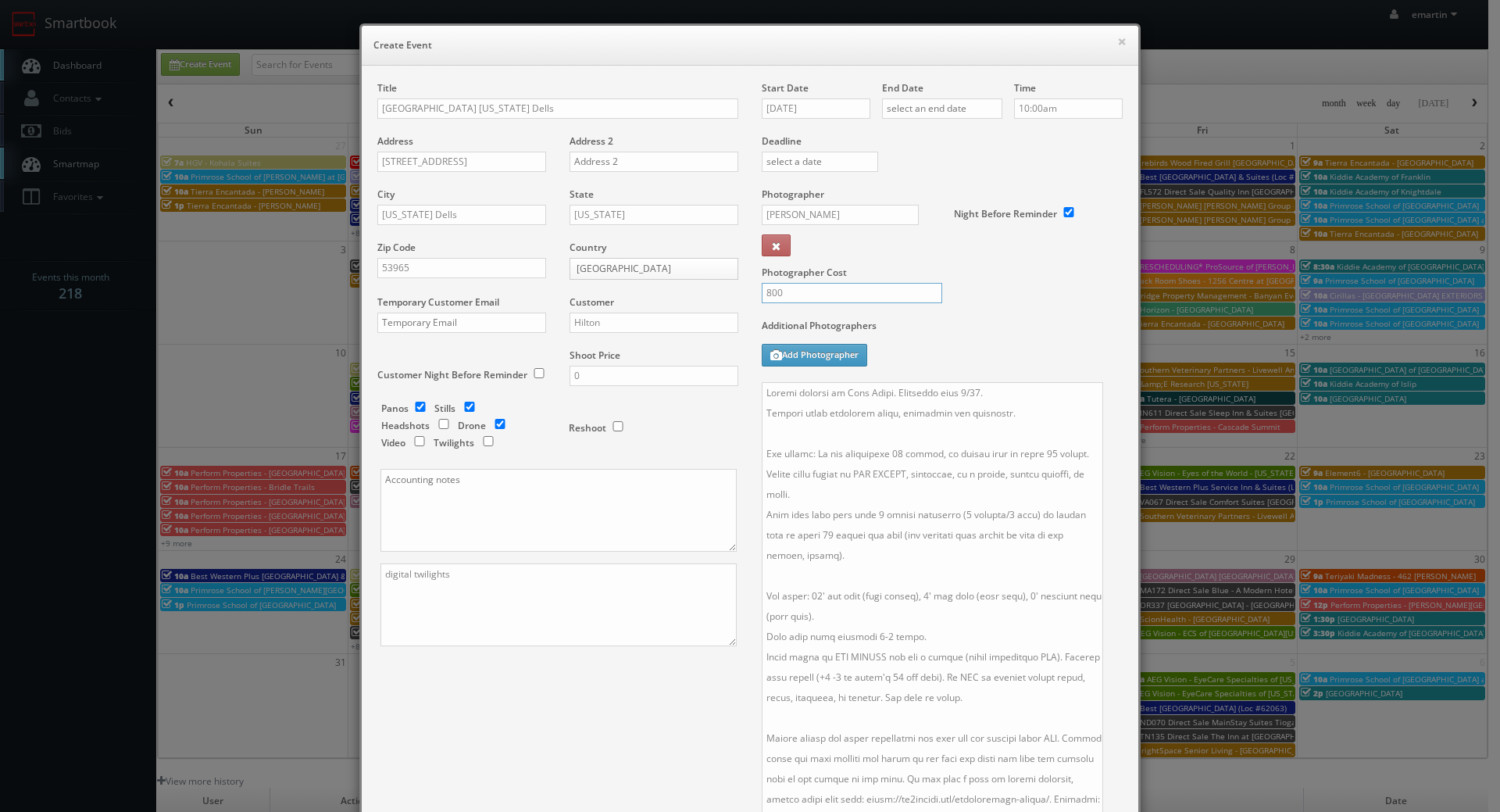
type input "800"
click at [987, 340] on label "Additional Photographers" at bounding box center [942, 328] width 361 height 21
click at [1040, 309] on div "Photographer Cost 800" at bounding box center [942, 253] width 384 height 131
click at [1026, 307] on div "Photographer Cost 800" at bounding box center [942, 253] width 384 height 131
click at [791, 433] on textarea at bounding box center [933, 603] width 342 height 443
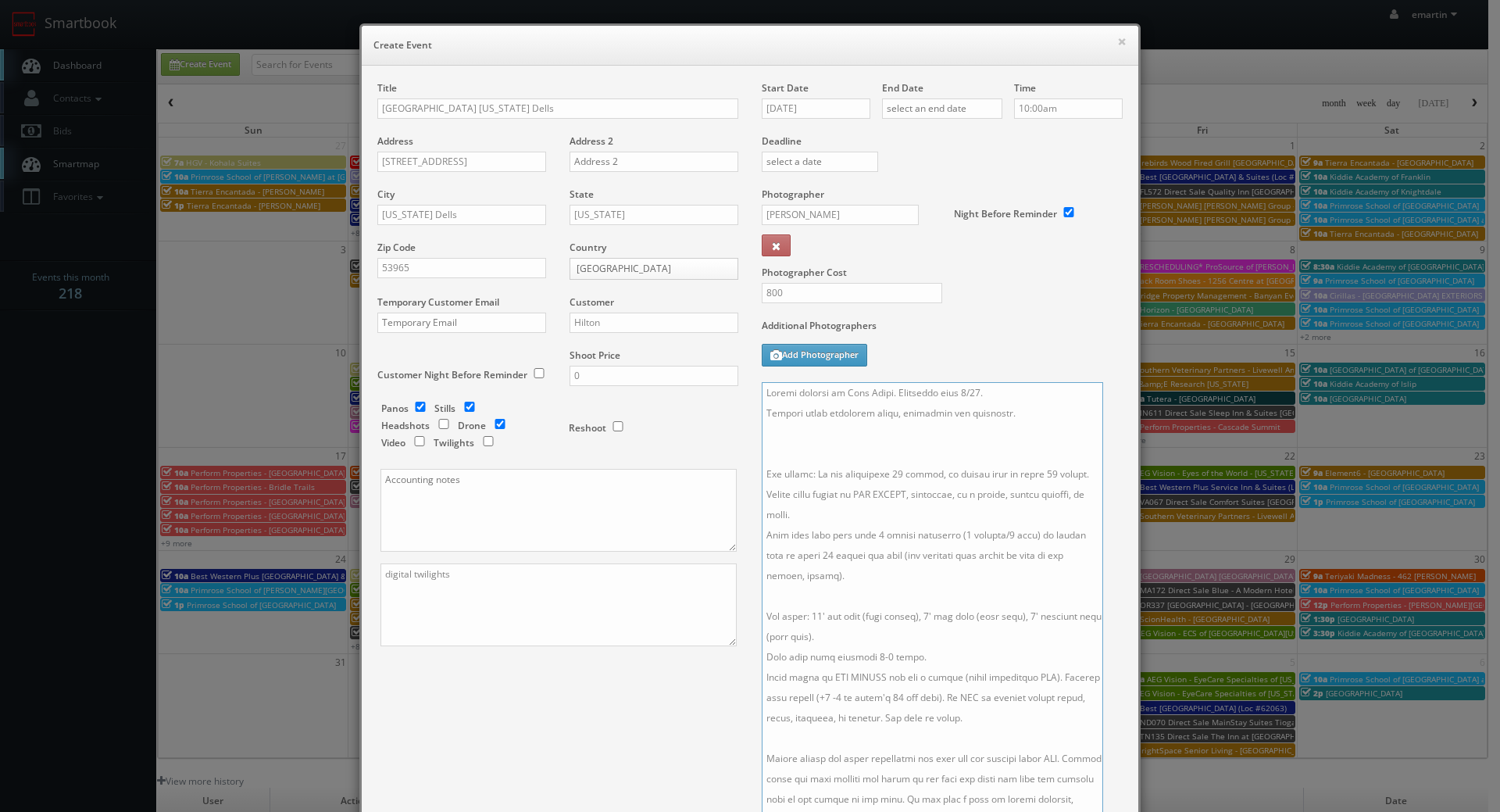
paste textarea "Drone Package - Please capture at least 10 aerial stills of the hotel and surro…"
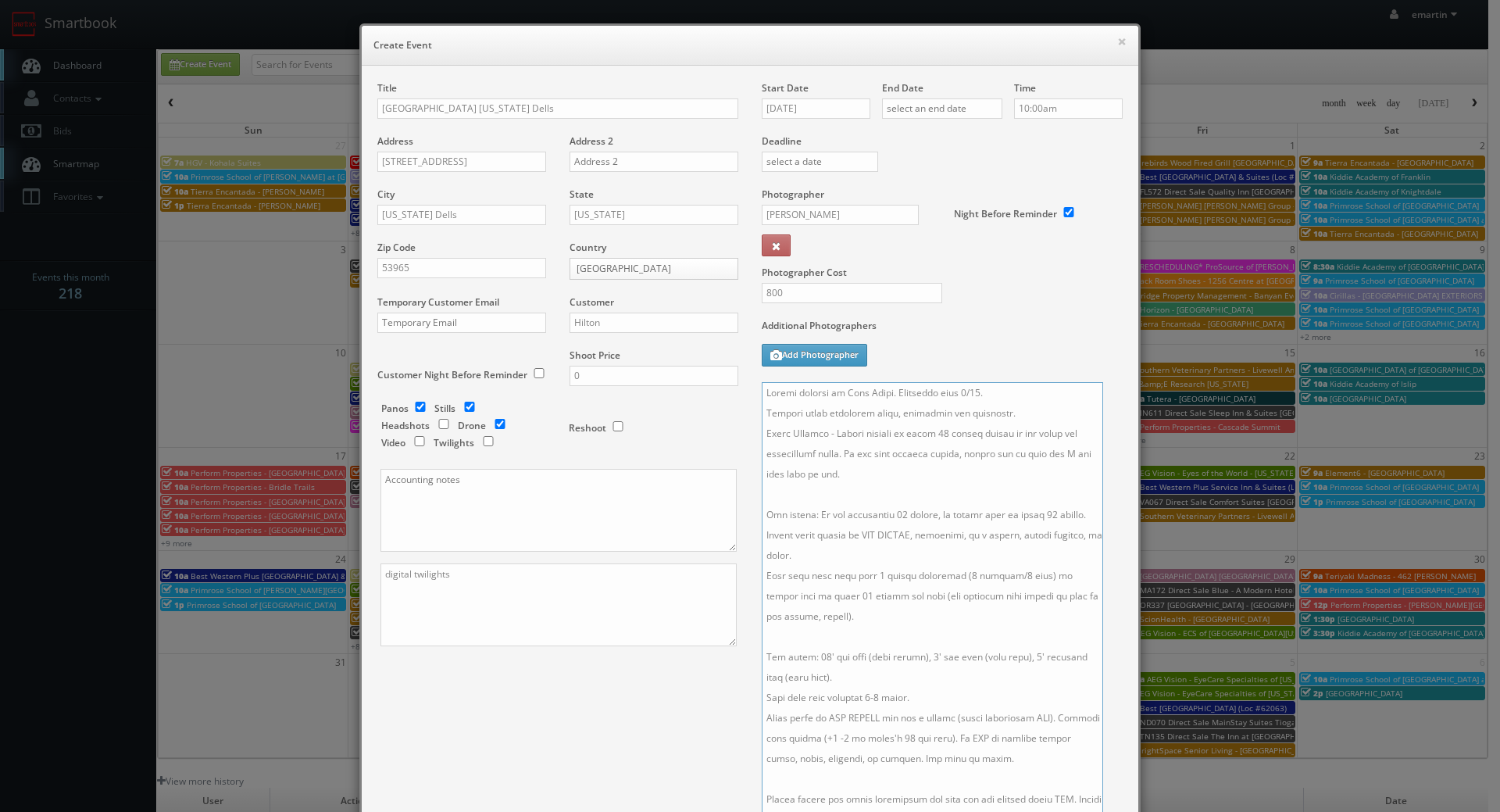
click at [1004, 424] on textarea at bounding box center [933, 603] width 342 height 443
click at [1008, 415] on textarea at bounding box center [933, 603] width 342 height 443
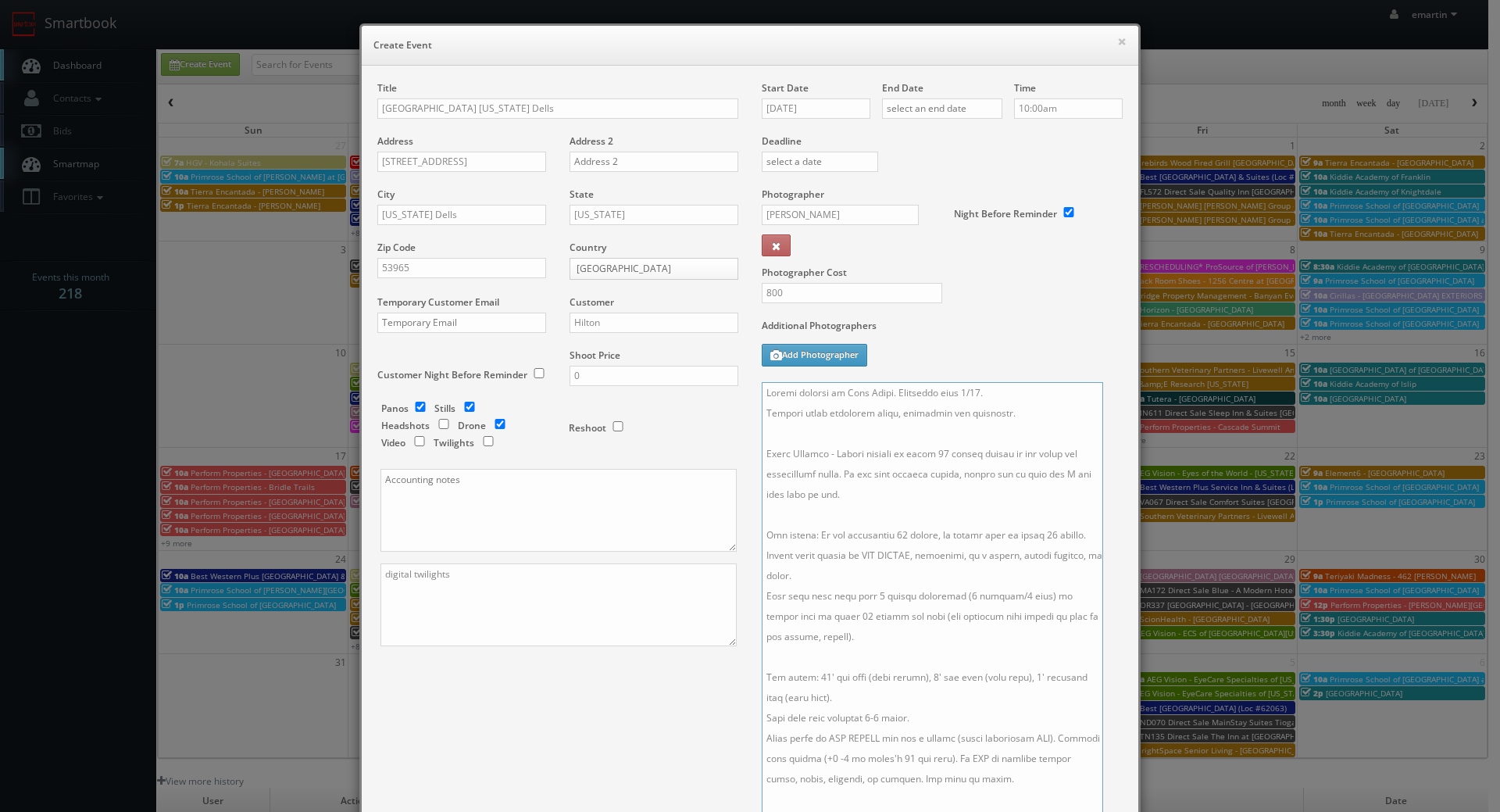
click at [972, 513] on textarea at bounding box center [933, 603] width 342 height 443
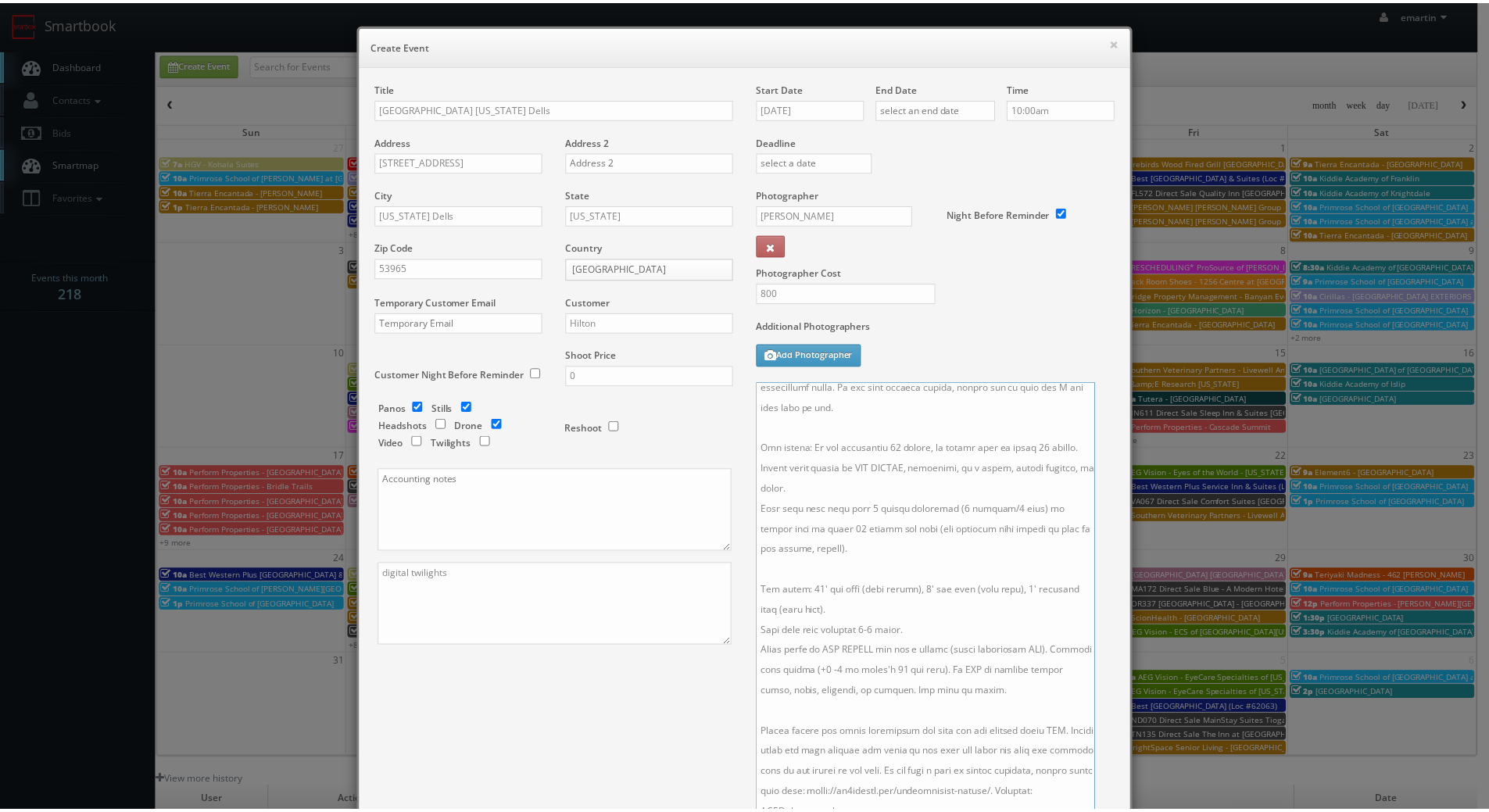
scroll to position [230, 0]
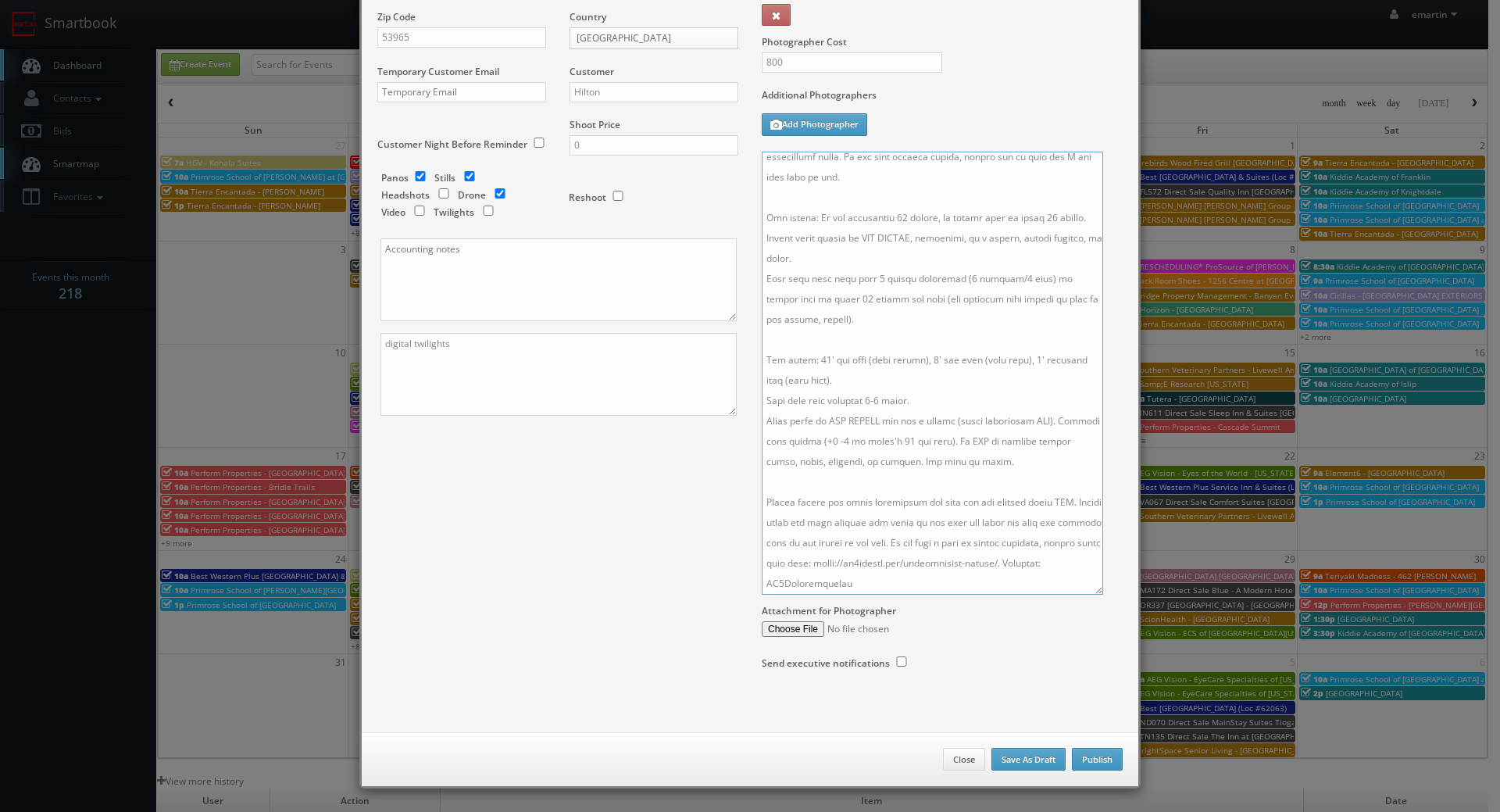
type textarea "Onsite contact is Josh Patel. Overnight stay 4/22. Partial shoot including lobb…"
click at [1085, 762] on button "Publish" at bounding box center [1097, 759] width 50 height 23
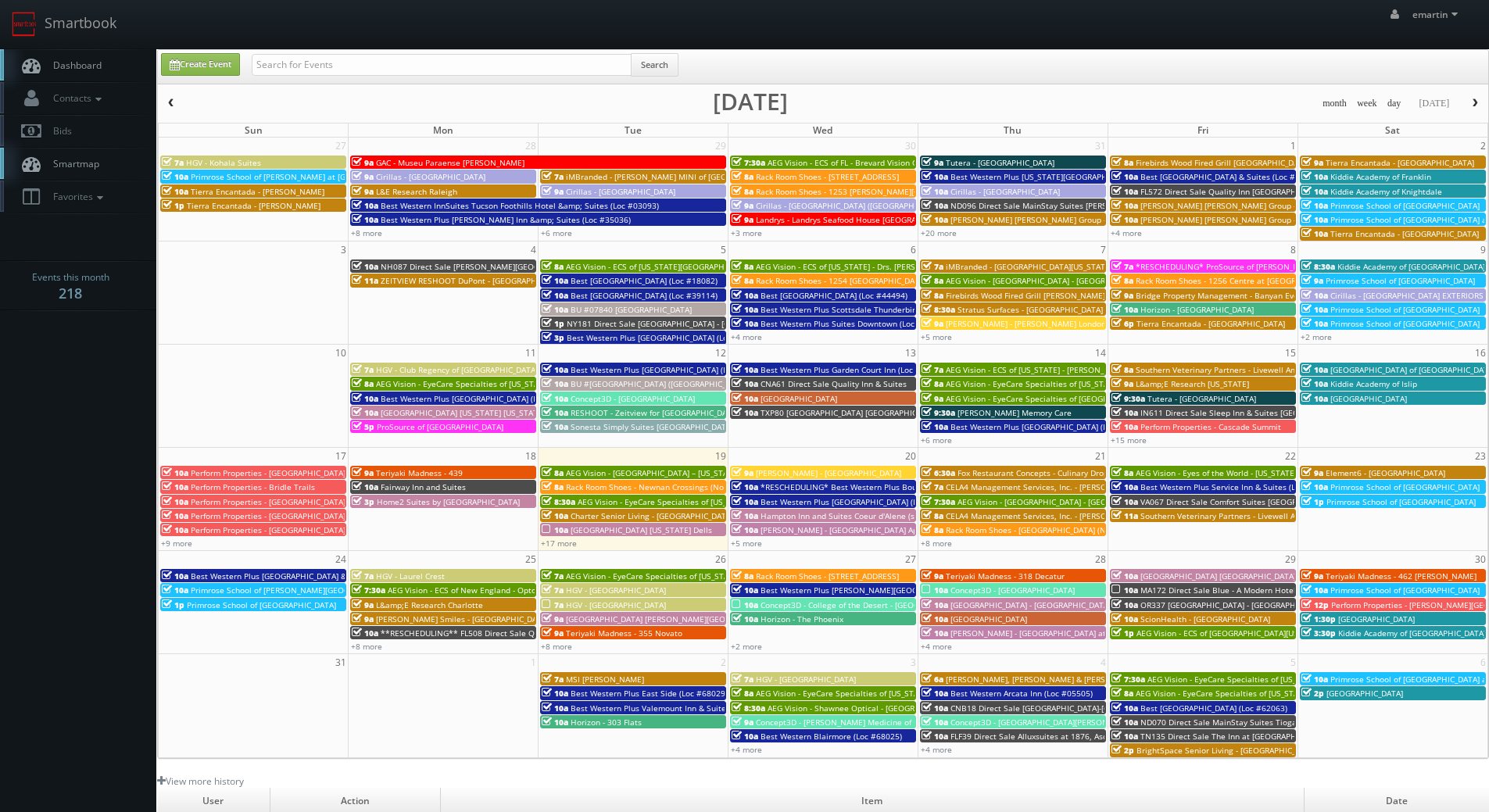
click at [69, 62] on span "Dashboard" at bounding box center [73, 65] width 57 height 13
click at [580, 63] on input "text" at bounding box center [442, 65] width 380 height 22
type input "[US_STATE]"
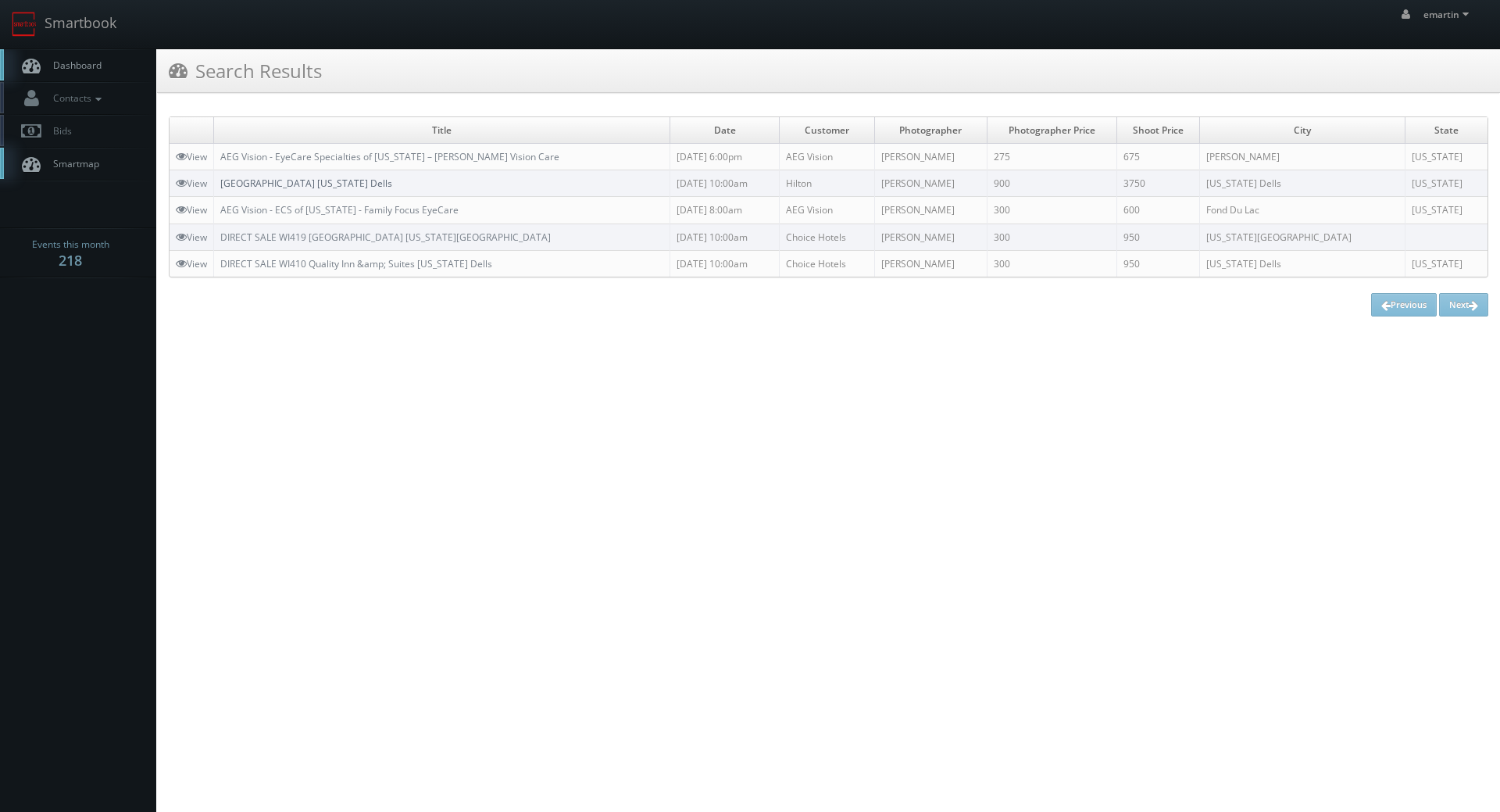
click at [337, 183] on link "[GEOGRAPHIC_DATA] [US_STATE] Dells" at bounding box center [306, 183] width 172 height 13
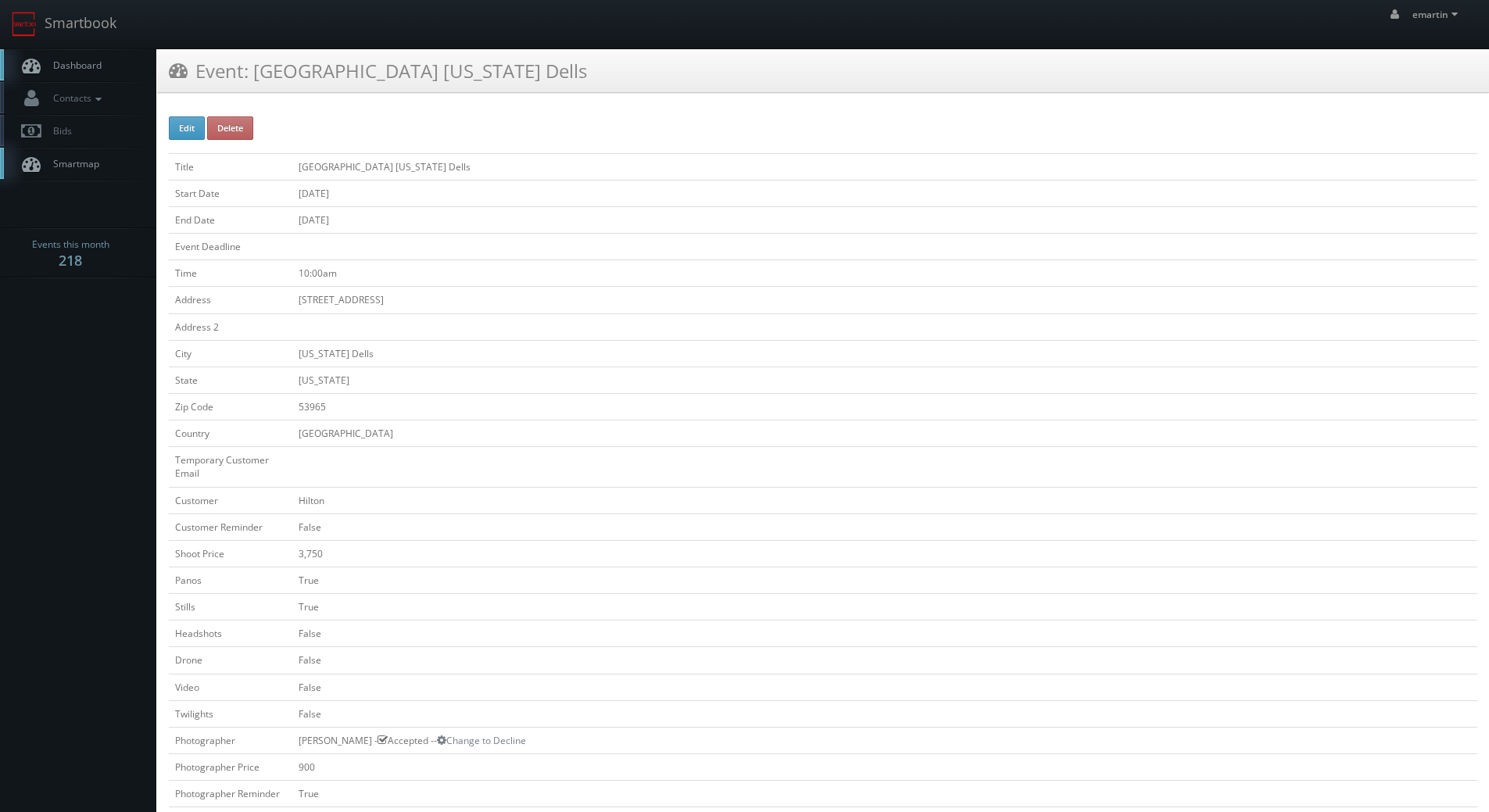
scroll to position [468, 0]
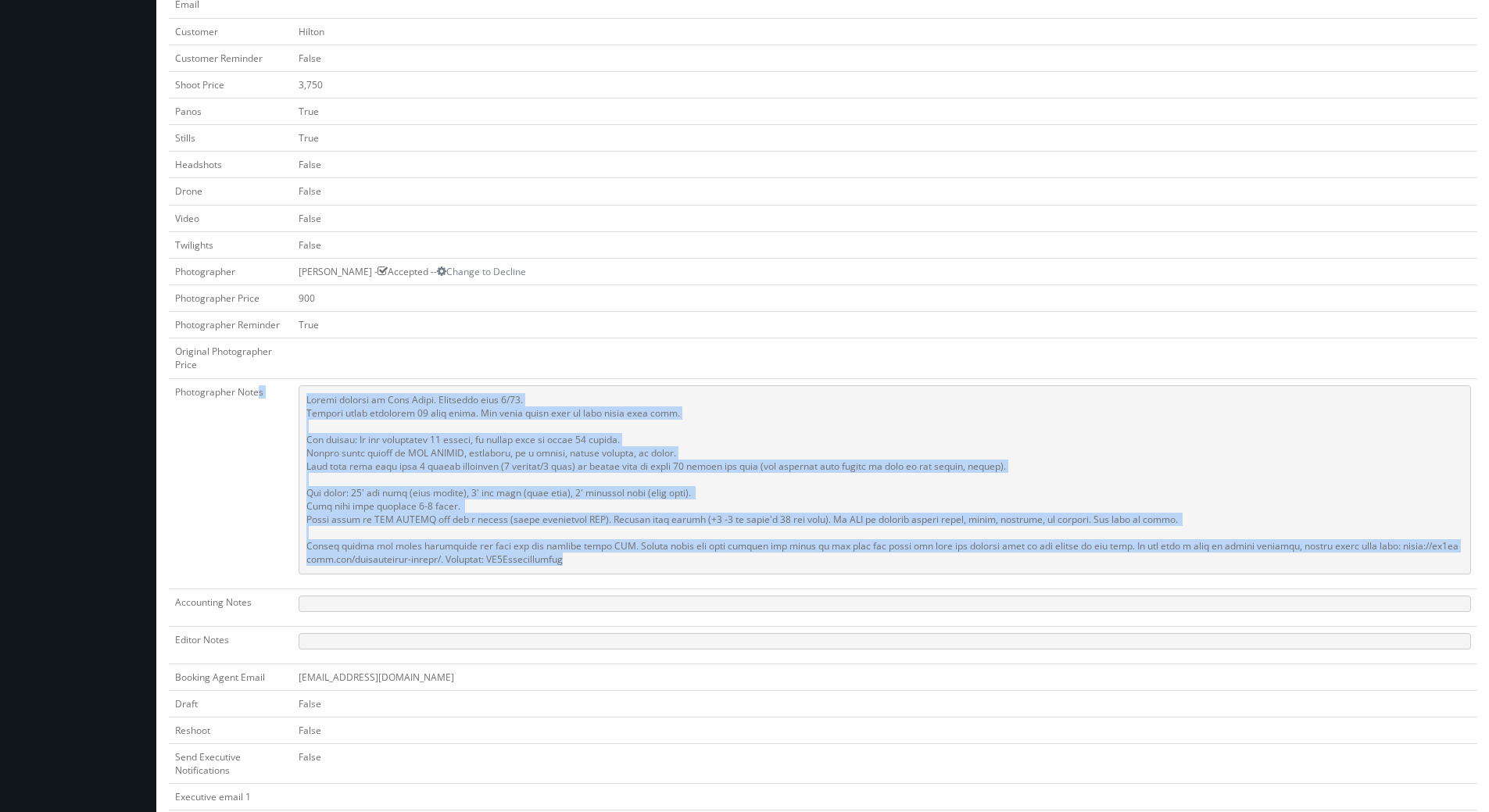
drag, startPoint x: 562, startPoint y: 563, endPoint x: 260, endPoint y: 401, distance: 342.7
click at [260, 401] on tr "Photographer Notes" at bounding box center [823, 483] width 1308 height 210
click at [449, 419] on pre at bounding box center [884, 479] width 1172 height 189
drag, startPoint x: 551, startPoint y: 557, endPoint x: 306, endPoint y: 399, distance: 291.5
click at [306, 399] on pre at bounding box center [884, 479] width 1172 height 189
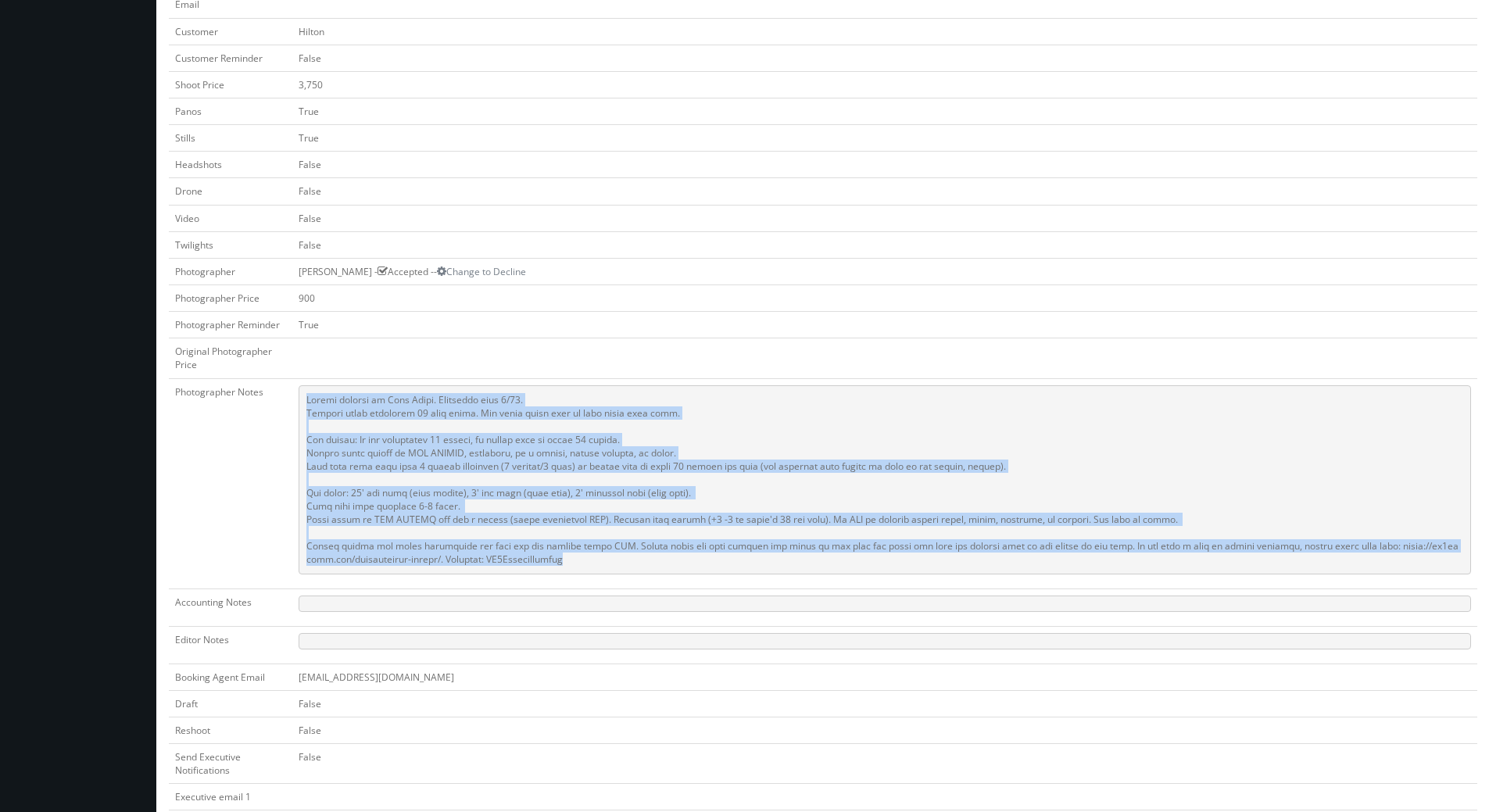
copy pre "Onsite contact is [PERSON_NAME]. Overnight stay 4/22. Partial shoot including 1…"
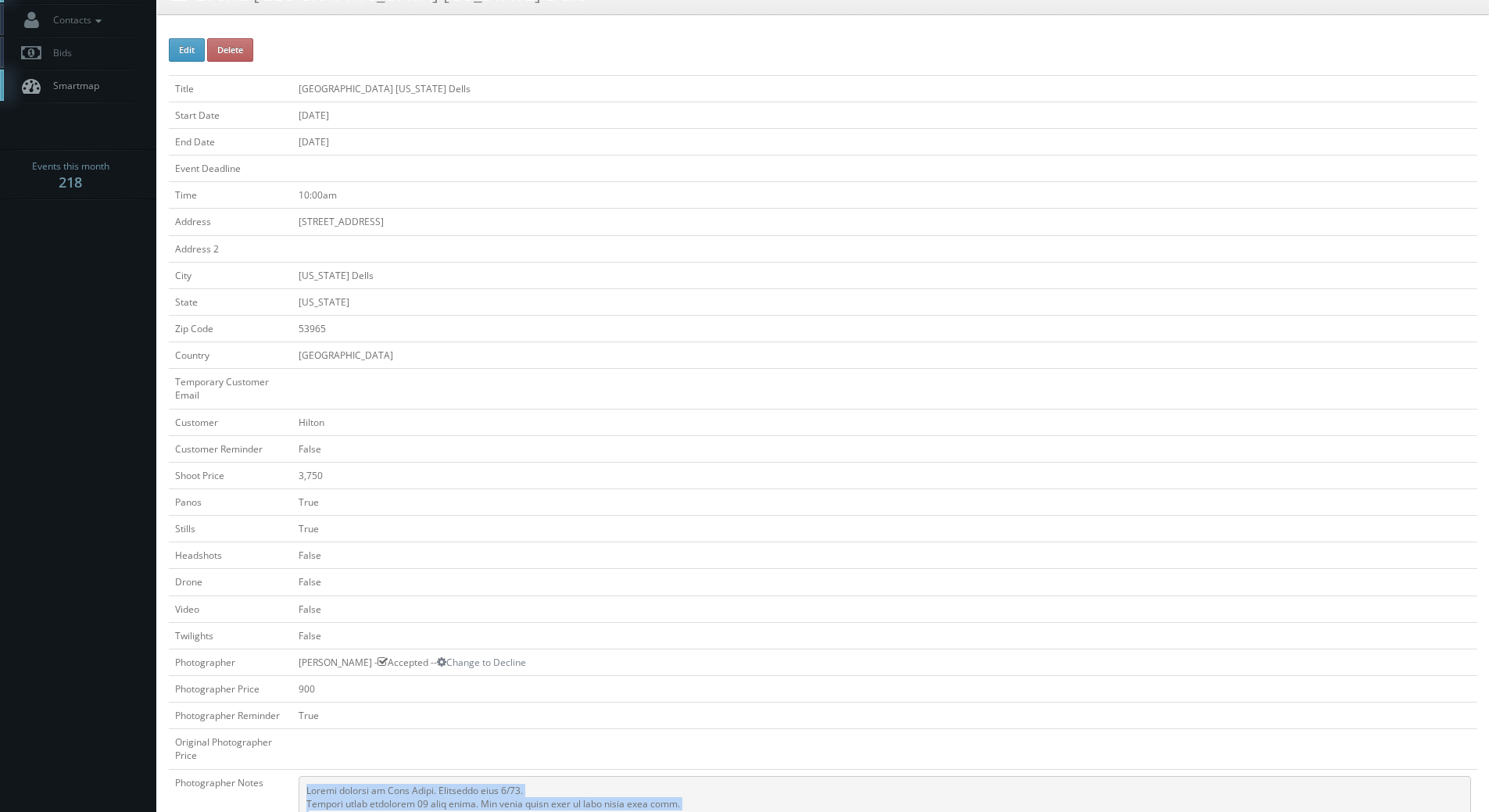
scroll to position [156, 0]
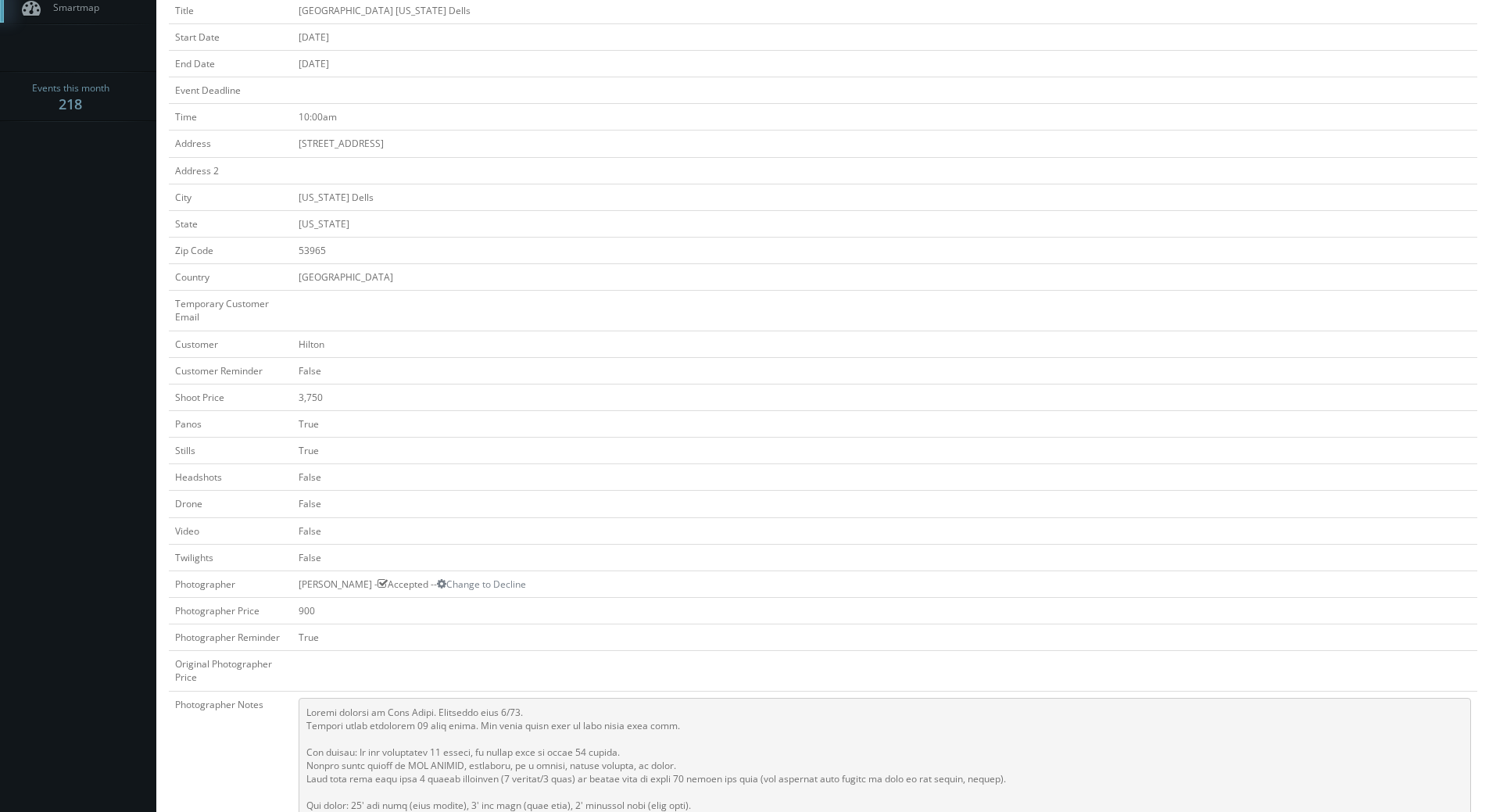
click at [830, 318] on td at bounding box center [884, 310] width 1185 height 40
click at [997, 261] on td "53965" at bounding box center [884, 250] width 1185 height 27
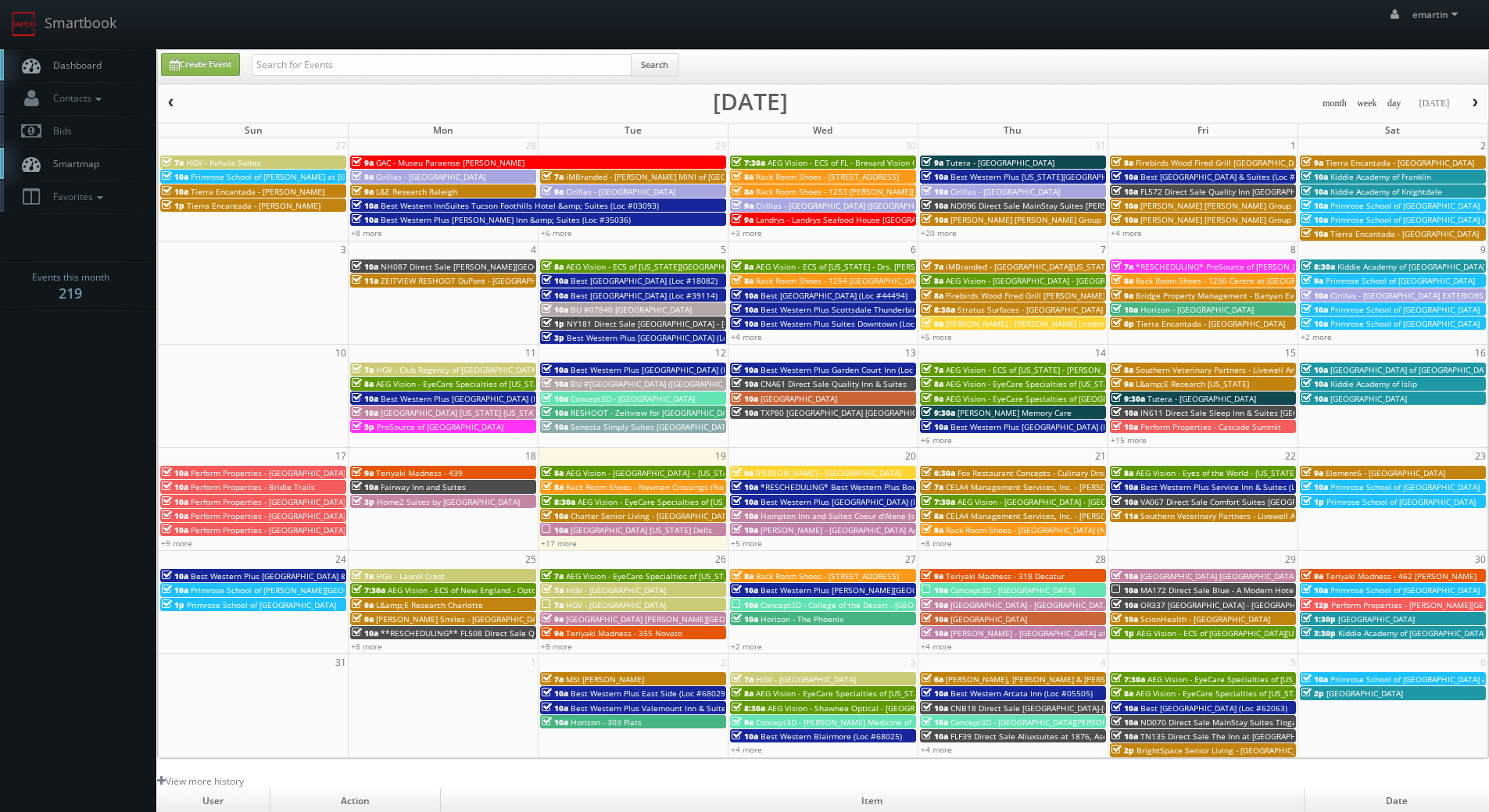
click at [579, 530] on span "[GEOGRAPHIC_DATA] [US_STATE] Dells" at bounding box center [641, 530] width 141 height 11
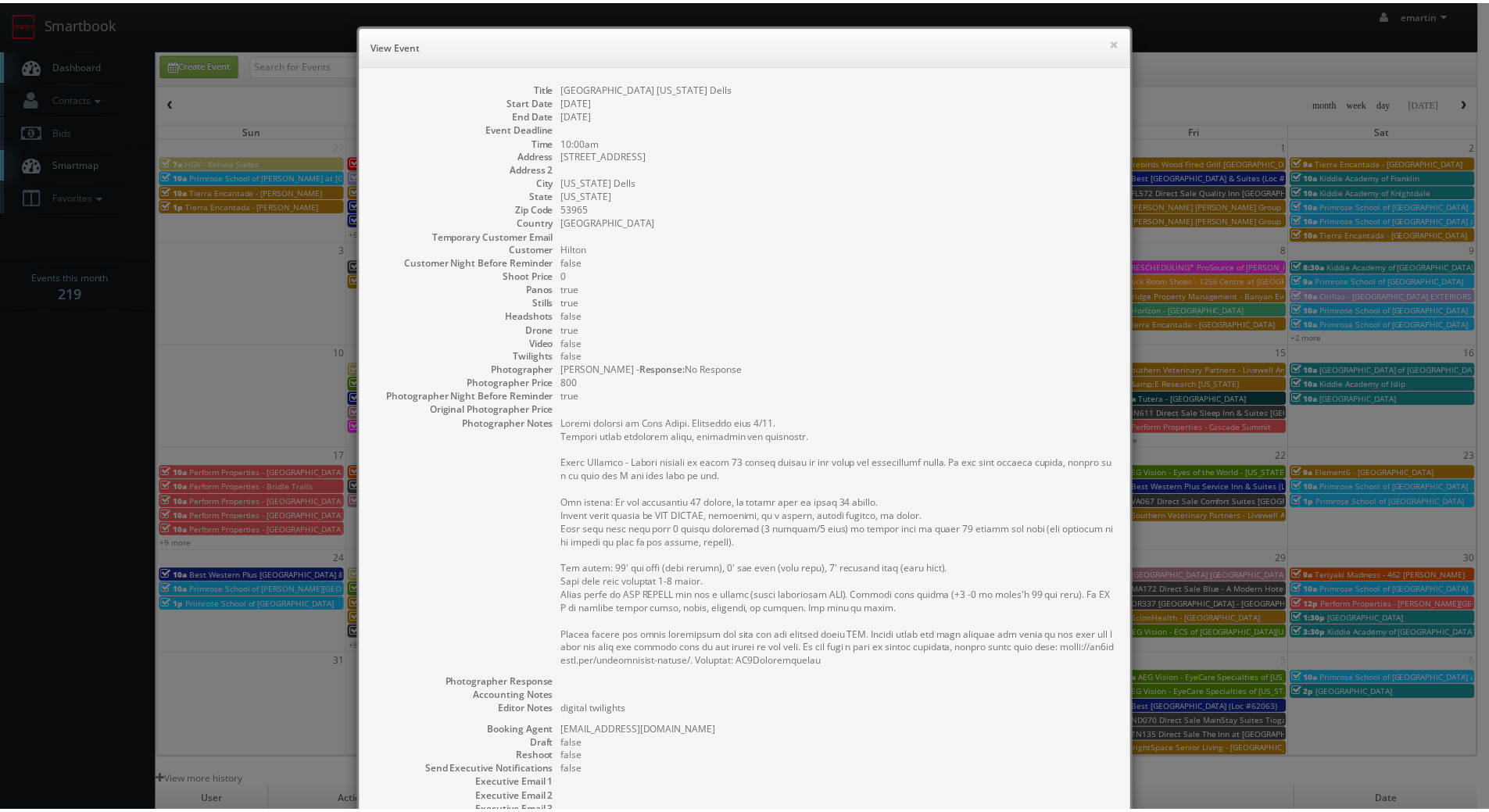
scroll to position [198, 0]
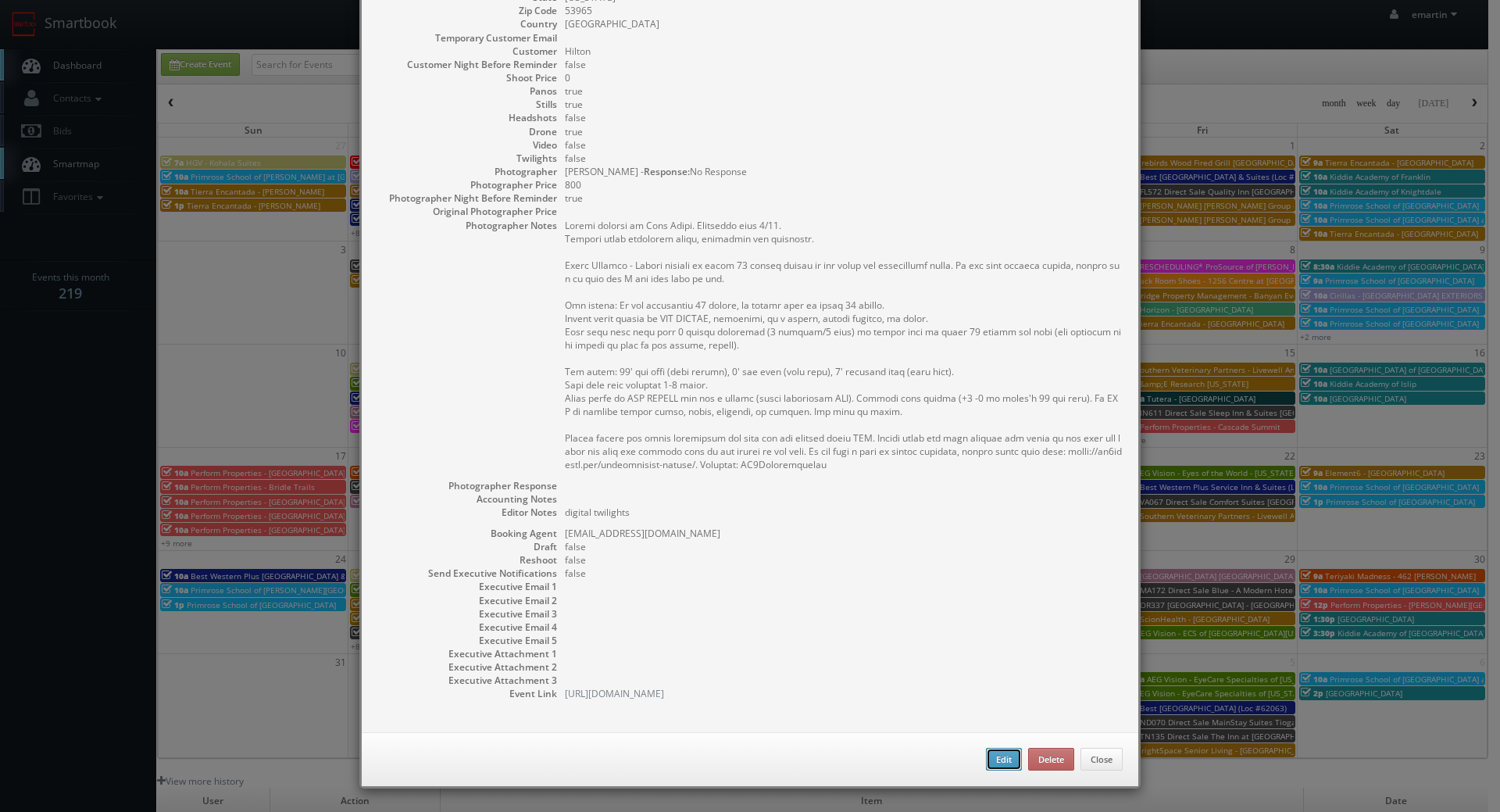
click at [990, 758] on button "Edit" at bounding box center [1004, 759] width 36 height 23
type input "[GEOGRAPHIC_DATA] [US_STATE] Dells"
type input "[STREET_ADDRESS]"
type input "[US_STATE] Dells"
type input "53965"
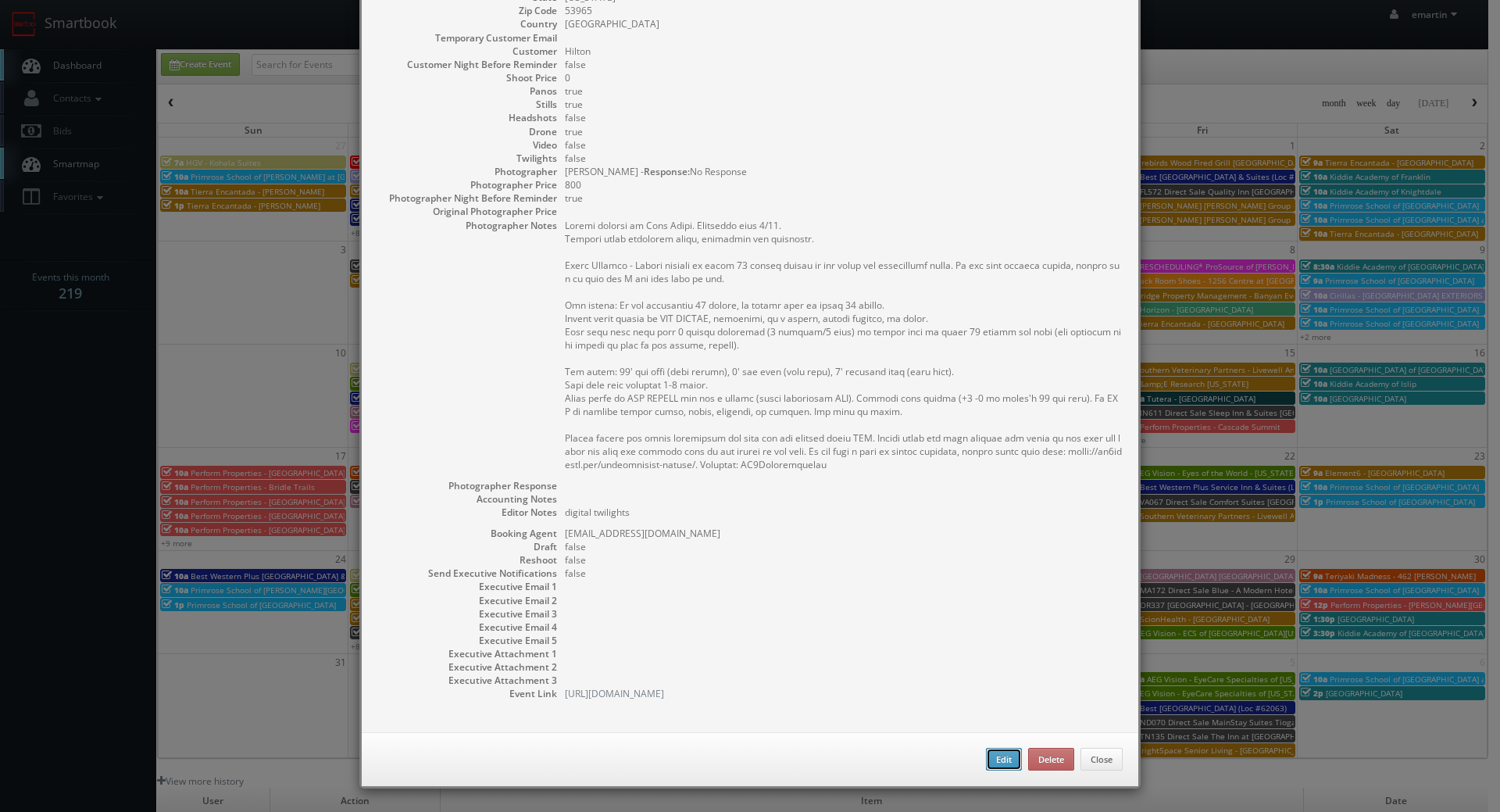
type input "0"
checkbox input "true"
type textarea "digital twilights"
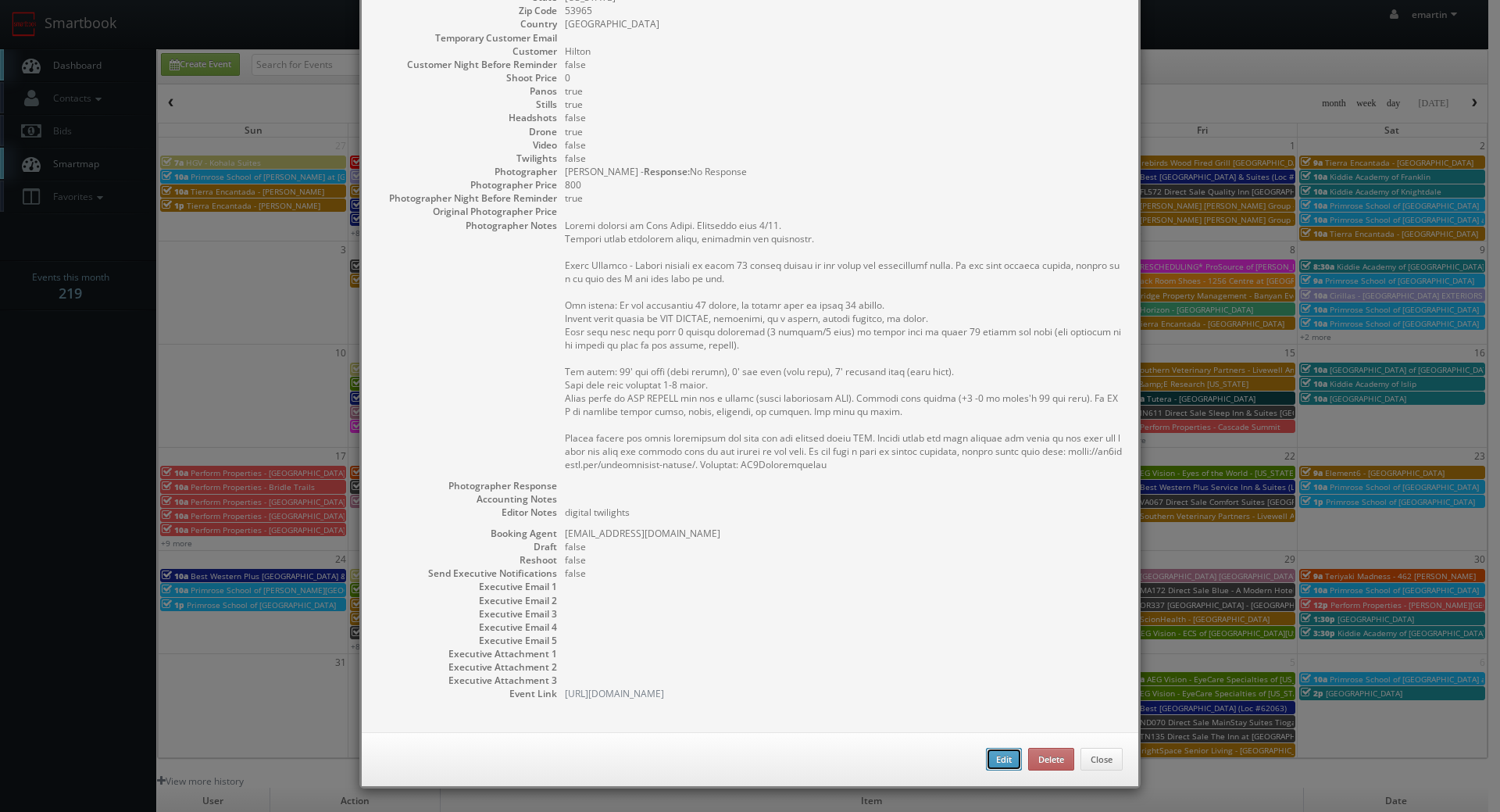
type input "[DATE]"
type input "10:00am"
checkbox input "true"
type textarea "Onsite contact is [PERSON_NAME]. Overnight stay 4/22. Partial shoot including l…"
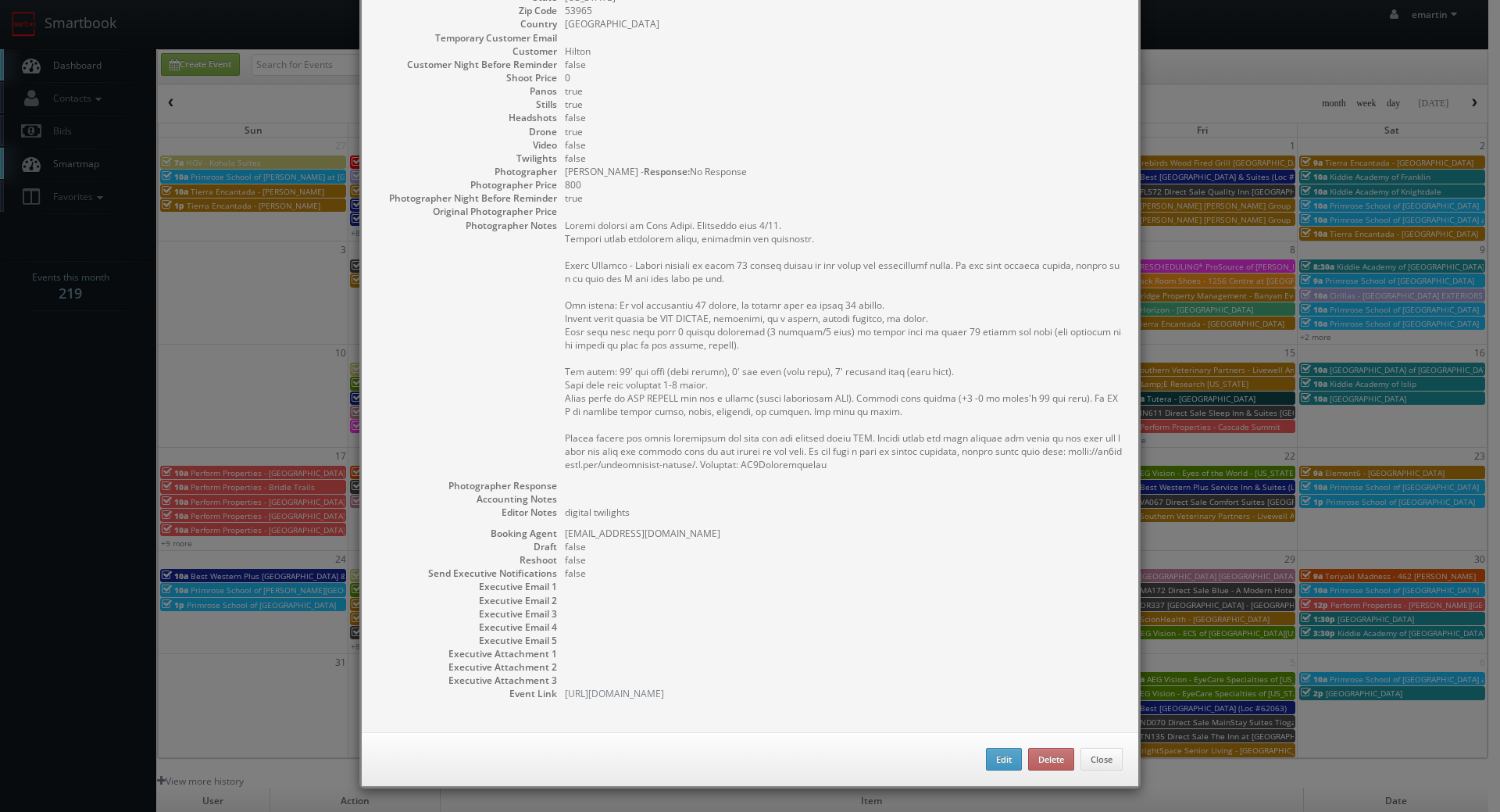
type input "0"
select select "[US_STATE]"
select select "[EMAIL_ADDRESS][DOMAIN_NAME]"
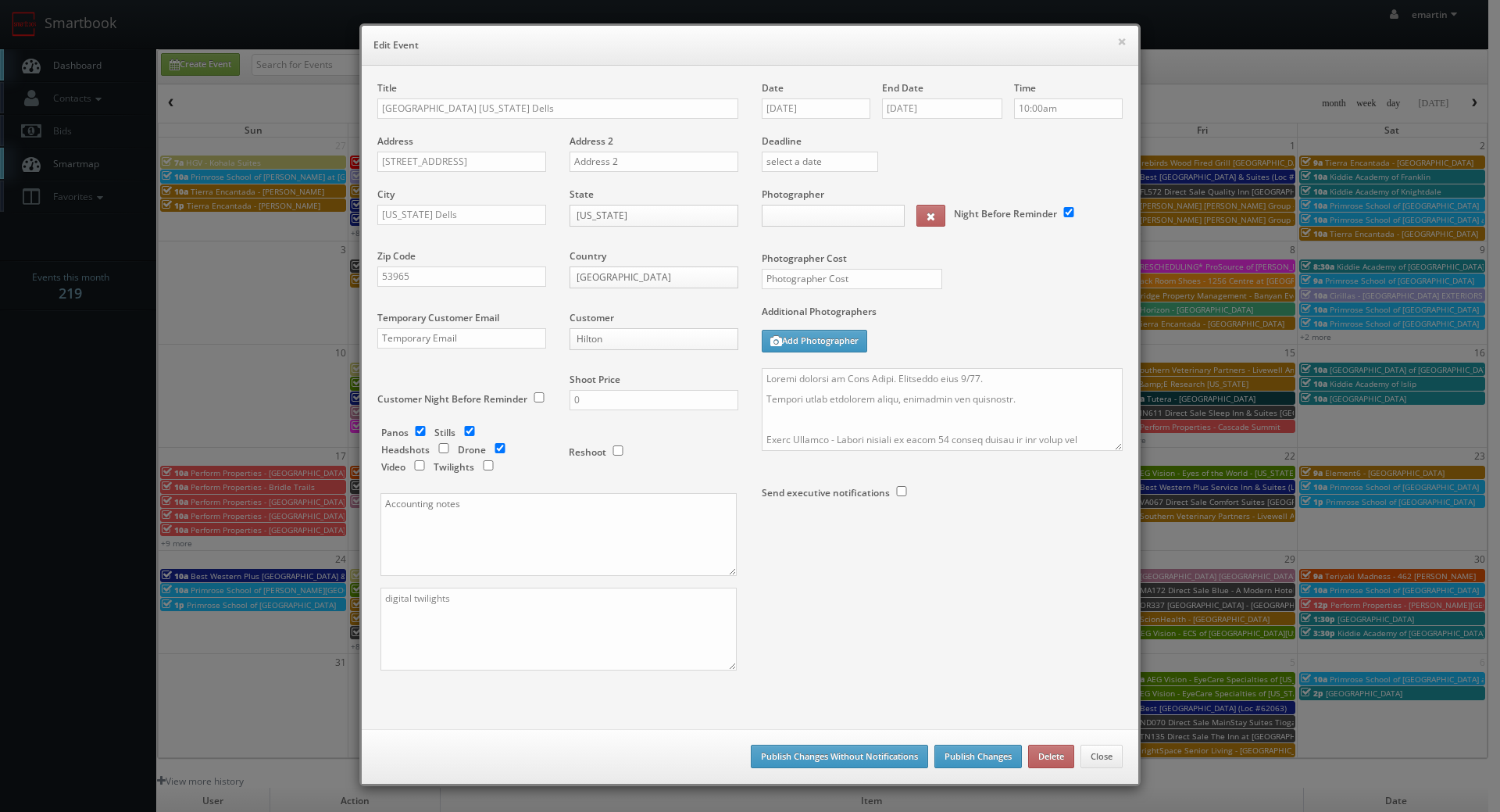
type input "800"
select select "[EMAIL_ADDRESS][DOMAIN_NAME]"
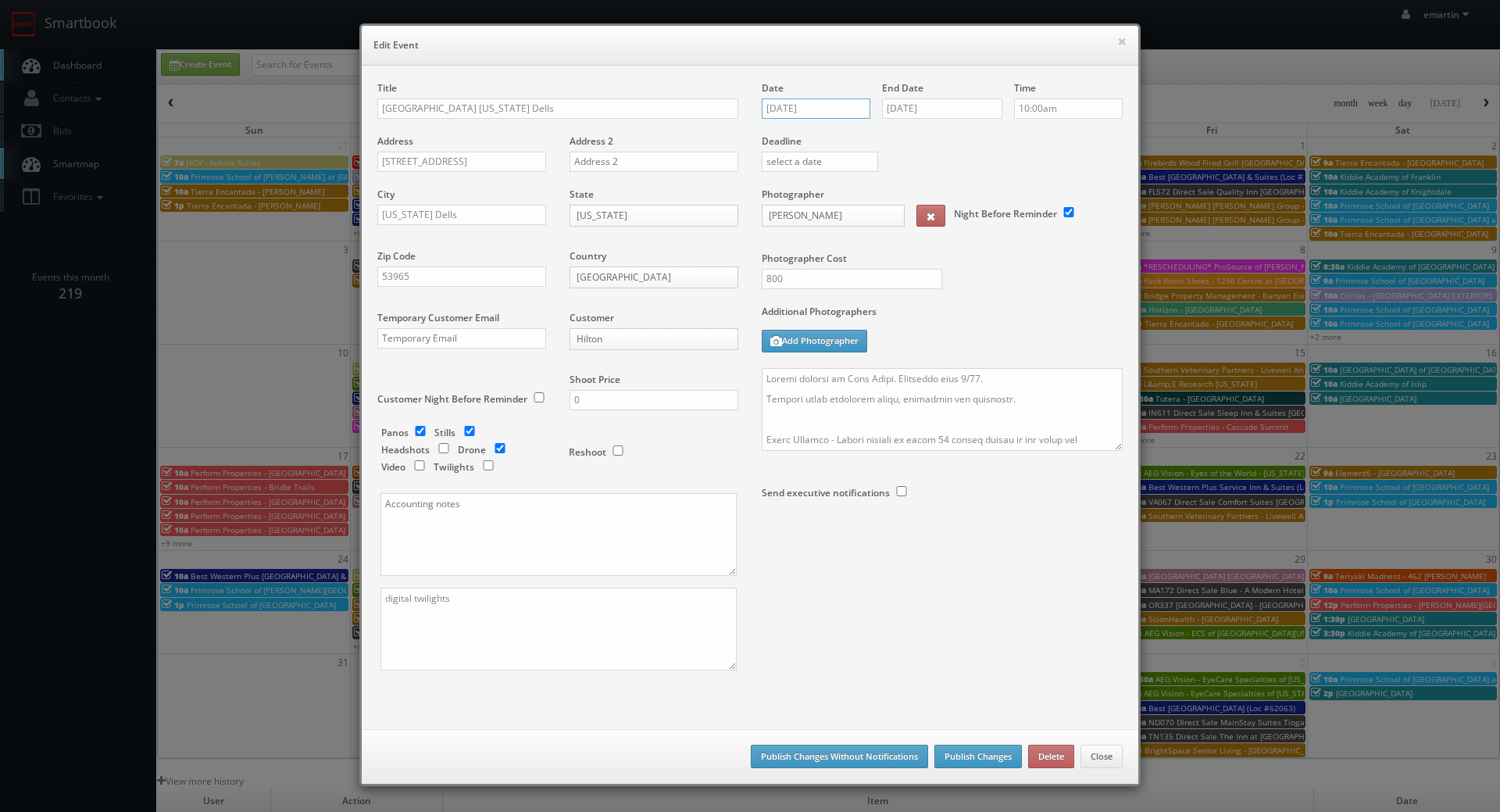
click at [849, 116] on input "[DATE]" at bounding box center [816, 108] width 109 height 21
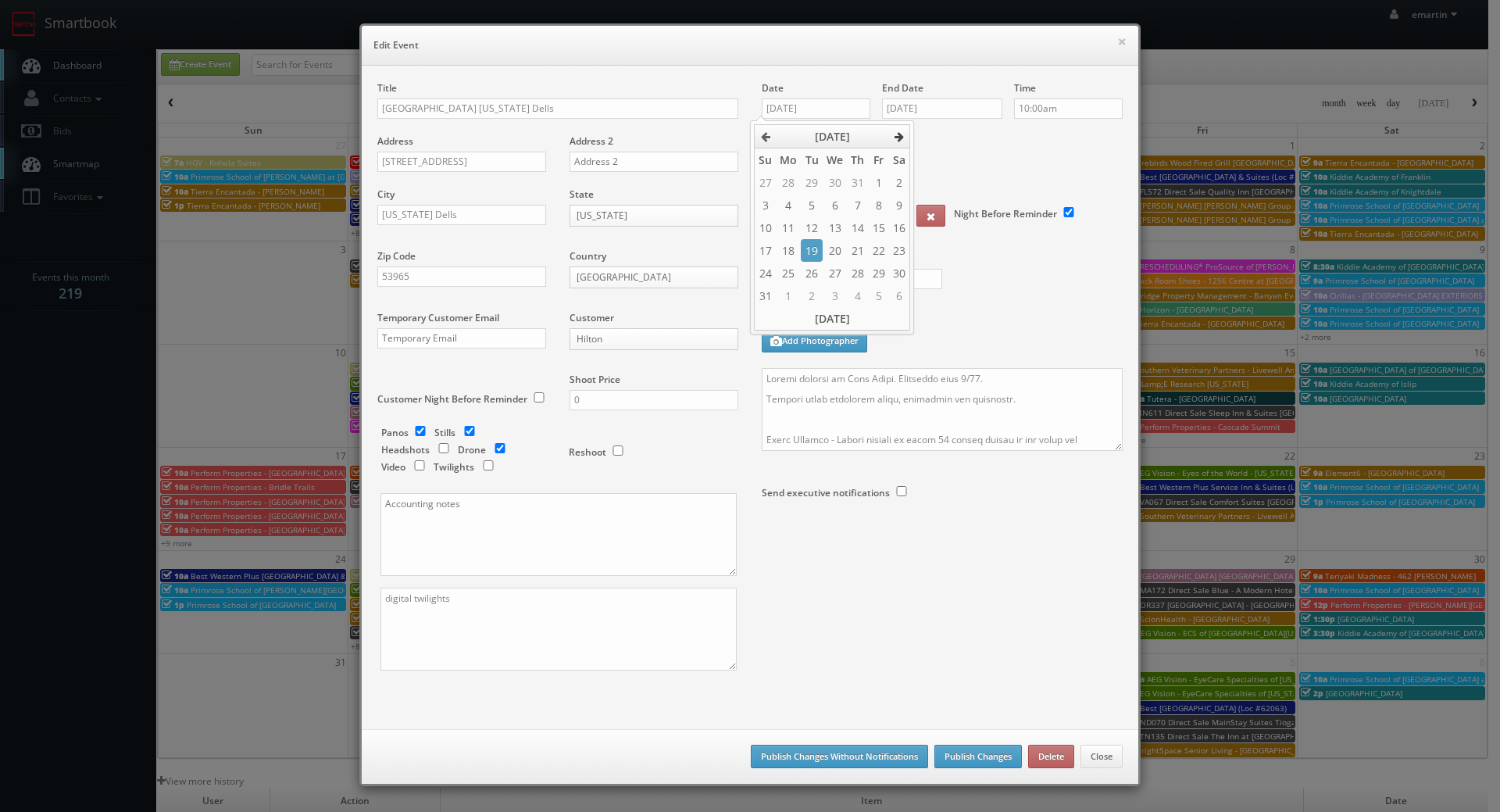
click at [896, 138] on icon at bounding box center [899, 137] width 9 height 11
click at [786, 274] on td "29" at bounding box center [789, 272] width 25 height 22
type input "[DATE]"
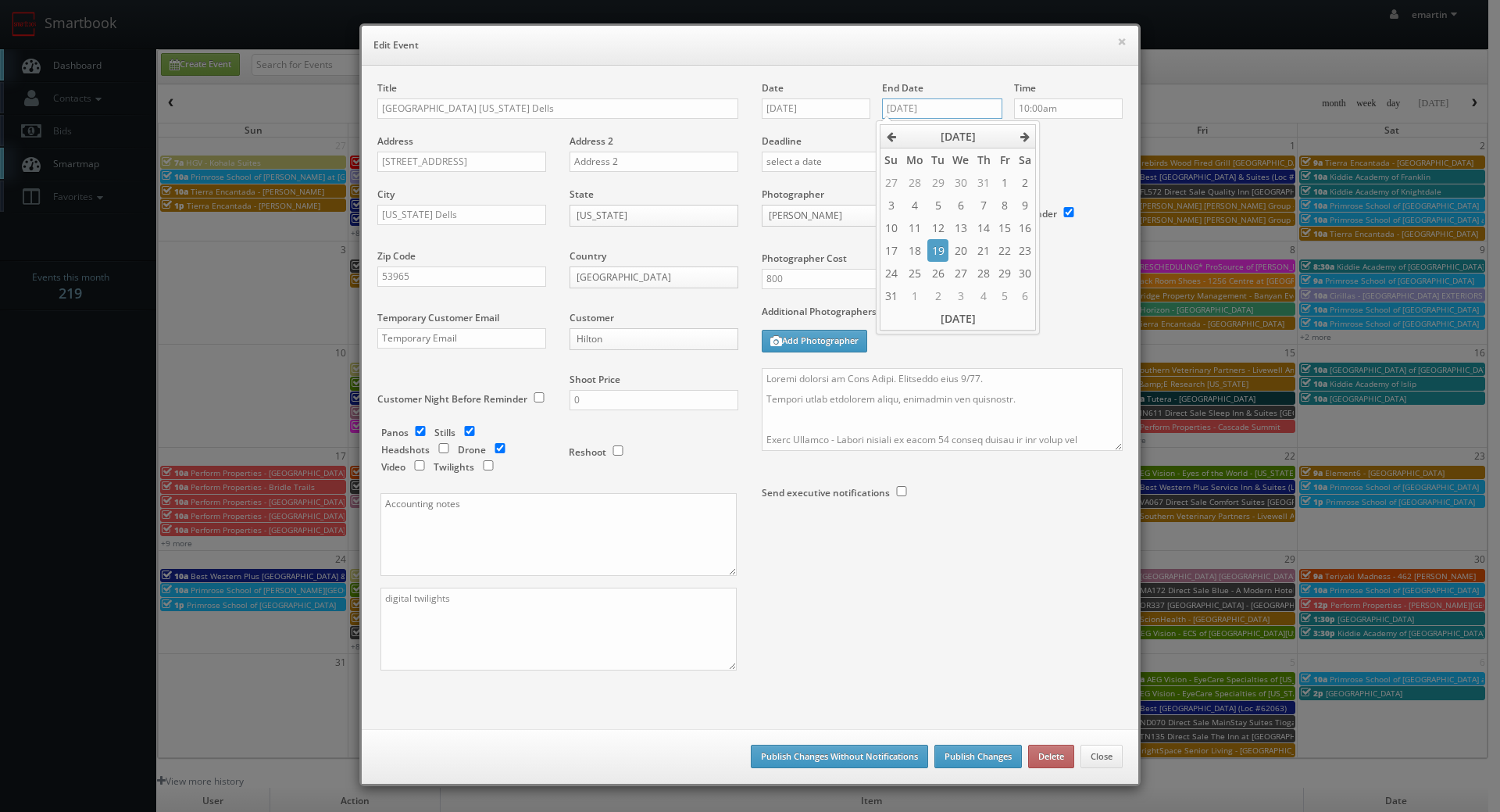
click at [960, 101] on input "[DATE]" at bounding box center [942, 108] width 121 height 21
click at [1038, 134] on div "[DATE] Su Mo Tu We Th Fr Sa 27 28 29 30 31 1 2 3 4 5 6 7 8 9 10 11 12 13 14 15 …" at bounding box center [958, 228] width 164 height 214
click at [1025, 131] on icon at bounding box center [1024, 137] width 9 height 11
click at [915, 274] on td "29" at bounding box center [914, 272] width 25 height 22
type input "[DATE]"
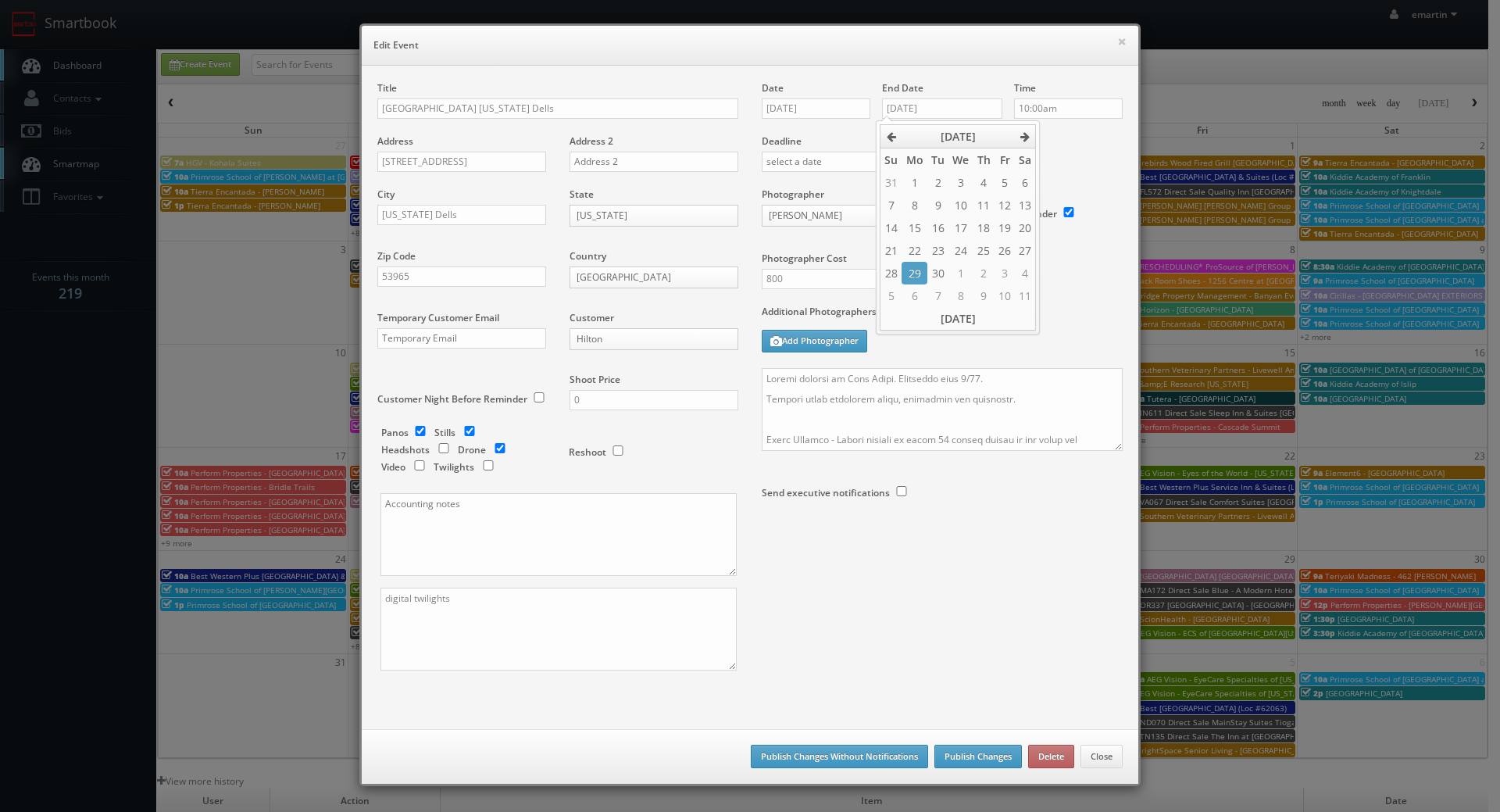
click at [1102, 155] on div "Deadline" at bounding box center [942, 134] width 384 height 106
click at [979, 759] on button "Publish Changes" at bounding box center [978, 756] width 87 height 23
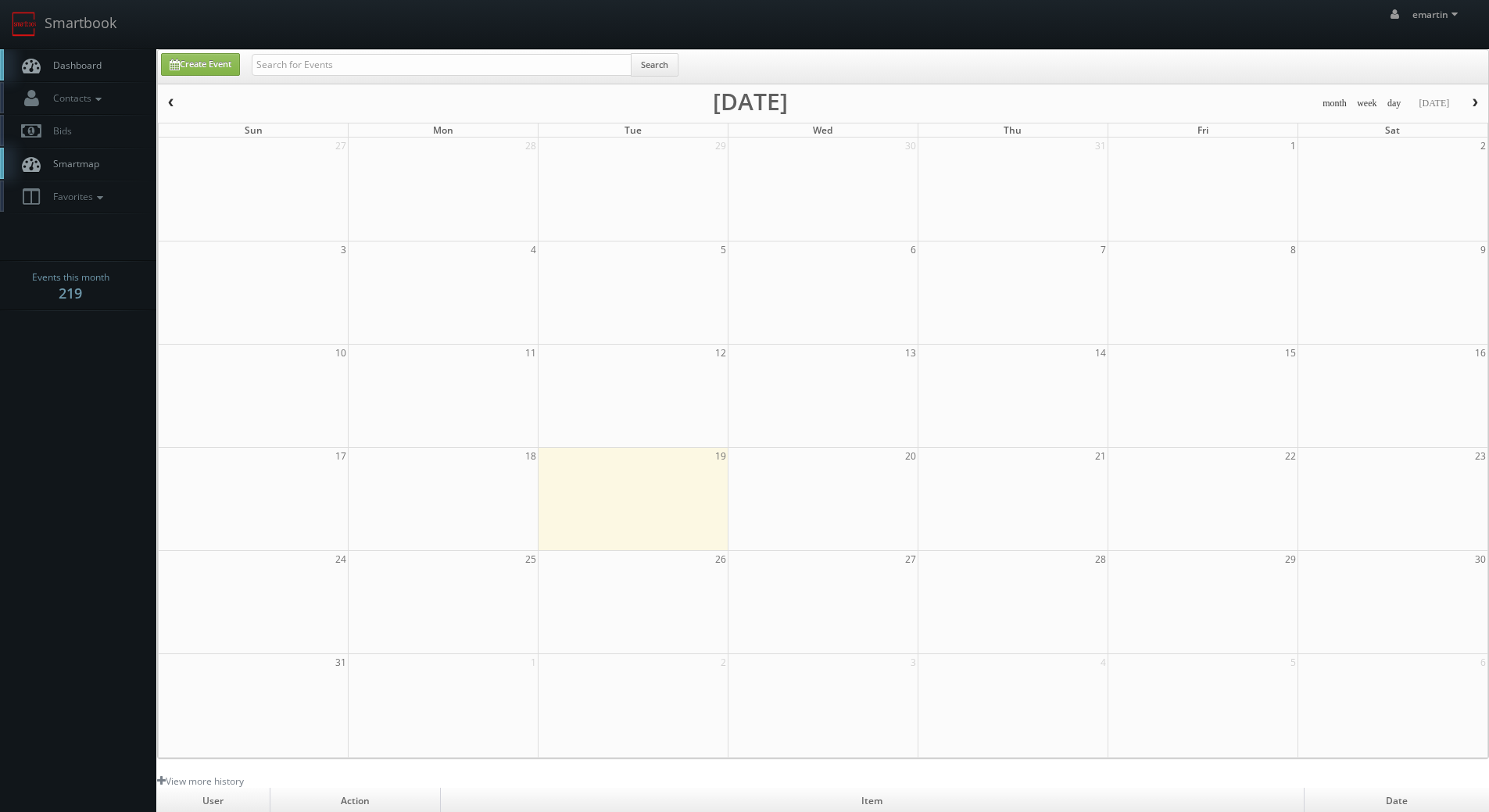
click at [108, 65] on link "Dashboard" at bounding box center [78, 66] width 157 height 32
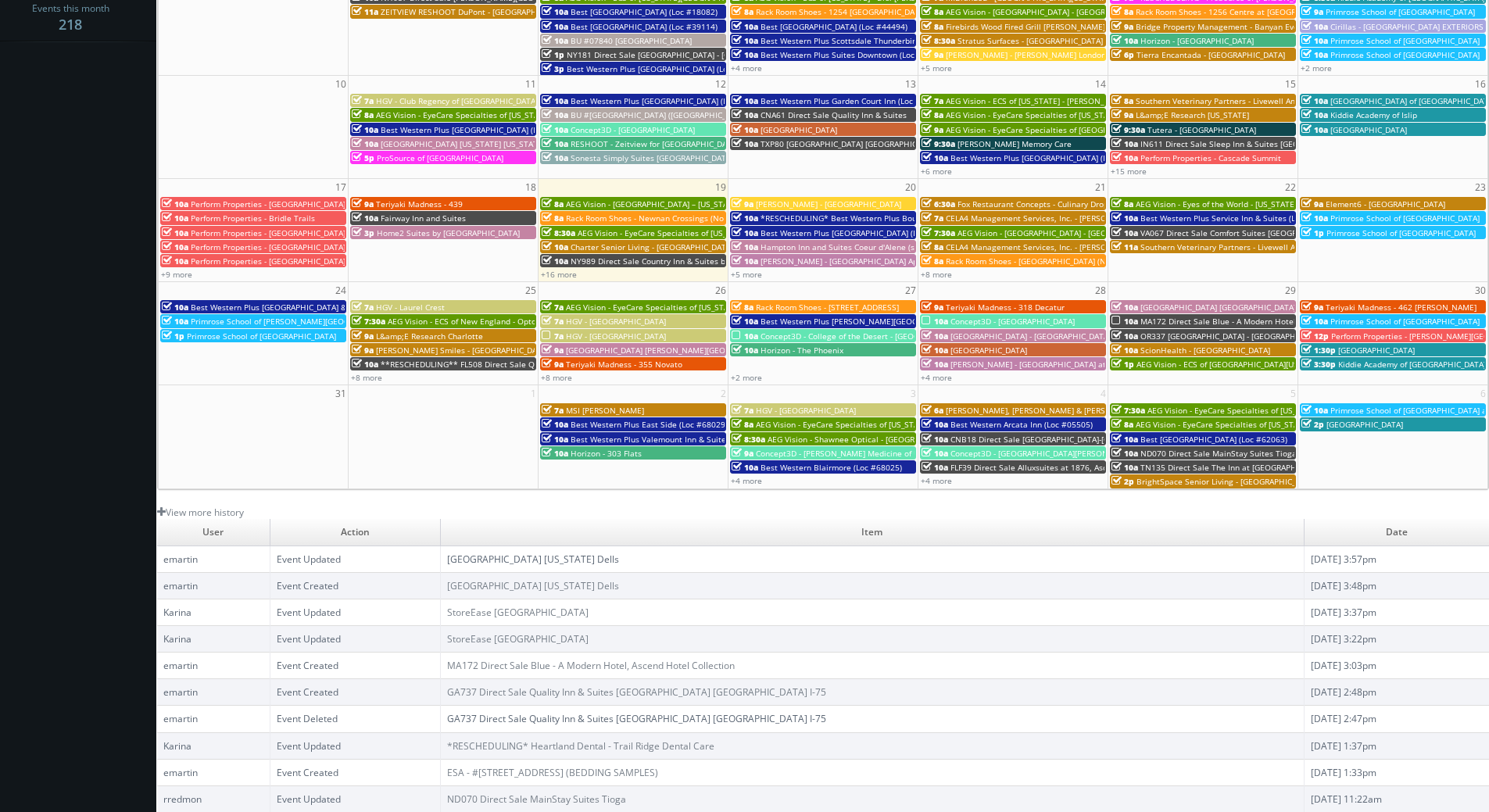
scroll to position [269, 0]
click at [532, 554] on link "[GEOGRAPHIC_DATA] [US_STATE] Dells" at bounding box center [533, 558] width 172 height 13
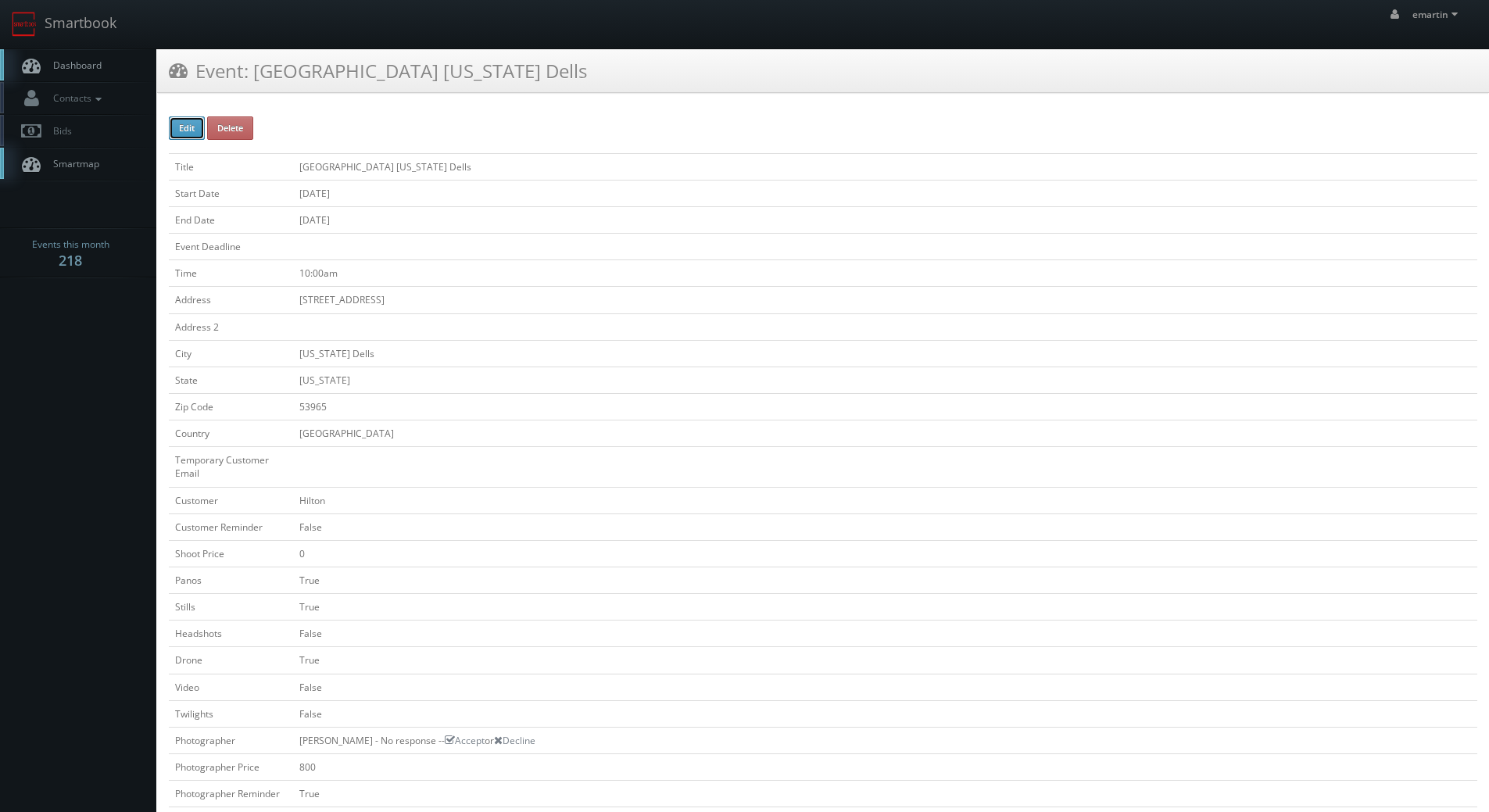
click at [187, 125] on button "Edit" at bounding box center [187, 128] width 36 height 23
type input "[GEOGRAPHIC_DATA] [US_STATE] Dells"
type input "[STREET_ADDRESS]"
type input "[US_STATE] Dells"
type input "53965"
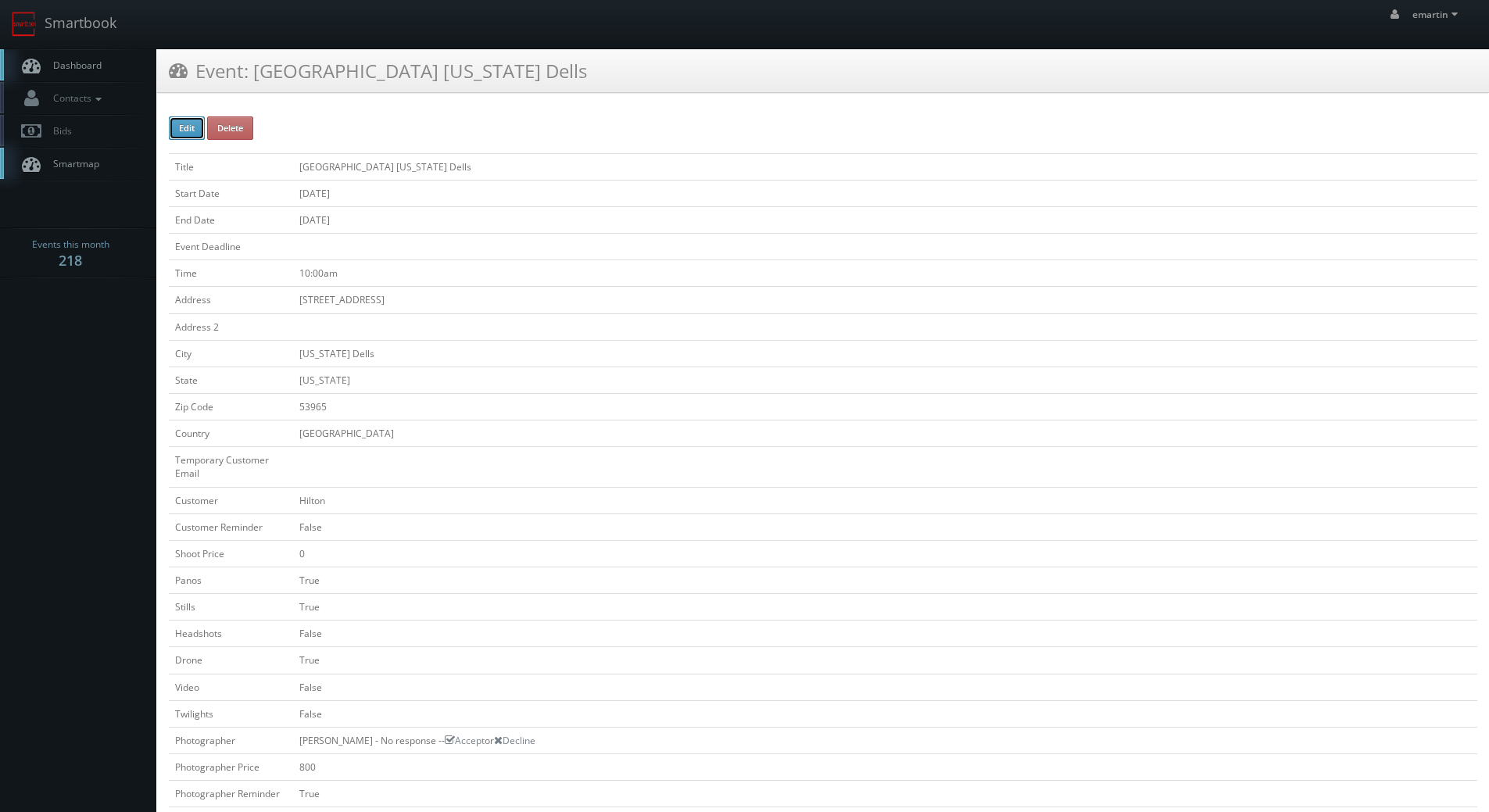
checkbox input "false"
type input "0"
checkbox input "true"
checkbox input "false"
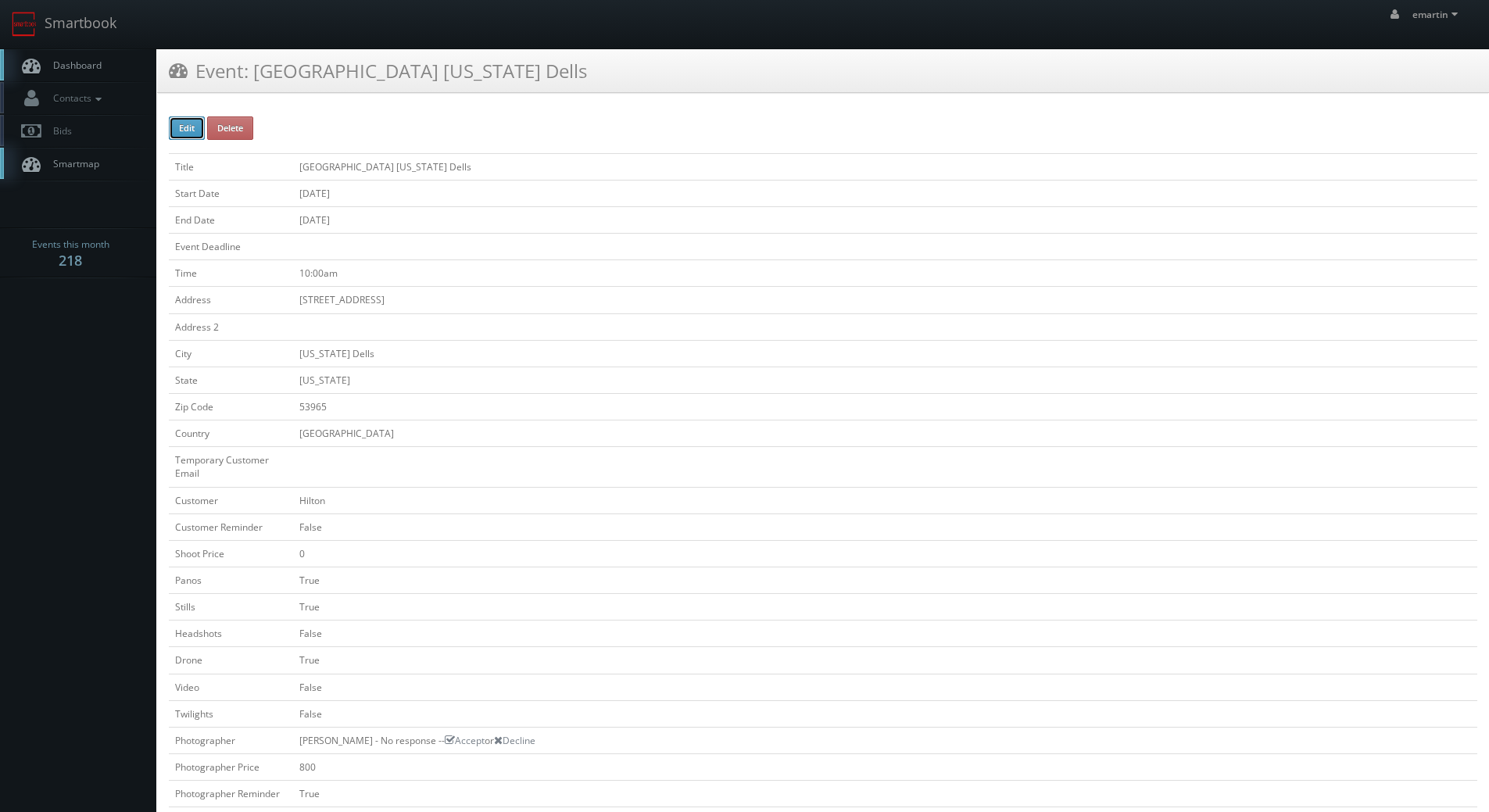
checkbox input "true"
checkbox input "false"
type input "[DATE]"
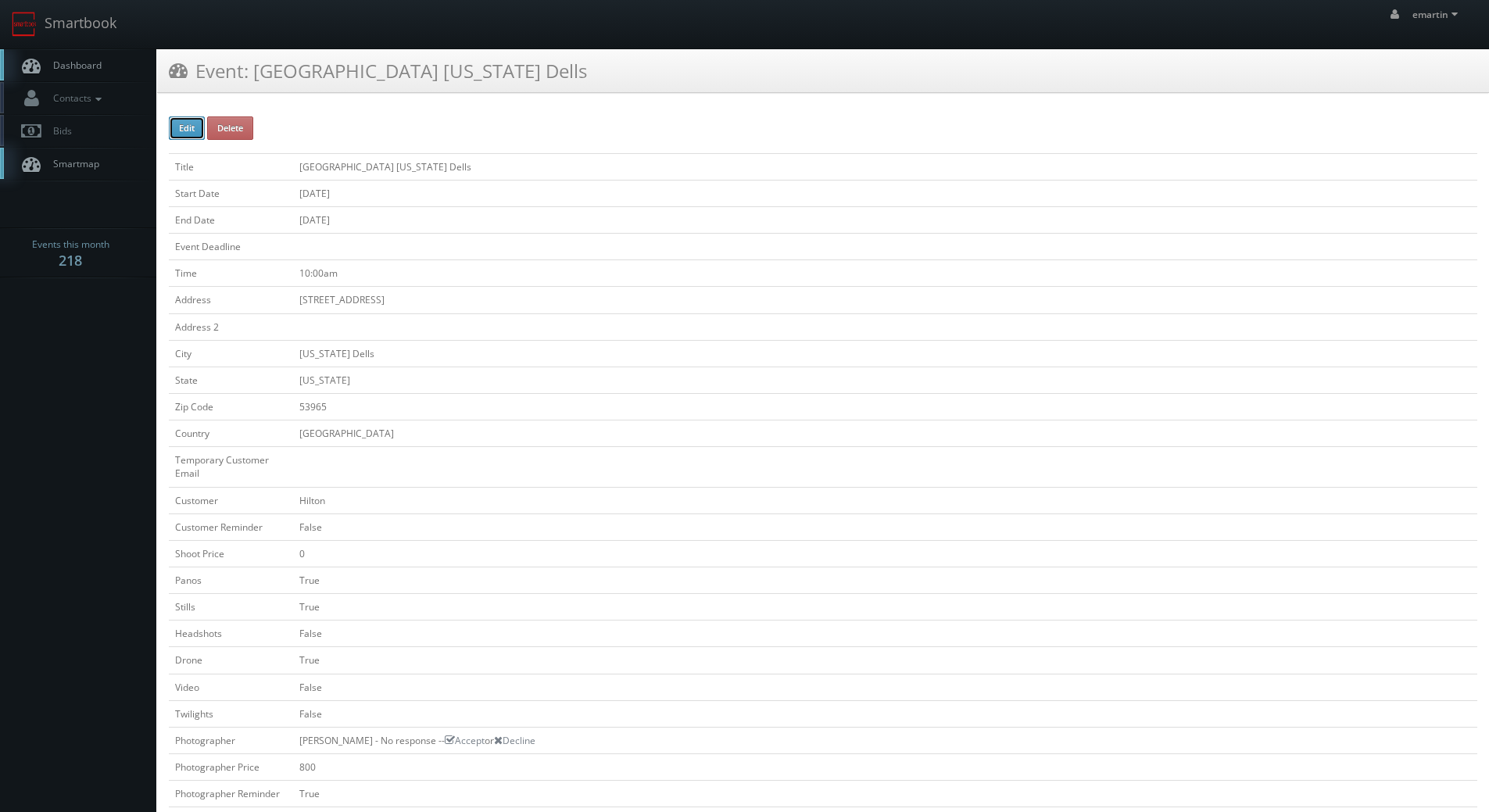
type input "[DATE]"
type input "10:00am"
checkbox input "true"
checkbox input "false"
select select "[US_STATE]"
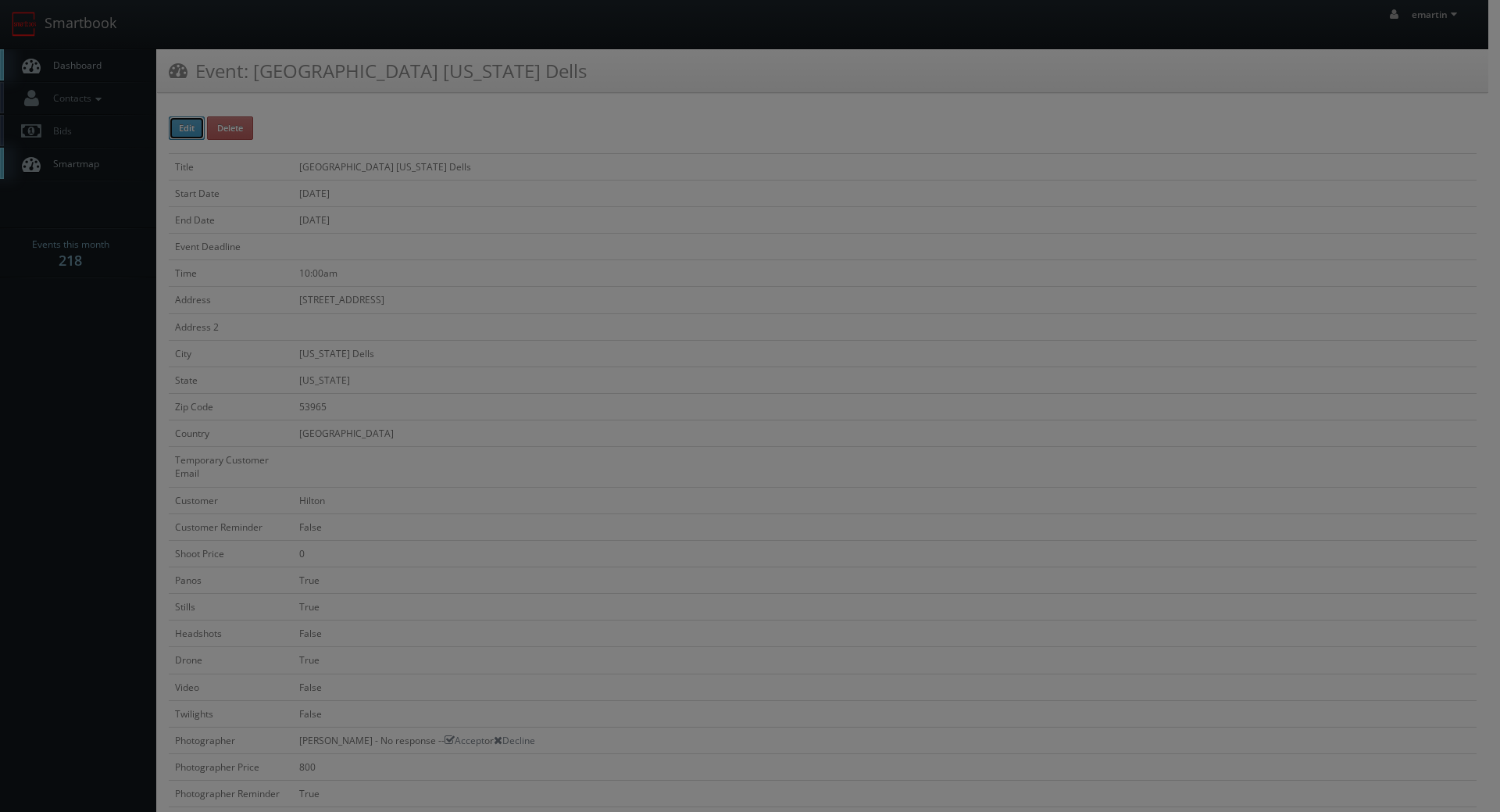
type input "0"
type input "800"
select select "[EMAIL_ADDRESS][DOMAIN_NAME]"
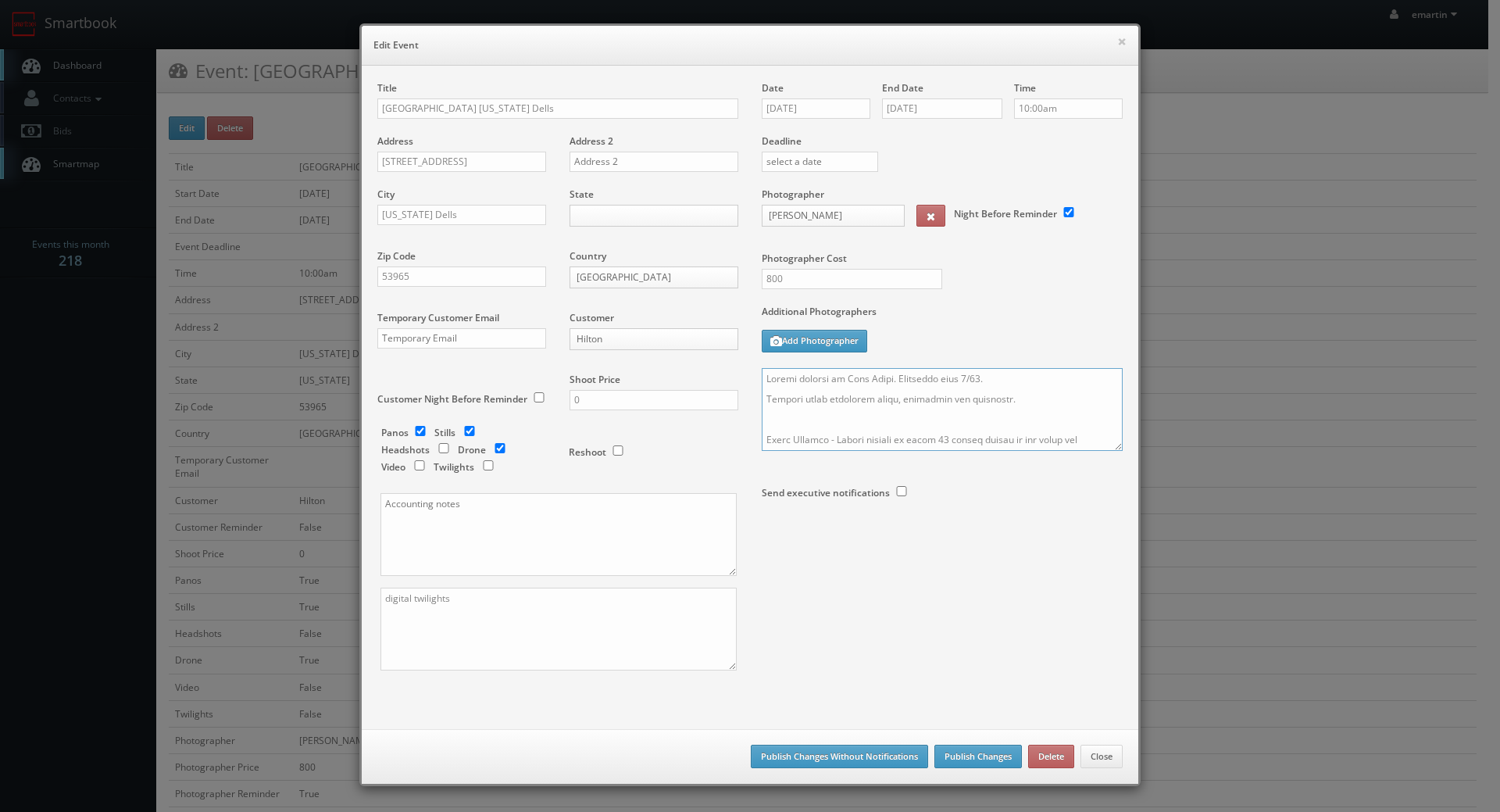
drag, startPoint x: 1000, startPoint y: 382, endPoint x: 886, endPoint y: 383, distance: 114.0
click at [886, 383] on textarea at bounding box center [942, 409] width 361 height 83
drag, startPoint x: 1113, startPoint y: 450, endPoint x: 1138, endPoint y: 561, distance: 113.8
click at [1128, 677] on div "Title [GEOGRAPHIC_DATA] [US_STATE] Dells Address [STREET_ADDRESS] Address 2 Cit…" at bounding box center [750, 388] width 769 height 616
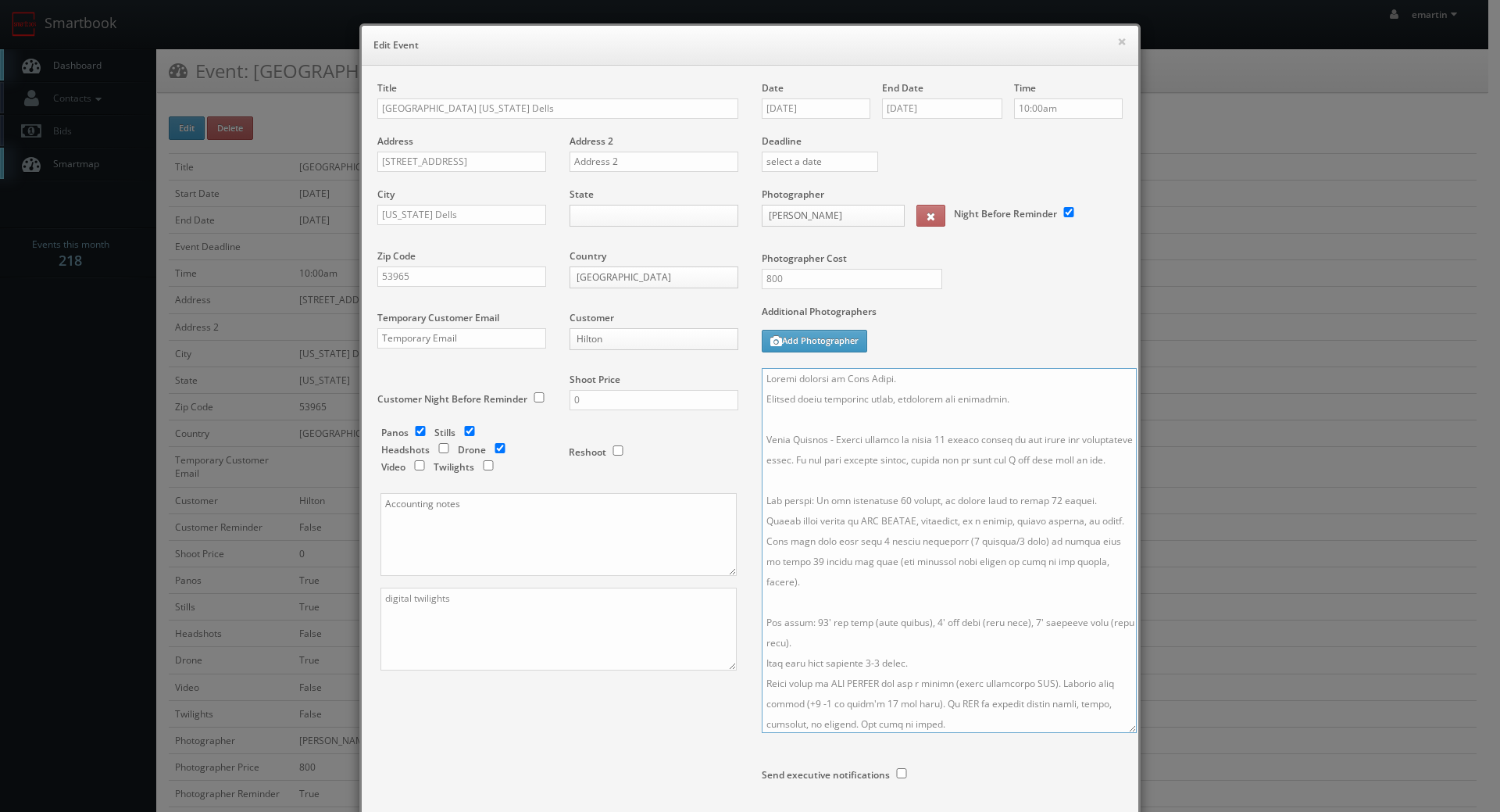
drag, startPoint x: 1112, startPoint y: 450, endPoint x: 1125, endPoint y: 740, distance: 290.3
click at [1125, 733] on textarea at bounding box center [949, 550] width 375 height 365
click at [1048, 644] on textarea at bounding box center [949, 557] width 374 height 379
click at [932, 389] on textarea at bounding box center [949, 557] width 374 height 379
click at [932, 380] on textarea at bounding box center [949, 557] width 374 height 379
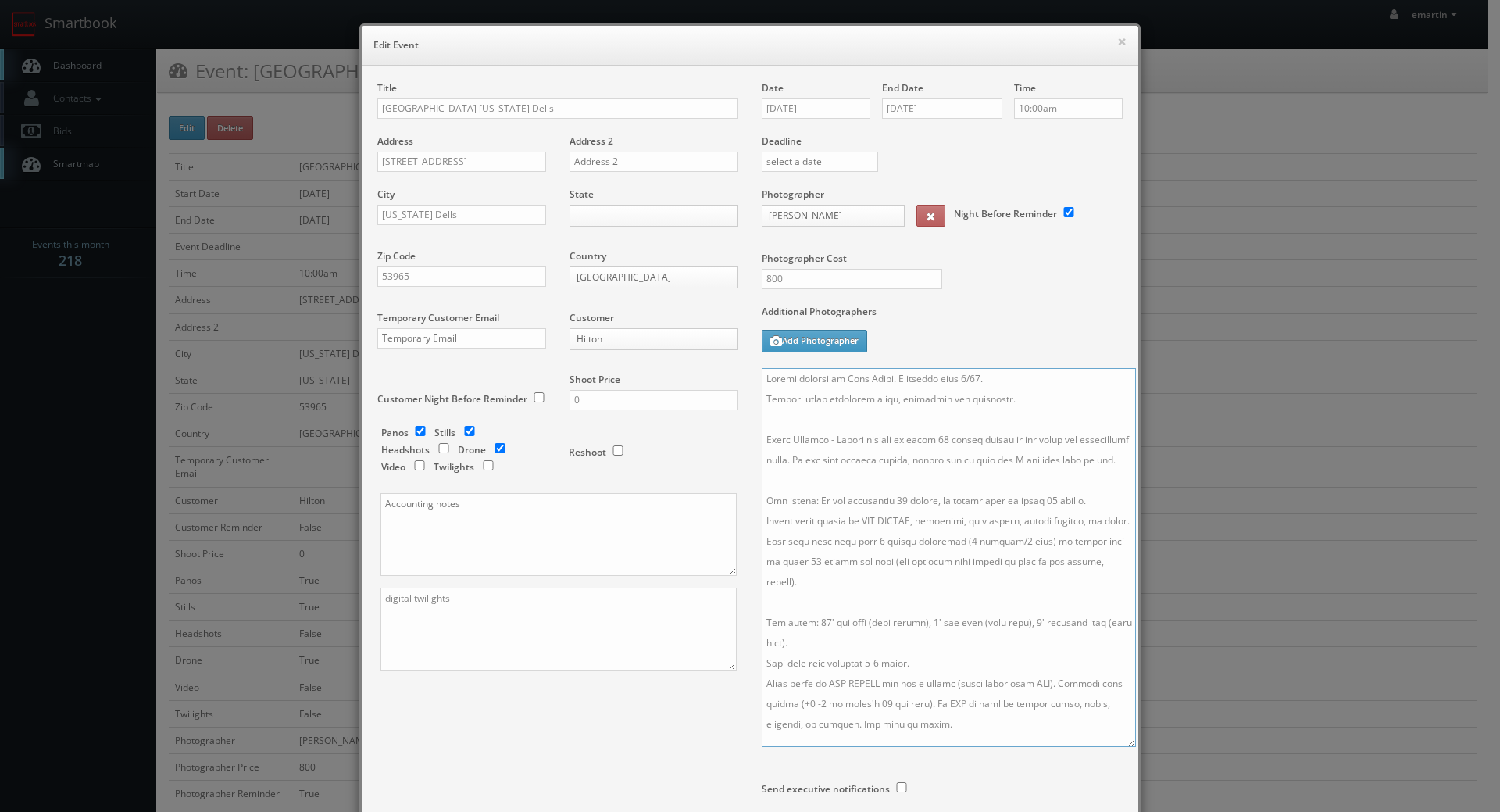
click at [913, 376] on textarea at bounding box center [949, 557] width 374 height 379
click at [925, 445] on textarea at bounding box center [949, 557] width 374 height 379
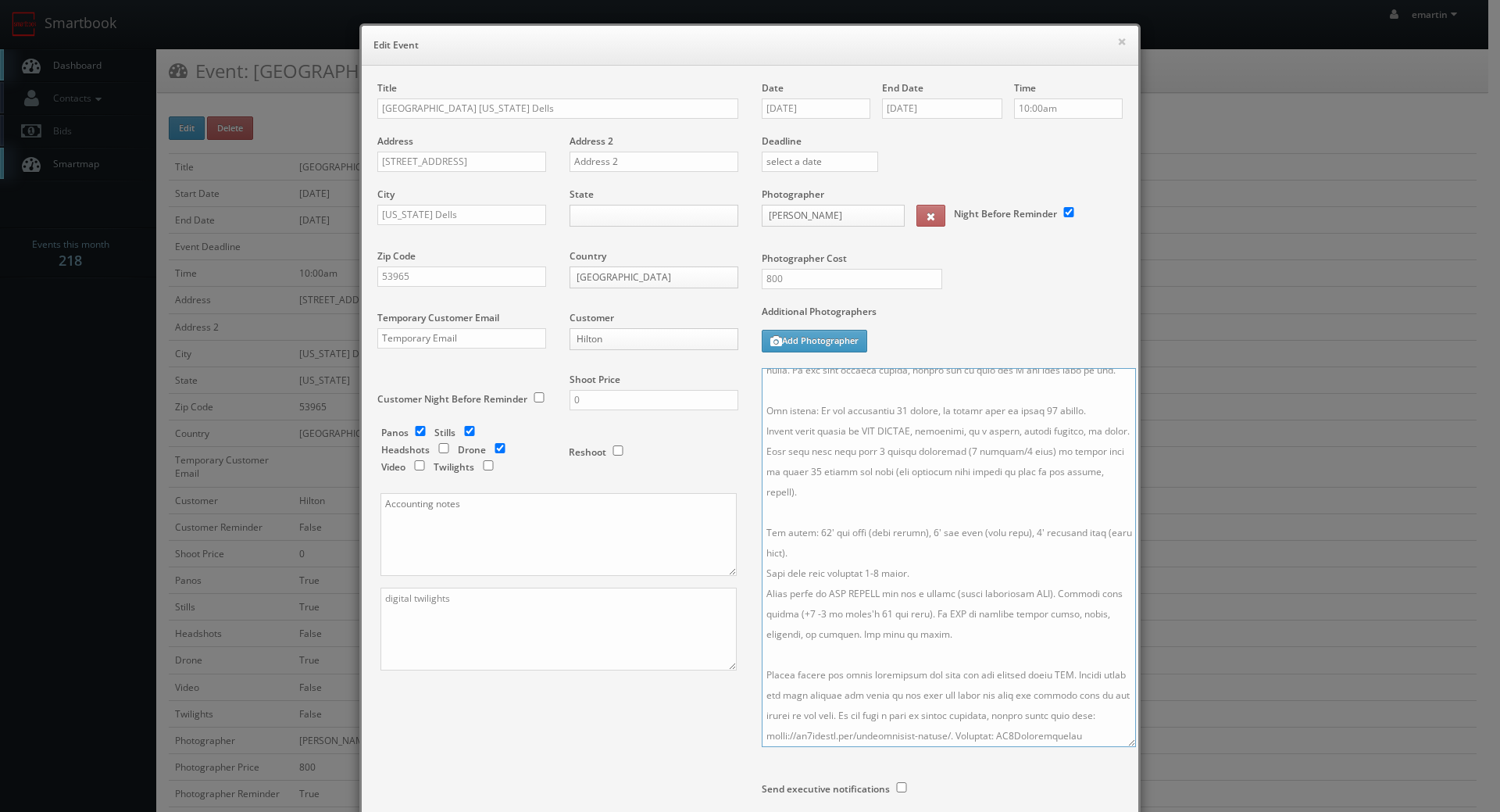
scroll to position [167, 0]
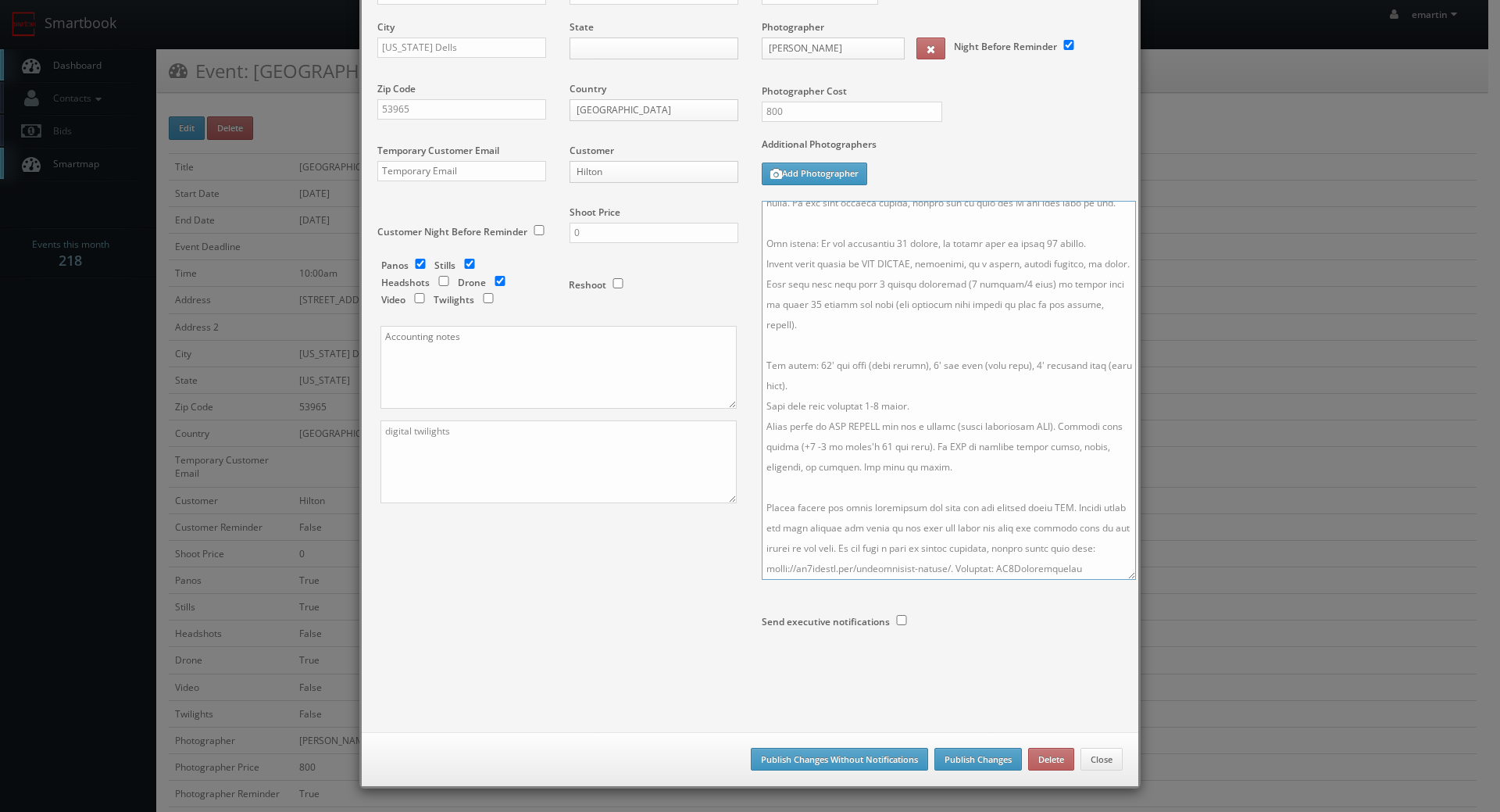
type textarea "Onsite contact is [PERSON_NAME]. Overnight stay 9/28. Partial shoot including l…"
click at [949, 757] on button "Publish Changes" at bounding box center [978, 759] width 87 height 23
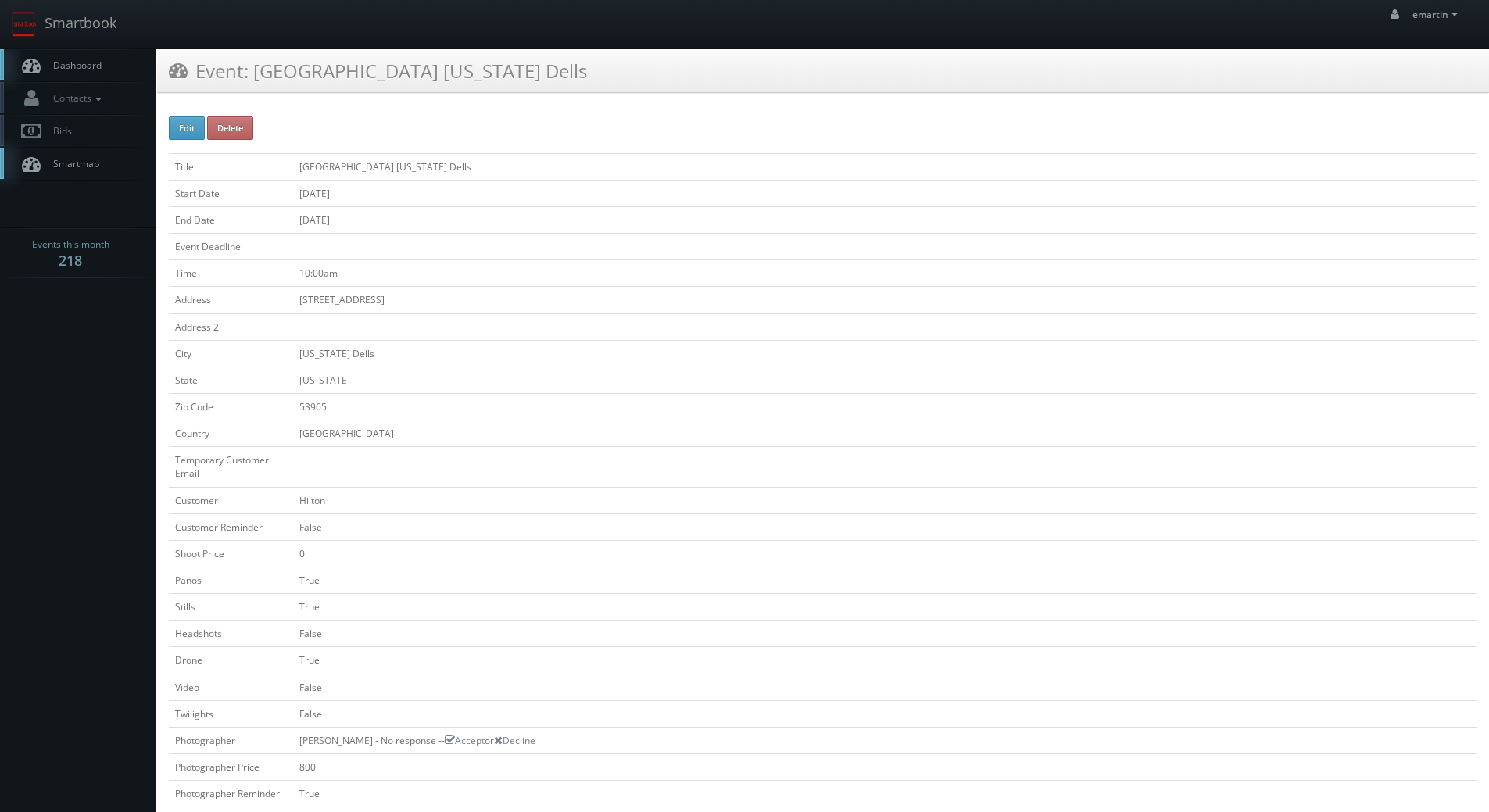
click at [704, 222] on td "[DATE]" at bounding box center [885, 219] width 1184 height 27
click at [85, 73] on link "Dashboard" at bounding box center [78, 66] width 157 height 32
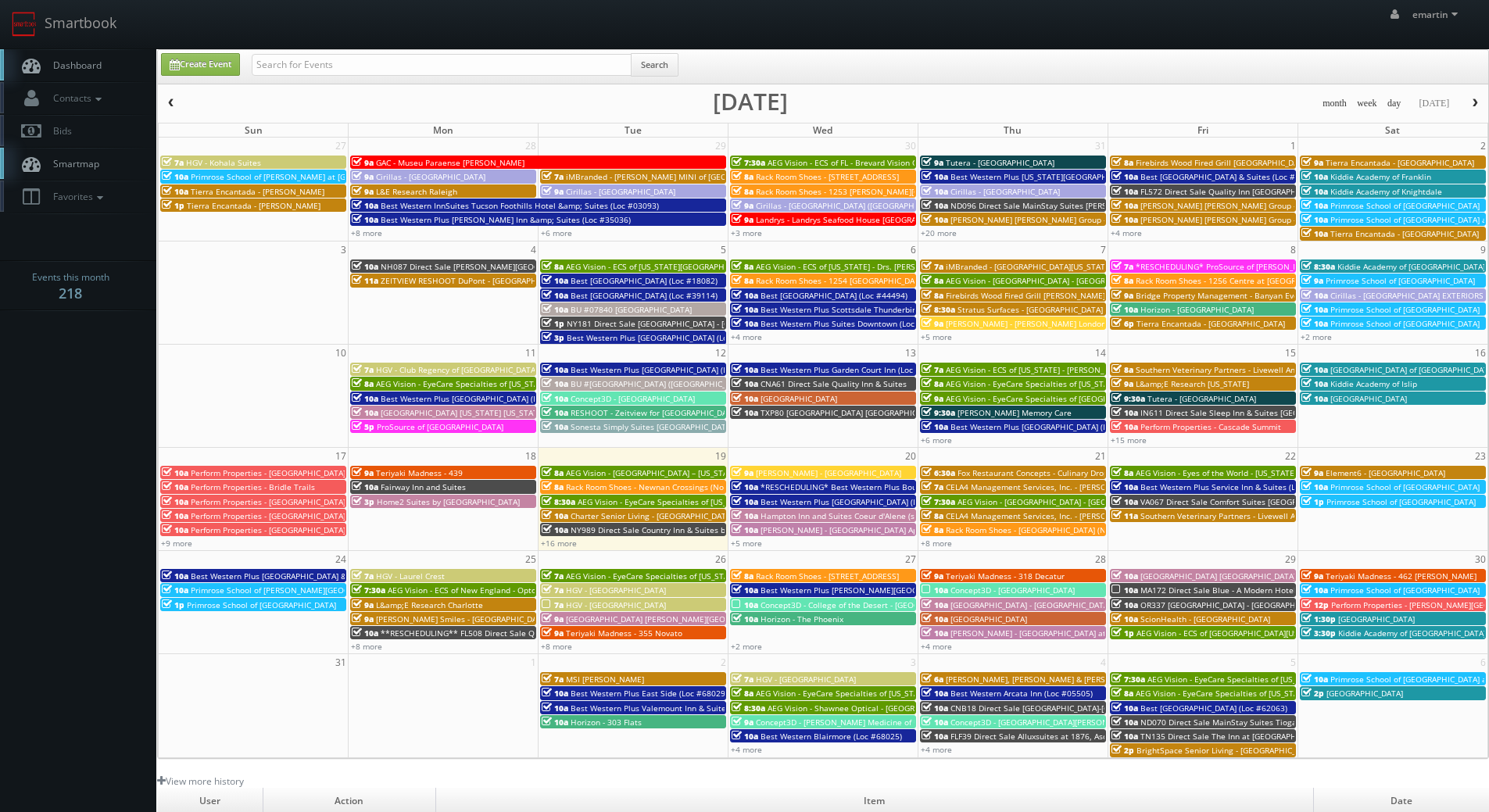
click at [76, 58] on span "Dashboard" at bounding box center [73, 65] width 57 height 13
click at [101, 67] on span "Dashboard" at bounding box center [73, 65] width 57 height 13
click at [110, 57] on link "Dashboard" at bounding box center [78, 66] width 157 height 32
drag, startPoint x: 390, startPoint y: 55, endPoint x: 384, endPoint y: 42, distance: 14.3
click at [390, 50] on div "Create Event Search" at bounding box center [822, 67] width 1330 height 33
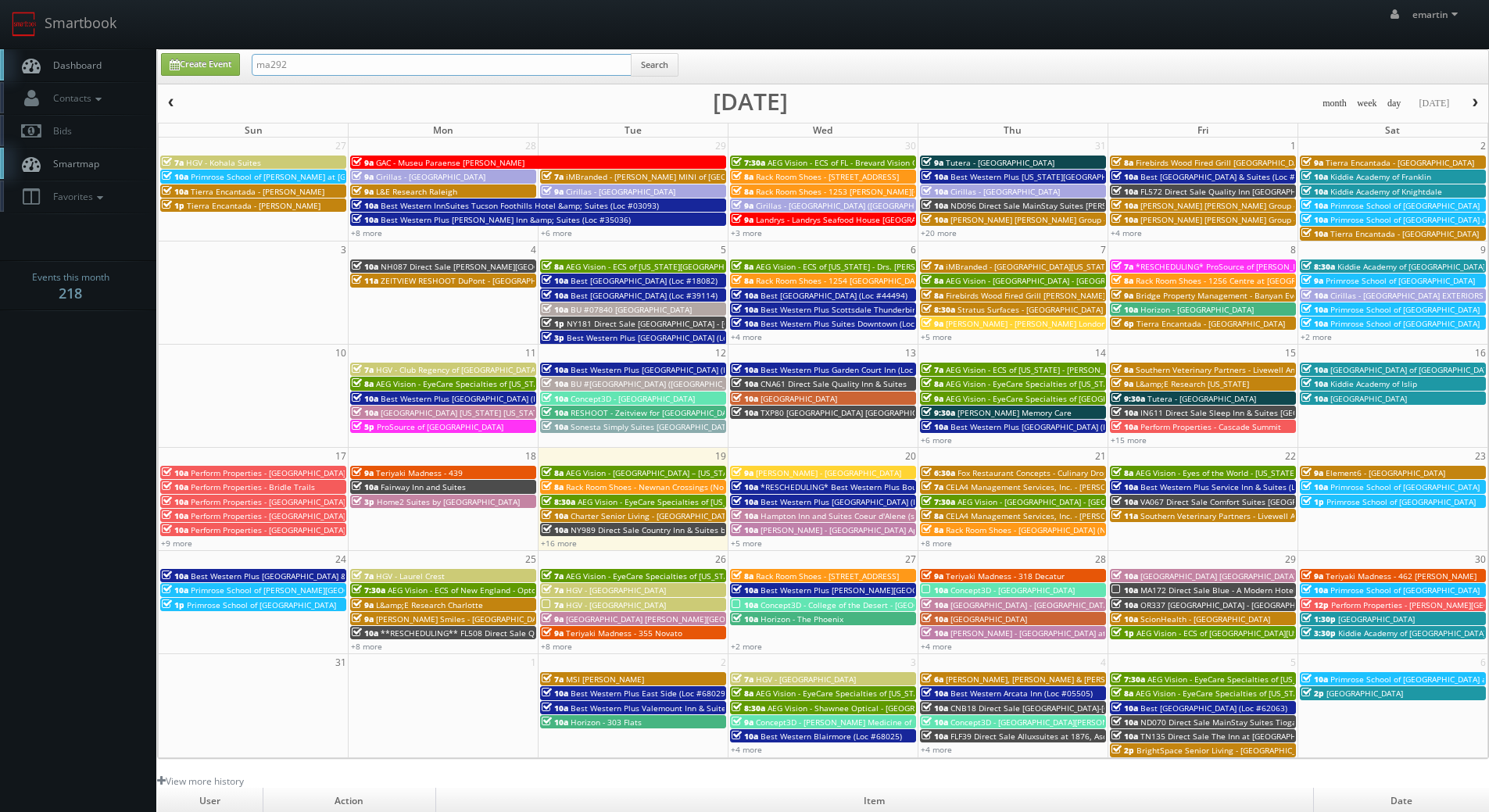
type input "ma292"
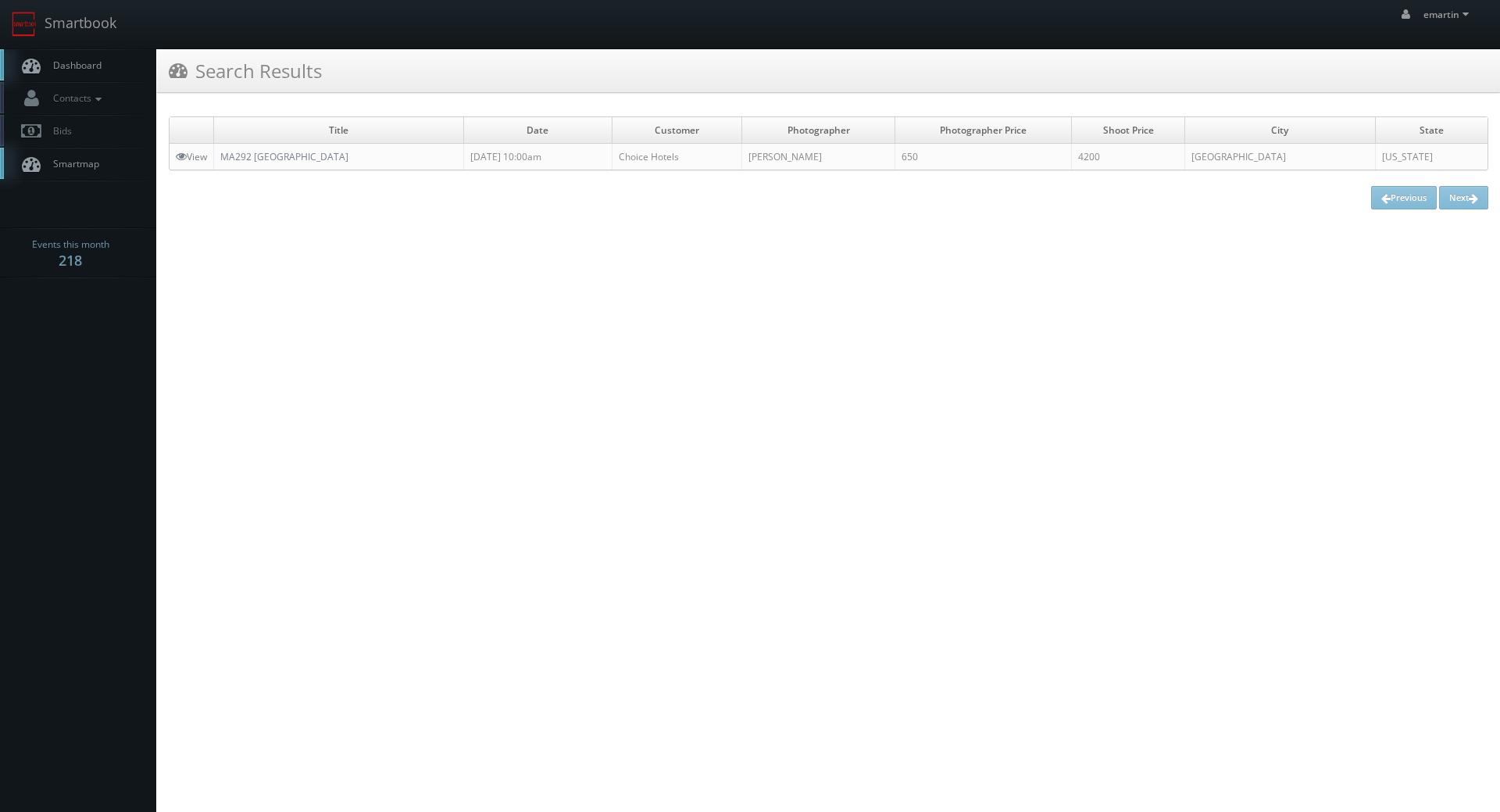
click at [669, 415] on html "Smartbook Toggle Side Navigation Toggle Top Navigation emartin emartin Profile …" at bounding box center [750, 406] width 1500 height 812
click at [70, 60] on span "Dashboard" at bounding box center [73, 65] width 57 height 13
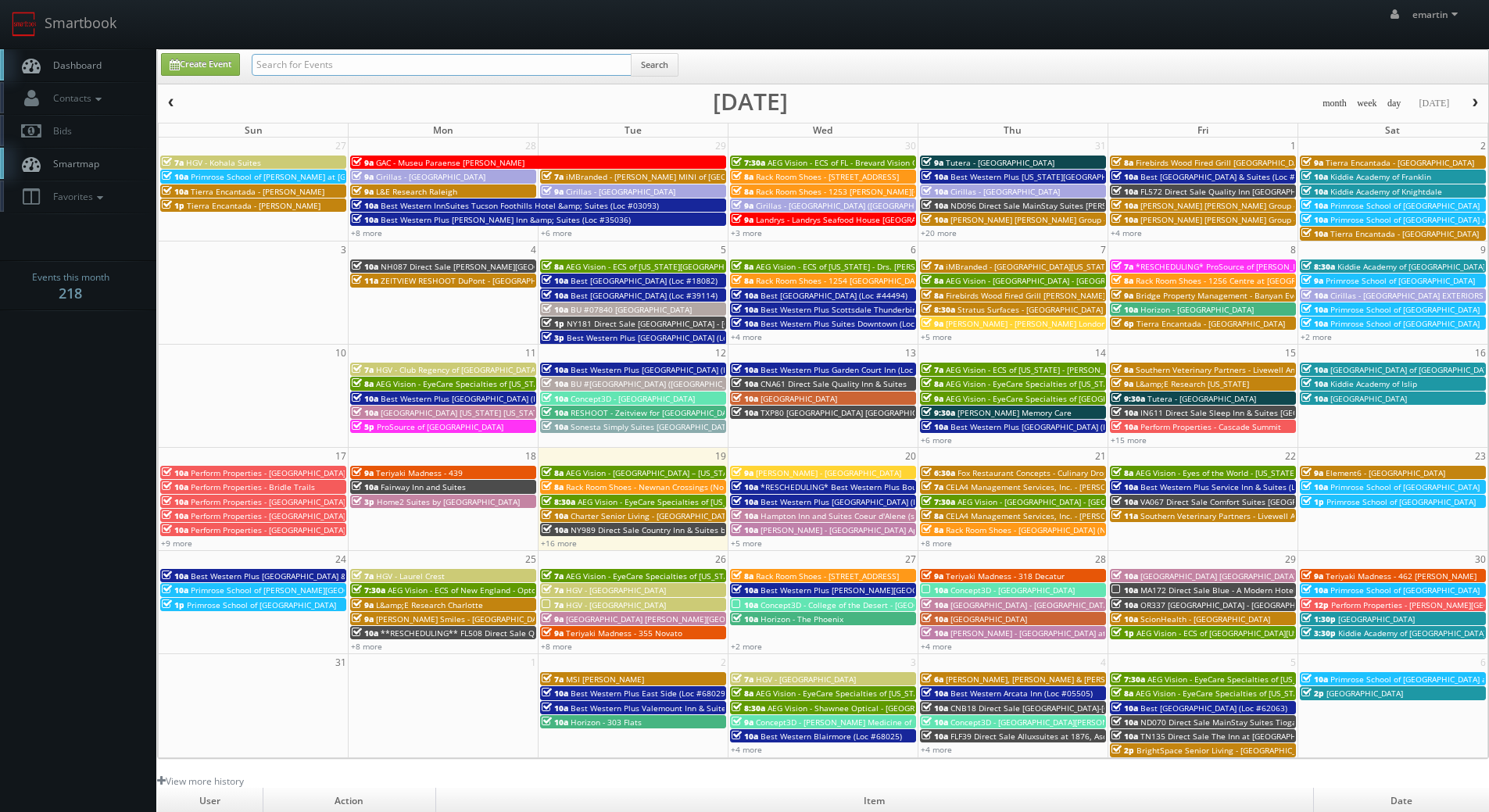
click at [320, 67] on input "text" at bounding box center [442, 65] width 380 height 22
type input "giri"
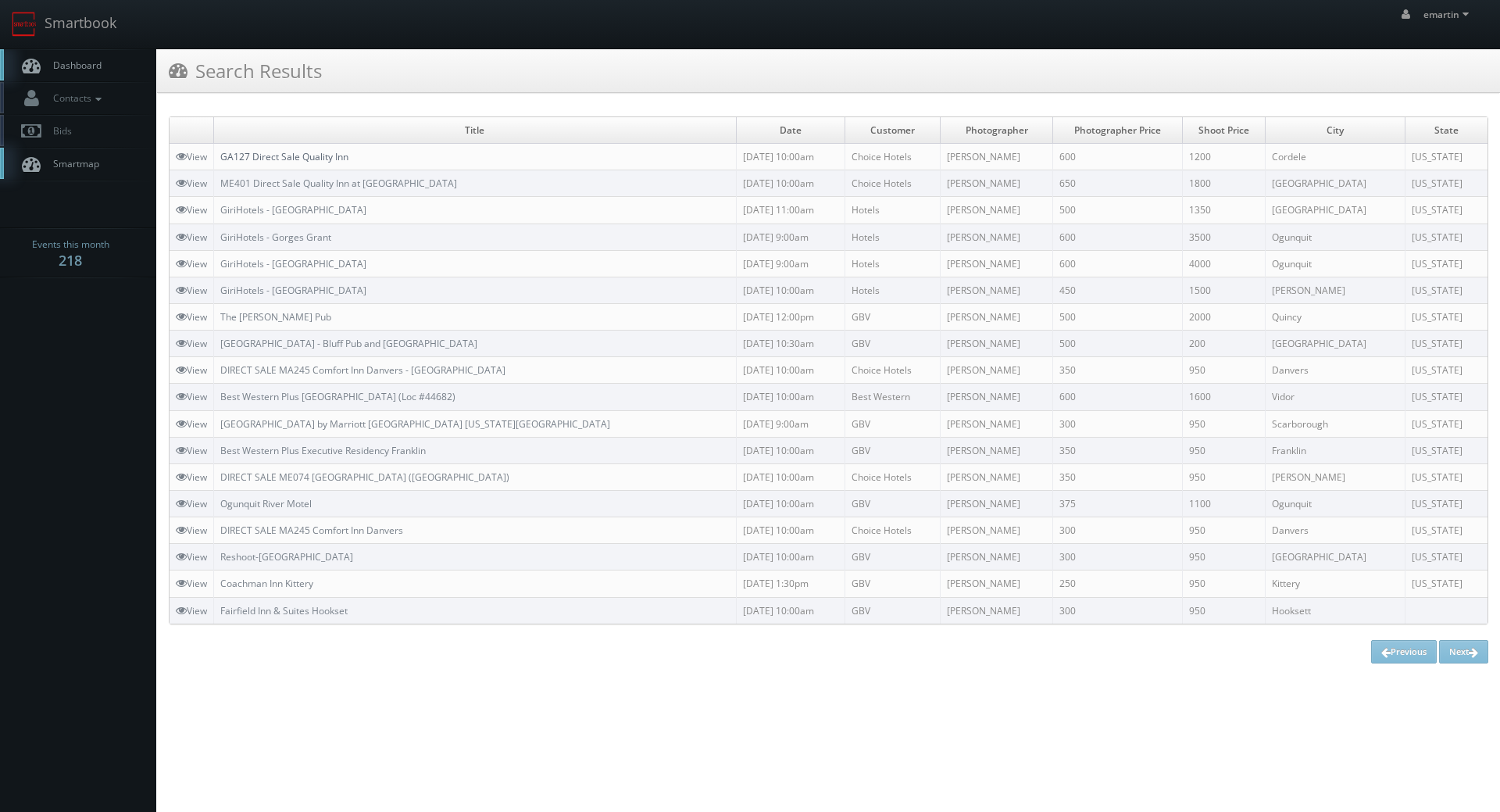
click at [287, 153] on link "GA127 Direct Sale Quality Inn" at bounding box center [284, 156] width 128 height 13
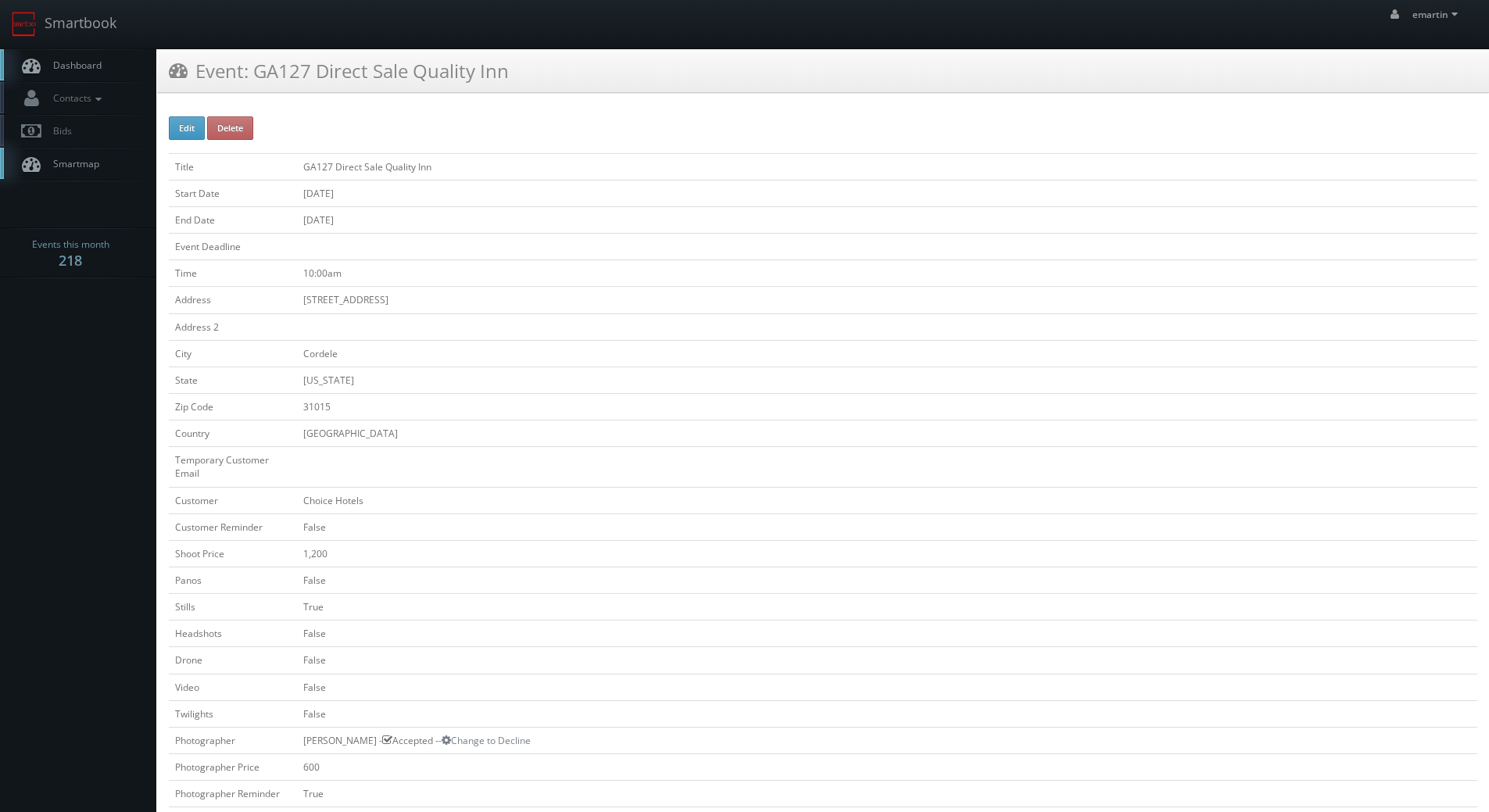
click at [80, 65] on span "Dashboard" at bounding box center [73, 65] width 57 height 13
